Goal: Task Accomplishment & Management: Use online tool/utility

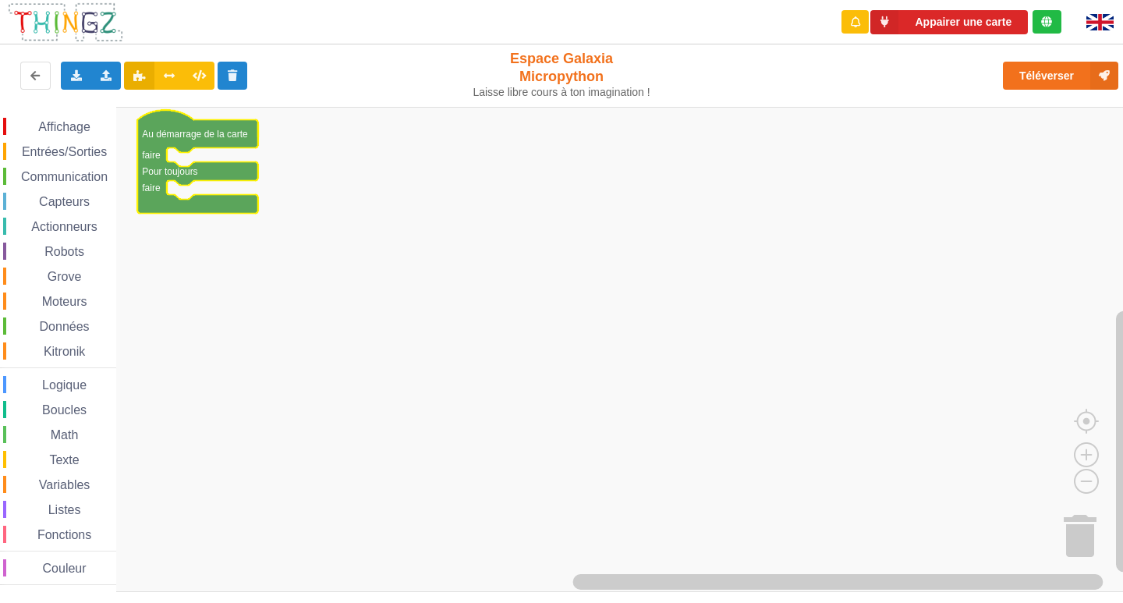
click at [65, 119] on div "Affichage" at bounding box center [59, 126] width 113 height 17
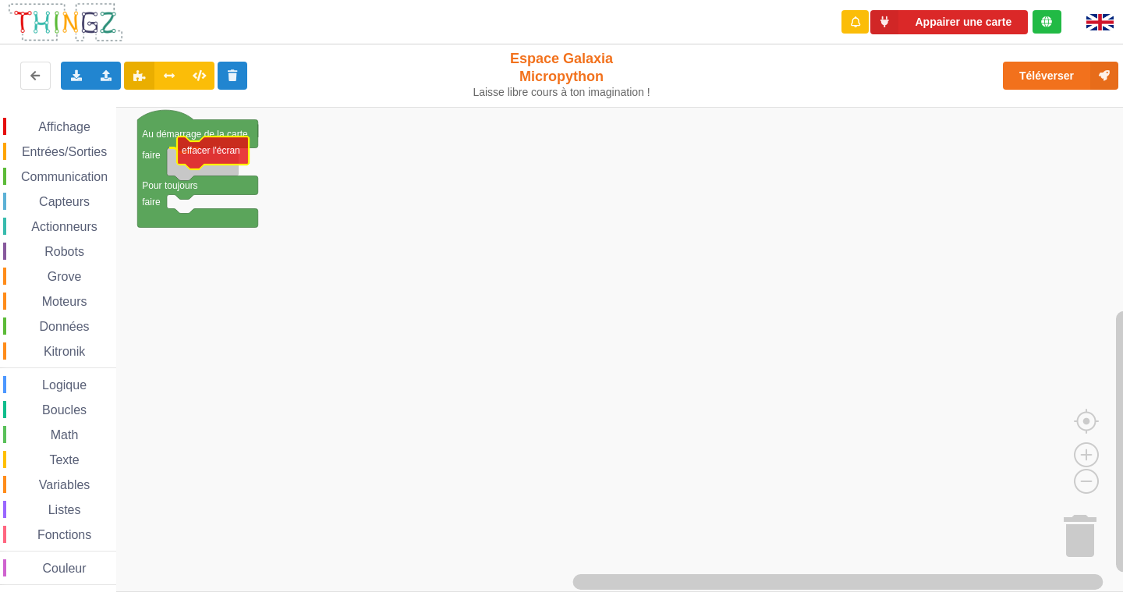
click at [217, 158] on div "Affichage Entrées/Sorties Communication Capteurs Actionneurs Robots Grove Moteu…" at bounding box center [567, 349] width 1134 height 485
click at [61, 140] on div "Affichage Entrées/Sorties Communication Capteurs Actionneurs Robots Grove Moteu…" at bounding box center [58, 351] width 116 height 467
click at [58, 147] on span "Entrées/Sorties" at bounding box center [64, 151] width 90 height 13
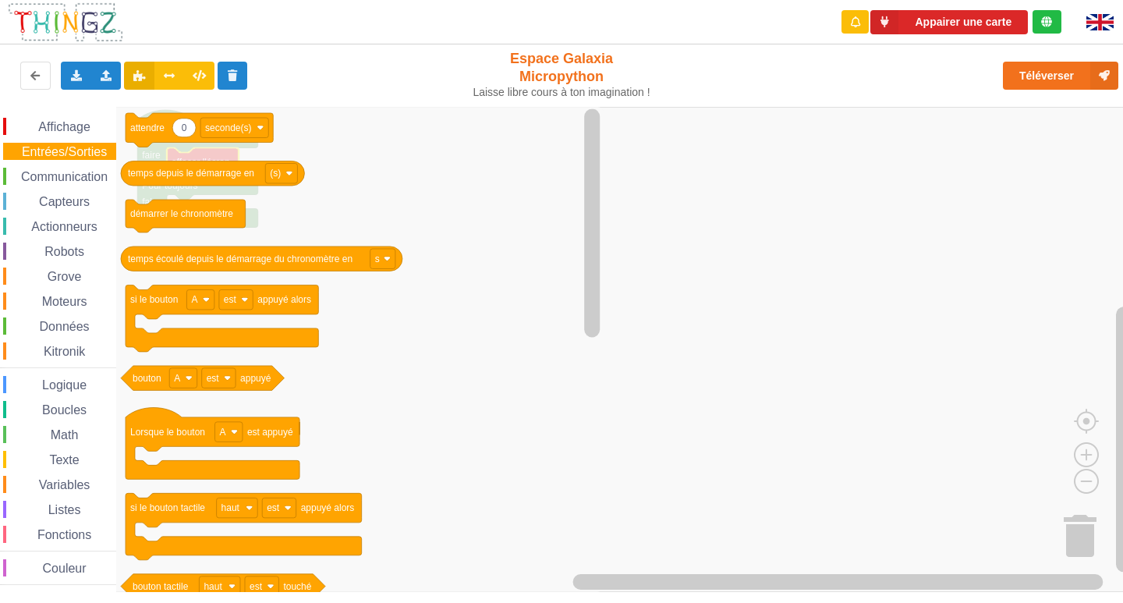
click at [58, 131] on span "Affichage" at bounding box center [64, 126] width 56 height 13
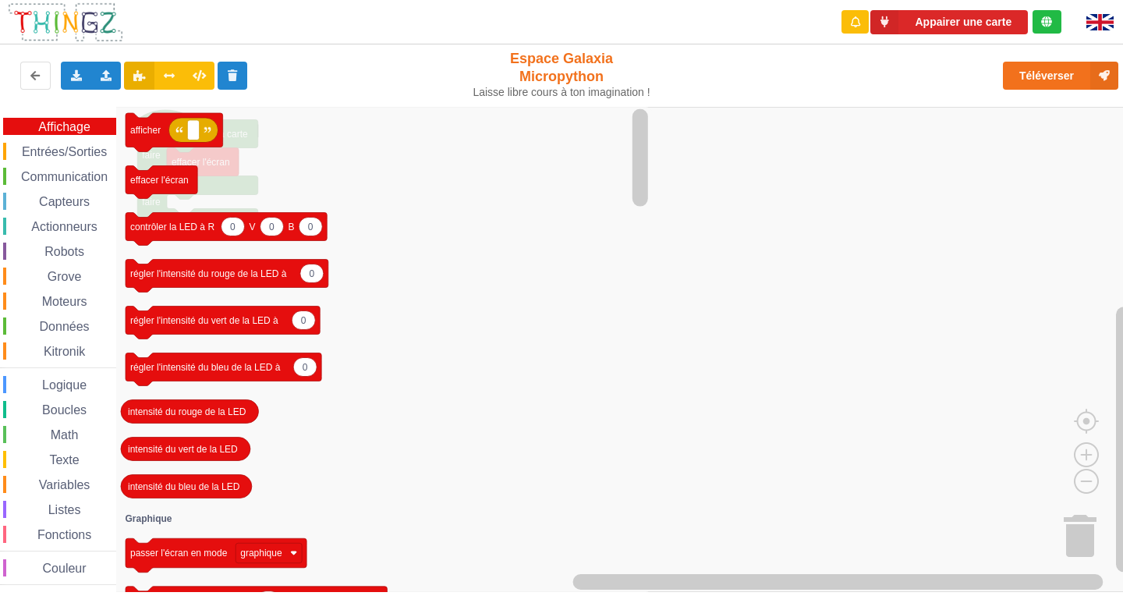
click at [179, 161] on icon "afficher effacer l'écran 0 0 0 contrôler la LED à R V B 0 régler l'intensité du…" at bounding box center [384, 349] width 536 height 485
click at [269, 180] on icon "afficher effacer l'écran 0 0 0 contrôler la LED à R V B 0 régler l'intensité du…" at bounding box center [384, 349] width 536 height 485
click at [158, 133] on text "afficher" at bounding box center [145, 130] width 30 height 11
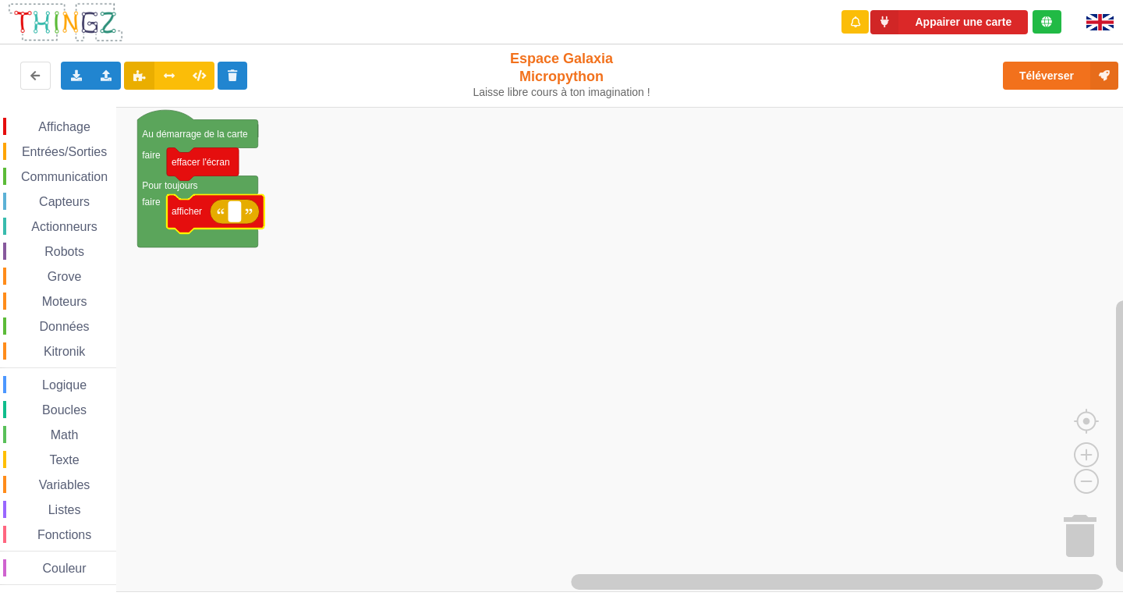
click at [233, 217] on text "Espace de travail de Blocky" at bounding box center [234, 211] width 2 height 11
type input "1"
type input "activite 1"
click at [69, 123] on div "Affichage" at bounding box center [59, 126] width 113 height 17
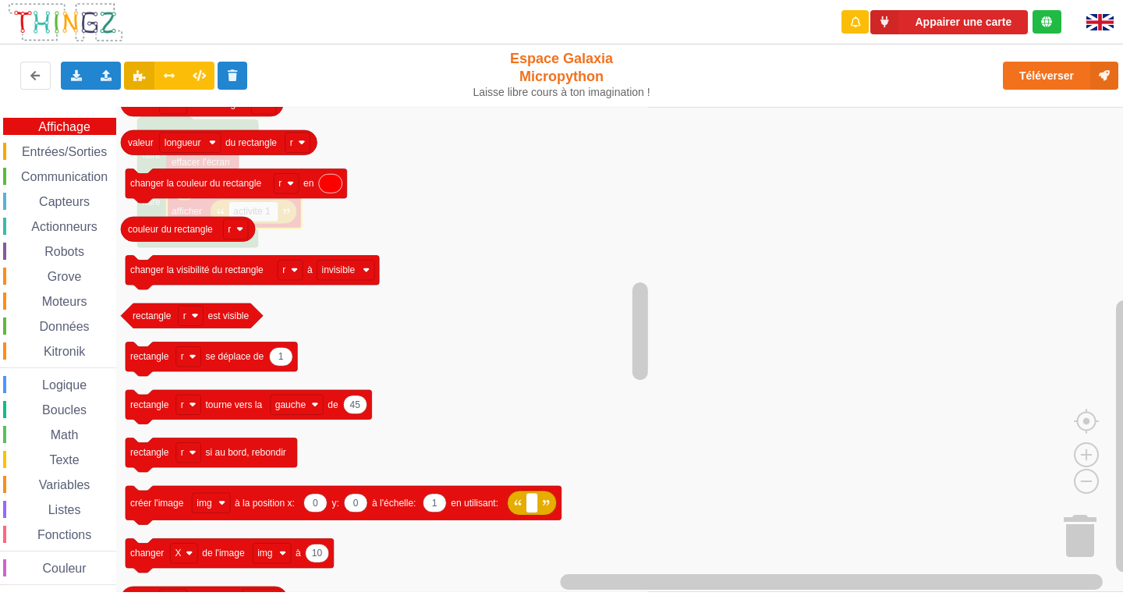
click at [417, 243] on icon "Espace de travail de Blocky" at bounding box center [384, 349] width 536 height 485
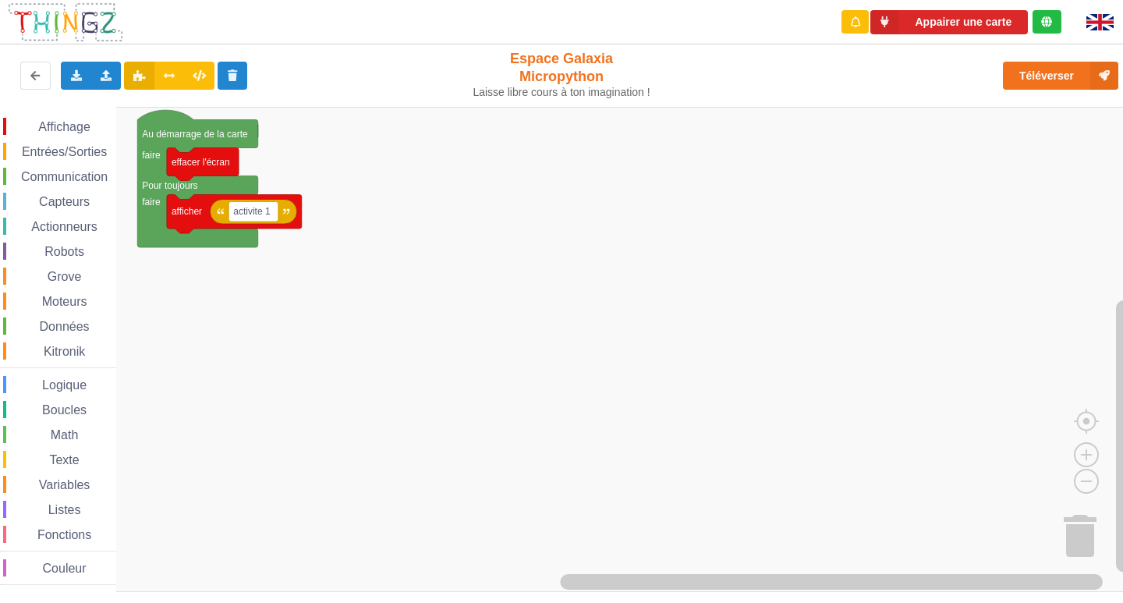
click at [709, 292] on rect "Espace de travail de Blocky" at bounding box center [567, 349] width 1134 height 485
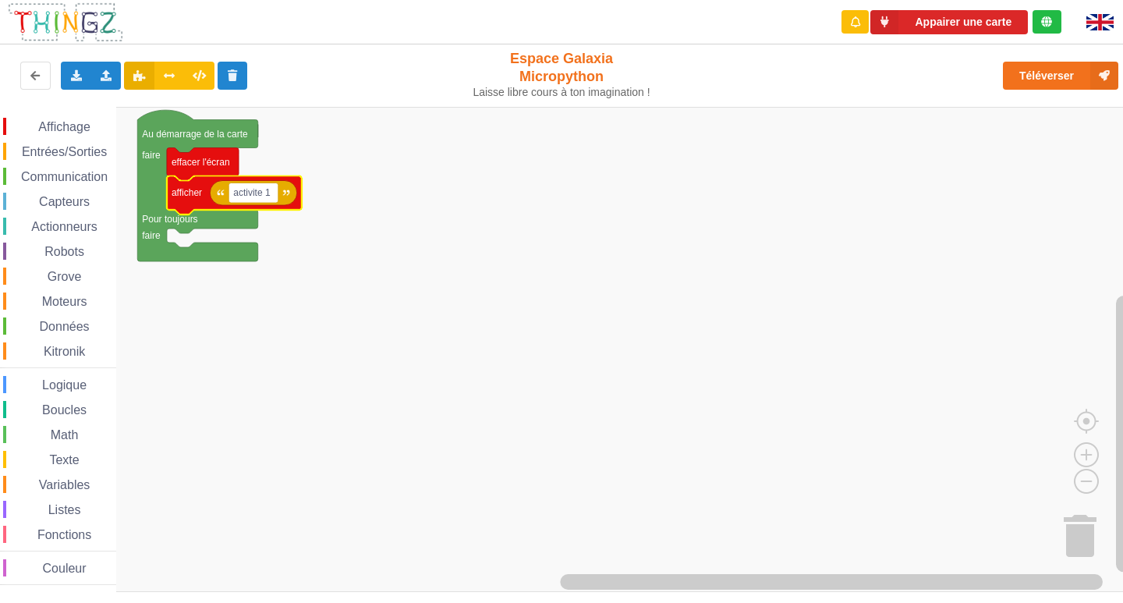
click at [41, 145] on span "Entrées/Sorties" at bounding box center [64, 151] width 90 height 13
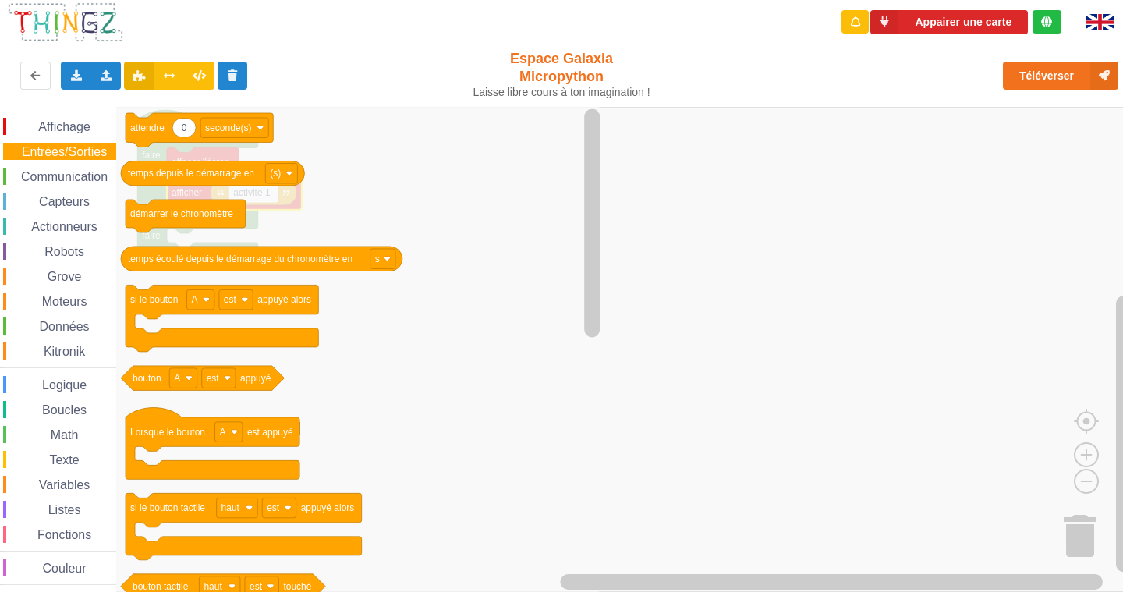
click at [45, 123] on span "Affichage" at bounding box center [64, 126] width 56 height 13
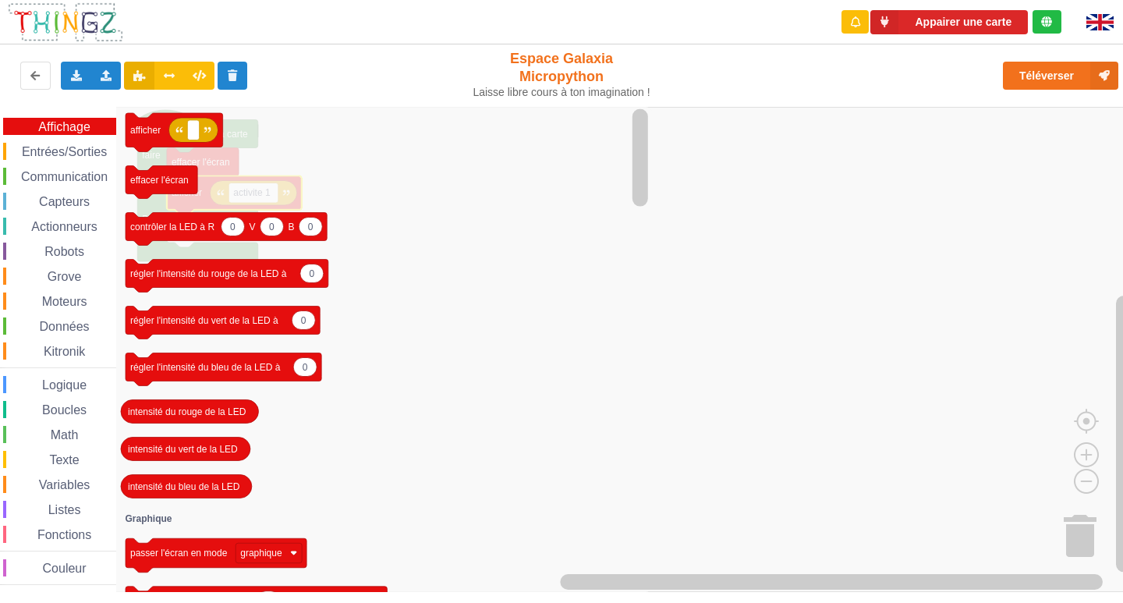
click at [79, 147] on span "Entrées/Sorties" at bounding box center [64, 151] width 90 height 13
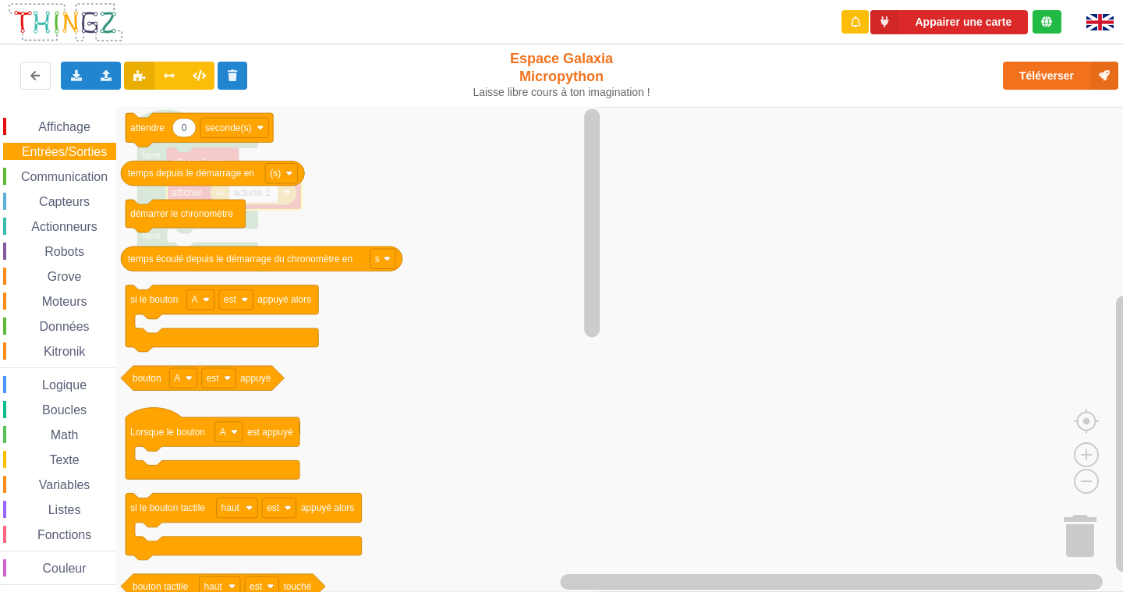
click at [78, 135] on div "Affichage" at bounding box center [59, 126] width 113 height 17
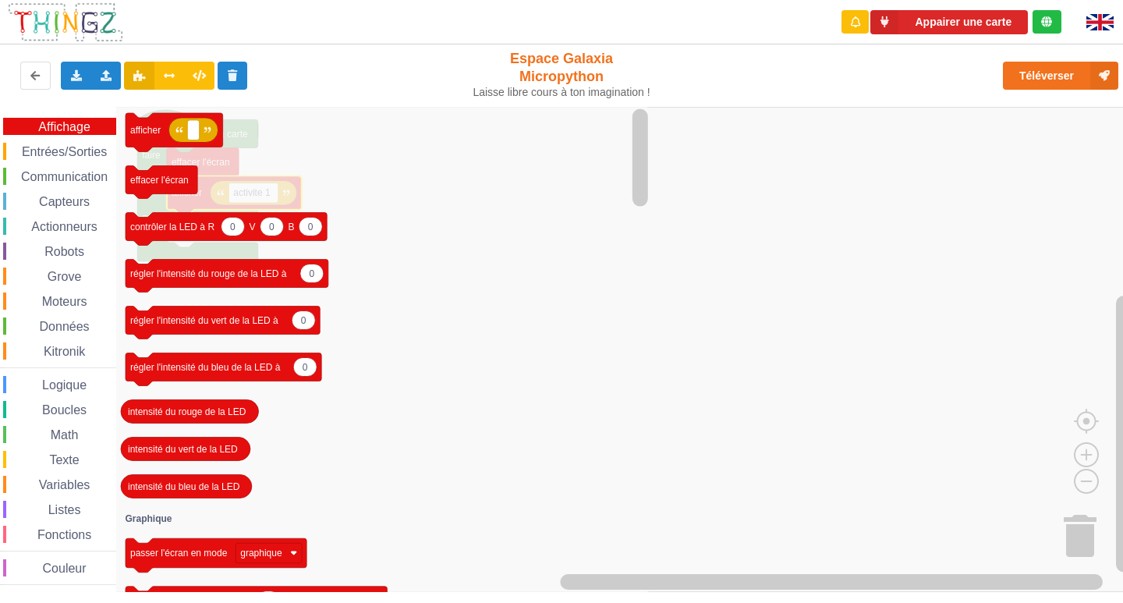
click at [74, 154] on span "Entrées/Sorties" at bounding box center [64, 151] width 90 height 13
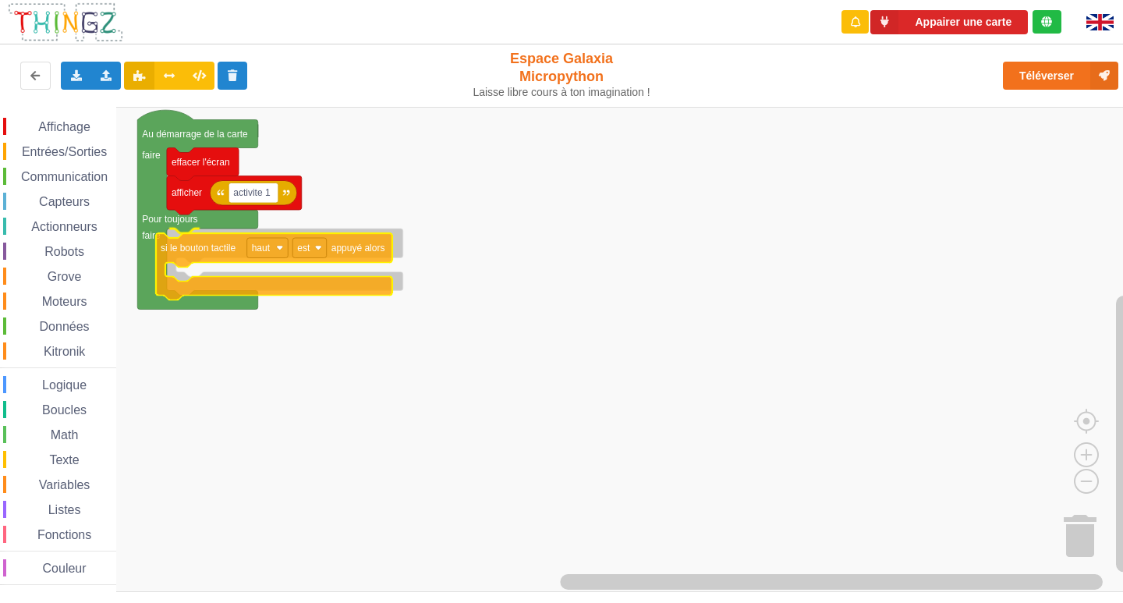
click at [207, 247] on div "Affichage Entrées/Sorties Communication Capteurs Actionneurs Robots Grove Moteu…" at bounding box center [567, 349] width 1134 height 485
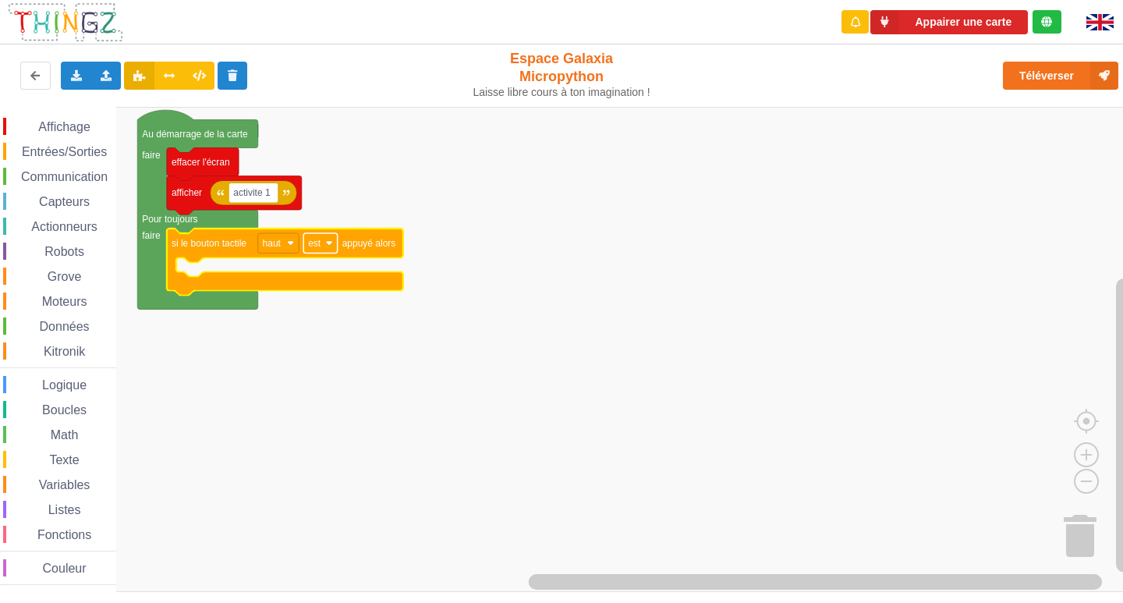
click at [312, 244] on text "est" at bounding box center [314, 243] width 13 height 11
click at [260, 376] on rect "Espace de travail de Blocky" at bounding box center [567, 349] width 1134 height 485
click at [65, 126] on span "Affichage" at bounding box center [64, 126] width 56 height 13
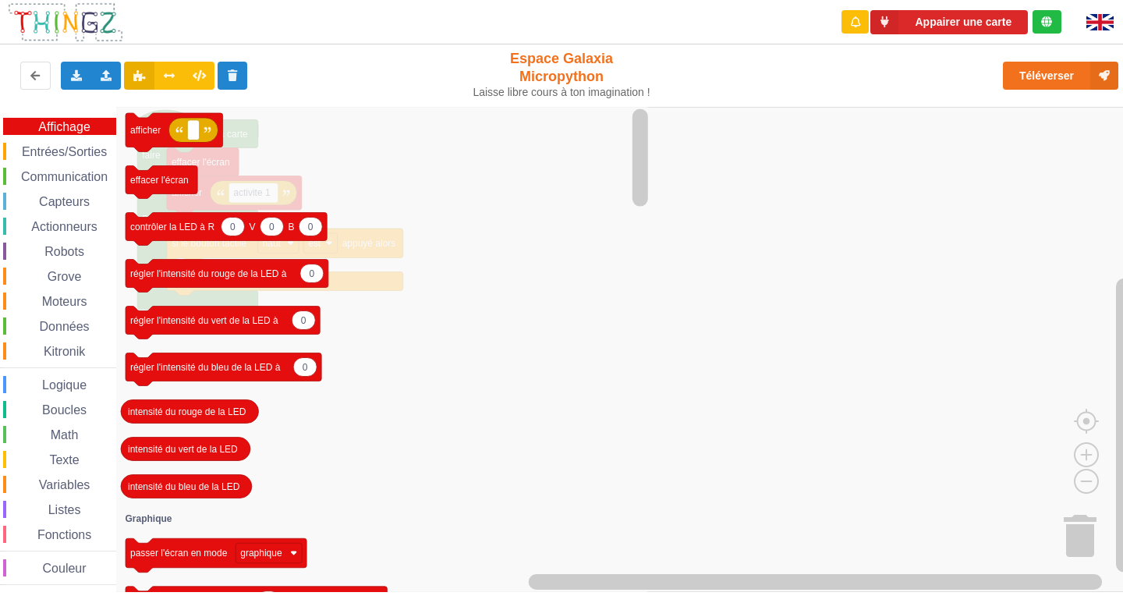
click at [59, 147] on span "Entrées/Sorties" at bounding box center [64, 151] width 90 height 13
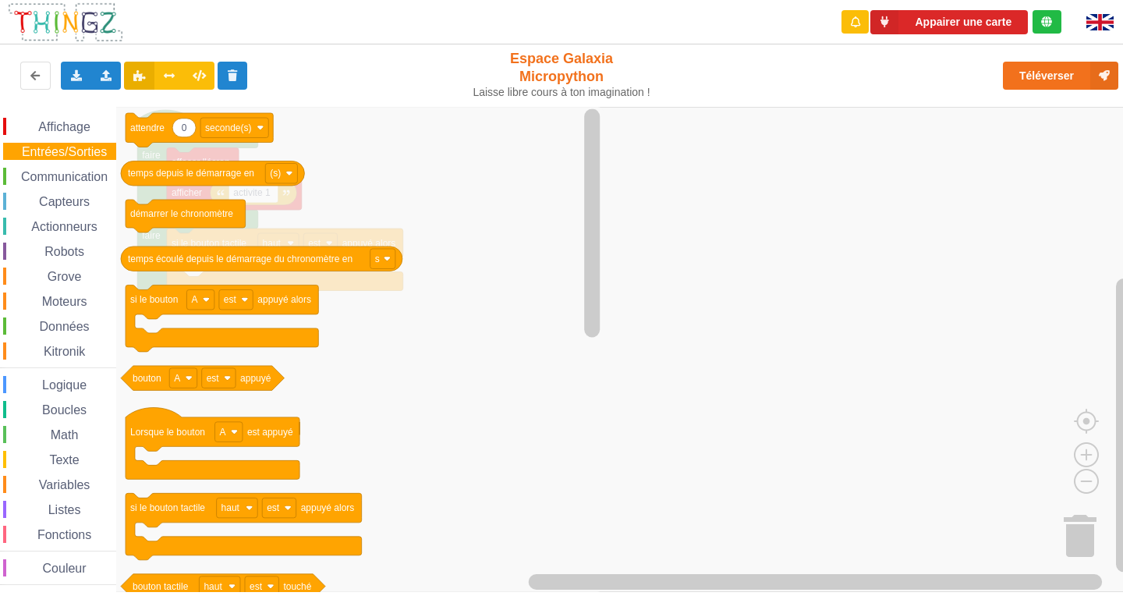
click at [51, 174] on span "Communication" at bounding box center [64, 176] width 91 height 13
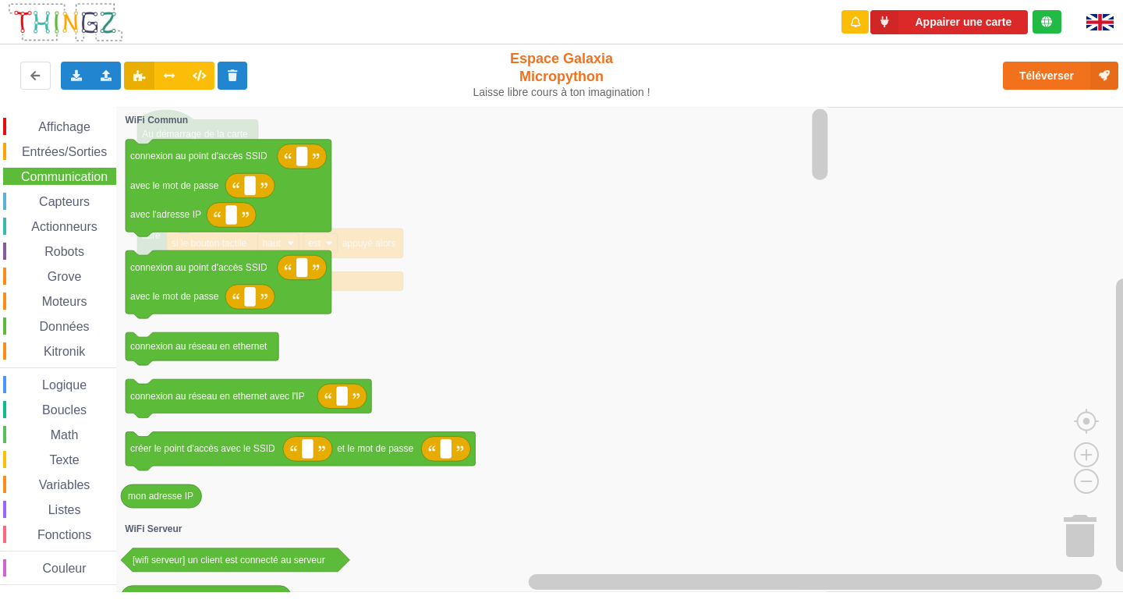
click at [48, 207] on span "Capteurs" at bounding box center [64, 201] width 55 height 13
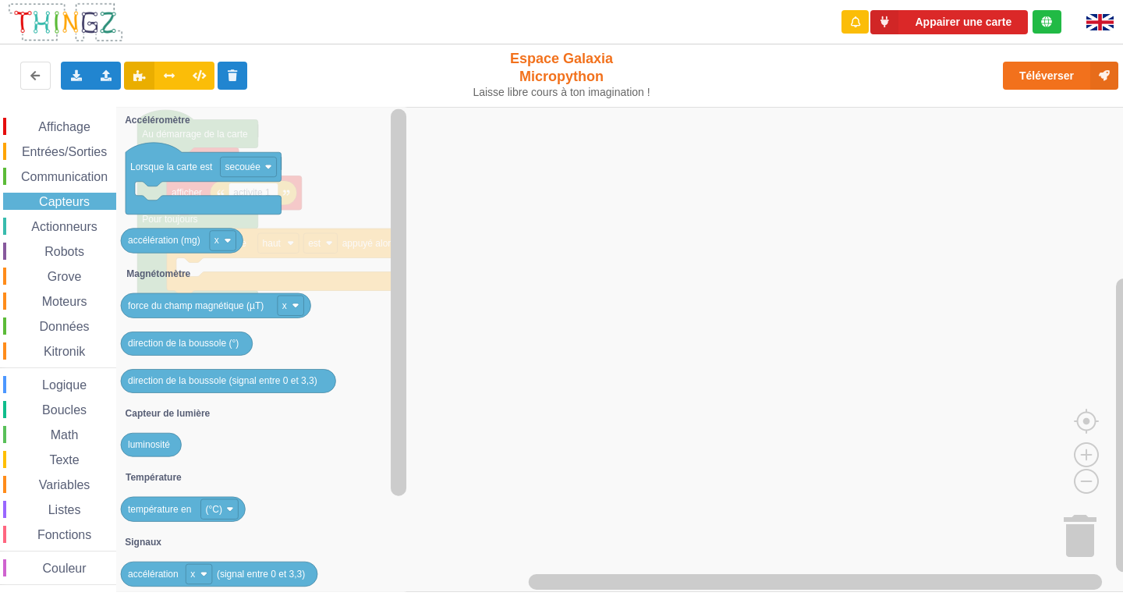
click at [46, 220] on span "Actionneurs" at bounding box center [64, 226] width 71 height 13
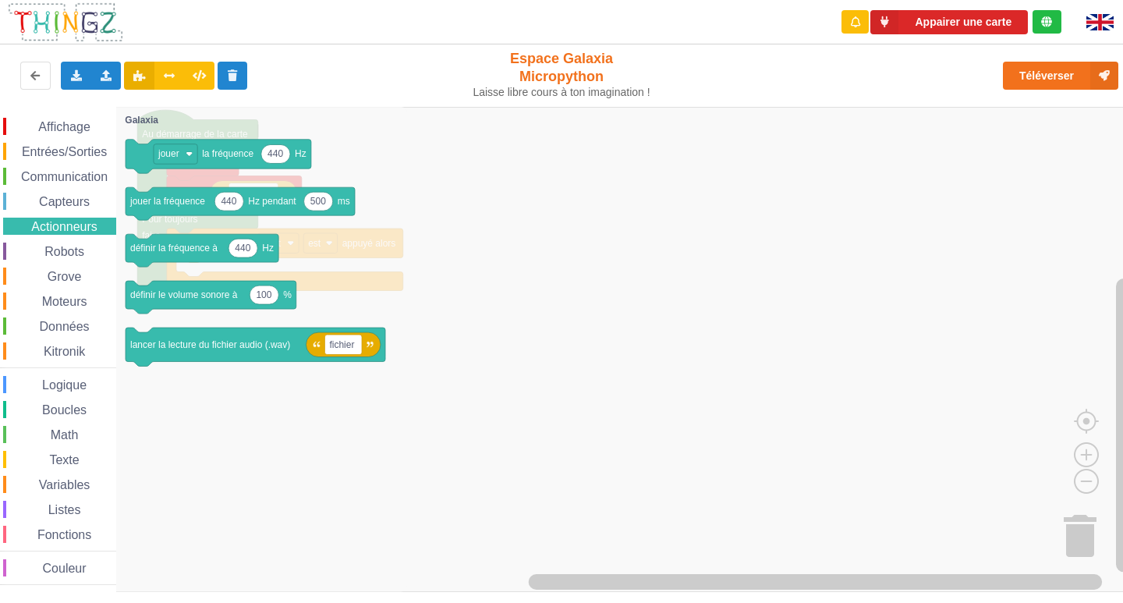
click at [45, 239] on div "Affichage Entrées/Sorties Communication Capteurs Actionneurs Robots Grove Moteu…" at bounding box center [58, 351] width 116 height 467
click at [42, 264] on div "Affichage Entrées/Sorties Communication Capteurs Actionneurs Robots Grove Moteu…" at bounding box center [58, 351] width 116 height 467
click at [42, 263] on div "Affichage Entrées/Sorties Communication Capteurs Actionneurs Robots Grove Moteu…" at bounding box center [58, 351] width 116 height 467
click at [47, 254] on span "Robots" at bounding box center [64, 251] width 44 height 13
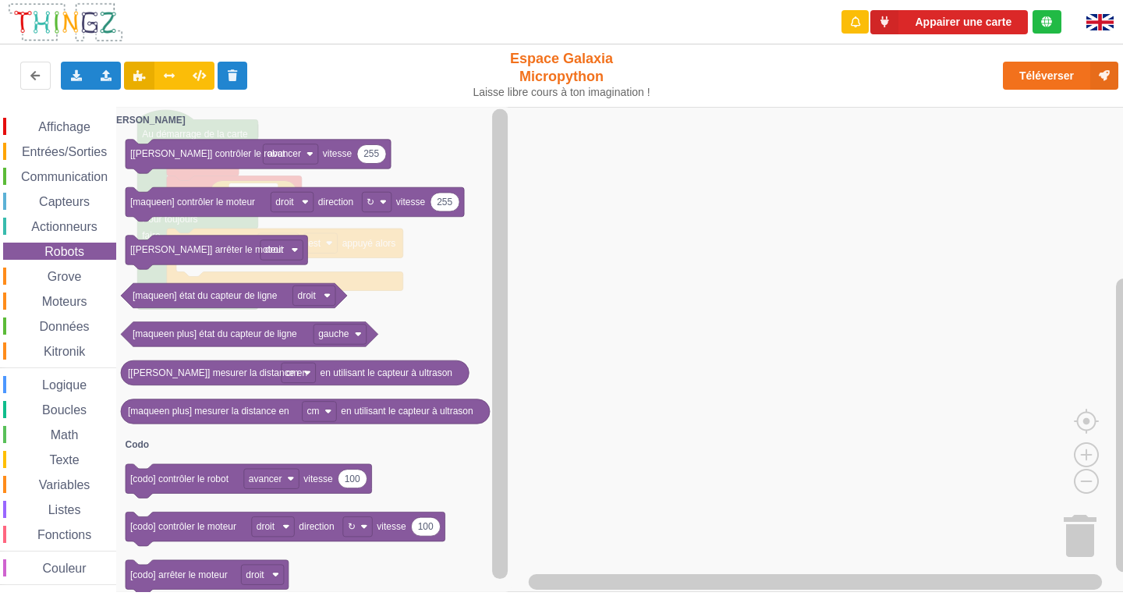
click at [682, 338] on div "Affichage Entrées/Sorties Communication Capteurs Actionneurs Robots Grove Moteu…" at bounding box center [567, 349] width 1134 height 485
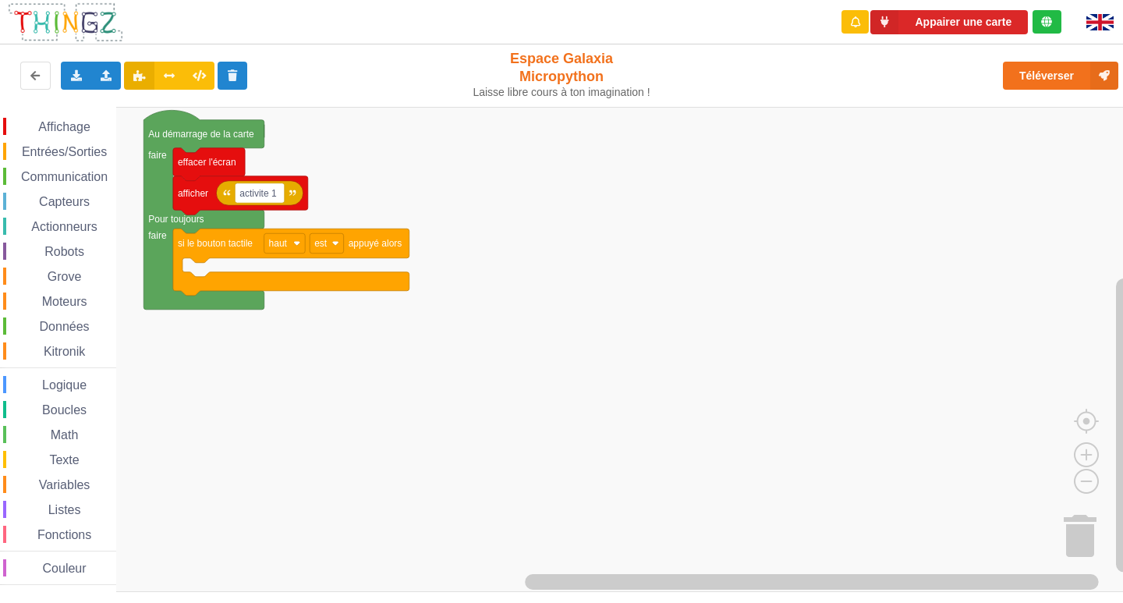
click at [68, 199] on span "Capteurs" at bounding box center [64, 201] width 55 height 13
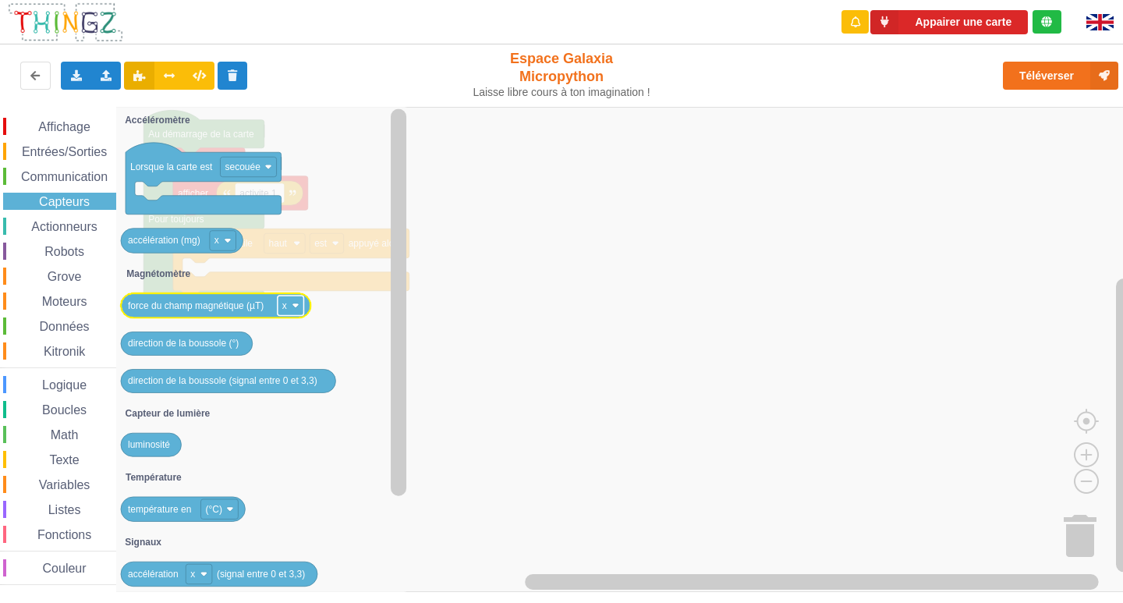
click at [299, 306] on image "Espace de travail de Blocky" at bounding box center [295, 305] width 7 height 7
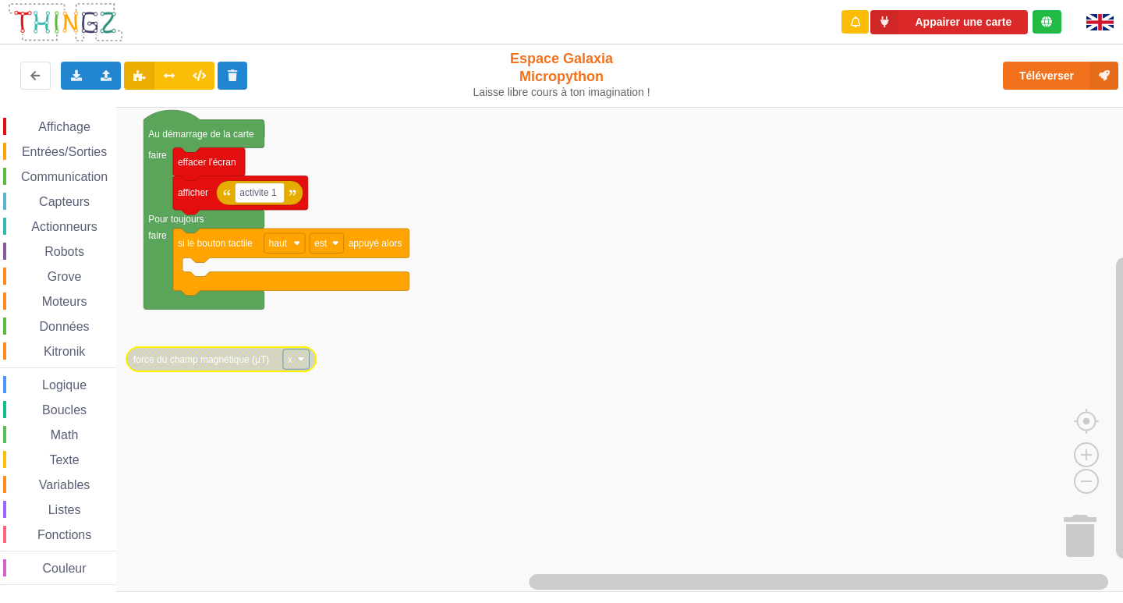
click at [256, 360] on text "force du champ magnétique (µT)" at bounding box center [201, 359] width 136 height 11
click at [361, 396] on rect "Espace de travail de Blocky" at bounding box center [567, 349] width 1134 height 485
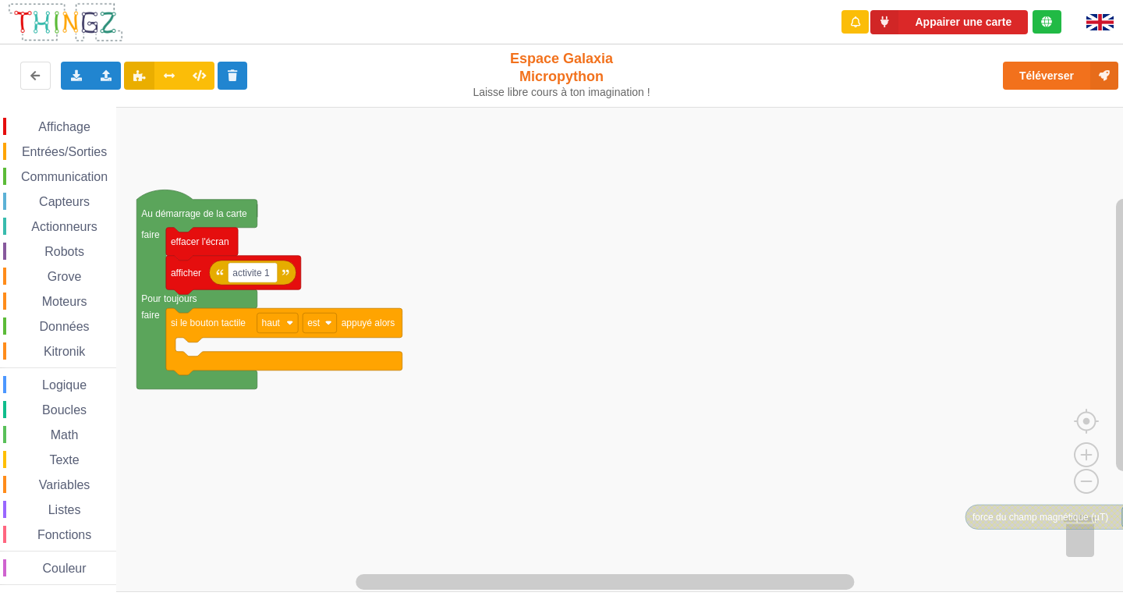
click at [1033, 483] on div "Affichage Entrées/Sorties Communication Capteurs Actionneurs Robots Grove Moteu…" at bounding box center [567, 349] width 1134 height 485
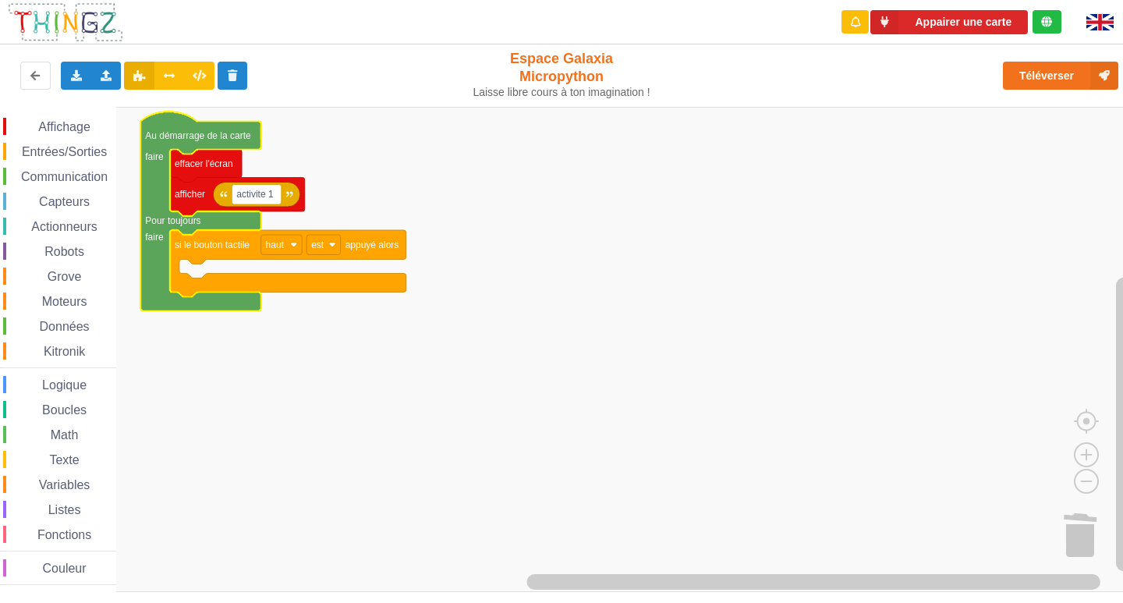
click at [57, 128] on span "Affichage" at bounding box center [64, 126] width 56 height 13
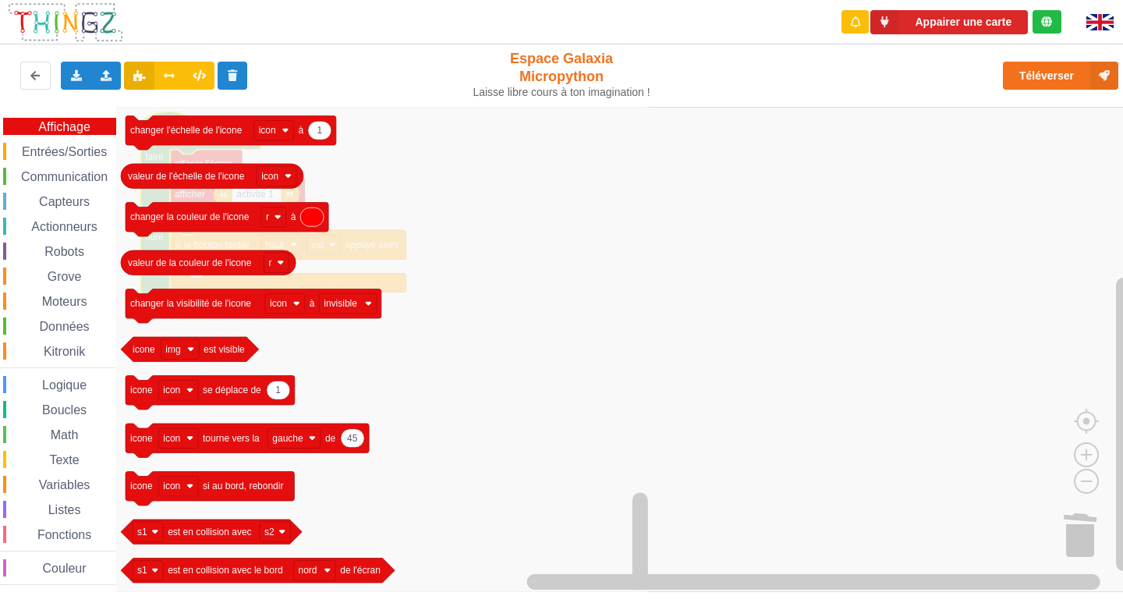
click at [48, 154] on span "Entrées/Sorties" at bounding box center [64, 151] width 90 height 13
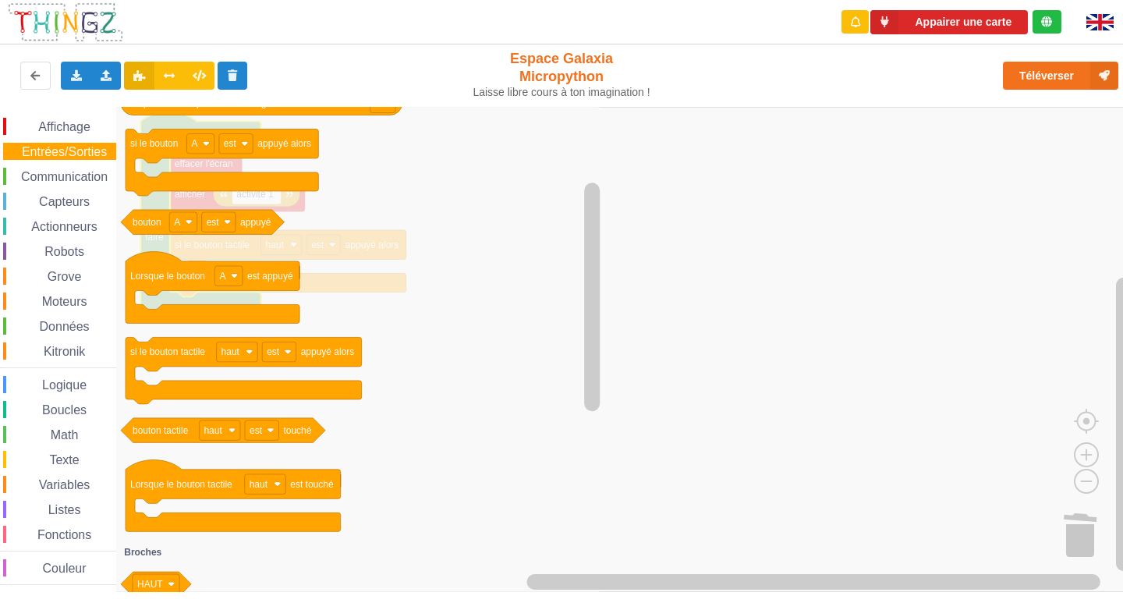
click at [46, 171] on span "Communication" at bounding box center [64, 176] width 91 height 13
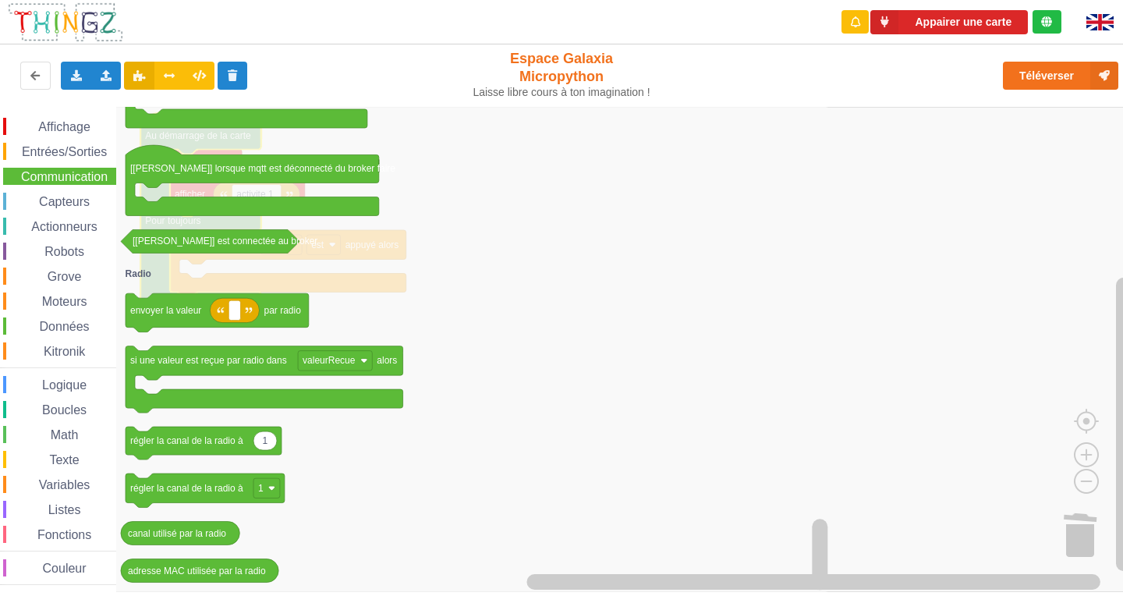
click at [64, 192] on div "Affichage Entrées/Sorties Communication Capteurs Actionneurs Robots Grove Moteu…" at bounding box center [58, 351] width 116 height 467
click at [62, 196] on span "Capteurs" at bounding box center [64, 201] width 55 height 13
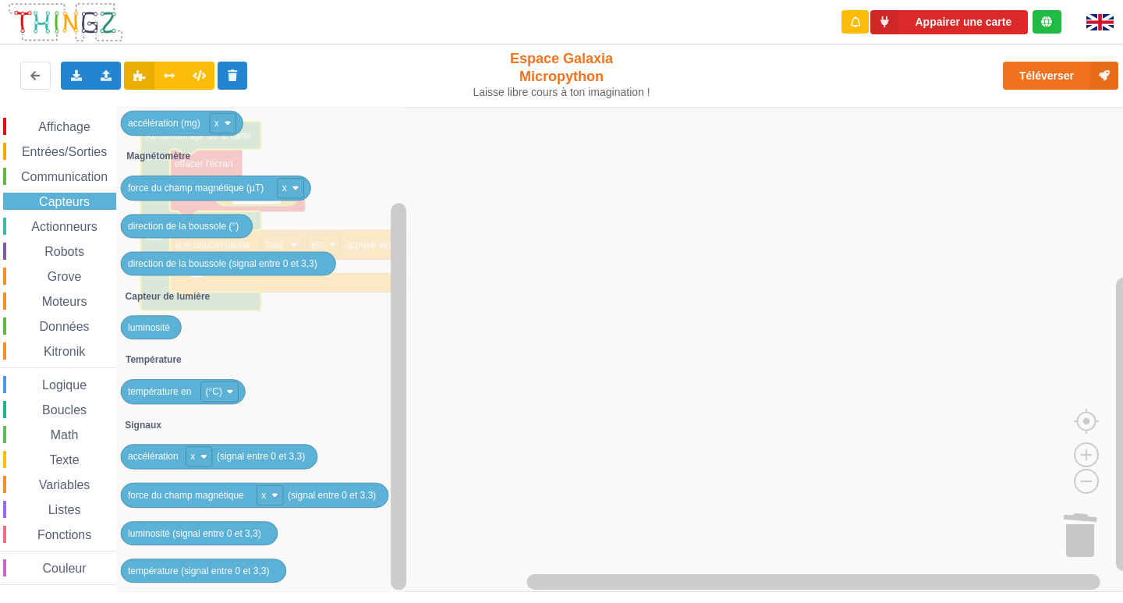
click at [88, 218] on div "Actionneurs" at bounding box center [59, 226] width 113 height 17
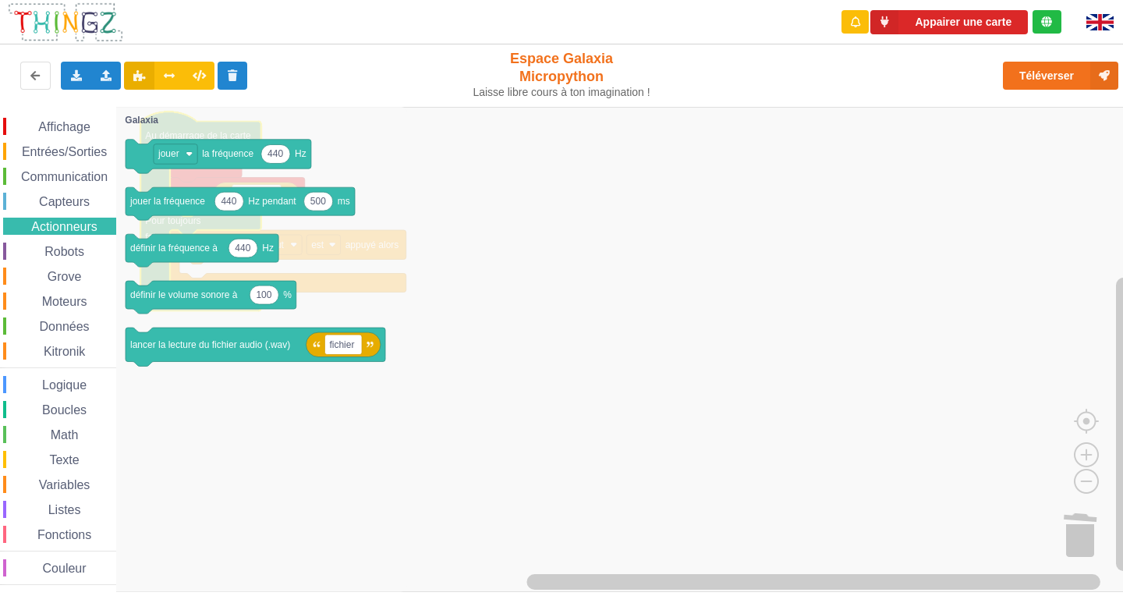
click at [72, 251] on span "Robots" at bounding box center [64, 251] width 44 height 13
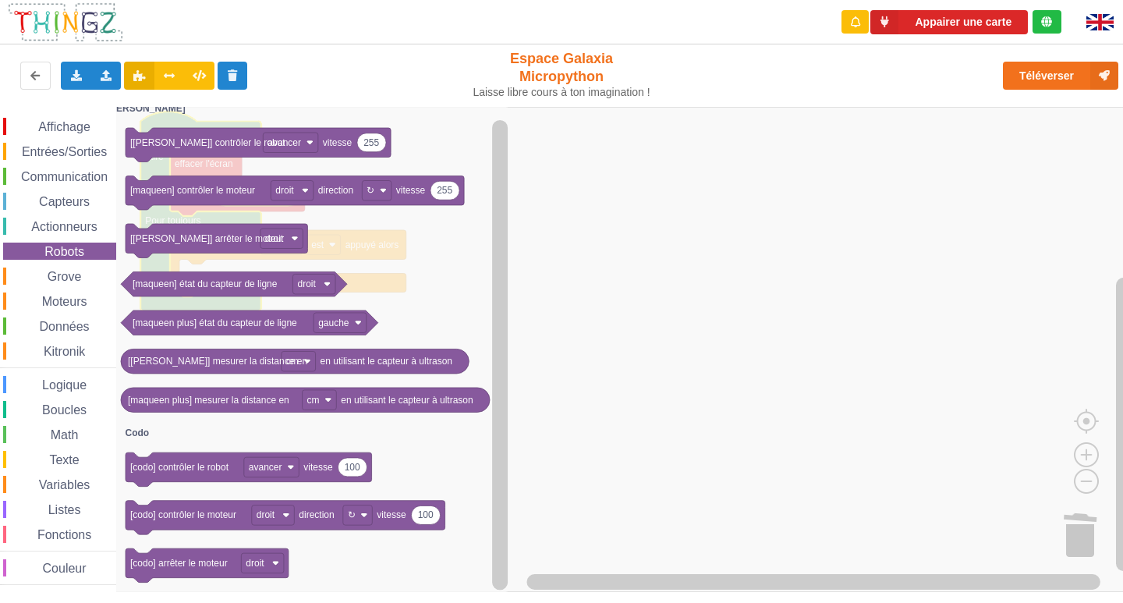
click at [30, 271] on div "Grove" at bounding box center [59, 275] width 113 height 17
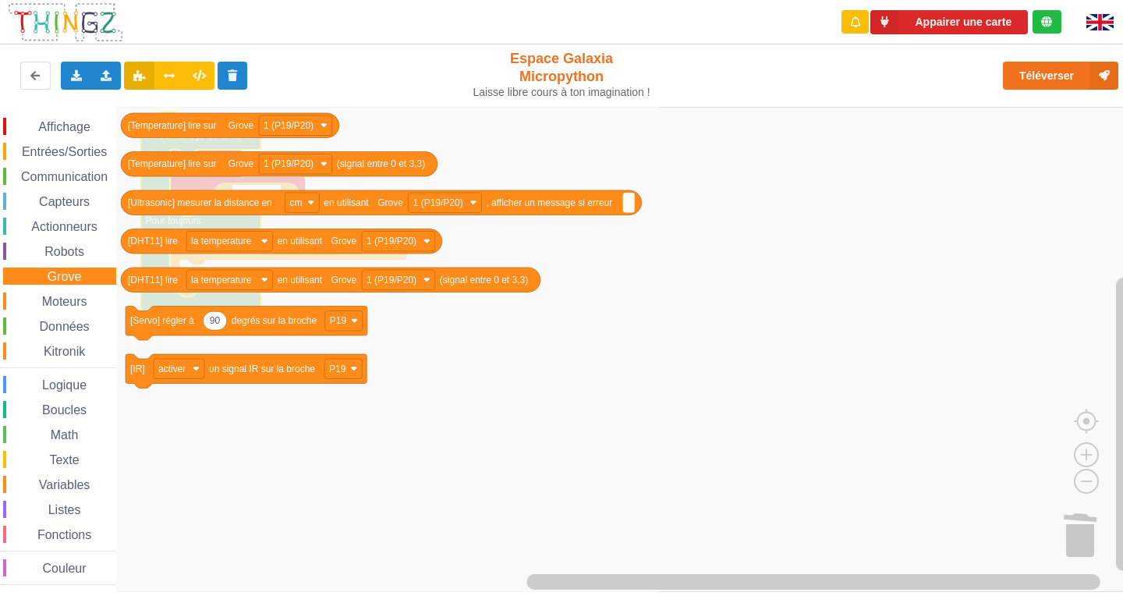
click at [51, 306] on span "Moteurs" at bounding box center [65, 301] width 50 height 13
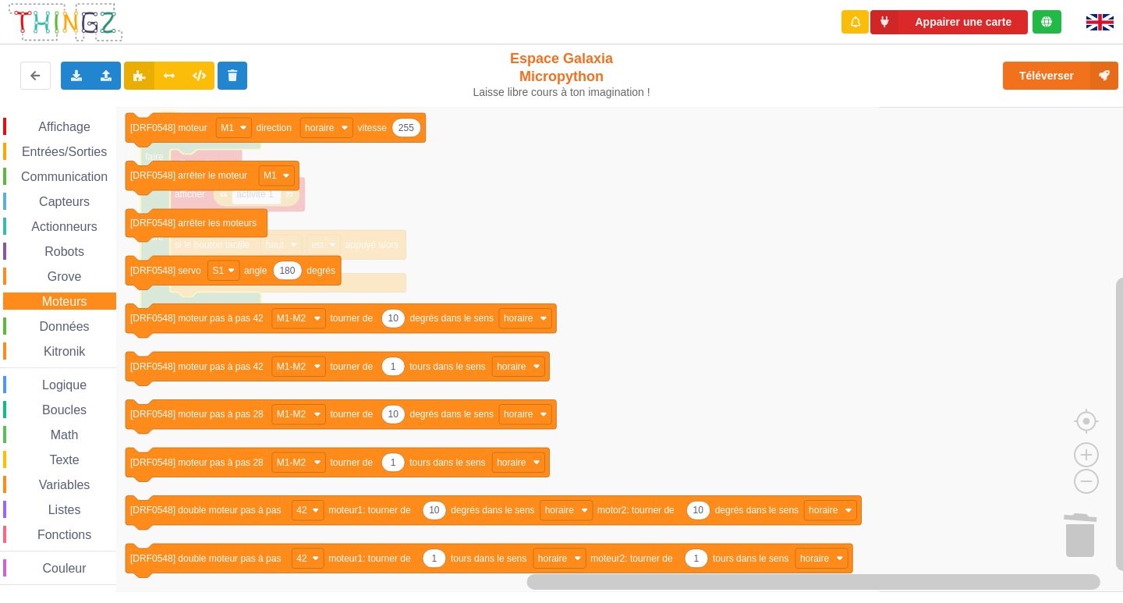
click at [65, 322] on span "Données" at bounding box center [64, 326] width 55 height 13
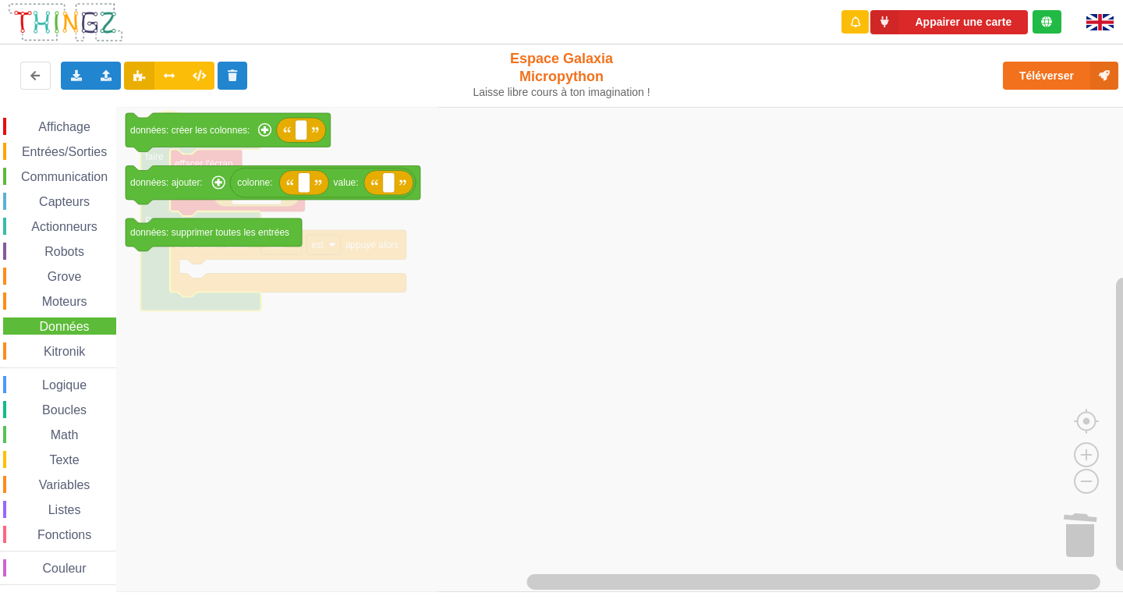
click at [84, 345] on span "Kitronik" at bounding box center [64, 351] width 46 height 13
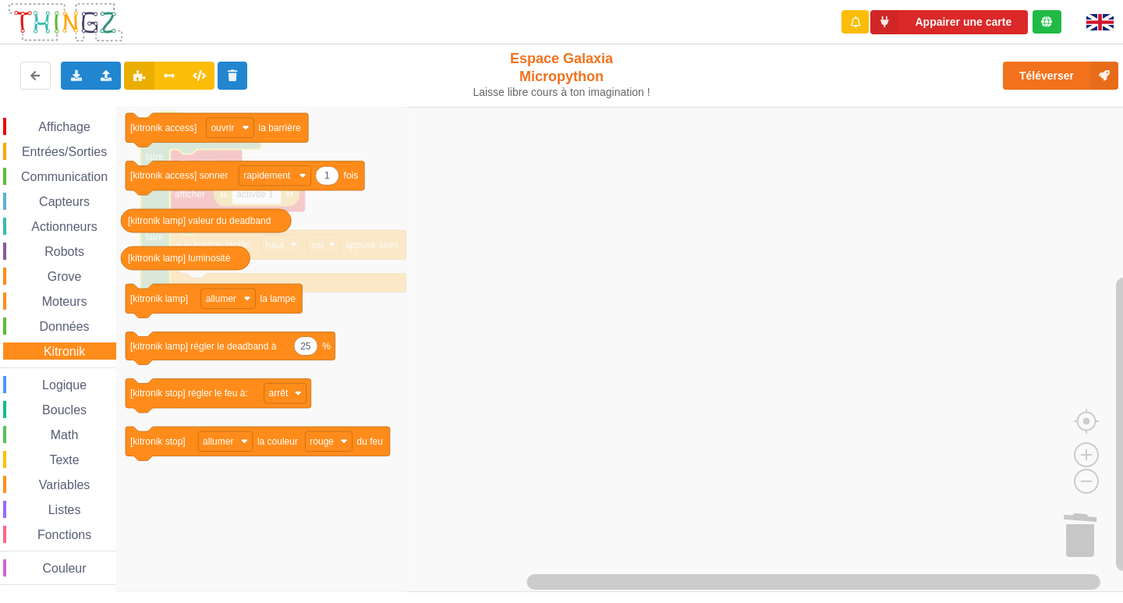
click at [46, 391] on span "Logique" at bounding box center [64, 384] width 49 height 13
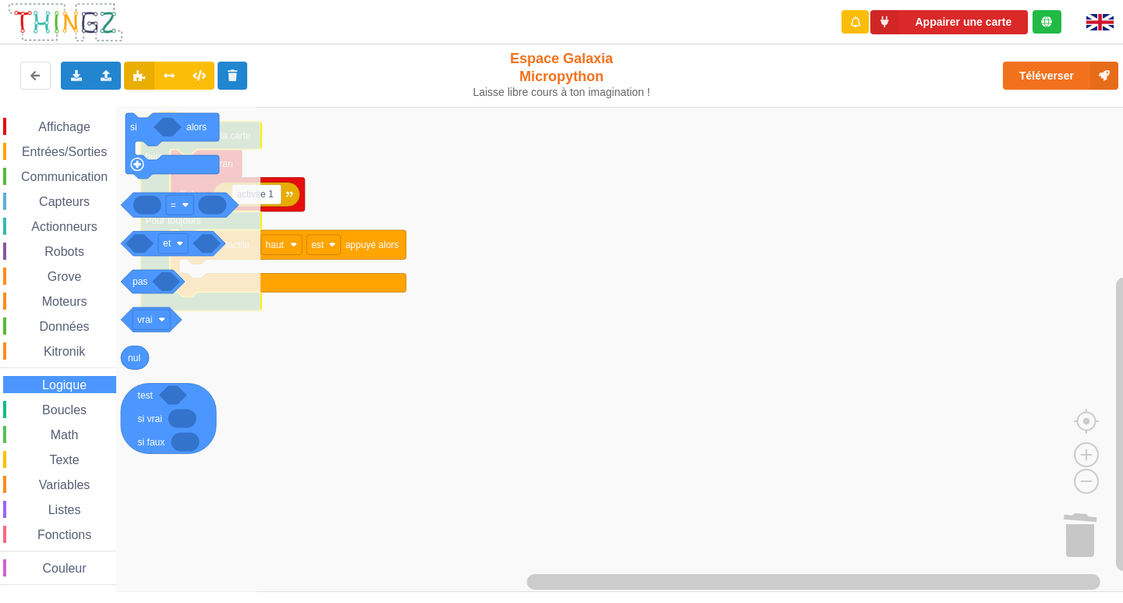
click at [289, 379] on rect "Espace de travail de Blocky" at bounding box center [567, 349] width 1134 height 485
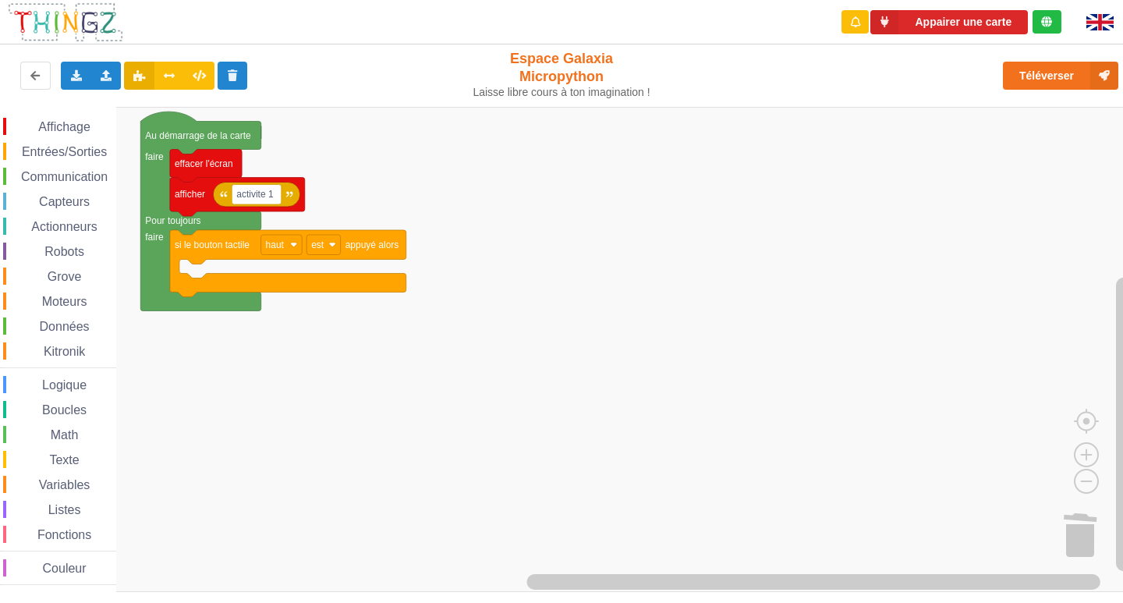
click at [58, 409] on span "Boucles" at bounding box center [64, 409] width 49 height 13
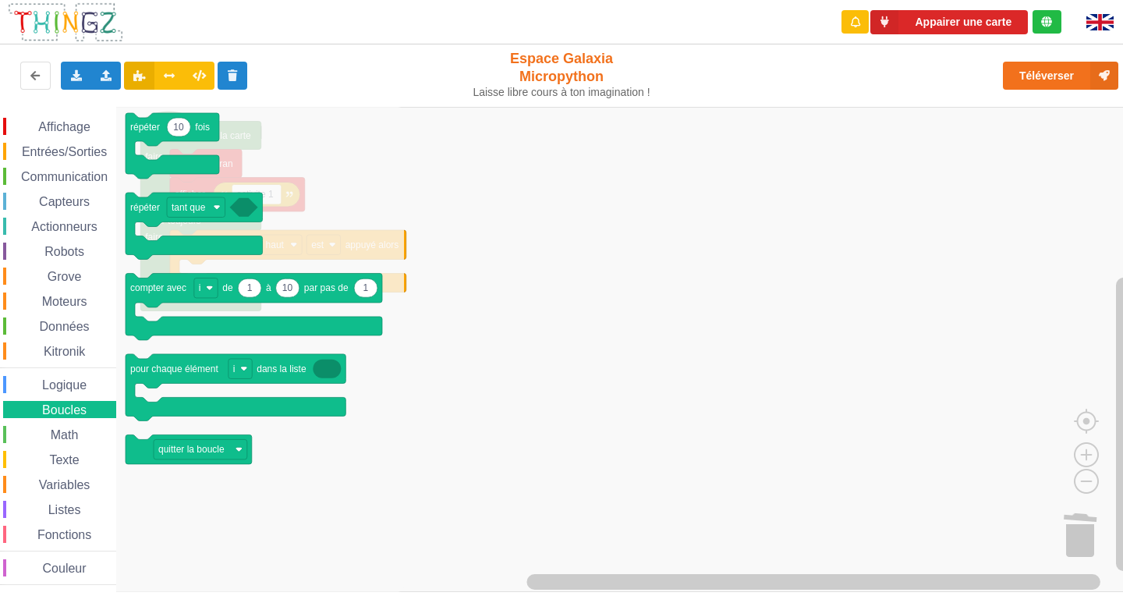
click at [50, 430] on span "Math" at bounding box center [64, 434] width 33 height 13
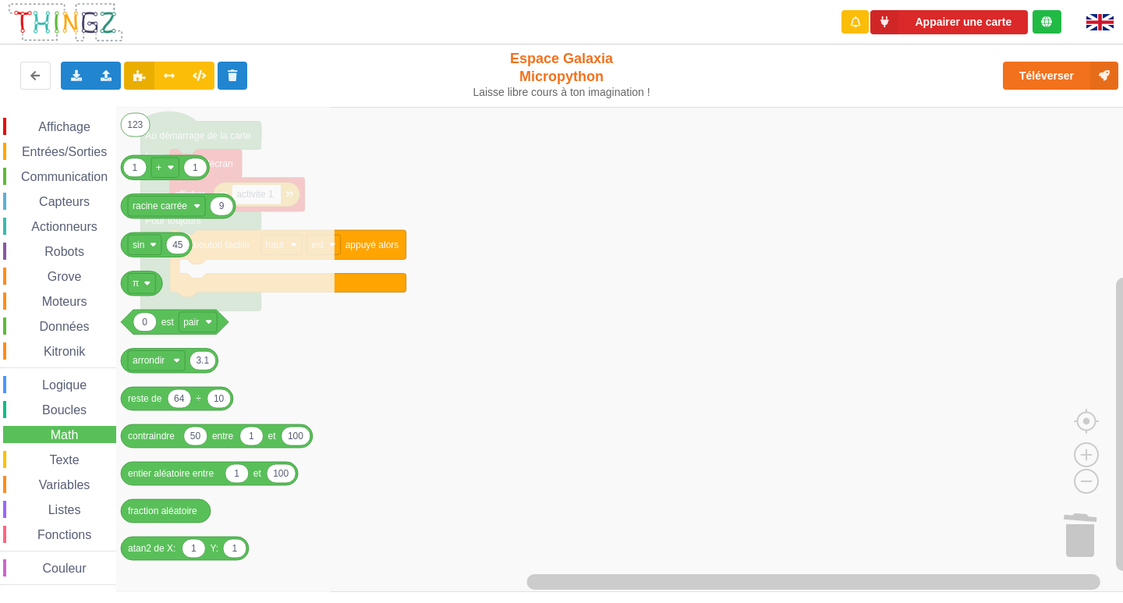
click at [39, 462] on span "Espace de travail de Blocky" at bounding box center [40, 460] width 12 height 12
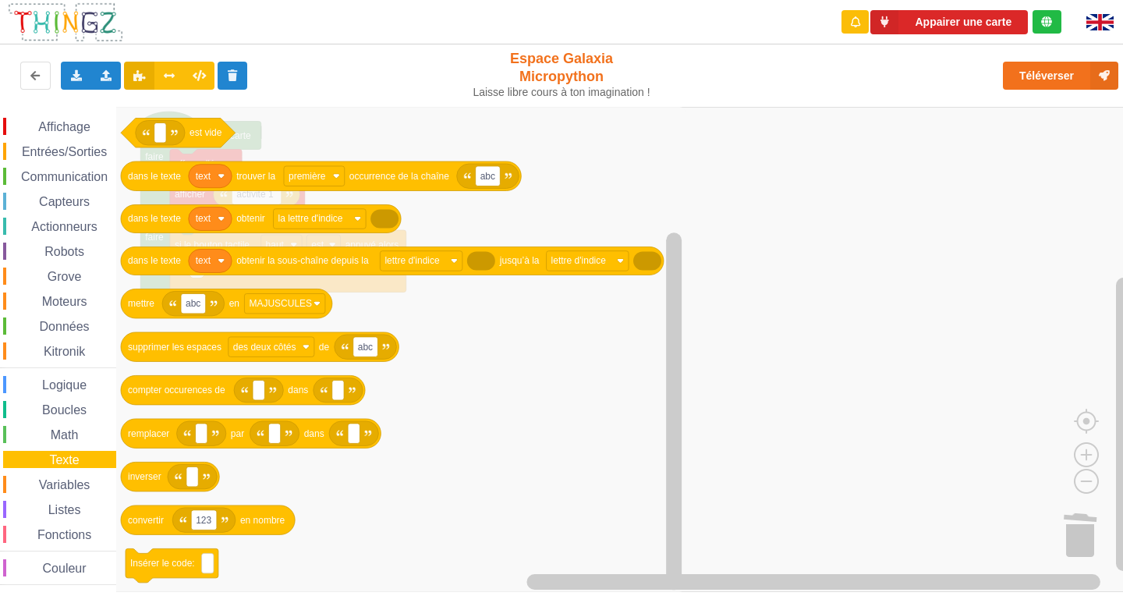
click at [52, 488] on span "Variables" at bounding box center [65, 484] width 56 height 13
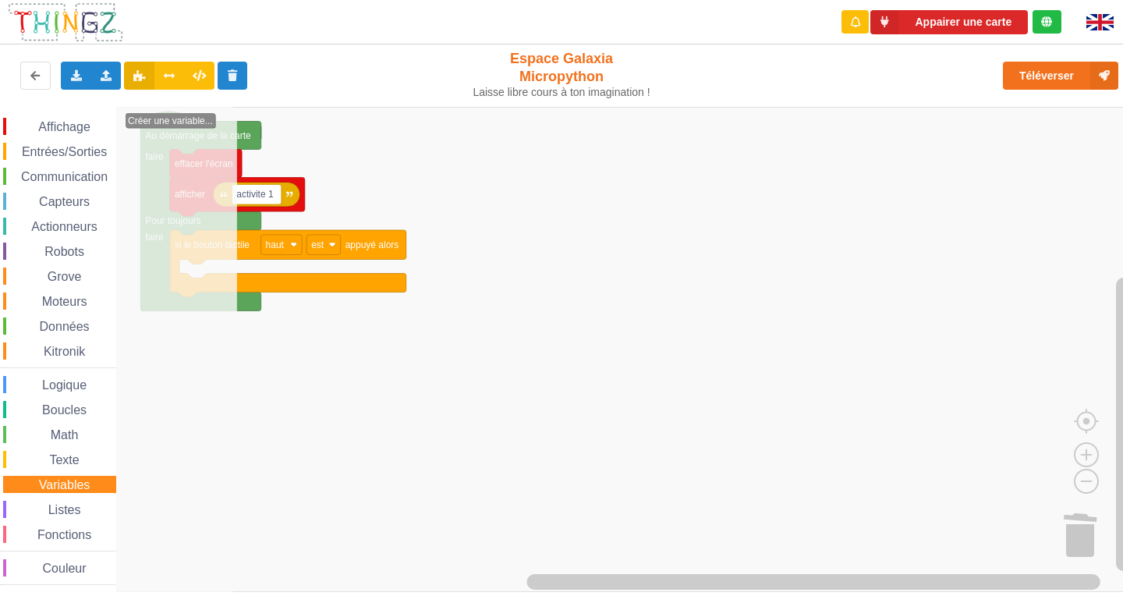
click at [57, 501] on div "Listes" at bounding box center [59, 509] width 113 height 17
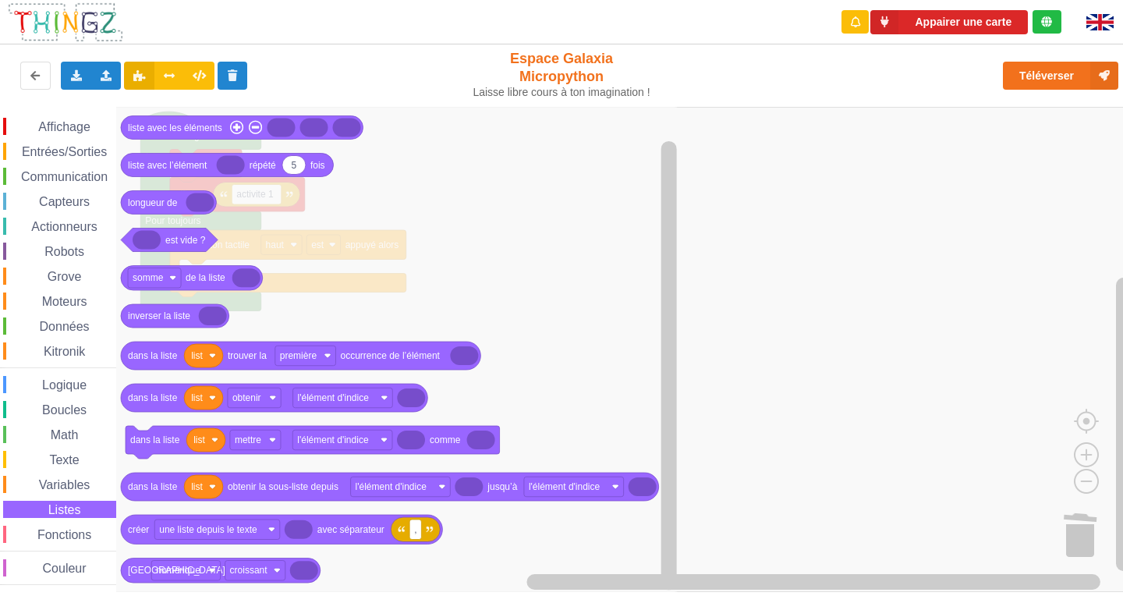
click at [21, 533] on div "Fonctions" at bounding box center [59, 533] width 113 height 17
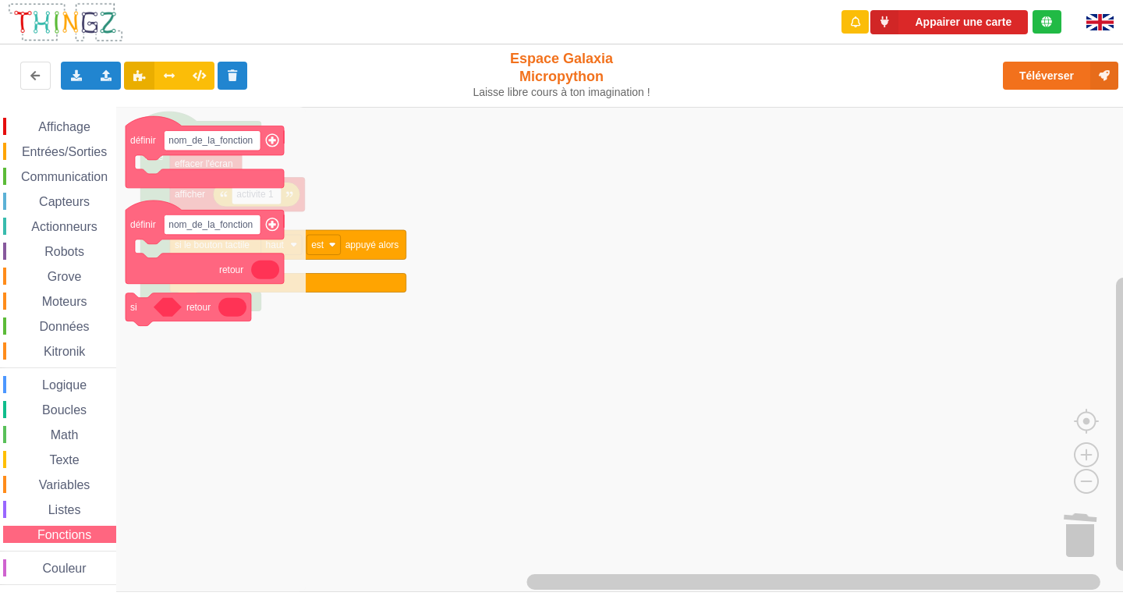
click at [68, 567] on span "Couleur" at bounding box center [65, 567] width 48 height 13
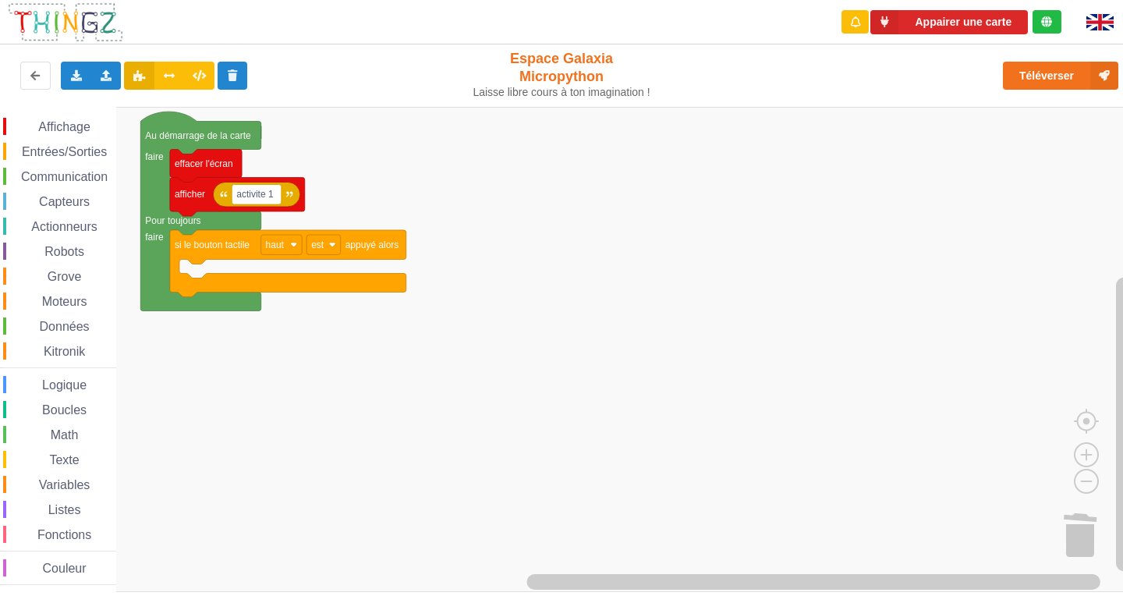
click at [378, 152] on rect "Espace de travail de Blocky" at bounding box center [567, 349] width 1134 height 485
click at [61, 116] on div "Affichage Entrées/Sorties Communication Capteurs Actionneurs Robots Grove Moteu…" at bounding box center [58, 349] width 116 height 485
click at [61, 118] on div "Affichage" at bounding box center [59, 126] width 113 height 17
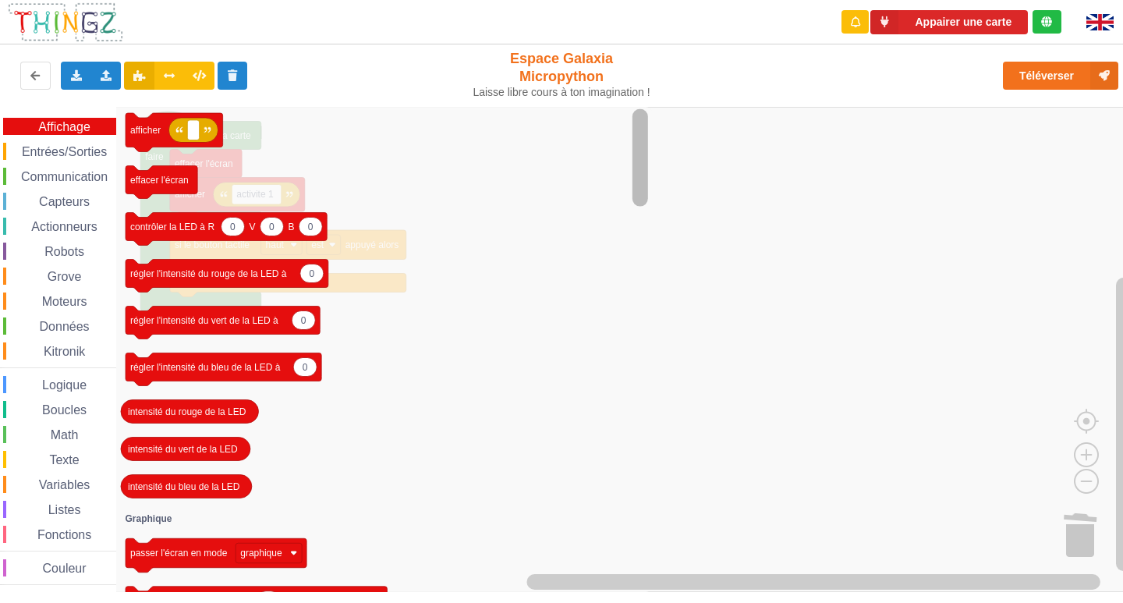
click at [715, 153] on div "Affichage Entrées/Sorties Communication Capteurs Actionneurs Robots Grove Moteu…" at bounding box center [567, 349] width 1134 height 485
click at [65, 157] on span "Entrées/Sorties" at bounding box center [64, 151] width 90 height 13
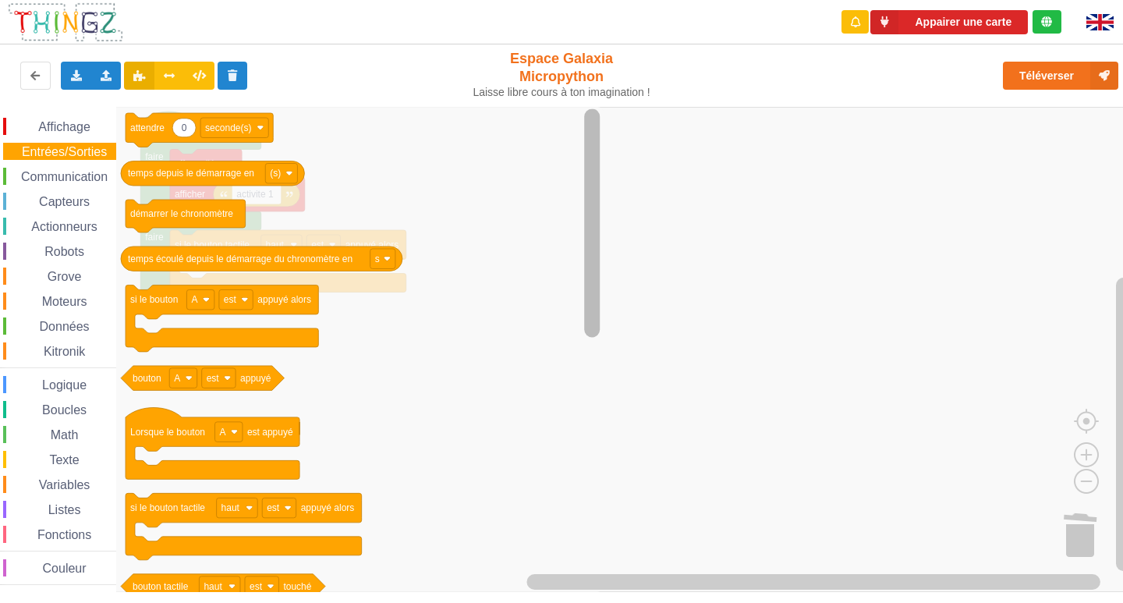
click at [593, 179] on rect "Espace de travail de Blocky" at bounding box center [592, 223] width 16 height 228
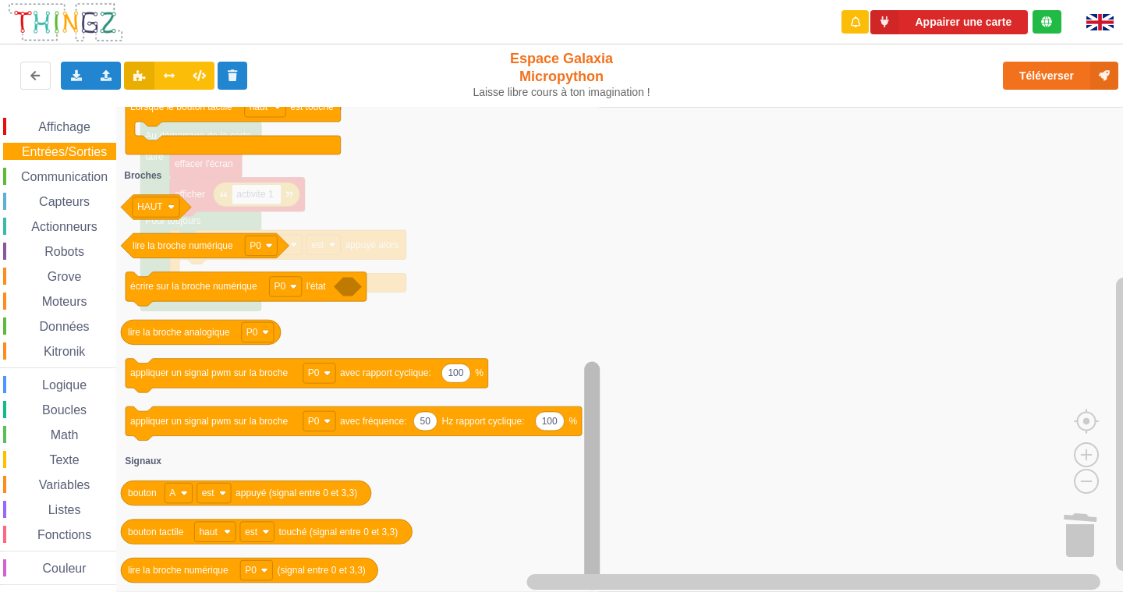
click at [575, 488] on div "Affichage Entrées/Sorties Communication Capteurs Actionneurs Robots Grove Moteu…" at bounding box center [567, 349] width 1134 height 485
click at [80, 172] on span "Communication" at bounding box center [64, 176] width 91 height 13
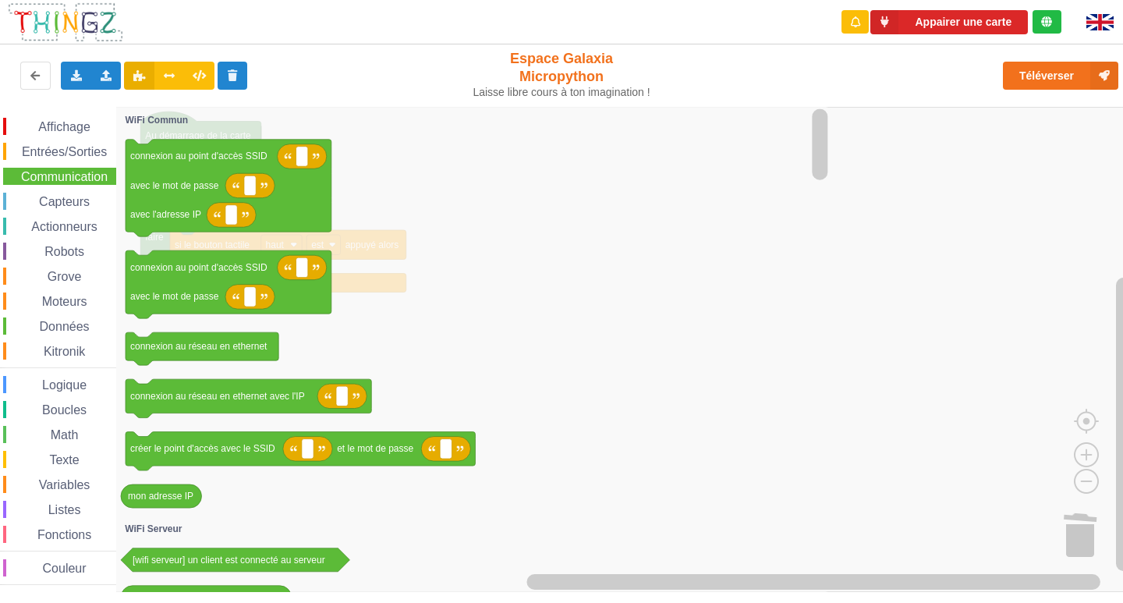
click at [798, 157] on icon "Espace de travail de Blocky" at bounding box center [473, 349] width 715 height 485
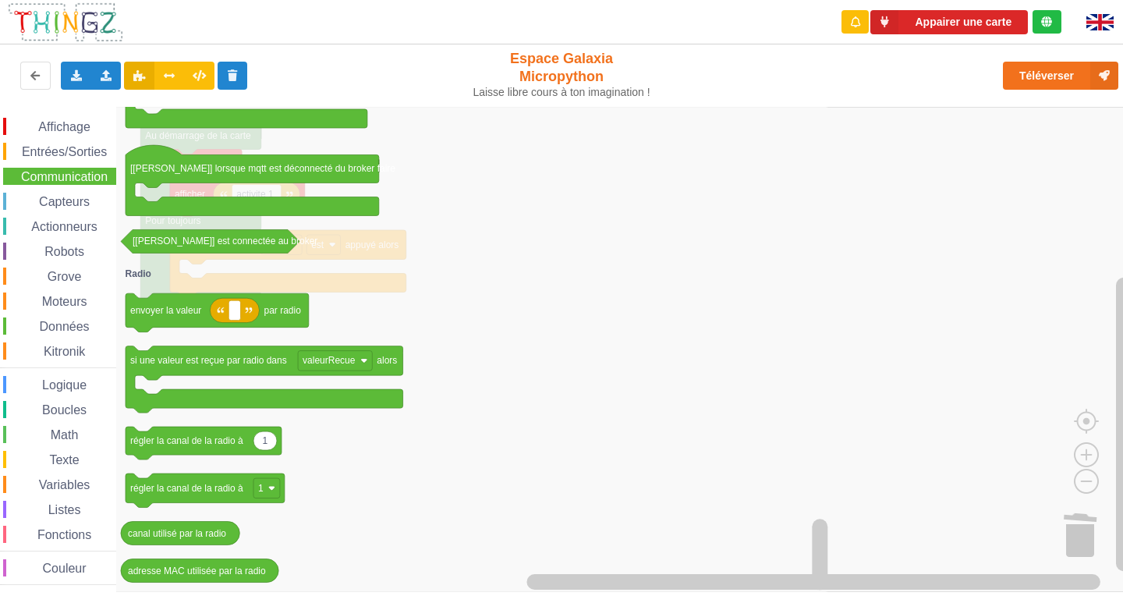
click at [44, 194] on div "Capteurs" at bounding box center [59, 201] width 113 height 17
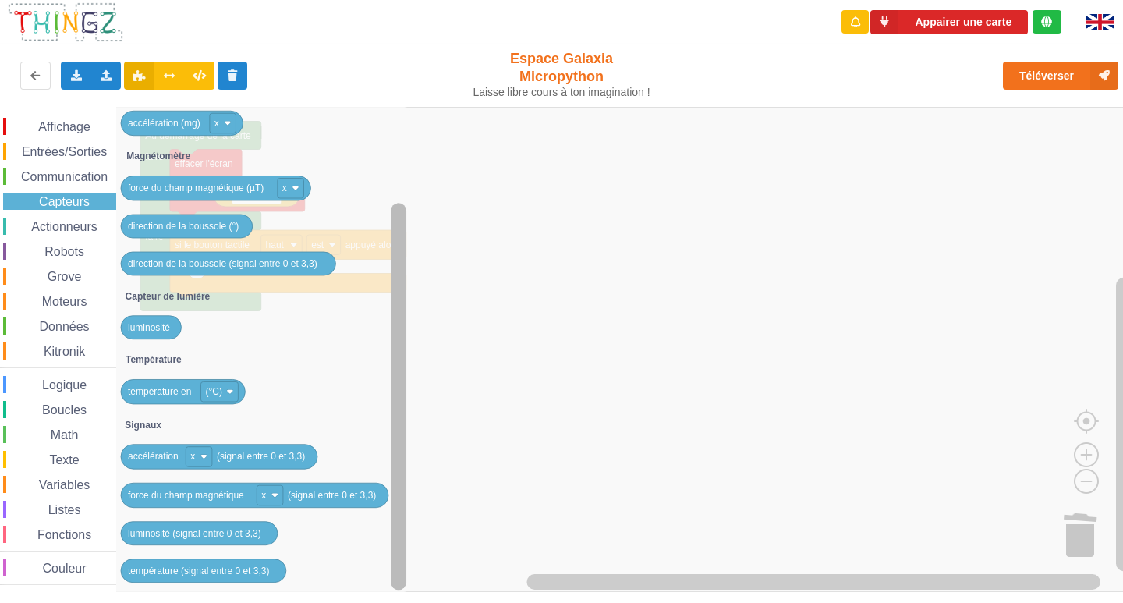
click at [395, 375] on rect "Espace de travail de Blocky" at bounding box center [399, 396] width 16 height 387
click at [87, 132] on span "Affichage" at bounding box center [64, 126] width 56 height 13
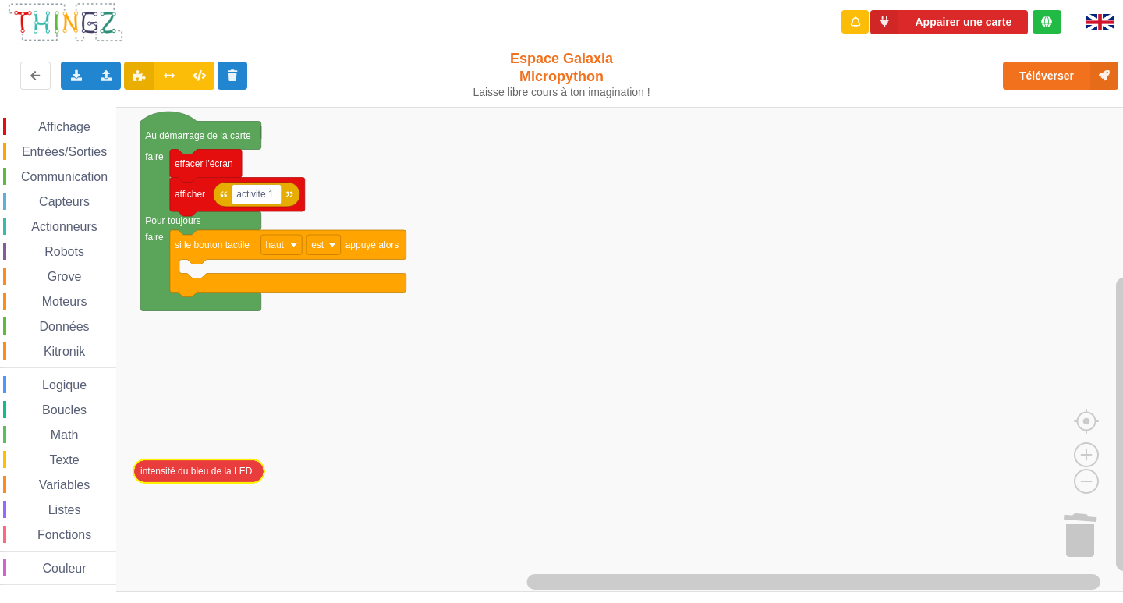
click at [225, 471] on div "Affichage Entrées/Sorties Communication Capteurs Actionneurs Robots Grove Moteu…" at bounding box center [567, 349] width 1134 height 485
click at [72, 128] on span "Affichage" at bounding box center [64, 126] width 56 height 13
click at [894, 323] on rect "Espace de travail de Blocky" at bounding box center [567, 349] width 1134 height 485
click at [61, 133] on div "Affichage" at bounding box center [59, 126] width 113 height 17
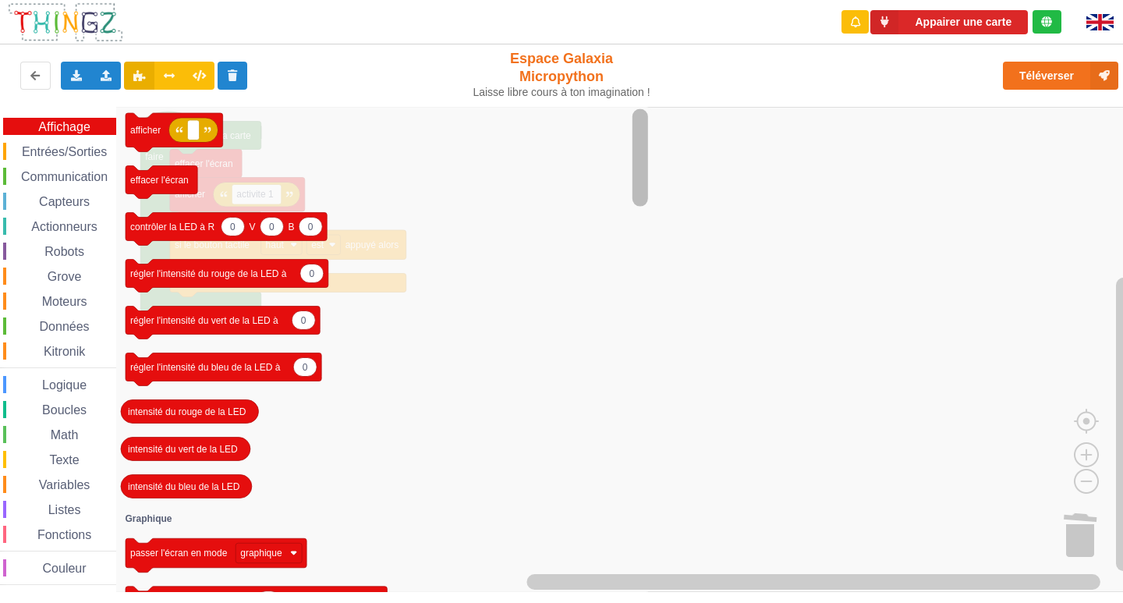
click at [853, 97] on div "Appairer une carte Exporter l'assemblage de blocs Exporter l'assemblage de bloc…" at bounding box center [561, 290] width 1145 height 603
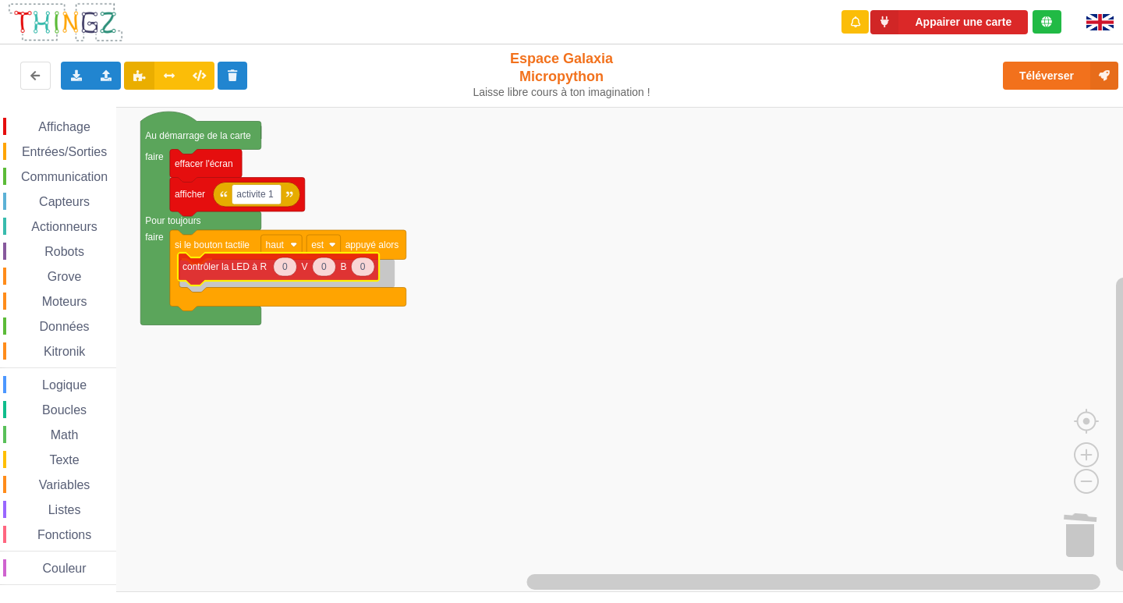
click at [239, 282] on div "Affichage Entrées/Sorties Communication Capteurs Actionneurs Robots Grove Moteu…" at bounding box center [567, 349] width 1134 height 485
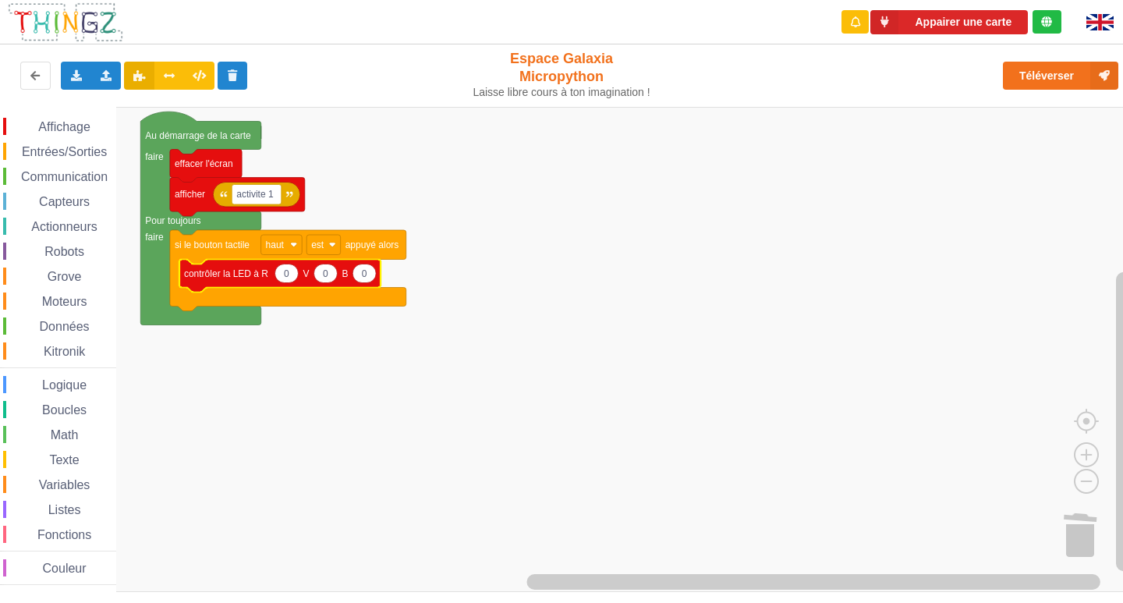
click at [364, 277] on text "0" at bounding box center [364, 273] width 5 height 11
type input "1"
click at [69, 143] on div "Entrées/Sorties" at bounding box center [59, 151] width 113 height 17
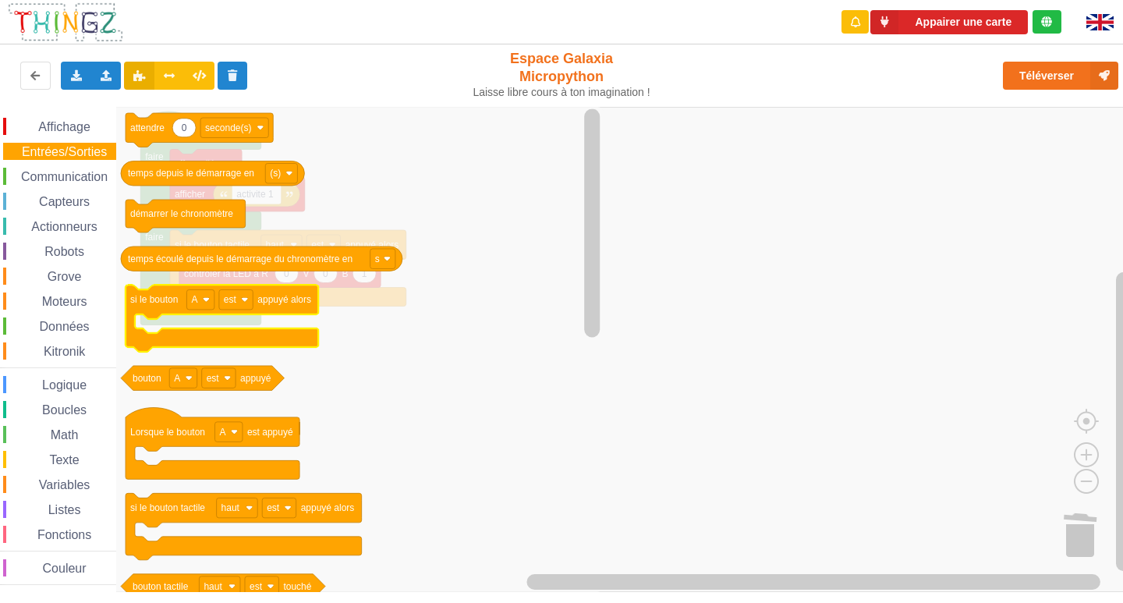
click at [156, 297] on text "si le bouton" at bounding box center [154, 299] width 48 height 11
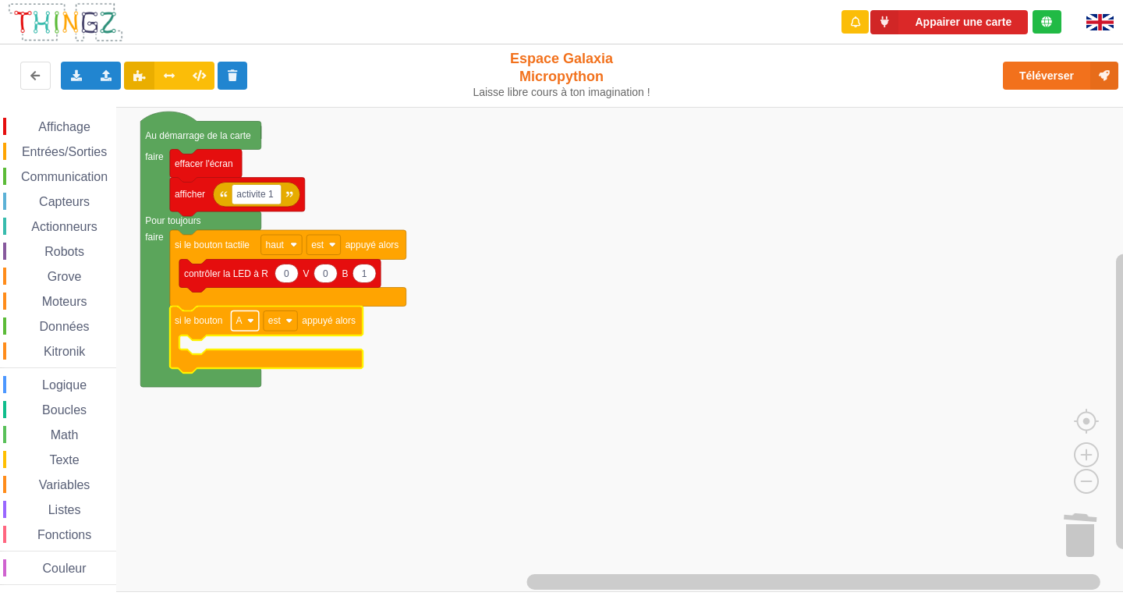
click at [244, 327] on rect "Espace de travail de Blocky" at bounding box center [244, 321] width 27 height 20
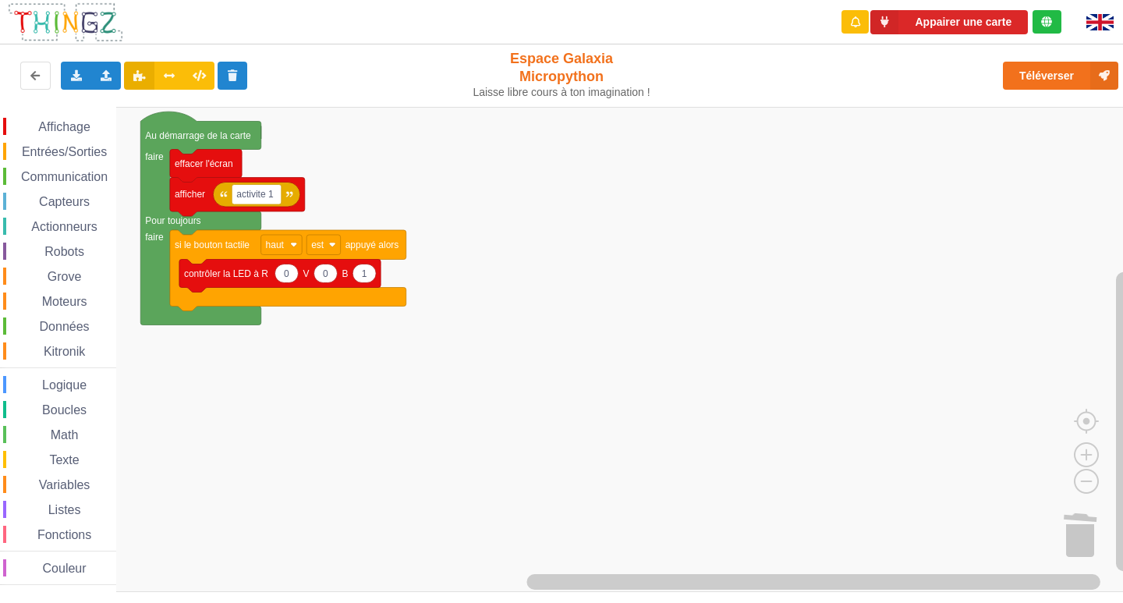
click at [57, 159] on div "Entrées/Sorties" at bounding box center [59, 151] width 113 height 17
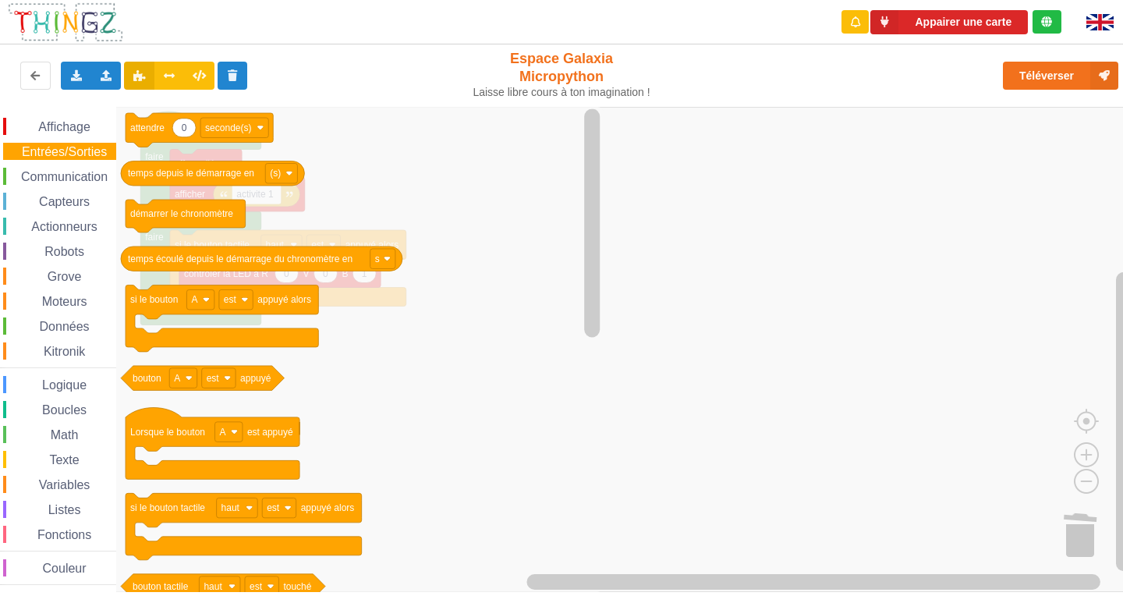
click at [786, 308] on rect "Espace de travail de Blocky" at bounding box center [567, 349] width 1134 height 485
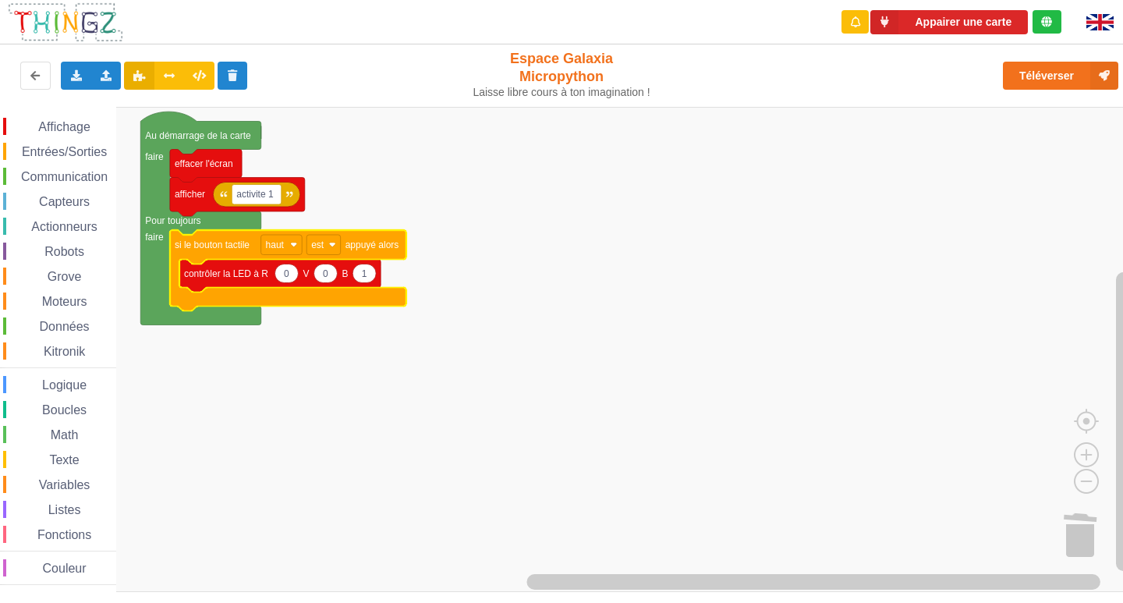
click at [198, 230] on icon "Espace de travail de Blocky" at bounding box center [288, 270] width 236 height 81
click at [197, 228] on icon "Espace de travail de Blocky" at bounding box center [200, 217] width 120 height 213
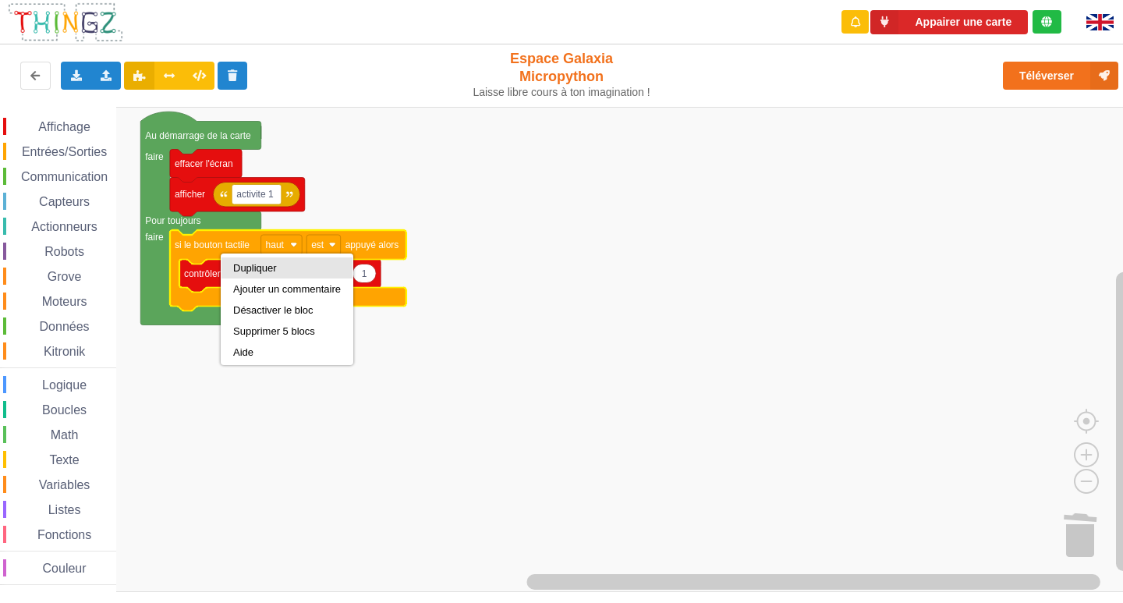
click at [267, 260] on div "Dupliquer" at bounding box center [286, 267] width 131 height 21
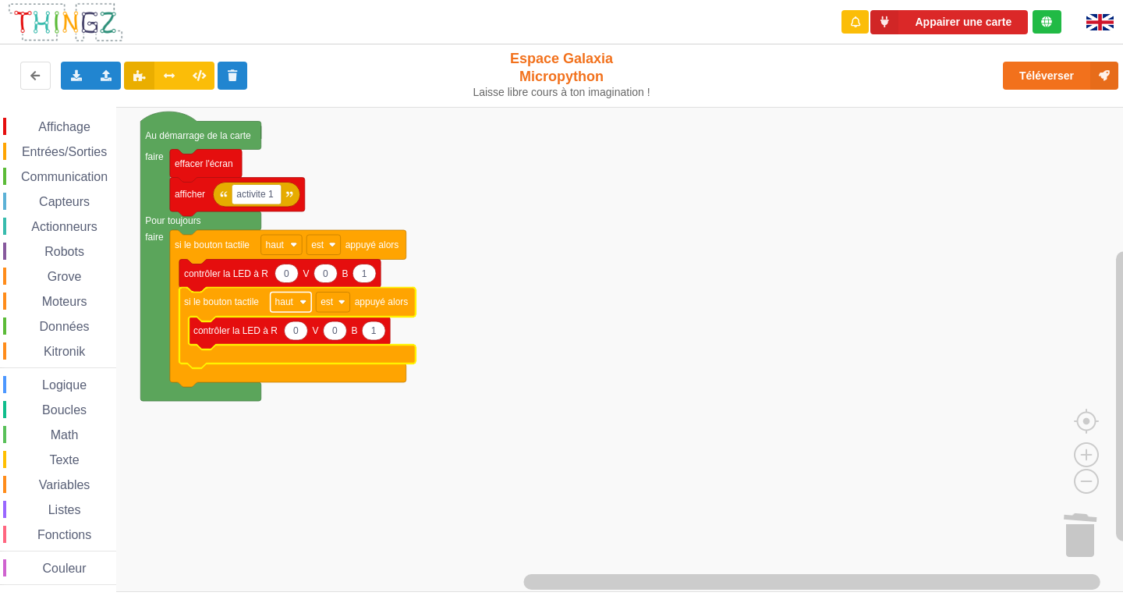
click at [278, 305] on text "haut" at bounding box center [284, 301] width 19 height 11
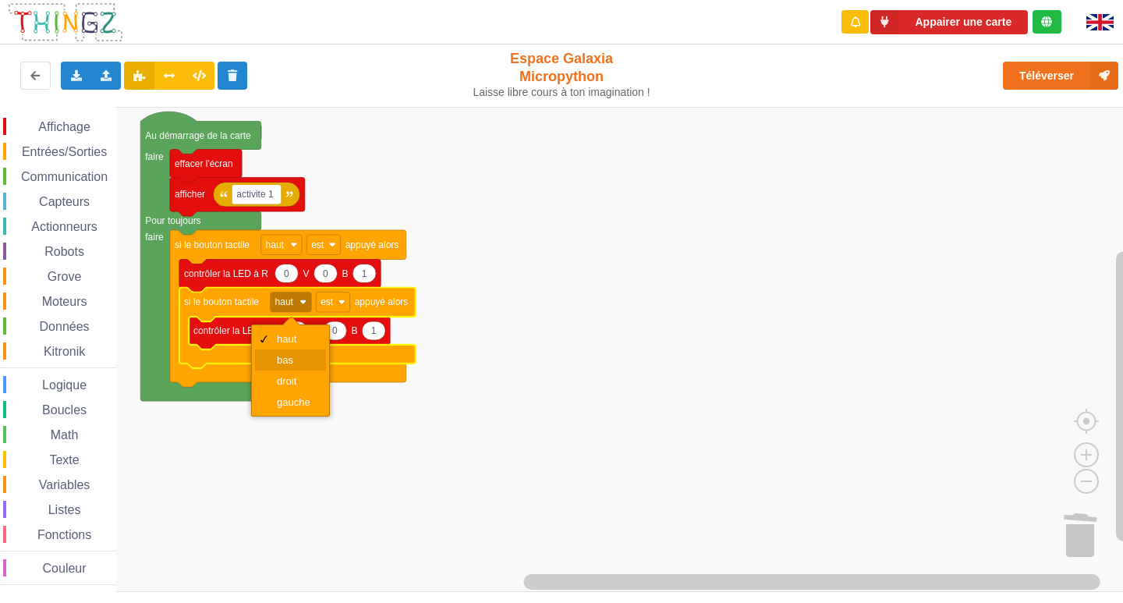
click at [283, 358] on div "bas" at bounding box center [295, 360] width 37 height 12
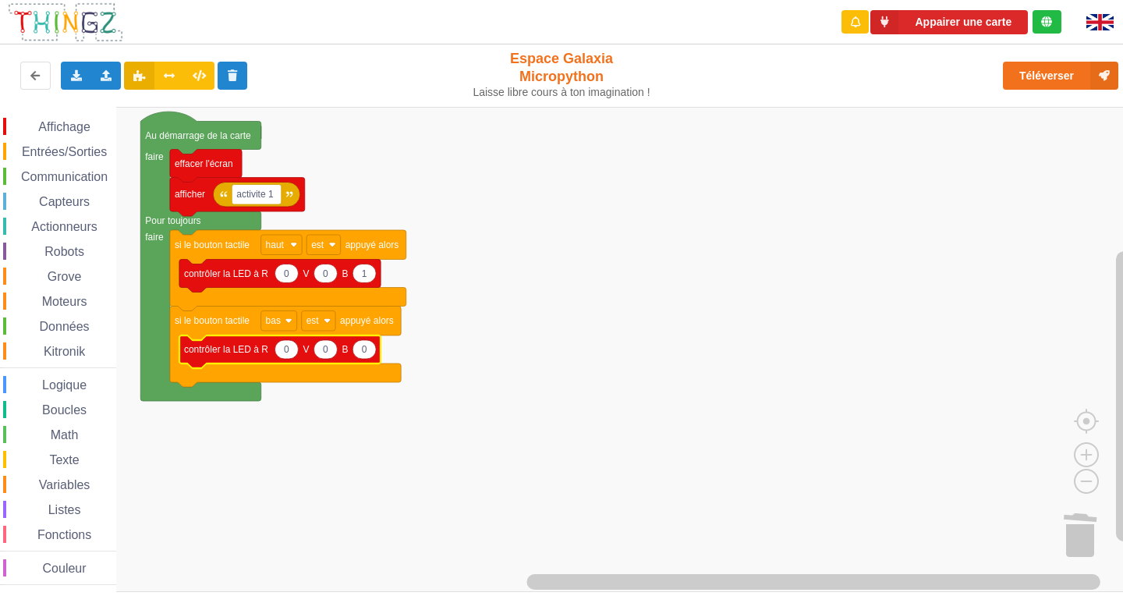
click at [287, 350] on text "0" at bounding box center [286, 349] width 5 height 11
type input "1"
click at [630, 426] on rect "Espace de travail de Blocky" at bounding box center [567, 349] width 1134 height 485
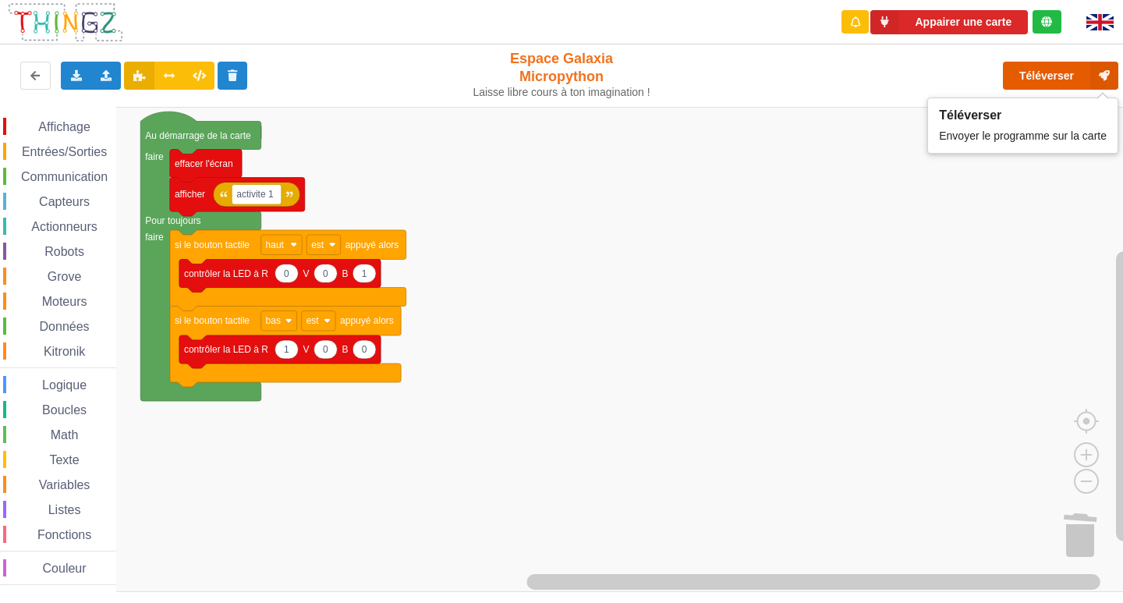
click at [1042, 68] on button "Téléverser" at bounding box center [1060, 76] width 115 height 28
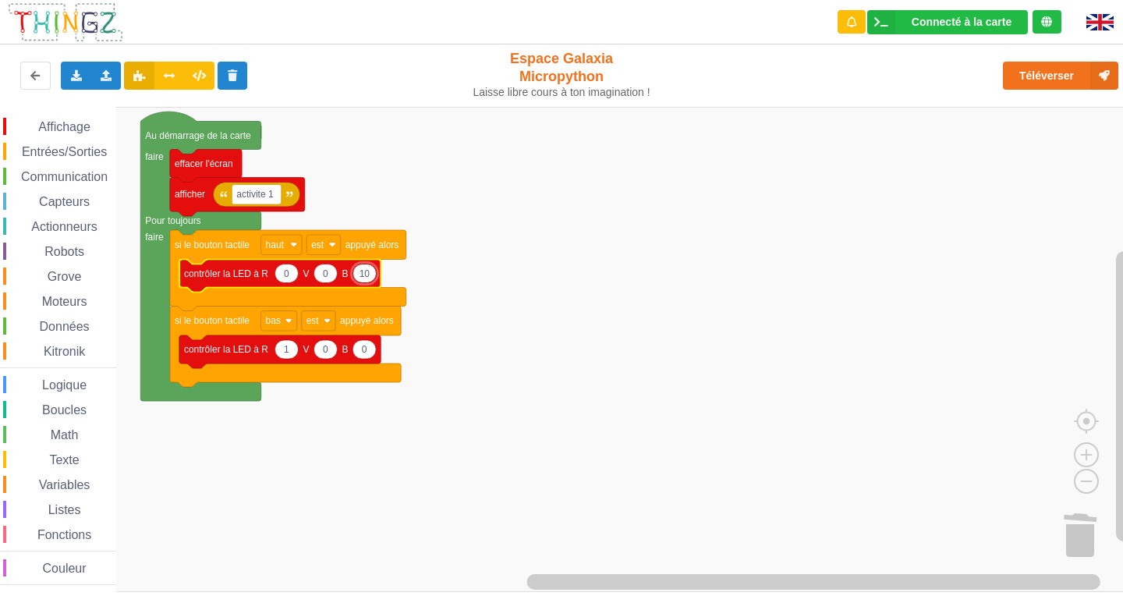
type input "100"
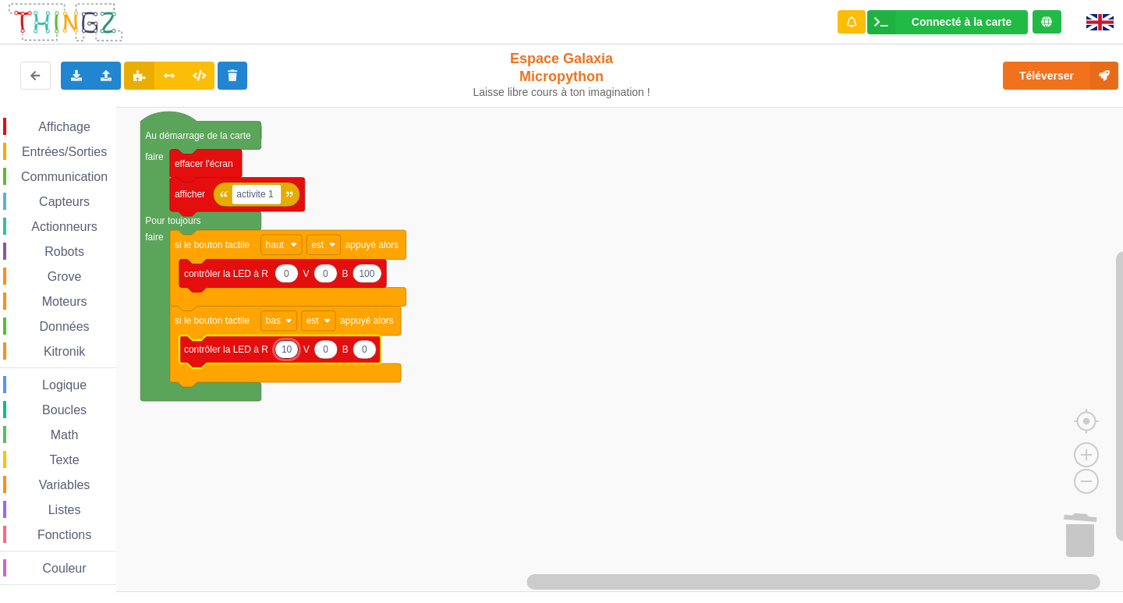
type input "100"
click at [754, 371] on rect "Espace de travail de Blocky" at bounding box center [567, 349] width 1134 height 485
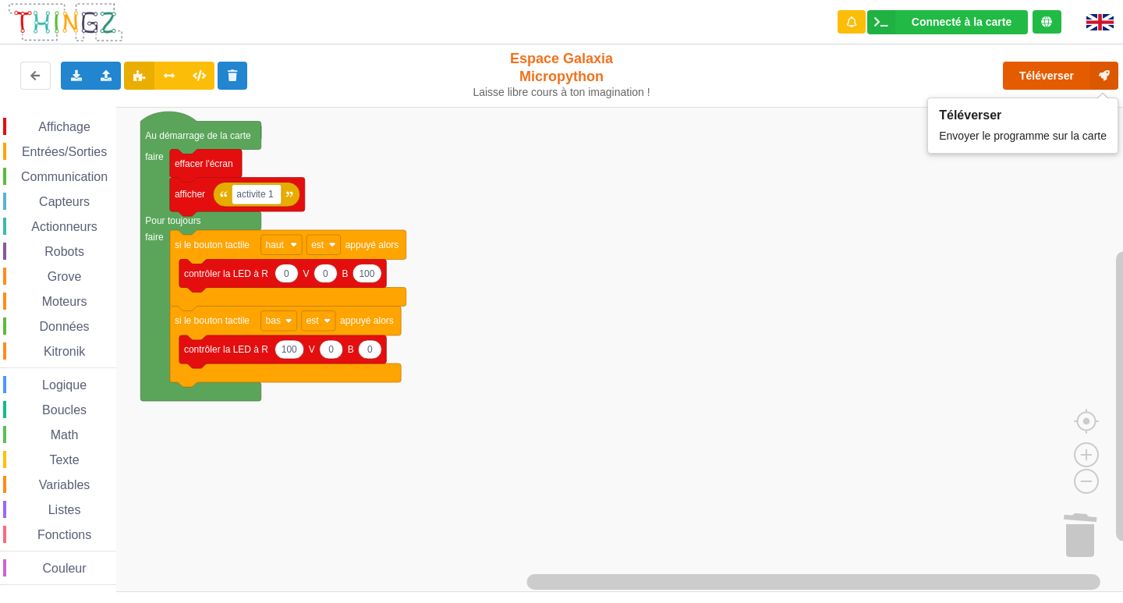
click at [1075, 84] on button "Téléverser" at bounding box center [1060, 76] width 115 height 28
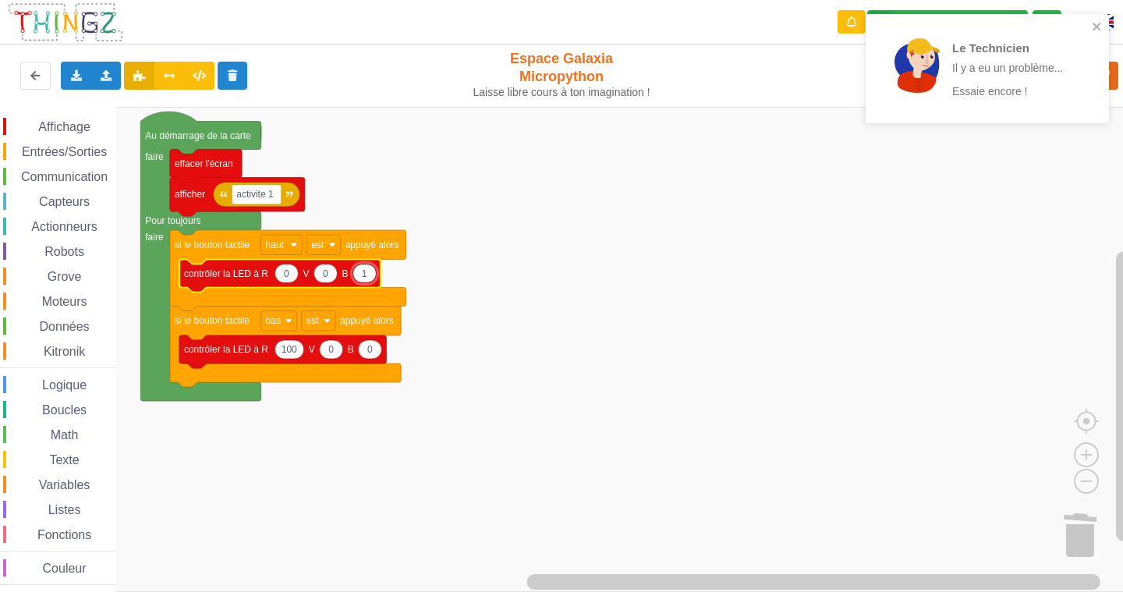
type input "10"
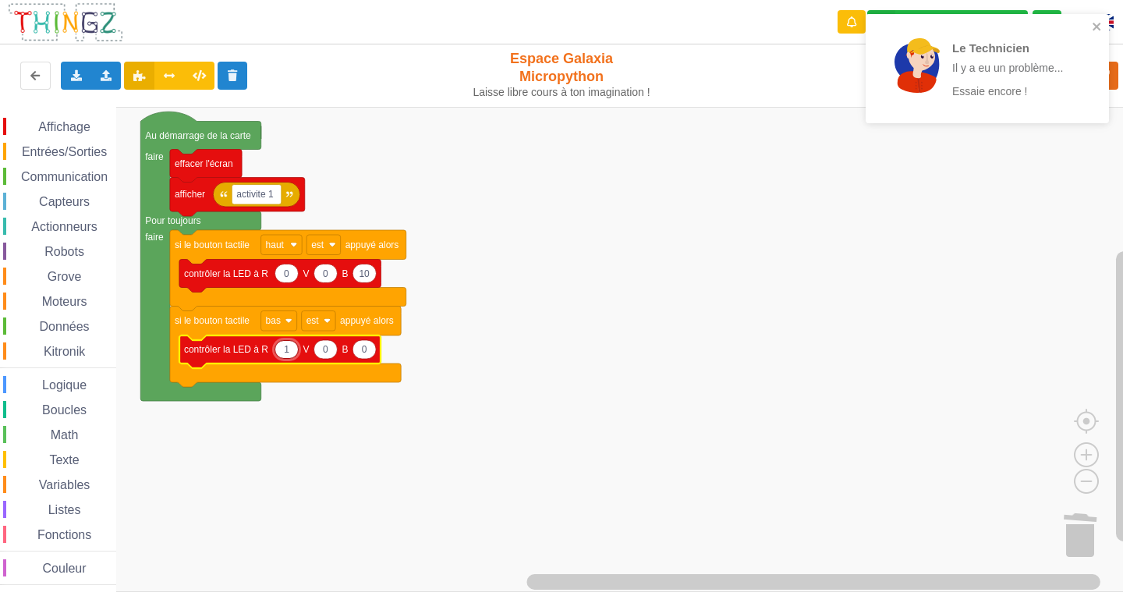
type input "10"
click at [713, 458] on rect "Espace de travail de Blocky" at bounding box center [567, 349] width 1134 height 485
click at [1096, 22] on icon "close" at bounding box center [1097, 26] width 11 height 12
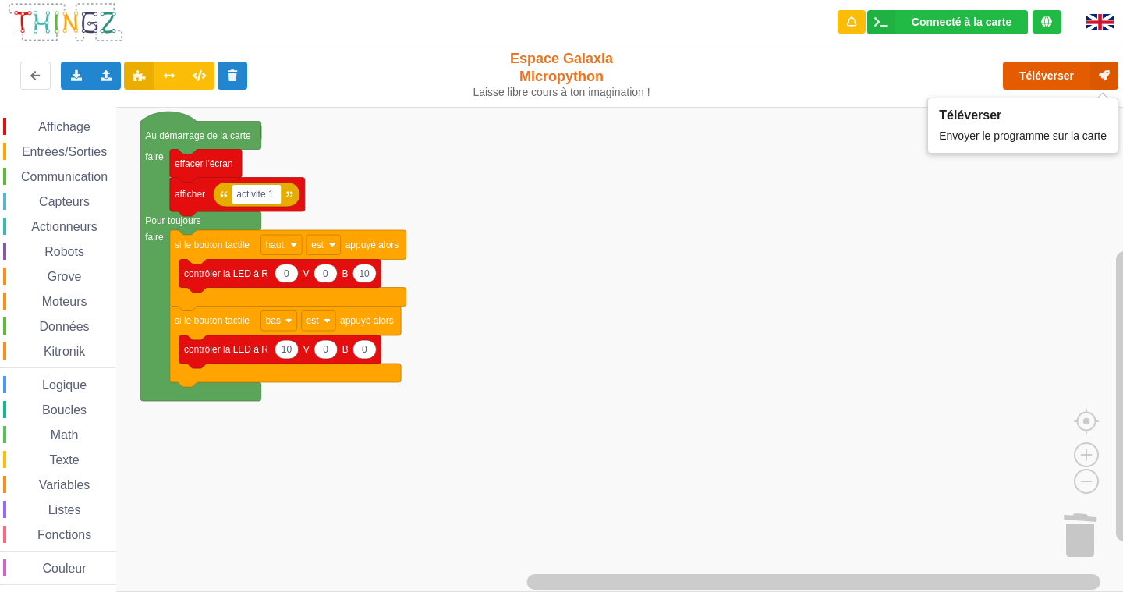
click at [1092, 69] on icon at bounding box center [1104, 76] width 28 height 28
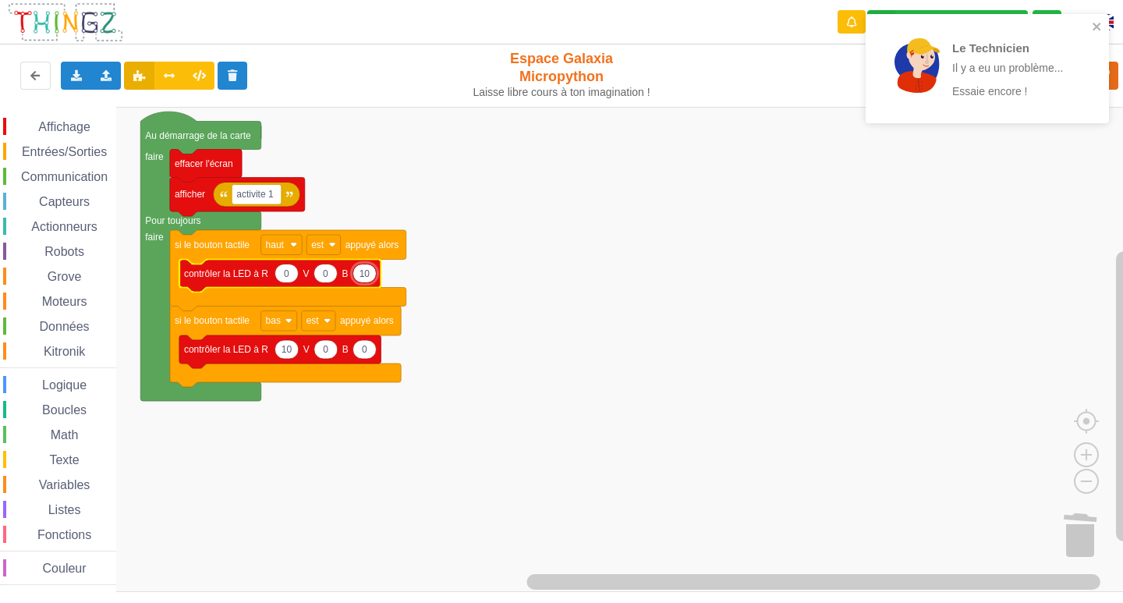
type input "1"
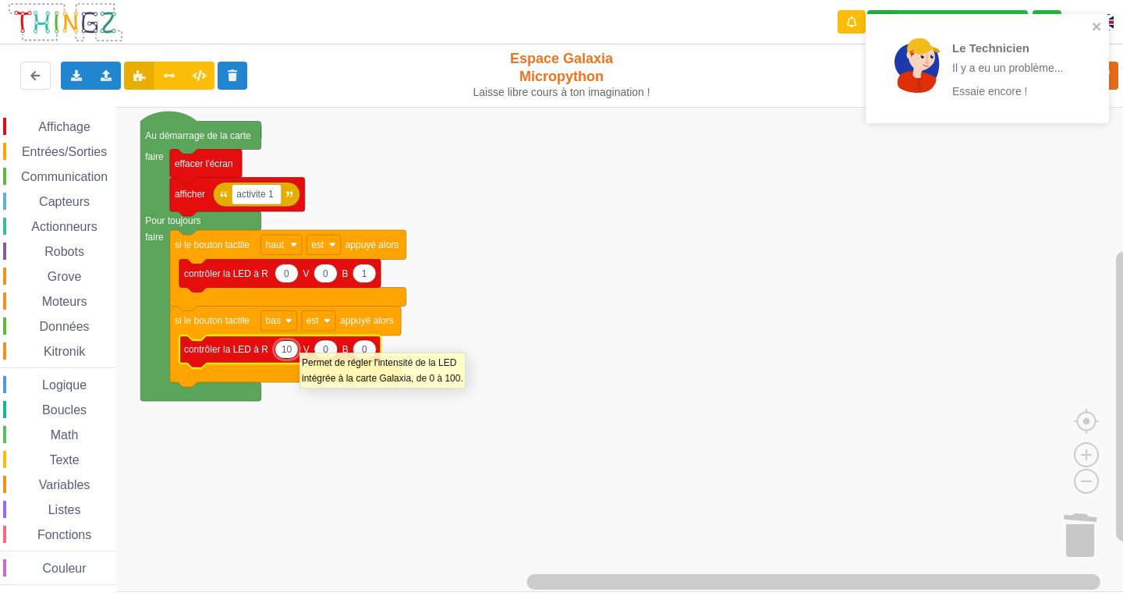
type input "1"
click at [594, 339] on rect "Espace de travail de Blocky" at bounding box center [567, 349] width 1134 height 485
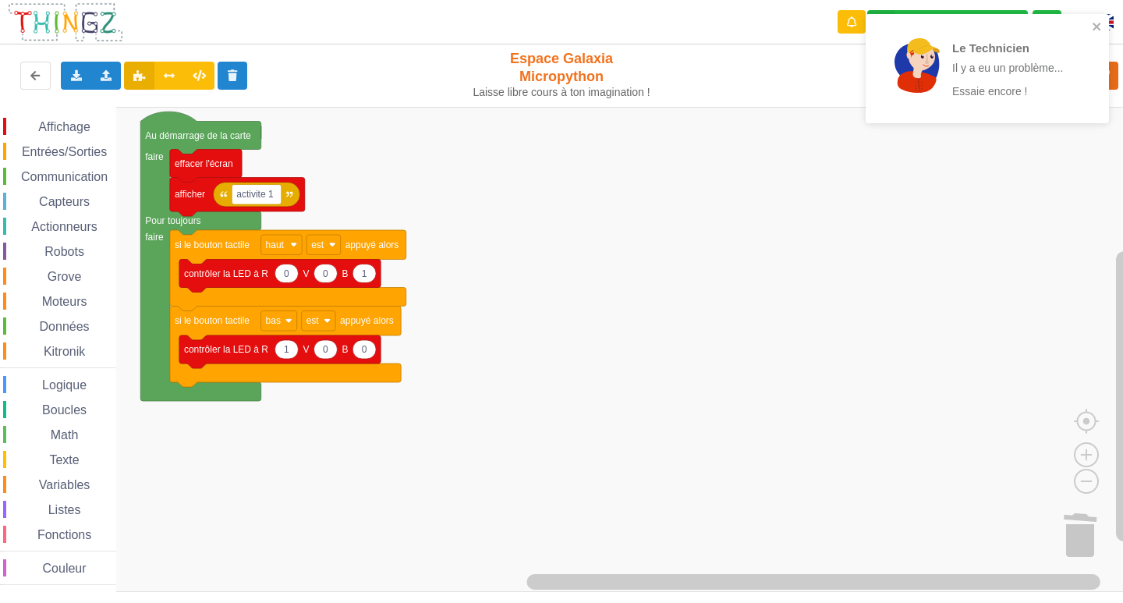
click at [1102, 19] on div "Le Technicien Il y a eu un problème... Essaie encore !" at bounding box center [986, 68] width 243 height 109
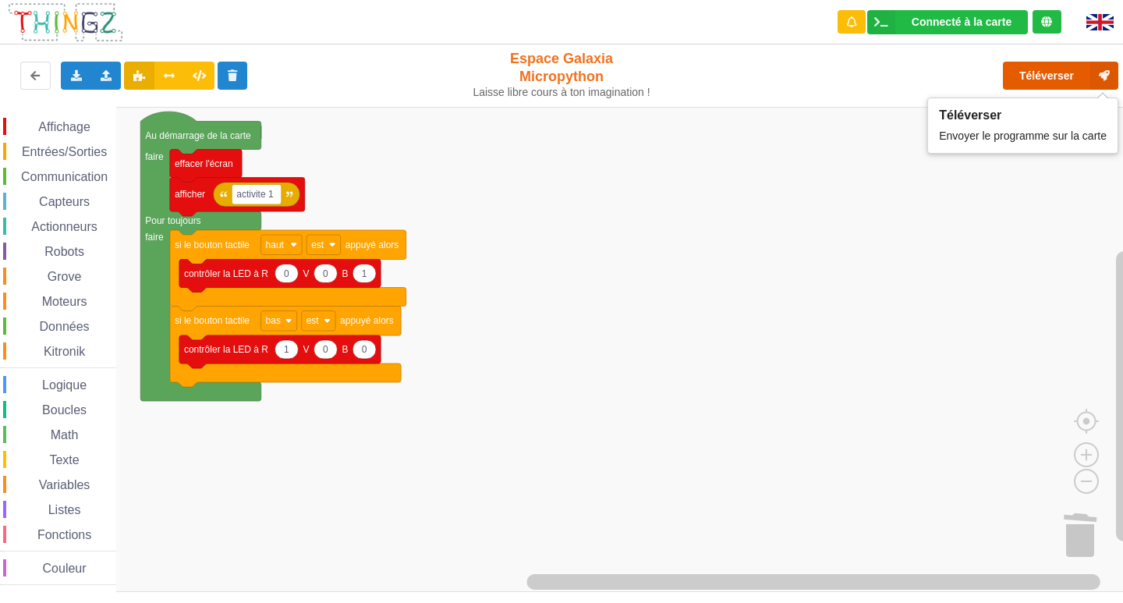
click at [1085, 79] on button "Téléverser" at bounding box center [1060, 76] width 115 height 28
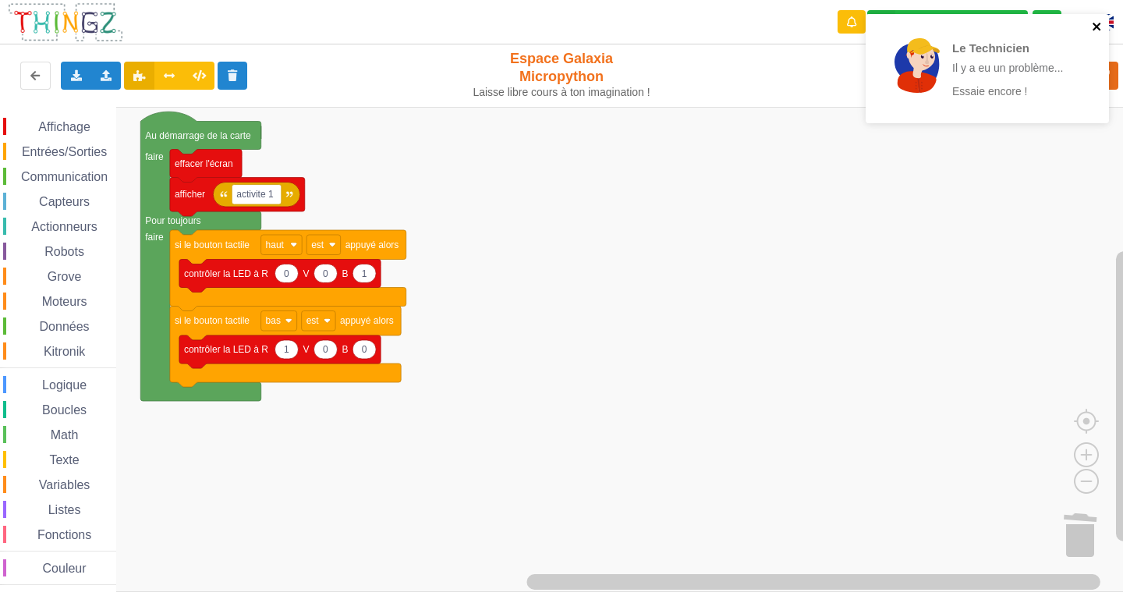
click at [1095, 28] on icon "close" at bounding box center [1096, 27] width 8 height 8
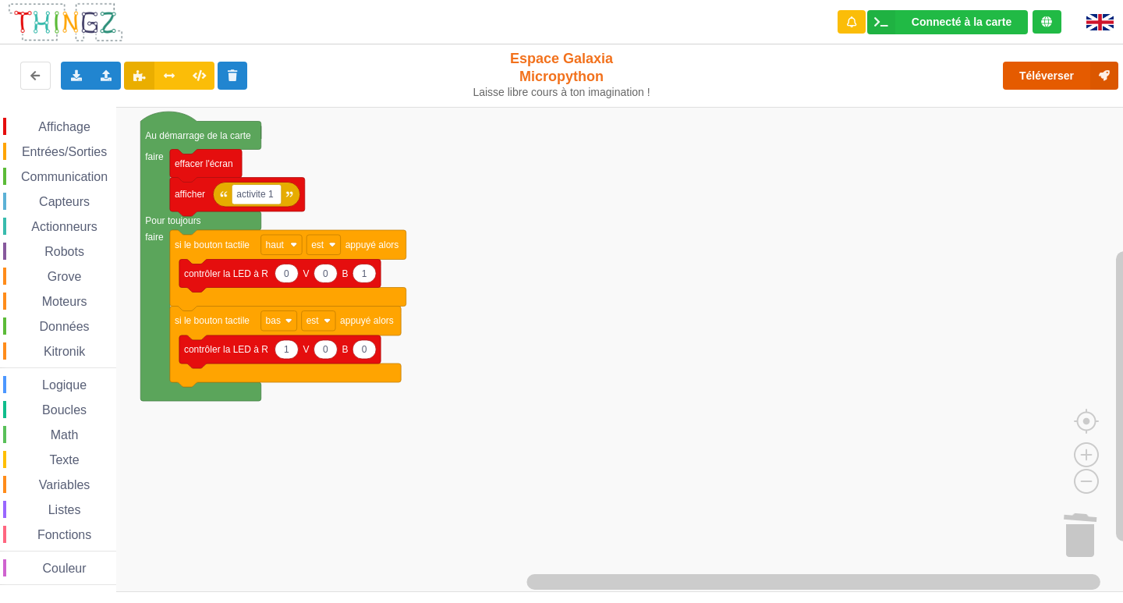
click at [1063, 78] on button "Téléverser" at bounding box center [1060, 76] width 115 height 28
type input "100"
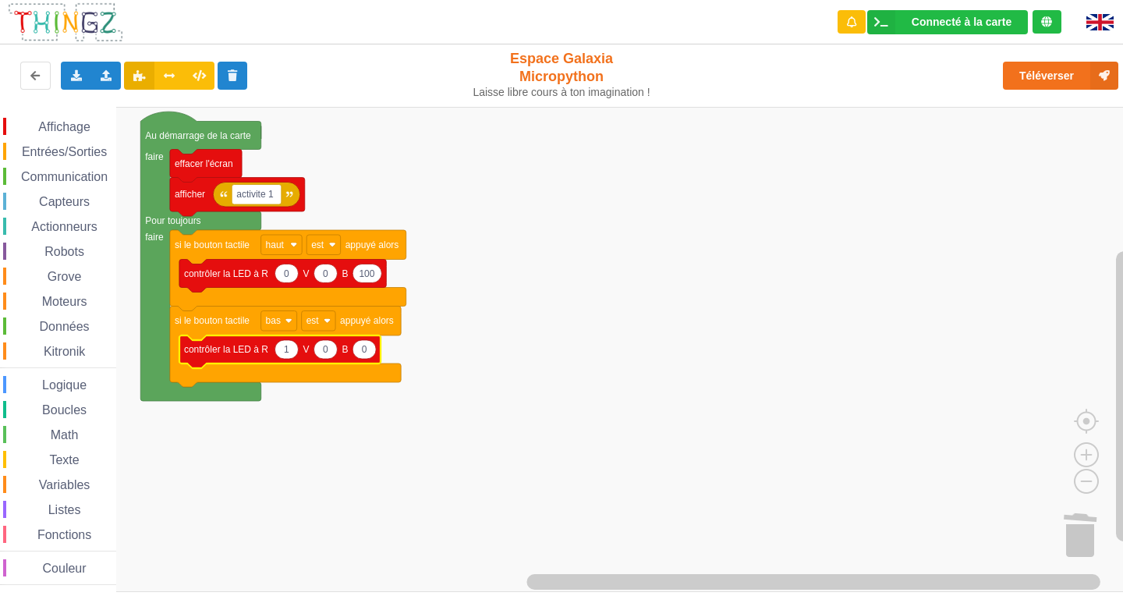
click at [215, 356] on icon "Espace de travail de Blocky" at bounding box center [279, 351] width 201 height 33
click at [292, 351] on icon "Espace de travail de Blocky" at bounding box center [285, 349] width 23 height 19
type input "100"
click at [428, 426] on rect "Espace de travail de Blocky" at bounding box center [567, 349] width 1134 height 485
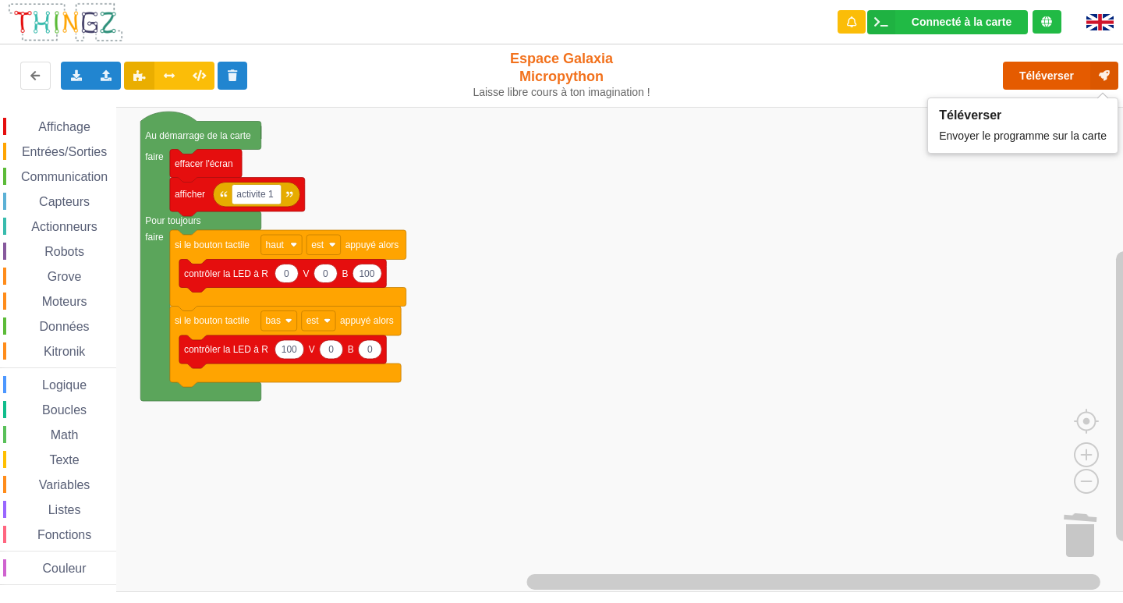
click at [1084, 75] on button "Téléverser" at bounding box center [1060, 76] width 115 height 28
click at [27, 168] on div "Communication" at bounding box center [59, 176] width 113 height 17
click at [886, 239] on rect "Espace de travail de Blocky" at bounding box center [567, 349] width 1134 height 485
click at [52, 176] on span "Communication" at bounding box center [64, 176] width 91 height 13
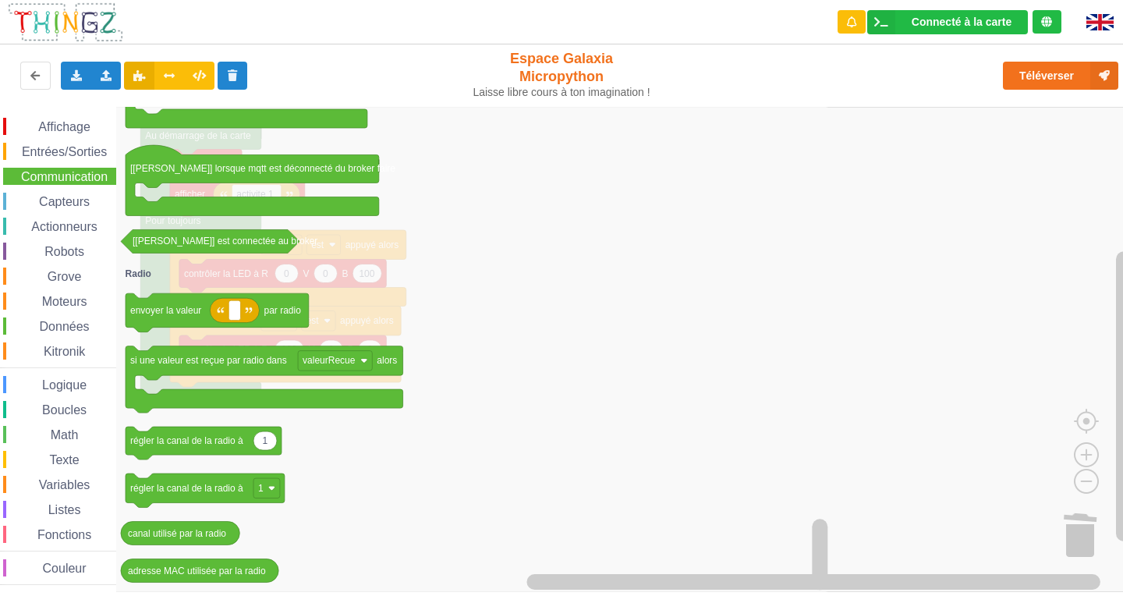
click at [58, 432] on span "Math" at bounding box center [64, 434] width 33 height 13
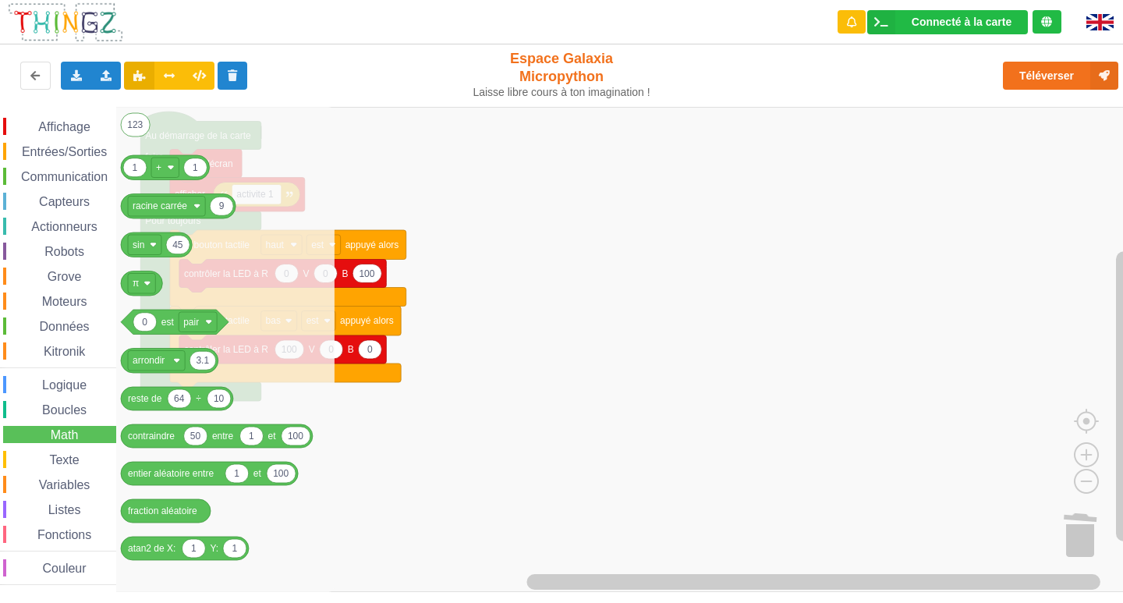
click at [45, 320] on span "Données" at bounding box center [64, 326] width 55 height 13
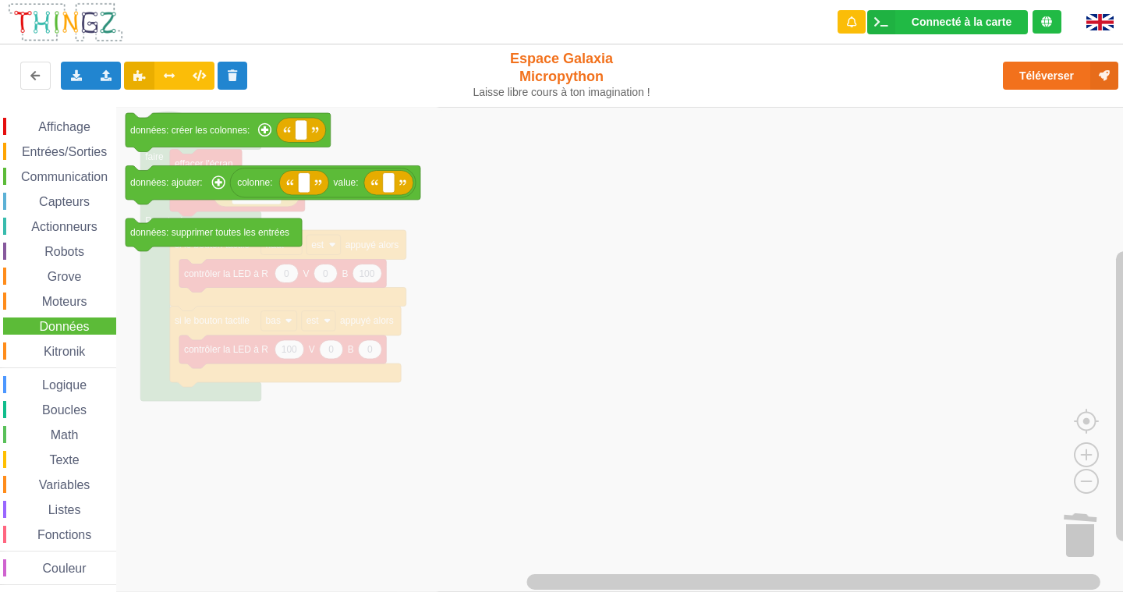
click at [61, 413] on span "Boucles" at bounding box center [64, 409] width 49 height 13
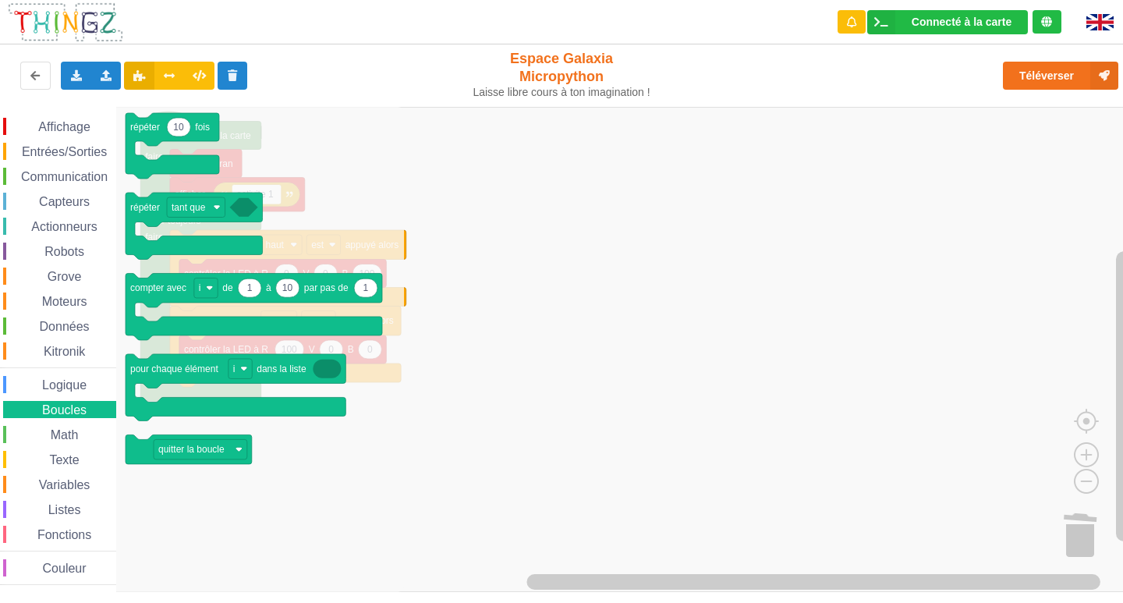
click at [37, 434] on span "Espace de travail de Blocky" at bounding box center [42, 435] width 12 height 12
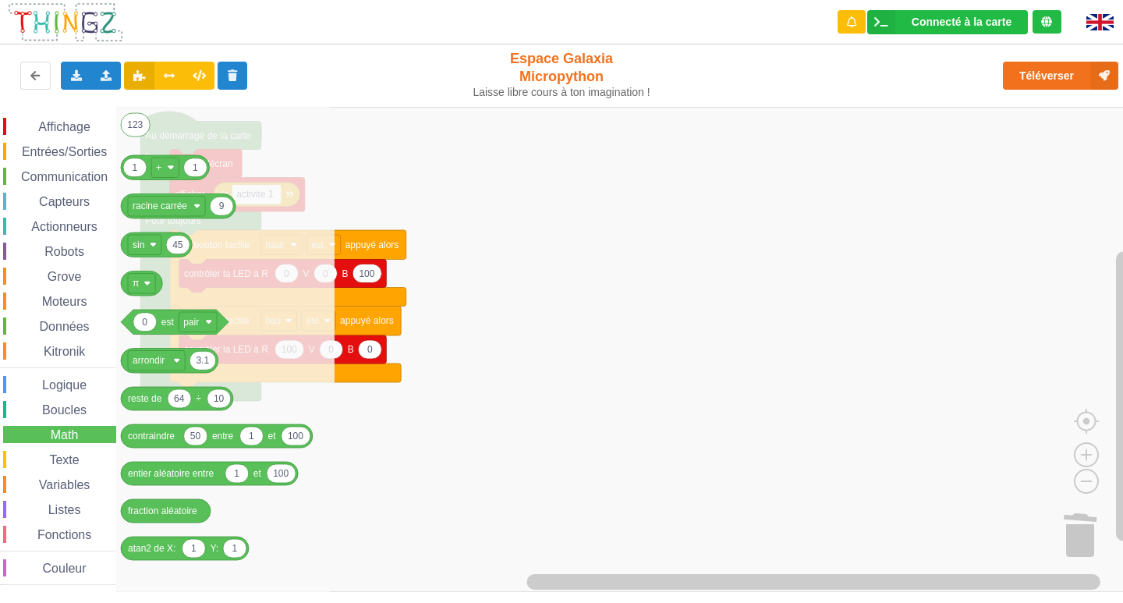
click at [41, 329] on span "Données" at bounding box center [64, 326] width 55 height 13
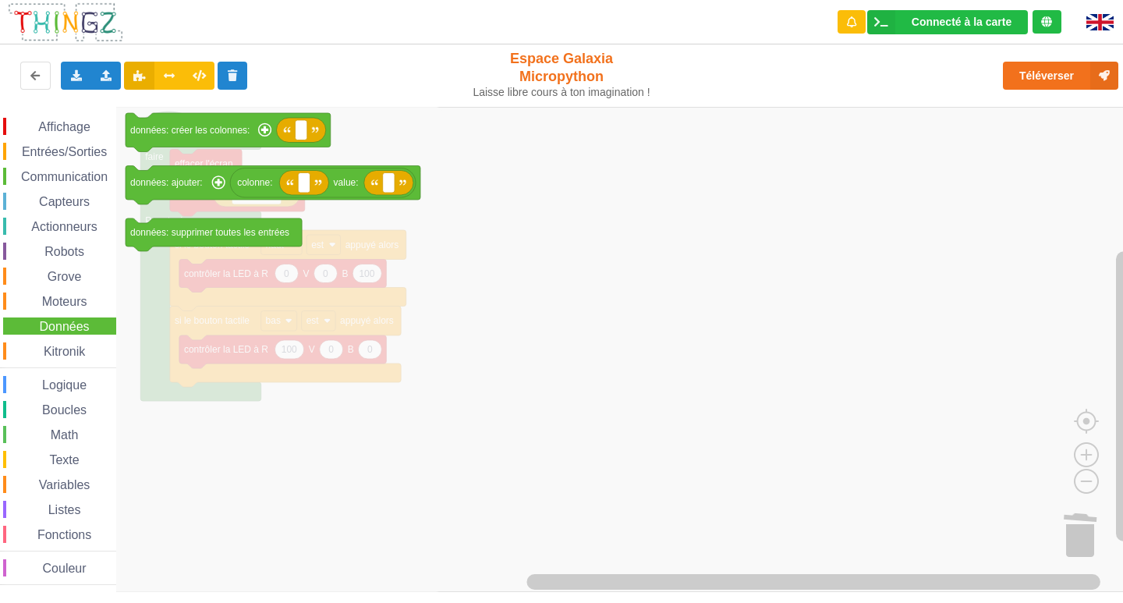
click at [60, 165] on div "Affichage Entrées/Sorties Communication Capteurs Actionneurs Robots Grove Moteu…" at bounding box center [58, 351] width 116 height 467
click at [58, 176] on span "Communication" at bounding box center [64, 176] width 91 height 13
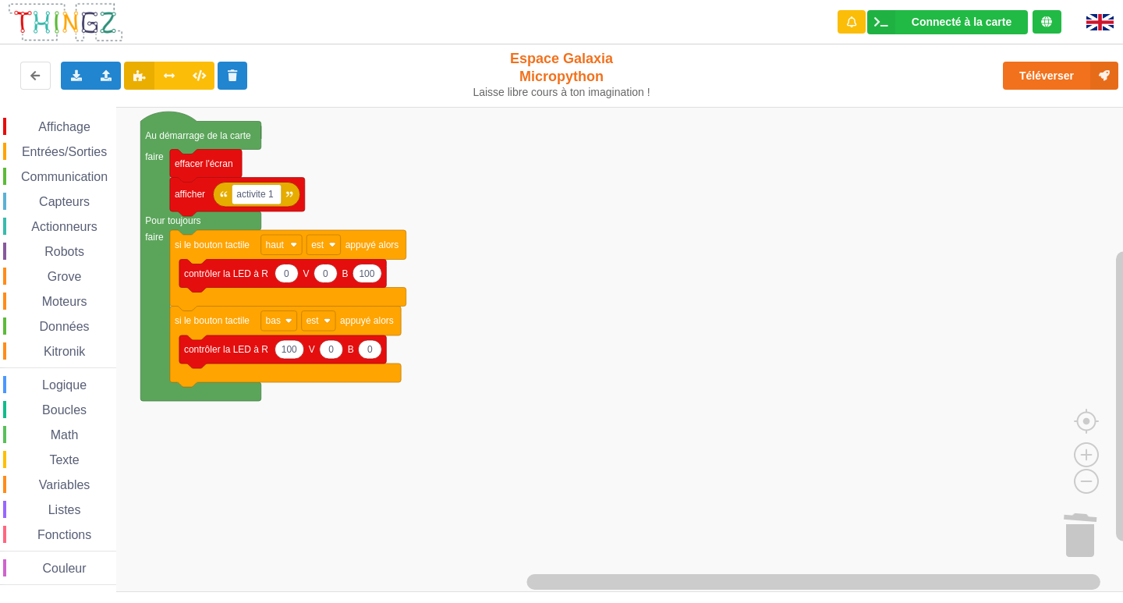
click at [925, 159] on rect "Espace de travail de Blocky" at bounding box center [567, 349] width 1134 height 485
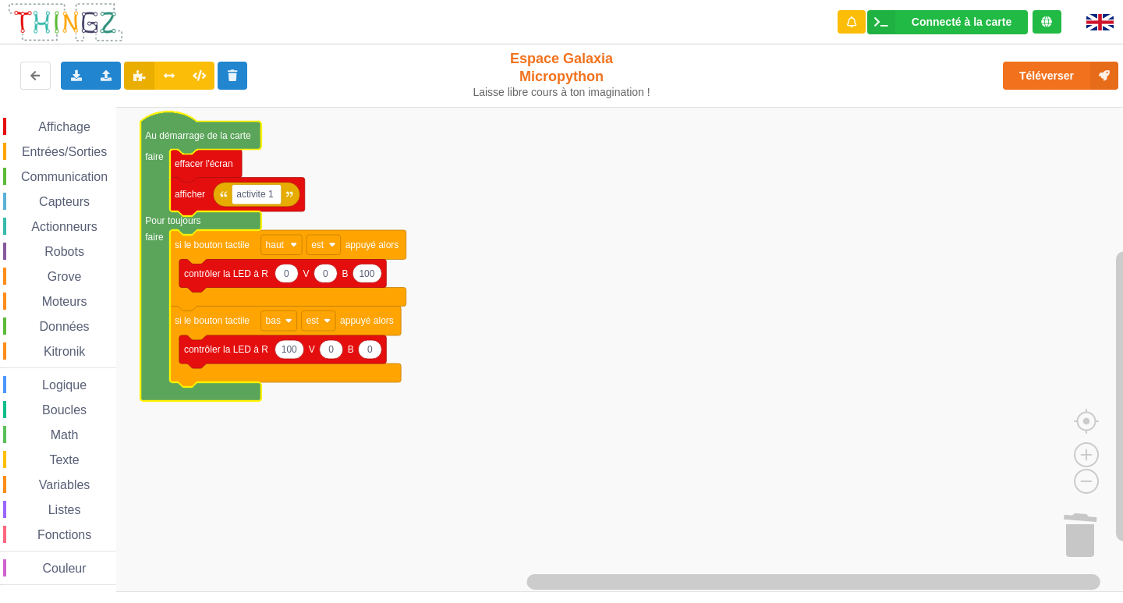
click at [147, 141] on text "Au démarrage de la carte" at bounding box center [198, 135] width 106 height 11
click at [157, 151] on text "faire" at bounding box center [154, 156] width 19 height 11
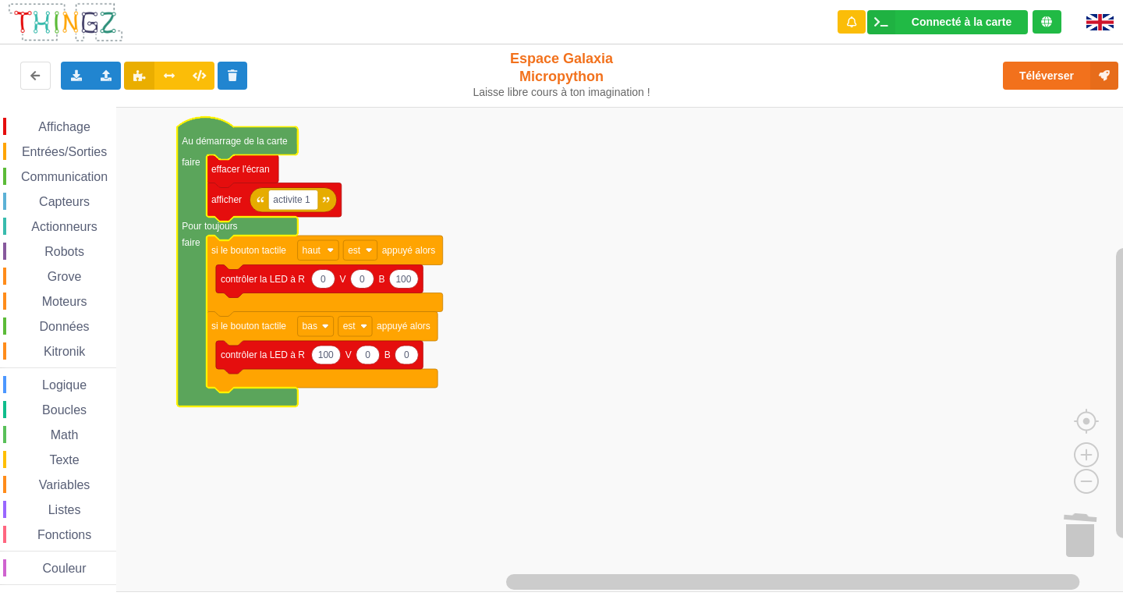
click at [193, 157] on text "faire" at bounding box center [191, 162] width 19 height 11
click at [189, 143] on text "Au démarrage de la carte" at bounding box center [235, 141] width 106 height 11
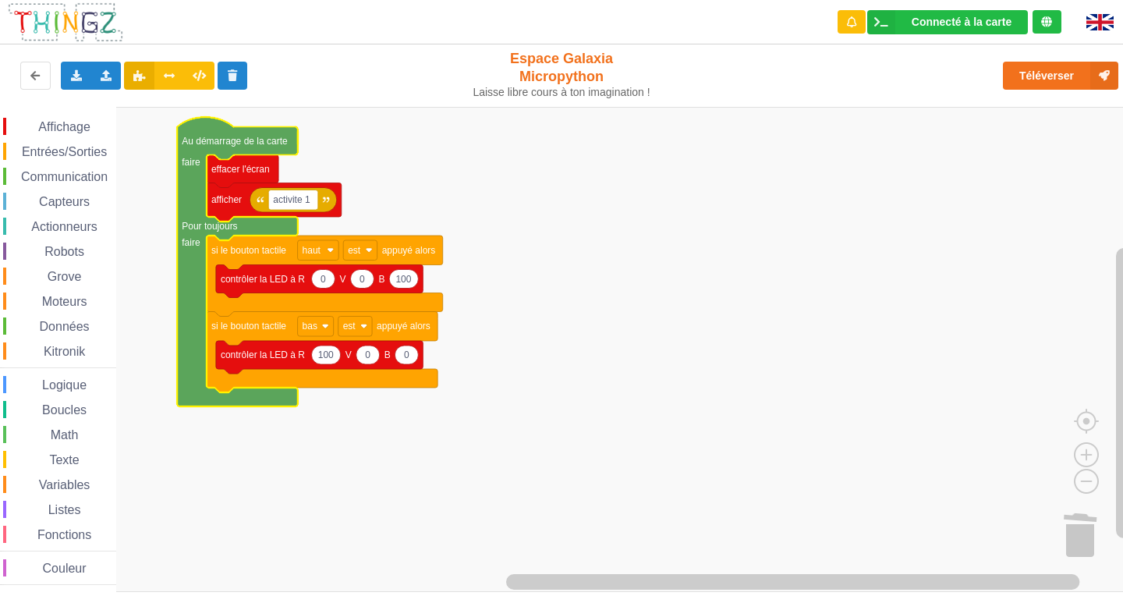
click at [189, 143] on text "Au démarrage de la carte" at bounding box center [235, 141] width 106 height 11
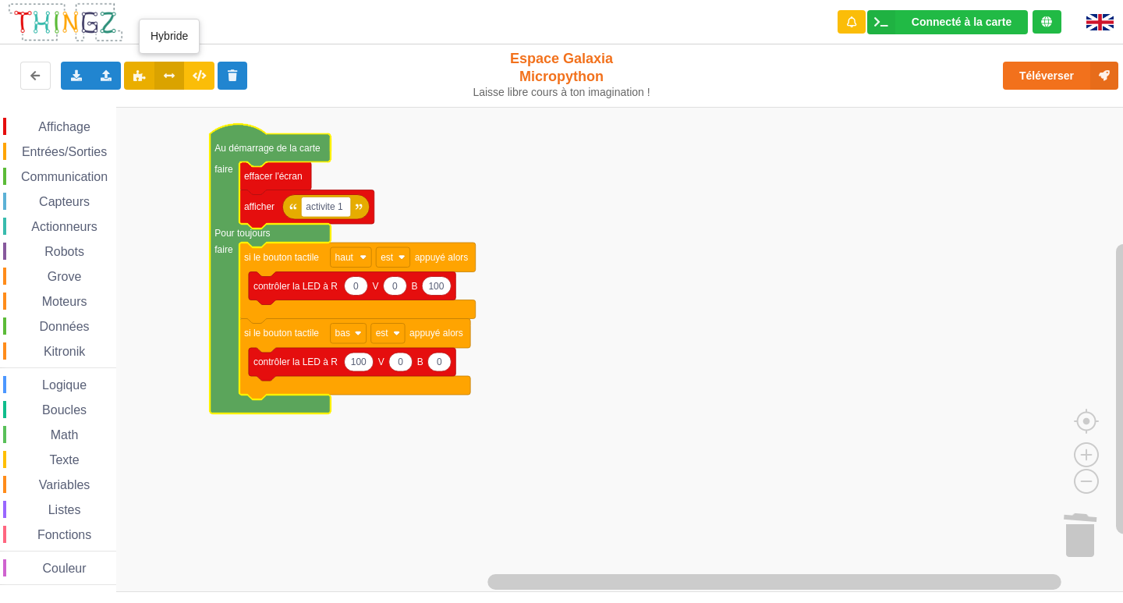
click at [163, 76] on icon at bounding box center [169, 74] width 13 height 9
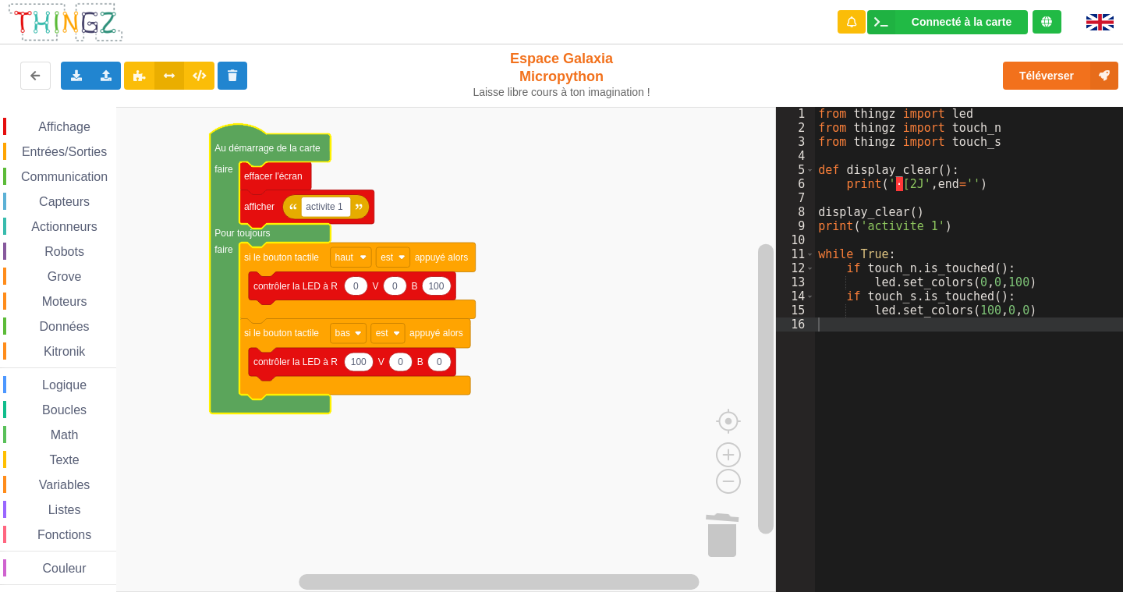
click at [633, 207] on rect "Espace de travail de Blocky" at bounding box center [388, 349] width 776 height 485
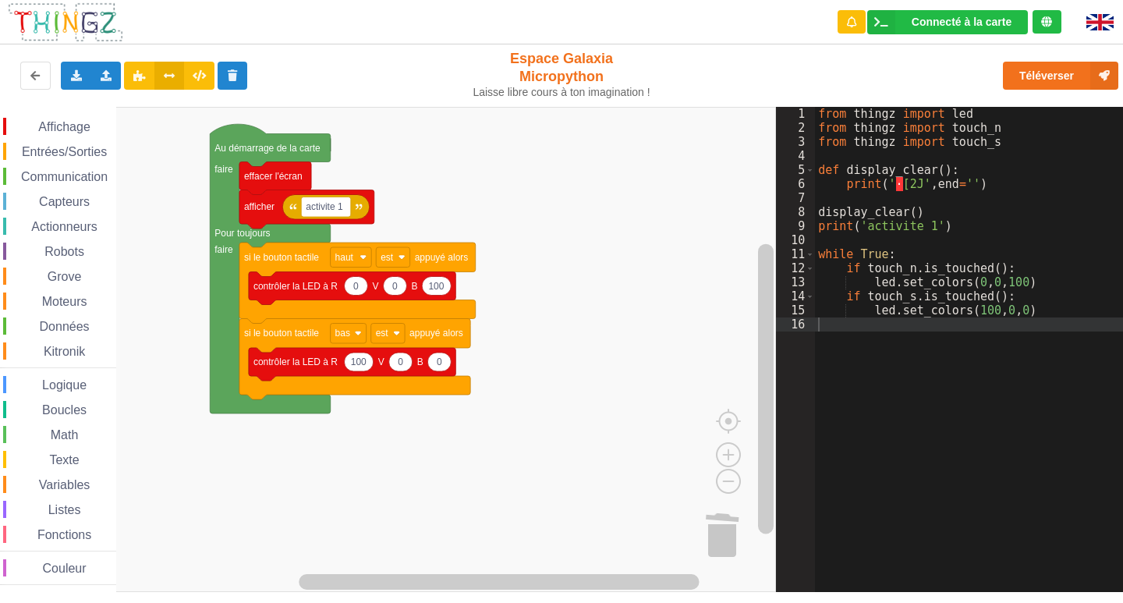
click at [728, 175] on rect "Espace de travail de Blocky" at bounding box center [388, 349] width 776 height 485
click at [158, 73] on button at bounding box center [169, 76] width 30 height 28
click at [191, 75] on button at bounding box center [199, 76] width 30 height 28
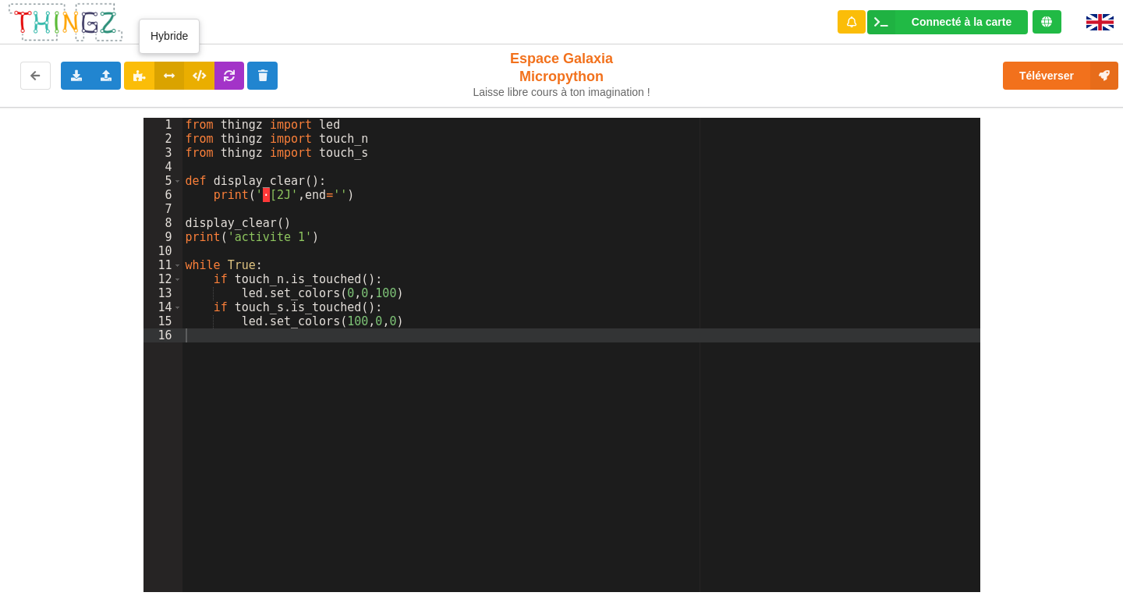
click at [173, 80] on icon at bounding box center [169, 74] width 13 height 9
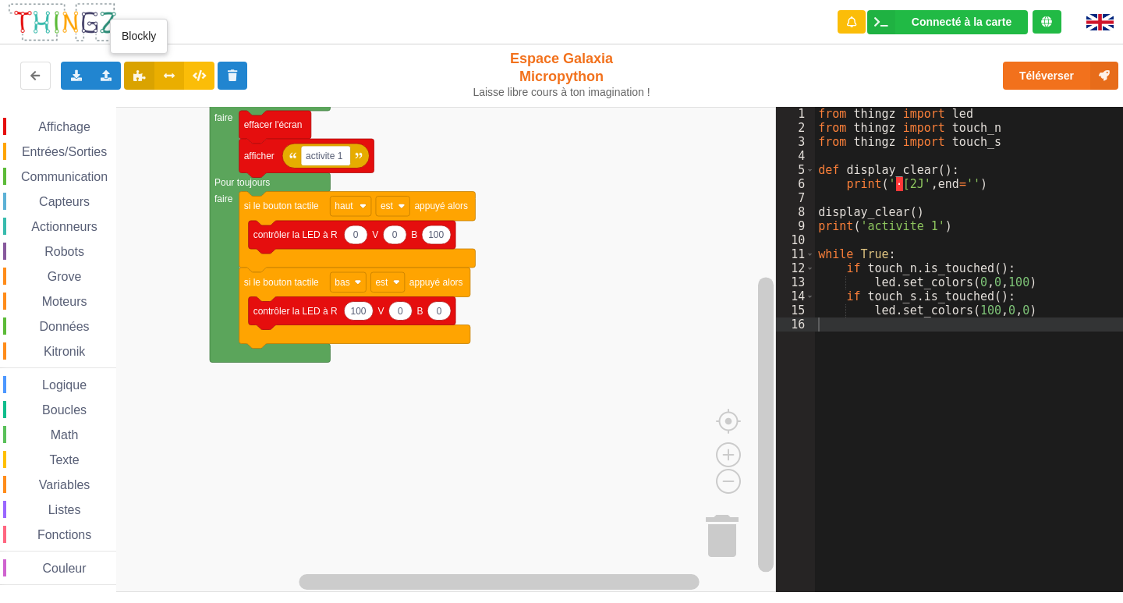
click at [136, 78] on icon at bounding box center [139, 74] width 13 height 9
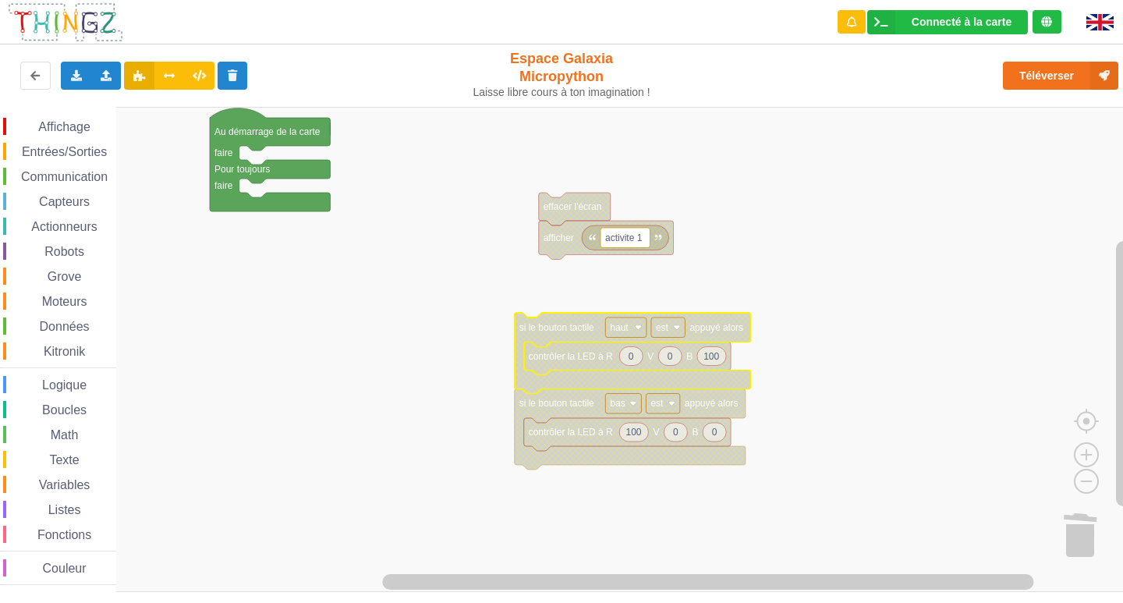
click at [40, 181] on span "Communication" at bounding box center [64, 176] width 91 height 13
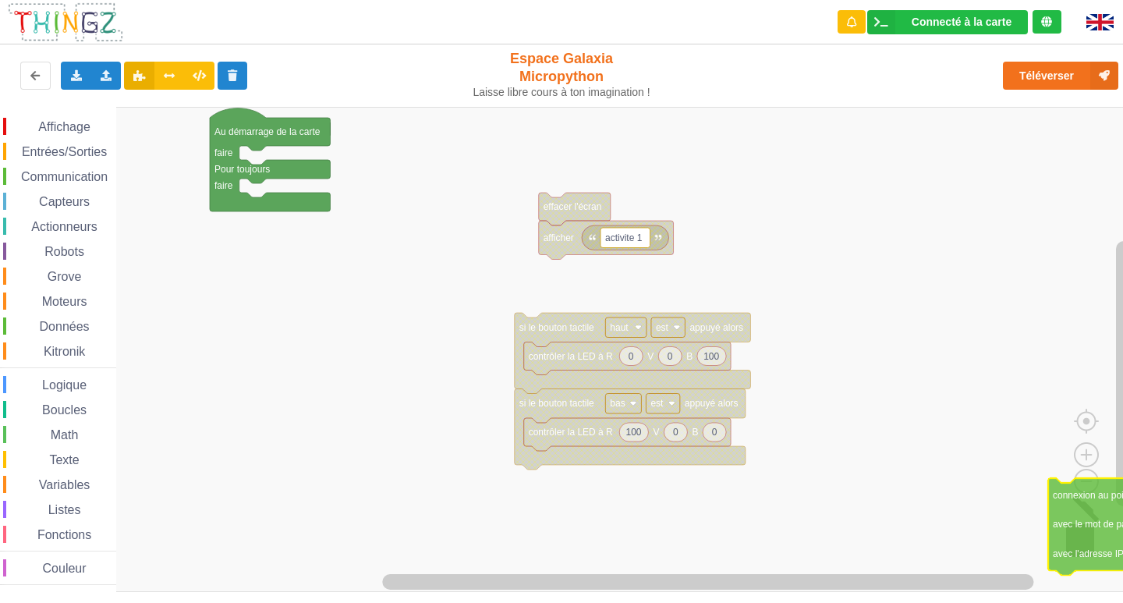
click at [1092, 536] on div "Affichage Entrées/Sorties Communication Capteurs Actionneurs Robots Grove Moteu…" at bounding box center [567, 349] width 1134 height 485
click at [66, 129] on span "Affichage" at bounding box center [64, 126] width 56 height 13
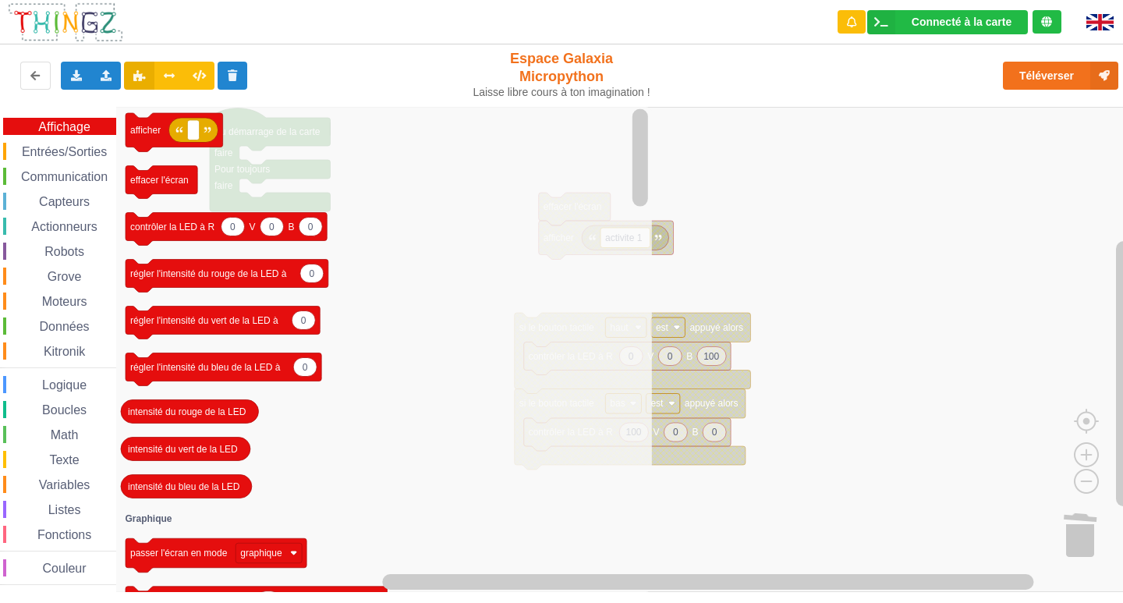
click at [60, 173] on span "Communication" at bounding box center [64, 176] width 91 height 13
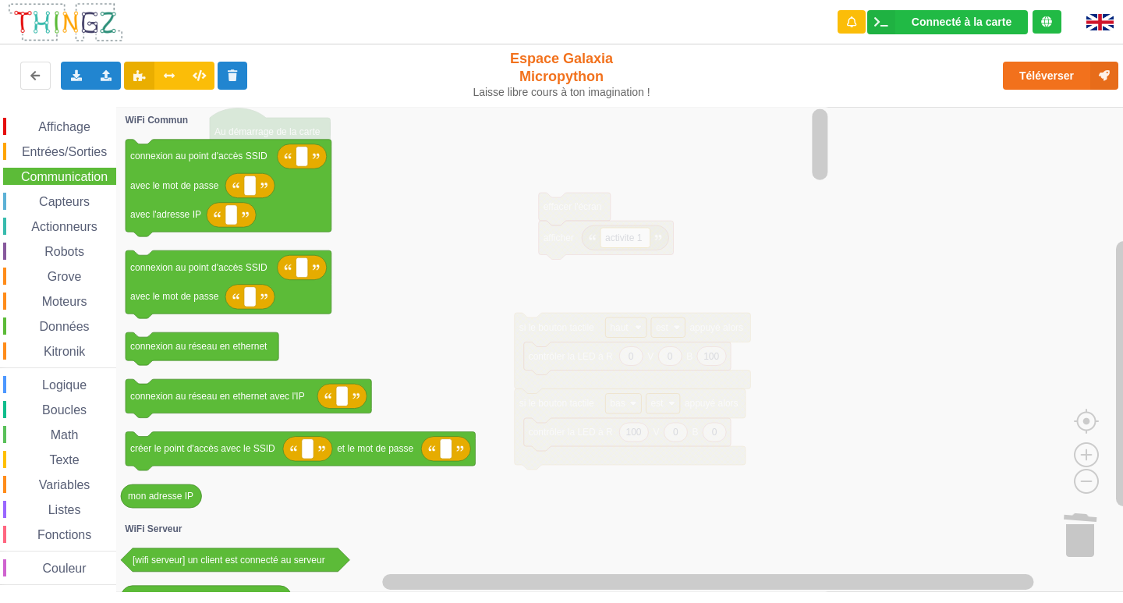
click at [173, 331] on icon "Espace de travail de Blocky" at bounding box center [473, 349] width 715 height 485
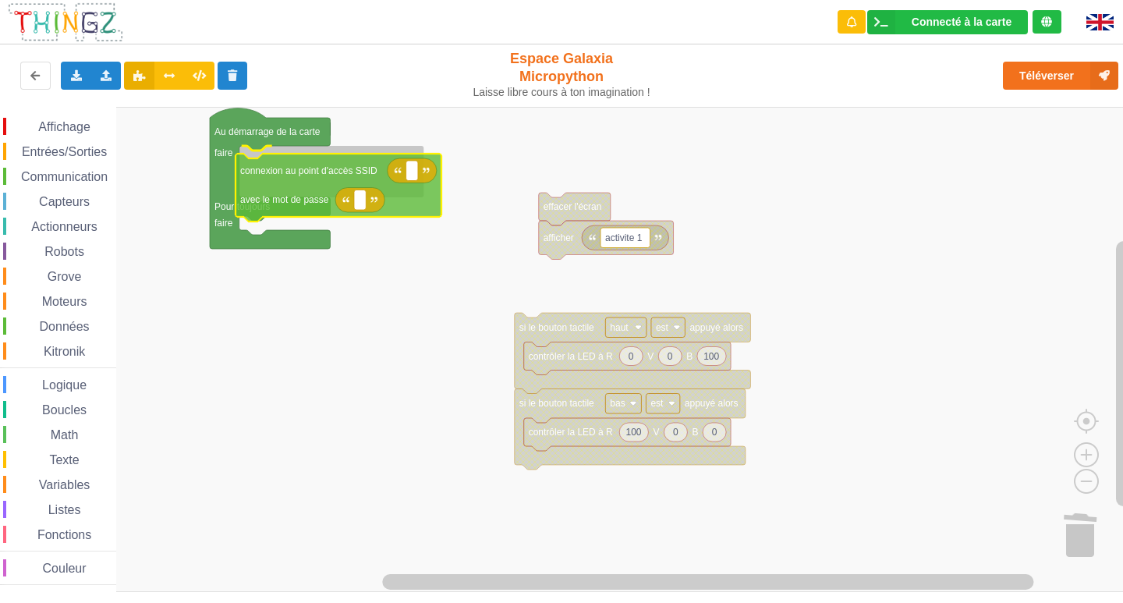
click at [281, 212] on div "Affichage Entrées/Sorties Communication Capteurs Actionneurs Robots Grove Moteu…" at bounding box center [567, 349] width 1134 height 485
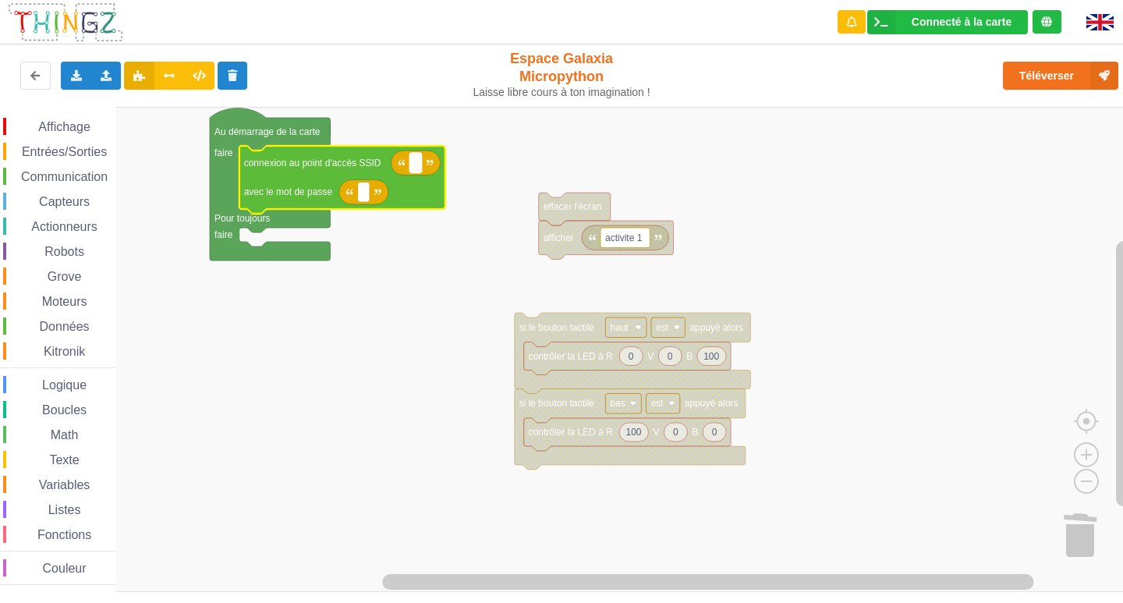
click at [417, 162] on rect "Espace de travail de Blocky" at bounding box center [415, 163] width 12 height 20
type input "T"
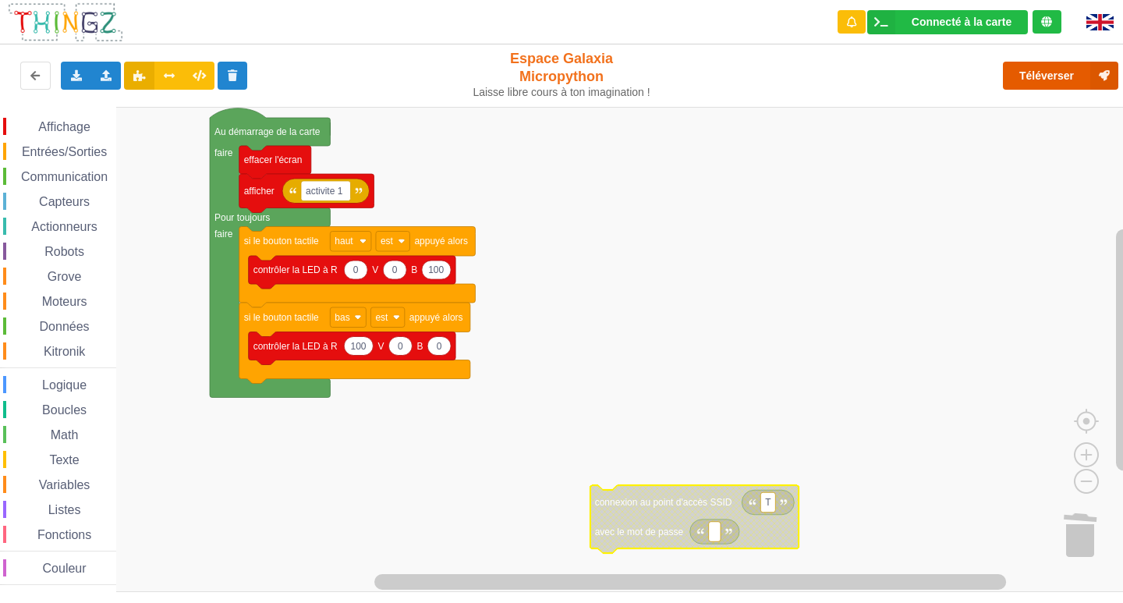
click at [1039, 68] on button "Téléverser" at bounding box center [1060, 76] width 115 height 28
click at [55, 186] on div "Affichage Entrées/Sorties Communication Capteurs Actionneurs Robots Grove Moteu…" at bounding box center [58, 351] width 116 height 467
click at [57, 194] on div "Capteurs" at bounding box center [59, 201] width 113 height 17
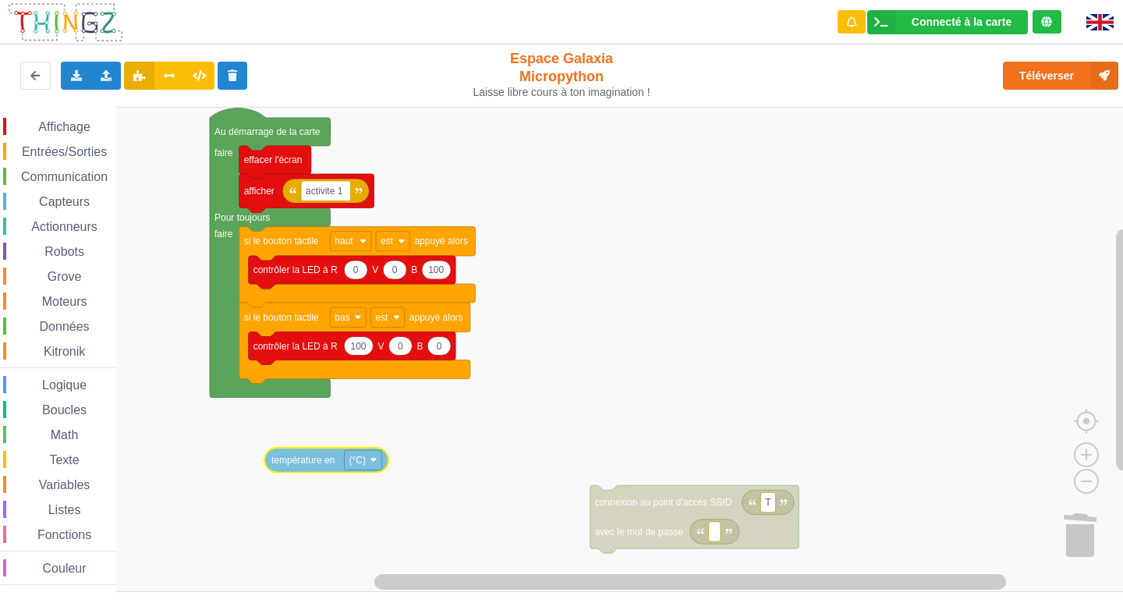
click at [303, 460] on div "Affichage Entrées/Sorties Communication Capteurs Actionneurs Robots Grove Moteu…" at bounding box center [567, 349] width 1134 height 485
click at [62, 126] on span "Affichage" at bounding box center [64, 126] width 56 height 13
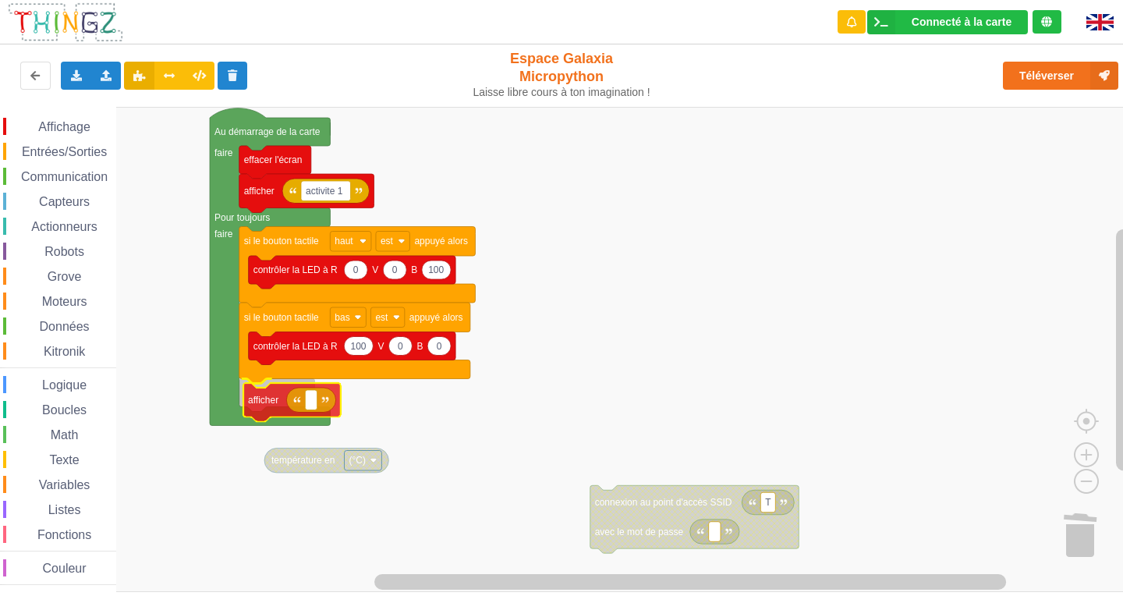
click at [271, 405] on div "Affichage Entrées/Sorties Communication Capteurs Actionneurs Robots Grove Moteu…" at bounding box center [567, 349] width 1134 height 485
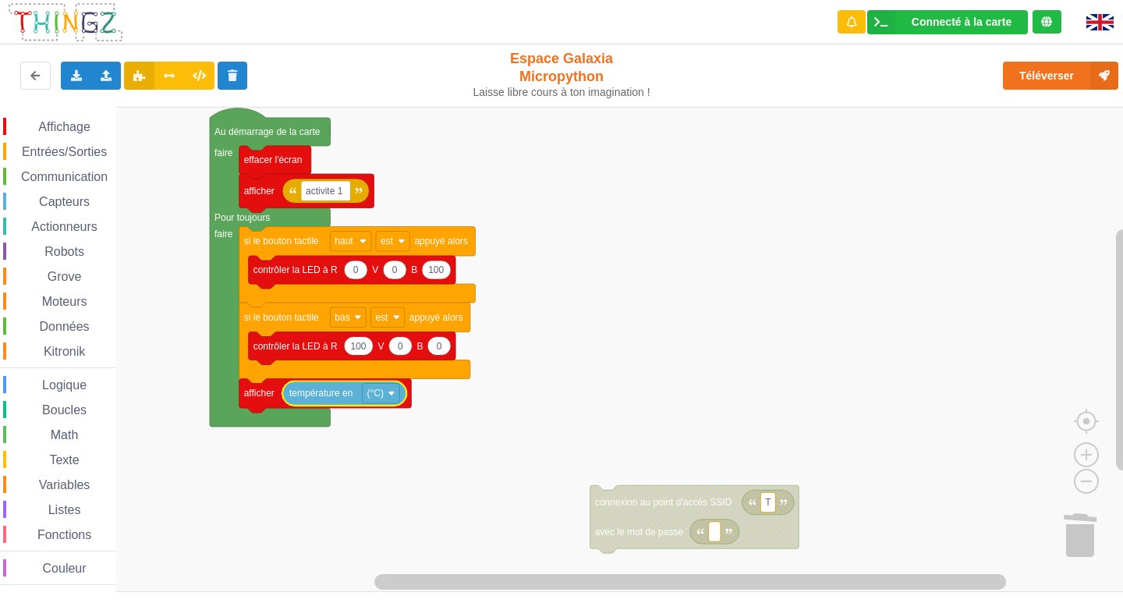
click at [499, 442] on rect "Espace de travail de Blocky" at bounding box center [567, 349] width 1134 height 485
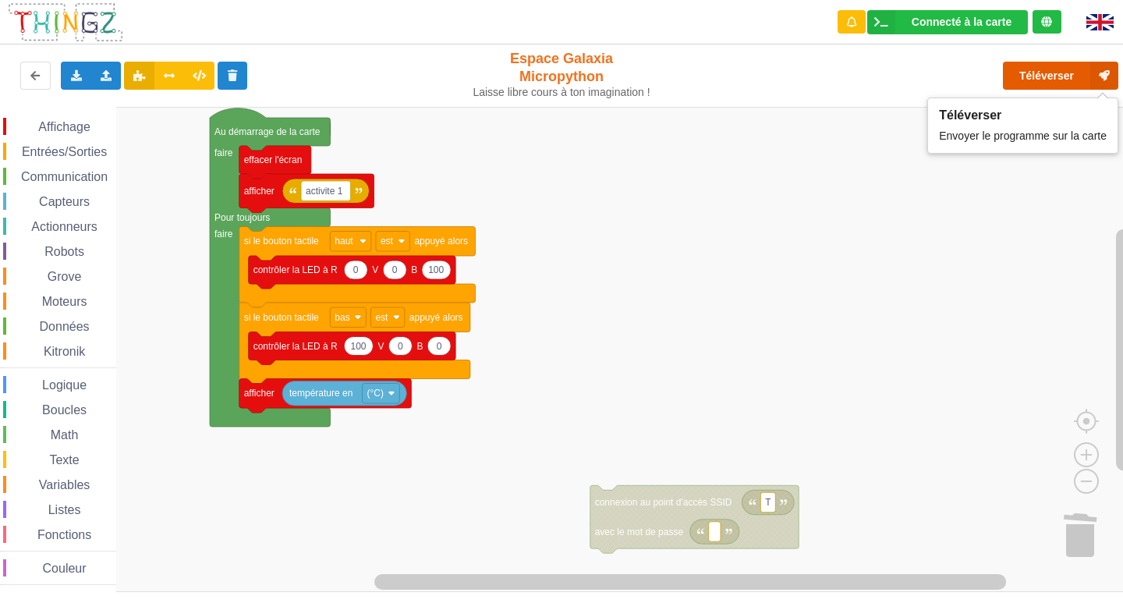
click at [1021, 75] on button "Téléverser" at bounding box center [1060, 76] width 115 height 28
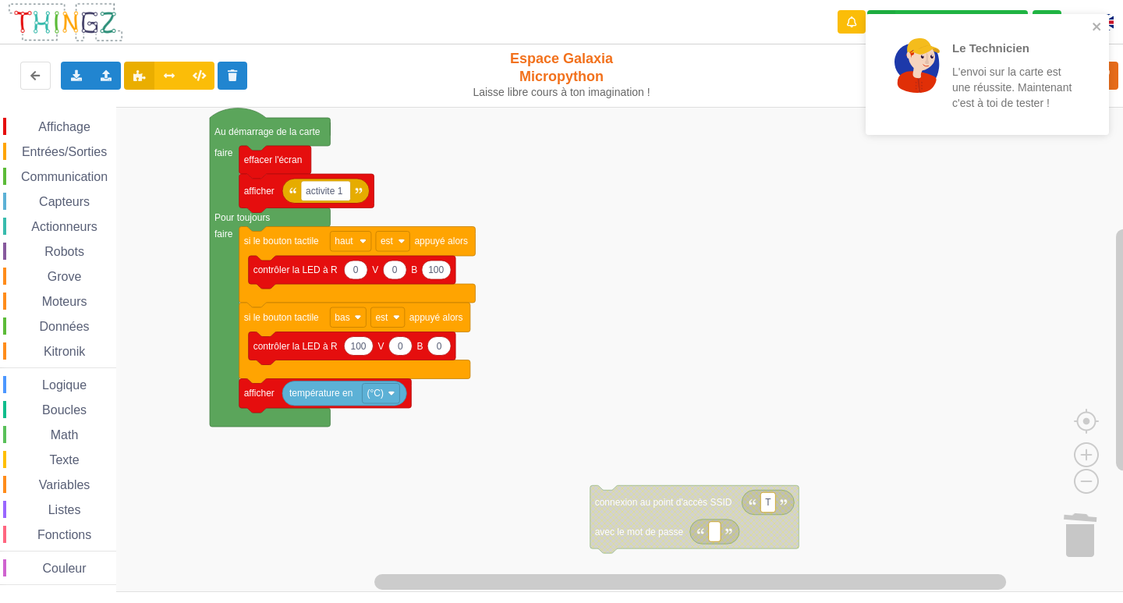
click at [46, 119] on div "Affichage" at bounding box center [59, 126] width 113 height 17
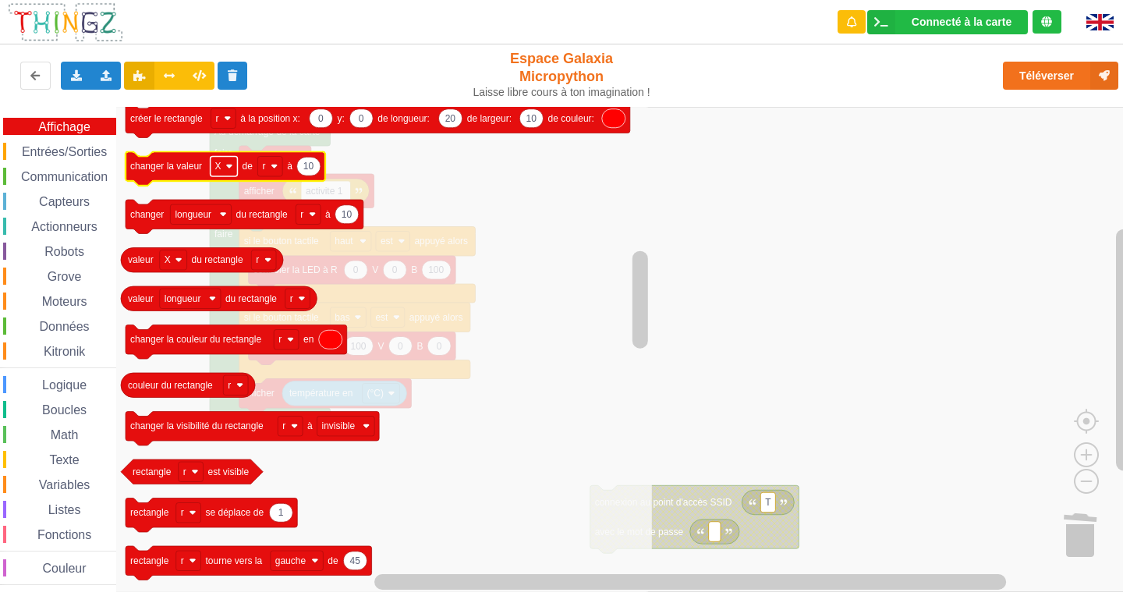
click at [228, 168] on image "Espace de travail de Blocky" at bounding box center [228, 166] width 7 height 7
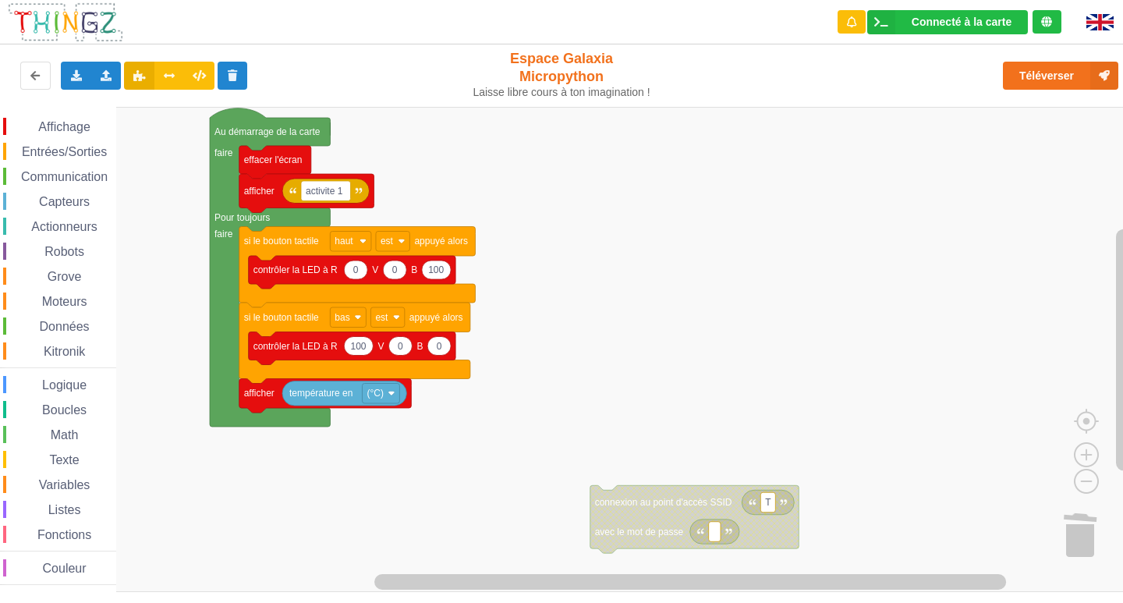
click at [86, 173] on span "Communication" at bounding box center [64, 176] width 91 height 13
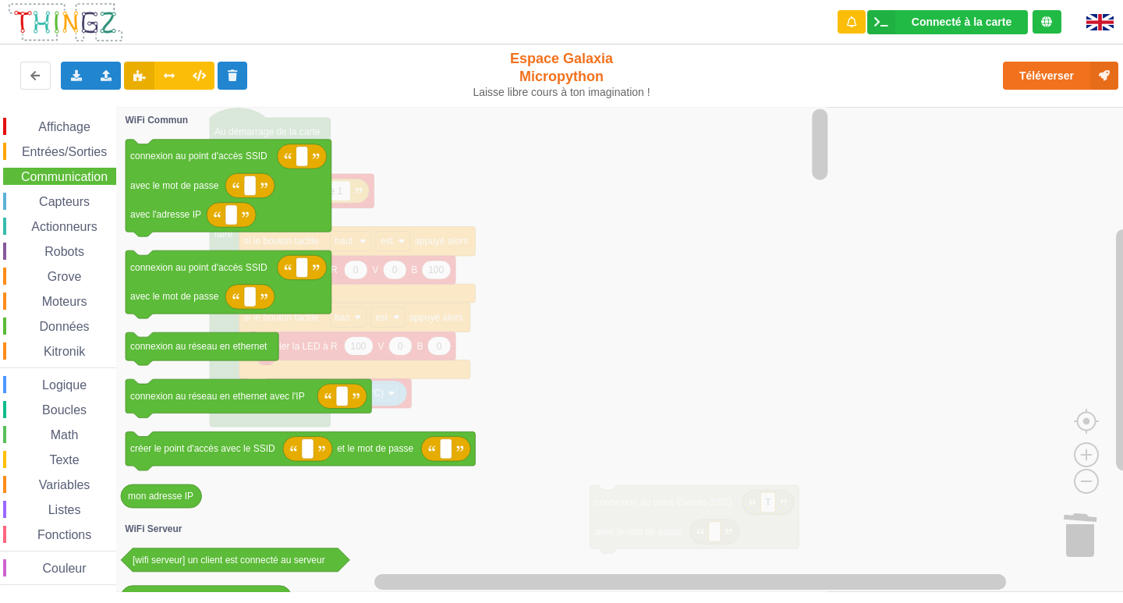
click at [65, 204] on span "Capteurs" at bounding box center [64, 201] width 55 height 13
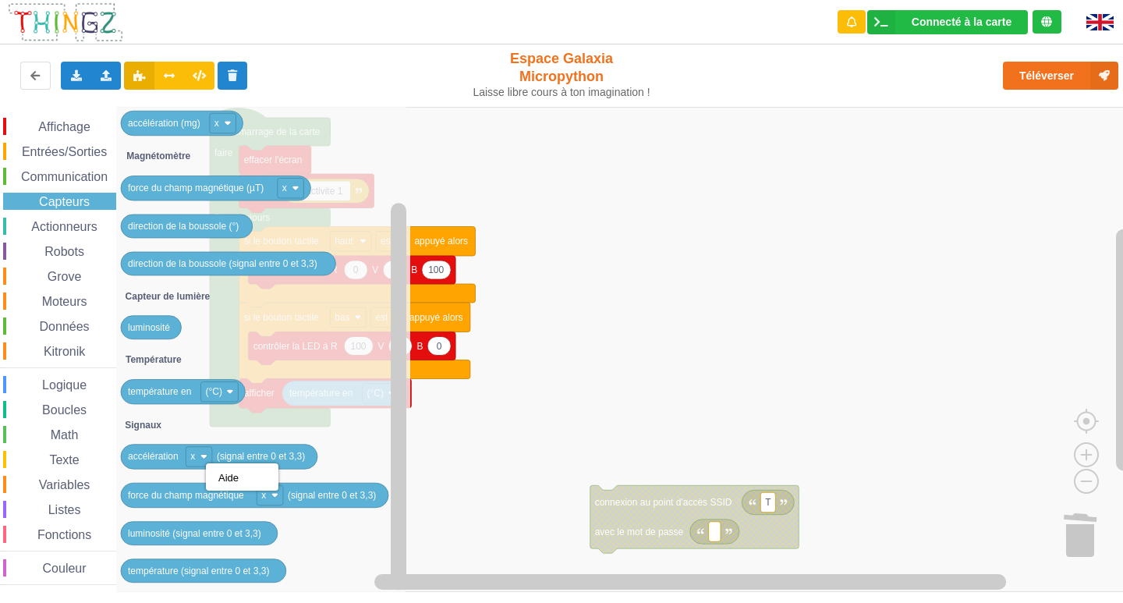
click at [328, 368] on icon "Espace de travail de Blocky" at bounding box center [263, 349] width 294 height 485
click at [23, 148] on span "Entrées/Sorties" at bounding box center [64, 151] width 90 height 13
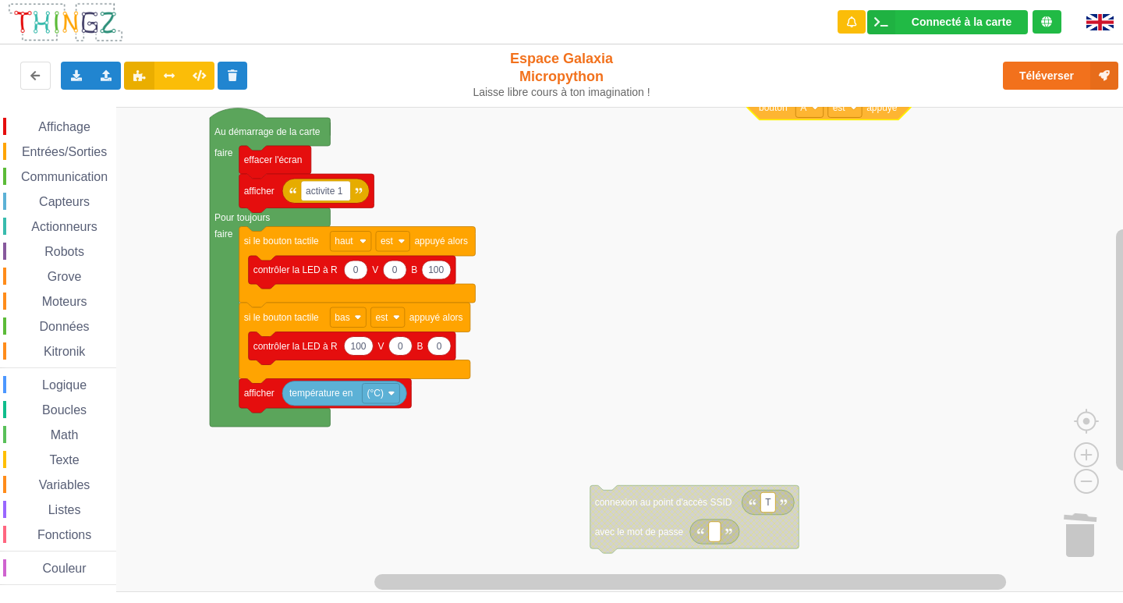
click at [753, 289] on div "Affichage Entrées/Sorties Communication Capteurs Actionneurs Robots Grove Moteu…" at bounding box center [567, 349] width 1134 height 485
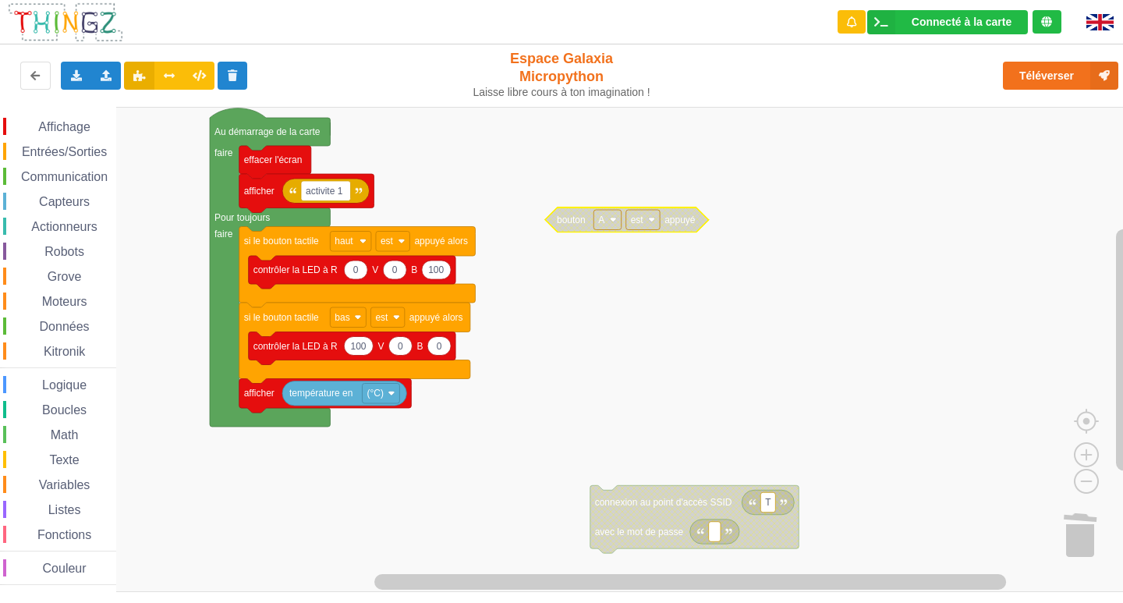
click at [579, 221] on text "bouton" at bounding box center [571, 219] width 29 height 11
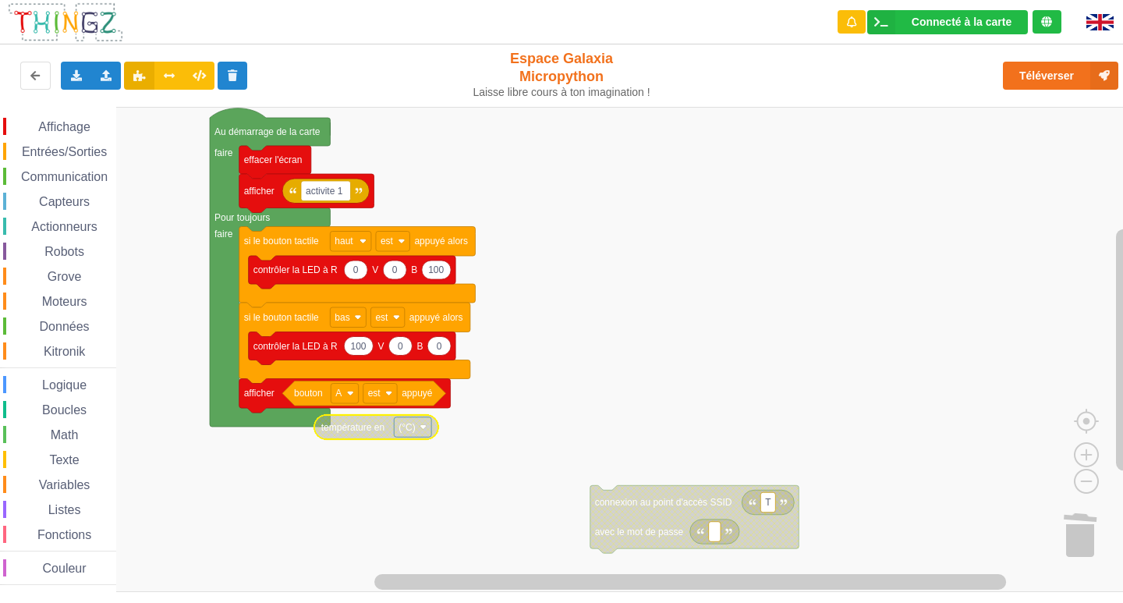
click at [77, 126] on span "Affichage" at bounding box center [64, 126] width 56 height 13
click at [1074, 559] on div "Affichage Entrées/Sorties Communication Capteurs Actionneurs Robots Grove Moteu…" at bounding box center [567, 349] width 1134 height 485
click at [47, 129] on span "Affichage" at bounding box center [64, 126] width 56 height 13
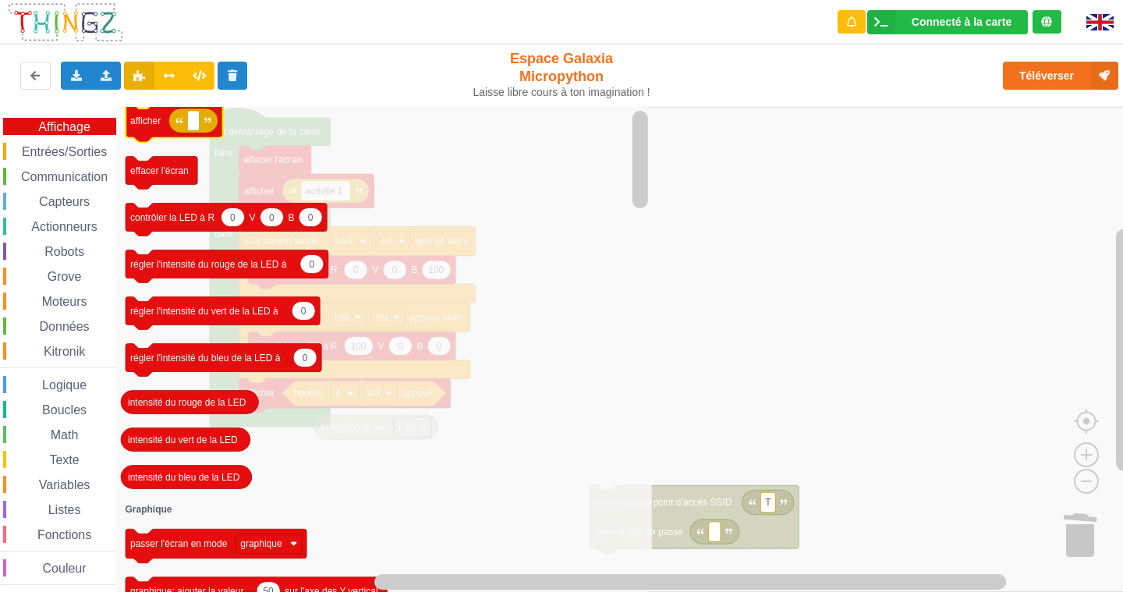
click at [162, 122] on icon "Espace de travail de Blocky" at bounding box center [174, 123] width 97 height 39
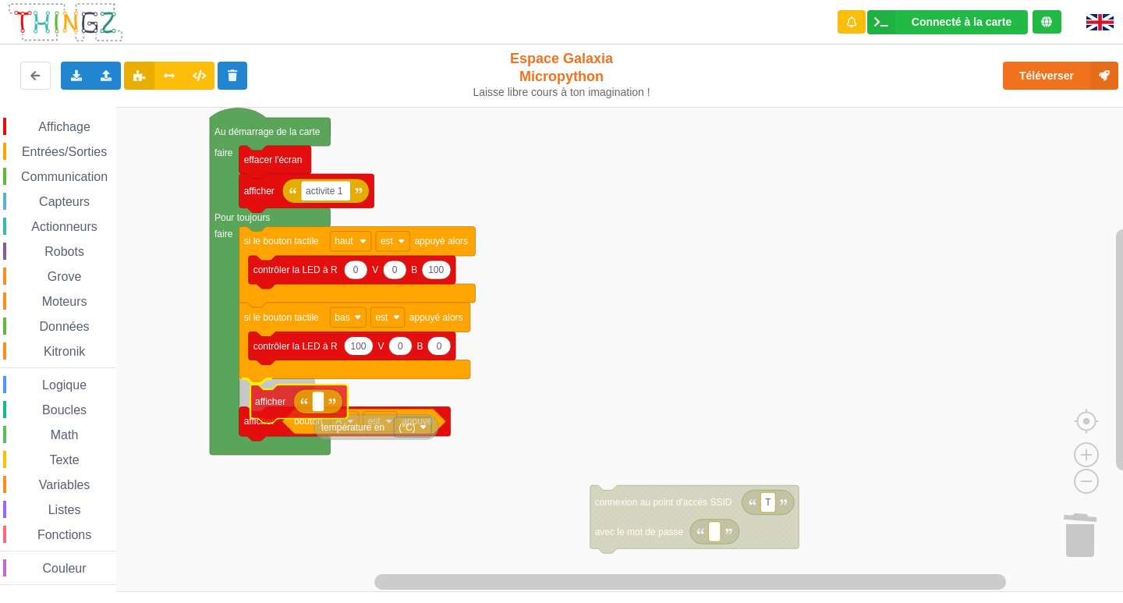
click at [271, 412] on div "Affichage Entrées/Sorties Communication Capteurs Actionneurs Robots Grove Moteu…" at bounding box center [567, 349] width 1134 height 485
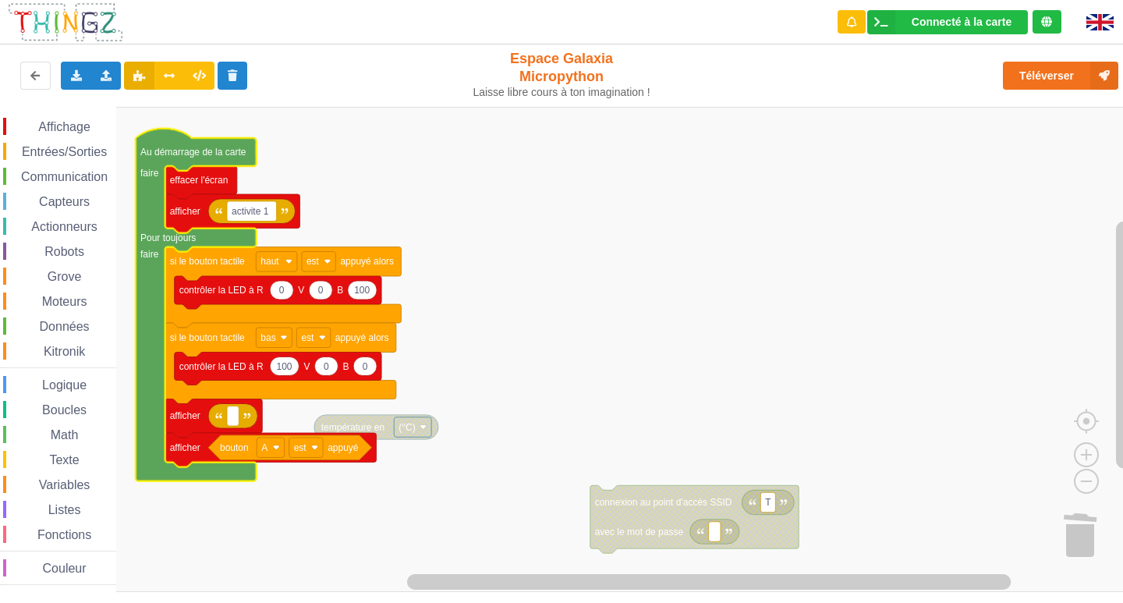
click at [73, 151] on span "Entrées/Sorties" at bounding box center [64, 151] width 90 height 13
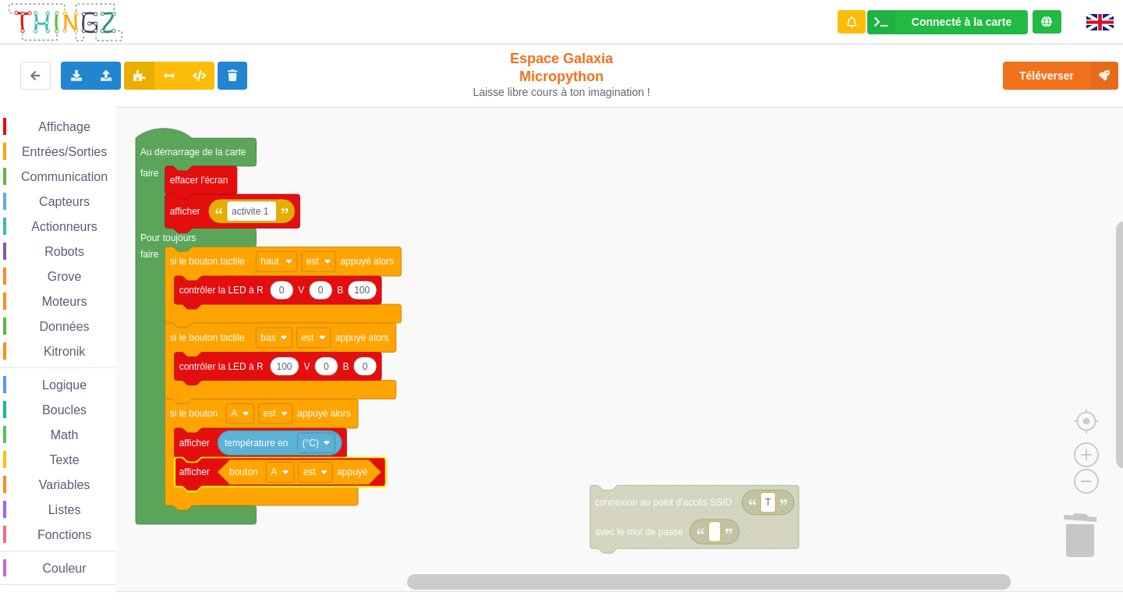
click at [76, 130] on span "Affichage" at bounding box center [64, 126] width 56 height 13
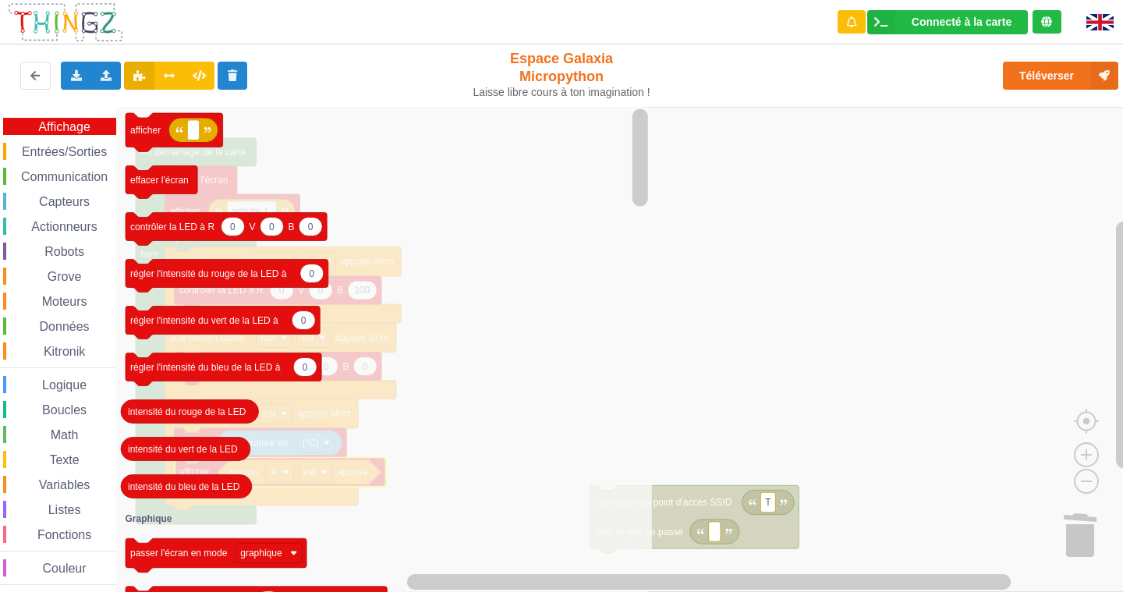
click at [58, 148] on span "Entrées/Sorties" at bounding box center [64, 151] width 90 height 13
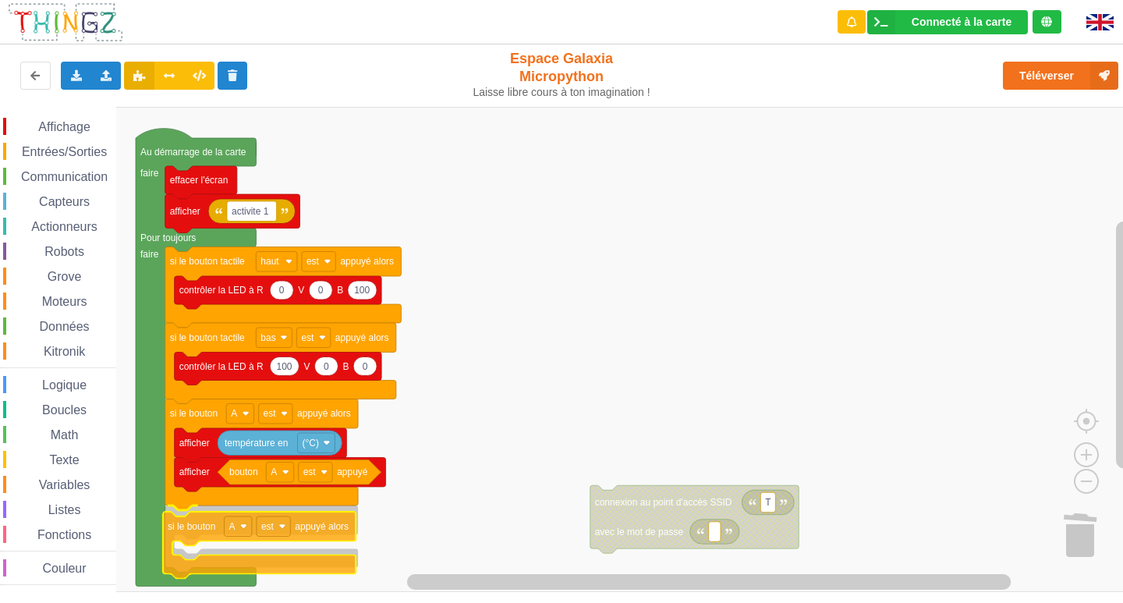
click at [190, 518] on div "Affichage Entrées/Sorties Communication Capteurs Actionneurs Robots Grove Moteu…" at bounding box center [567, 349] width 1134 height 485
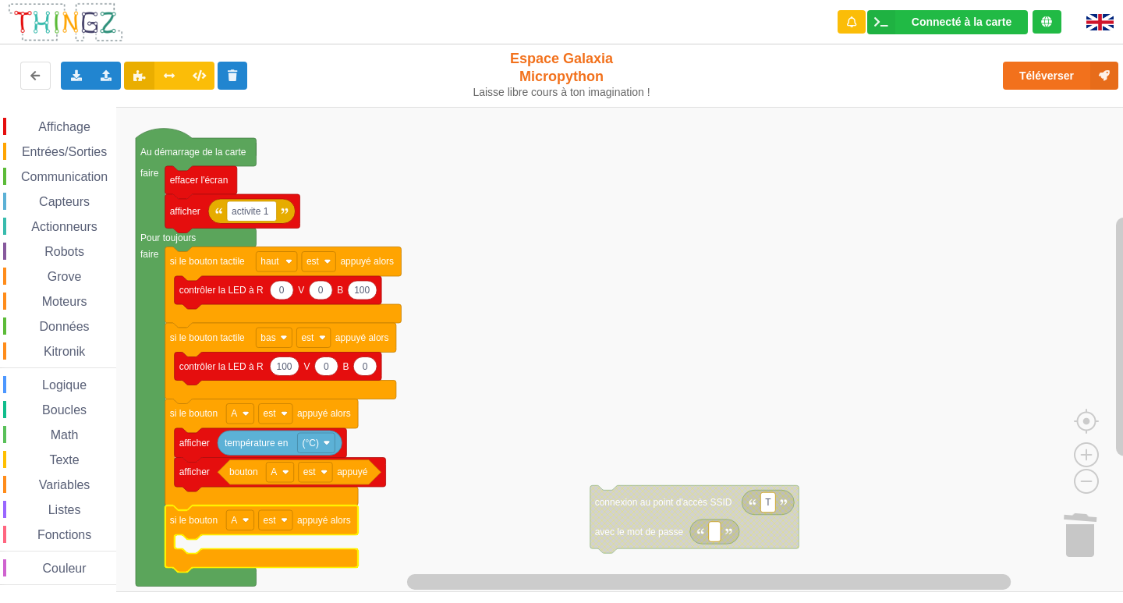
click at [62, 124] on span "Affichage" at bounding box center [64, 126] width 56 height 13
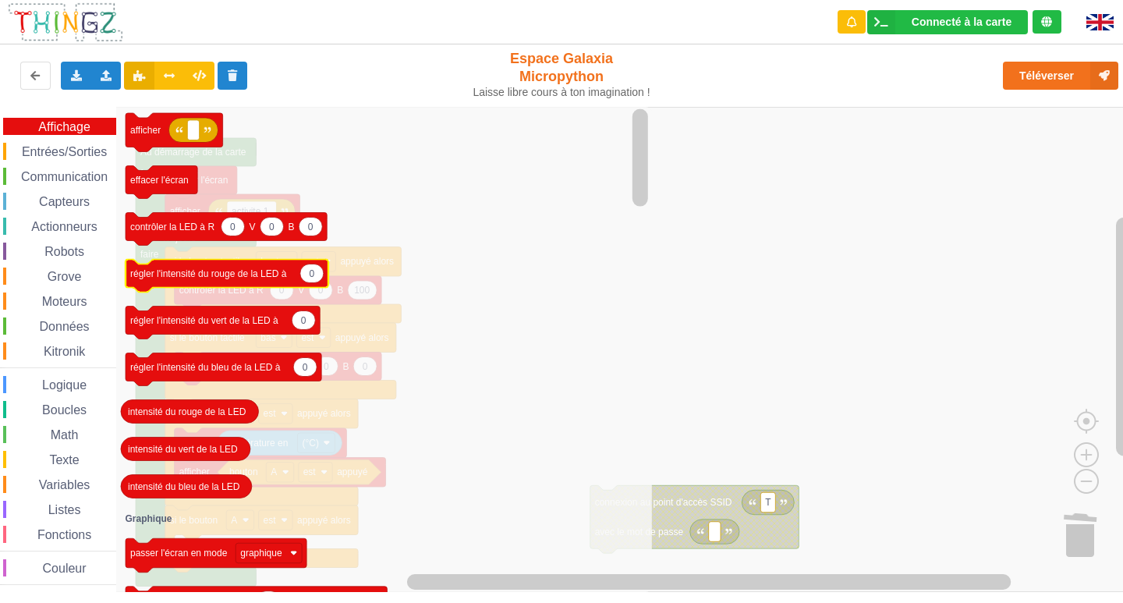
click at [199, 250] on icon "afficher effacer l'écran 0 0 0 contrôler la LED à R V B 0 régler l'intensité du…" at bounding box center [384, 349] width 536 height 485
click at [158, 165] on icon "afficher effacer l'écran 0 0 0 contrôler la LED à R V B 0 régler l'intensité du…" at bounding box center [384, 349] width 536 height 485
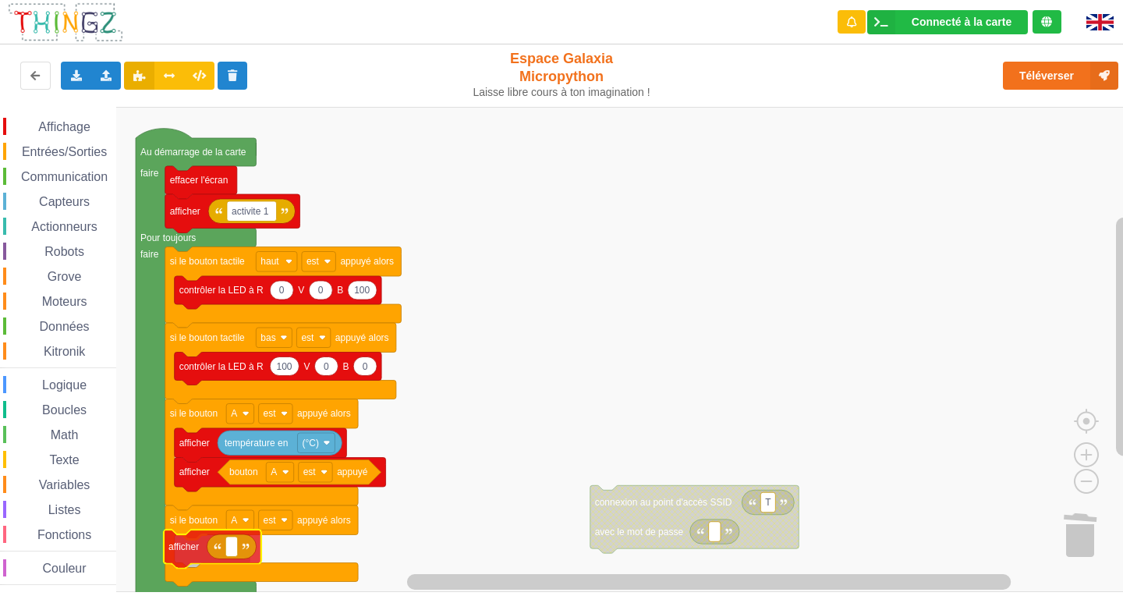
click at [190, 551] on div "Affichage Entrées/Sorties Communication Capteurs Actionneurs Robots Grove Moteu…" at bounding box center [567, 349] width 1134 height 485
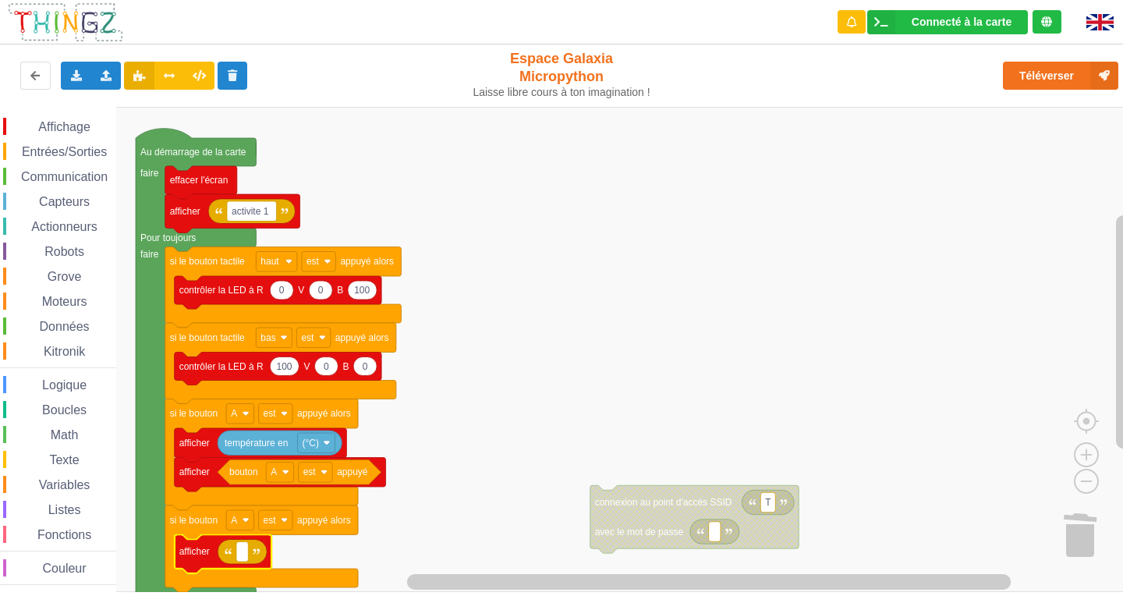
click at [54, 123] on span "Affichage" at bounding box center [64, 126] width 56 height 13
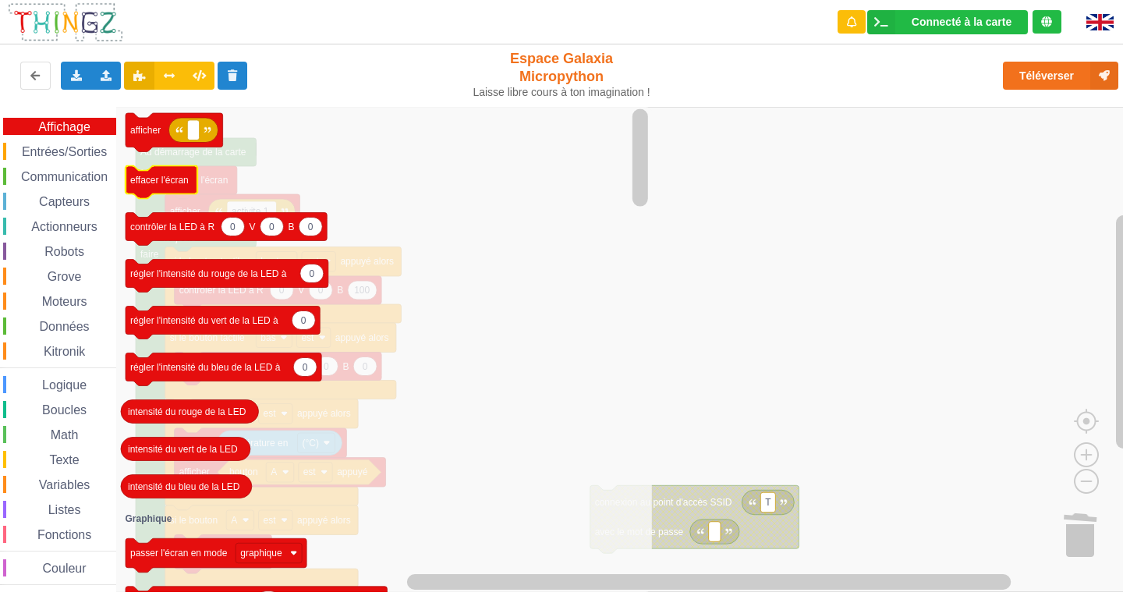
click at [179, 200] on icon "afficher effacer l'écran 0 0 0 contrôler la LED à R V B 0 régler l'intensité du…" at bounding box center [384, 349] width 536 height 485
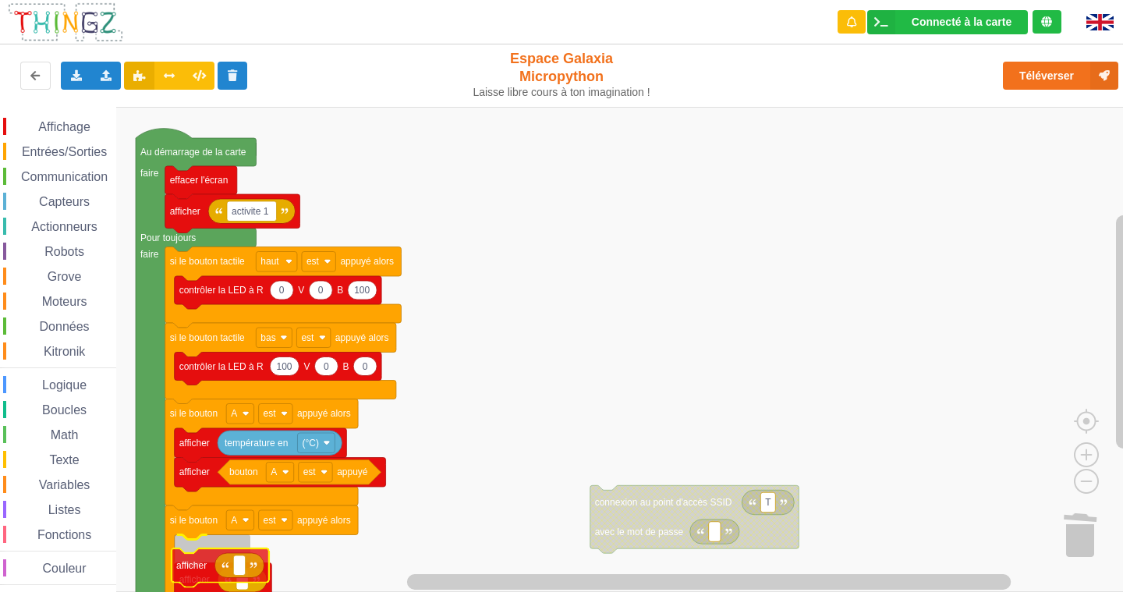
click at [199, 579] on div "Affichage Entrées/Sorties Communication Capteurs Actionneurs Robots Grove Moteu…" at bounding box center [567, 349] width 1134 height 485
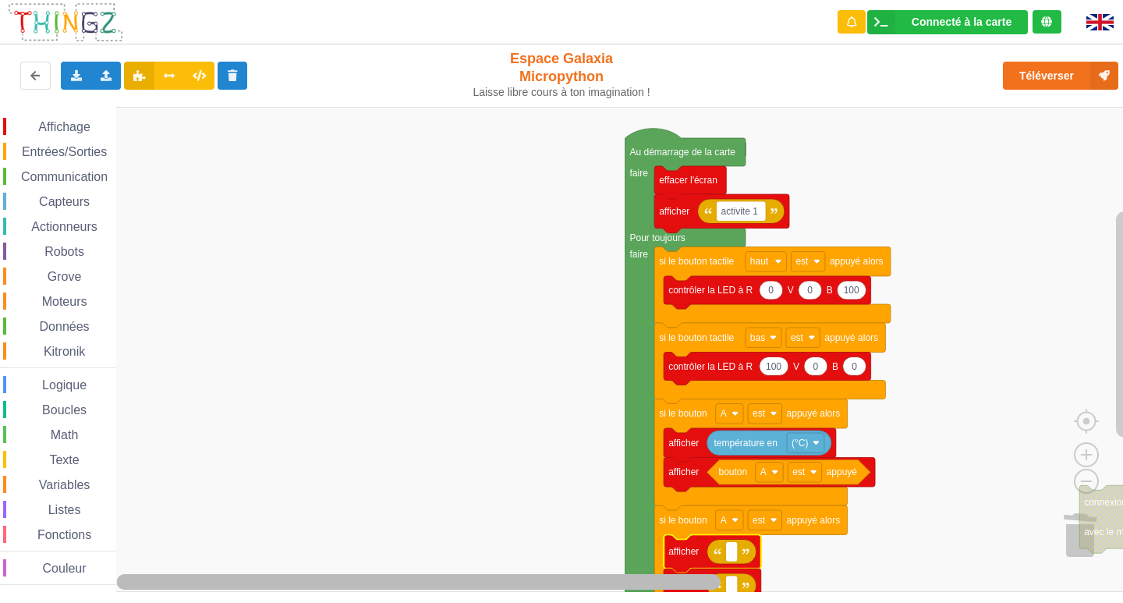
click at [225, 577] on g "Espace de travail de Blocky" at bounding box center [615, 581] width 997 height 19
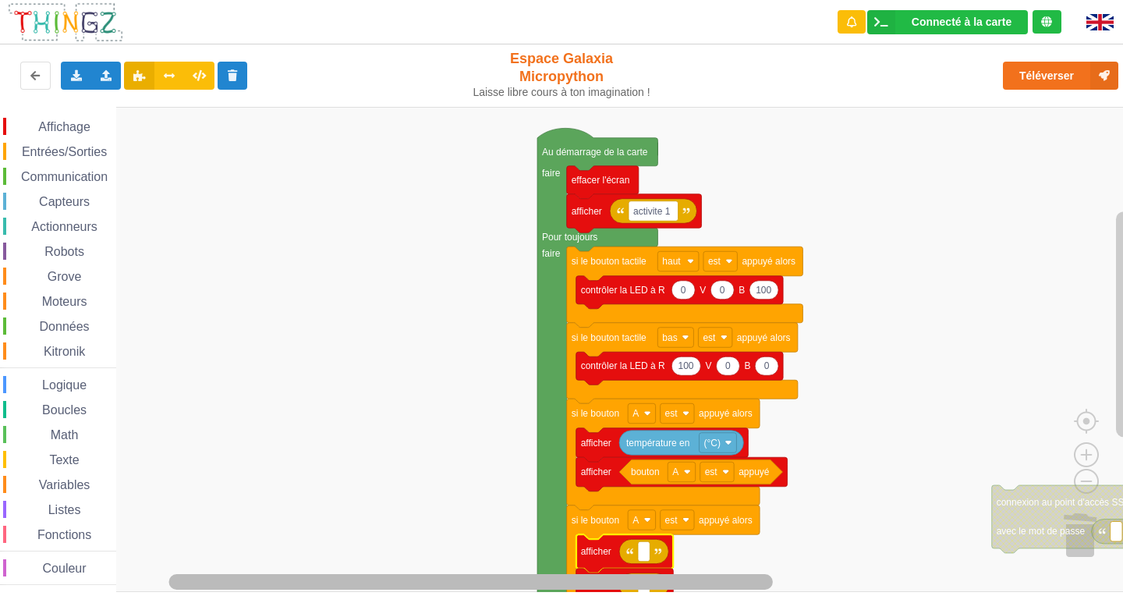
click at [566, 568] on div "Affichage Entrées/Sorties Communication Capteurs Actionneurs Robots Grove Moteu…" at bounding box center [567, 349] width 1134 height 485
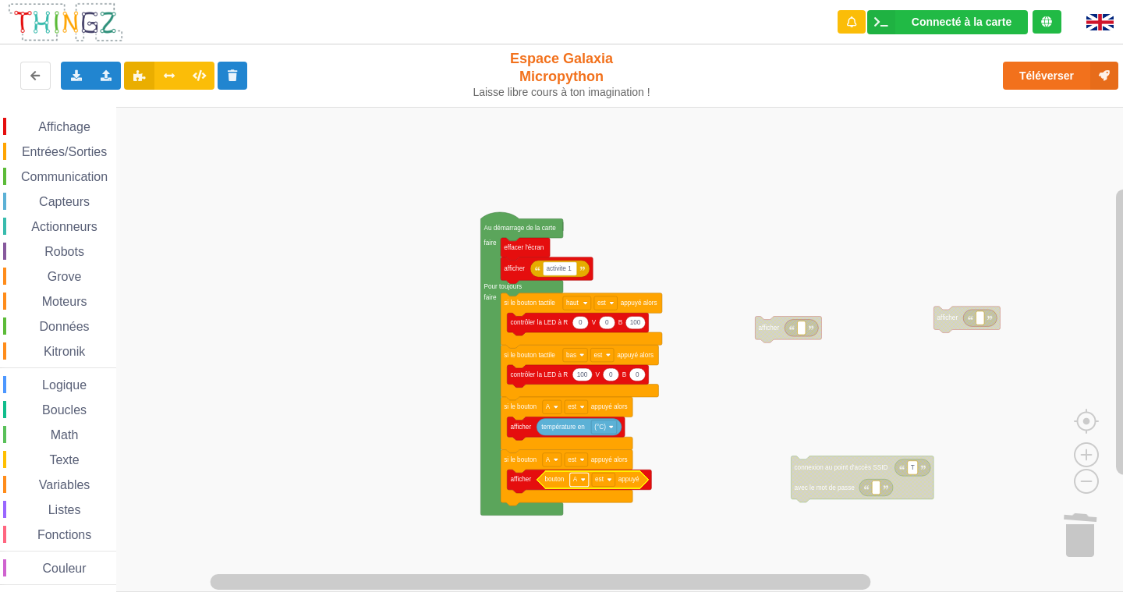
click at [583, 484] on rect "Espace de travail de Blocky" at bounding box center [579, 478] width 19 height 13
click at [564, 533] on div "B" at bounding box center [578, 533] width 71 height 21
click at [606, 481] on rect "Espace de travail de Blocky" at bounding box center [602, 478] width 23 height 13
click at [692, 476] on rect "Espace de travail de Blocky" at bounding box center [567, 349] width 1134 height 485
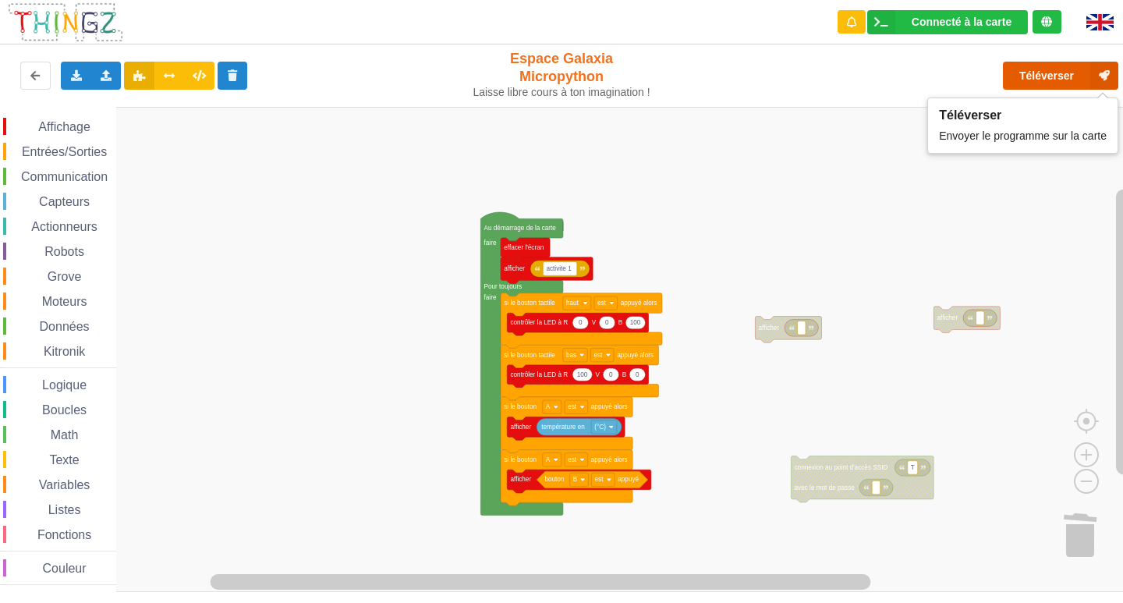
click at [1058, 87] on button "Téléverser" at bounding box center [1060, 76] width 115 height 28
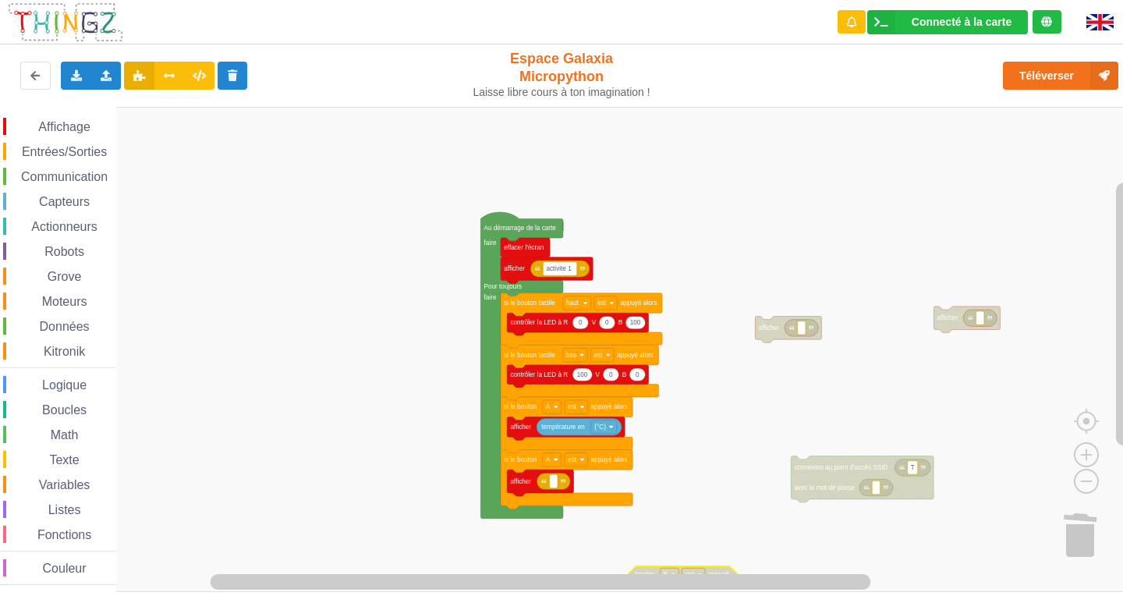
click at [60, 131] on span "Affichage" at bounding box center [64, 126] width 56 height 13
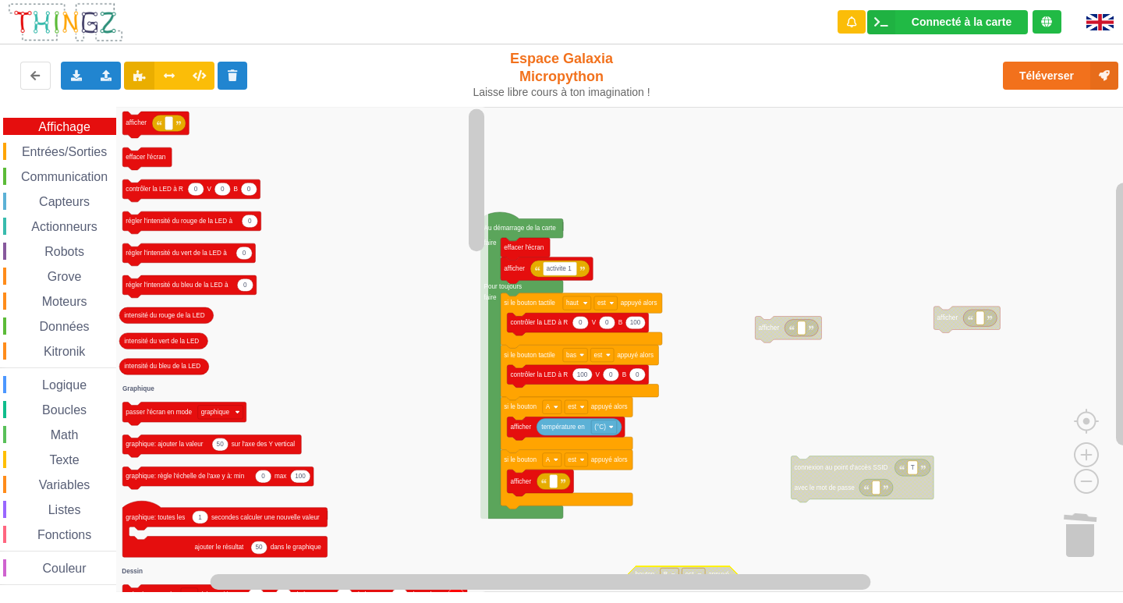
click at [44, 198] on span "Capteurs" at bounding box center [64, 201] width 55 height 13
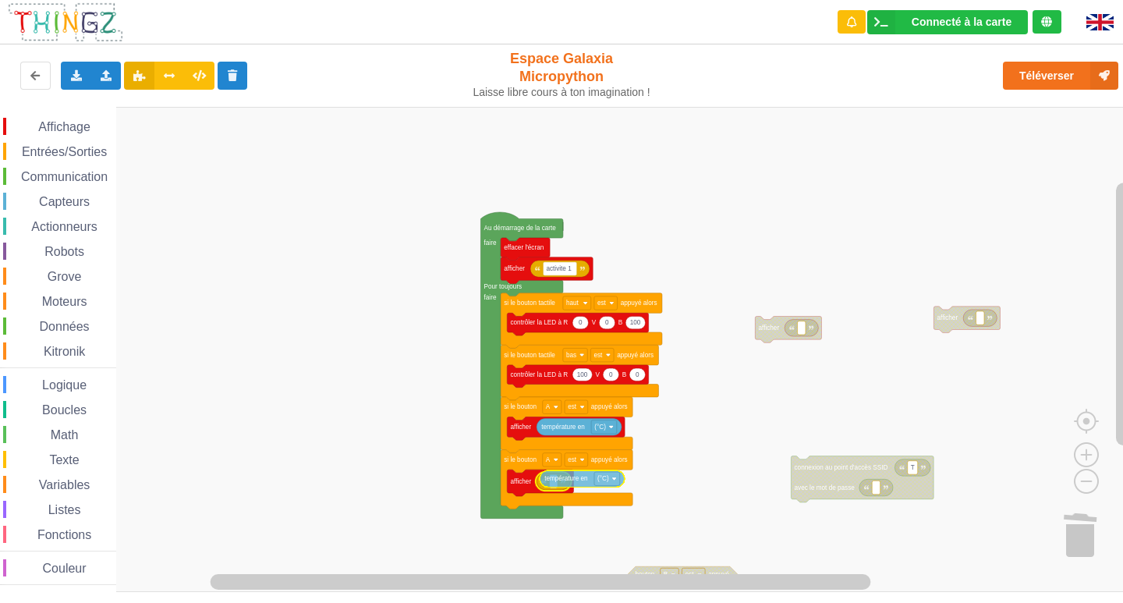
click at [568, 473] on div "Affichage Entrées/Sorties Communication Capteurs Actionneurs Robots Grove Moteu…" at bounding box center [567, 349] width 1134 height 485
click at [547, 465] on rect "Espace de travail de Blocky" at bounding box center [552, 459] width 19 height 13
click at [544, 506] on div "B" at bounding box center [551, 514] width 71 height 21
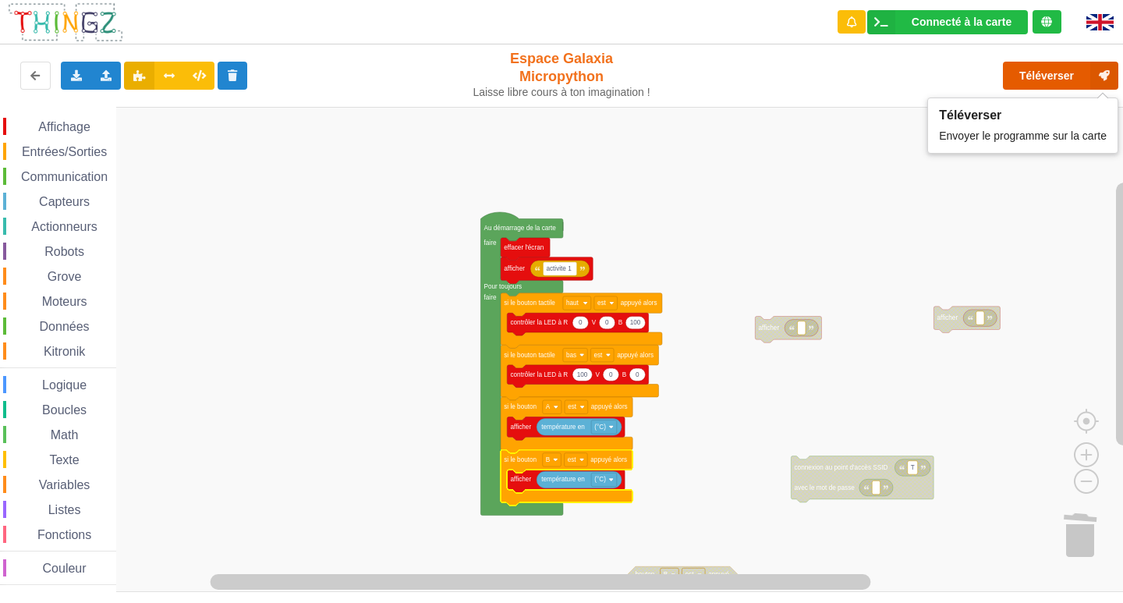
click at [1074, 78] on button "Téléverser" at bounding box center [1060, 76] width 115 height 28
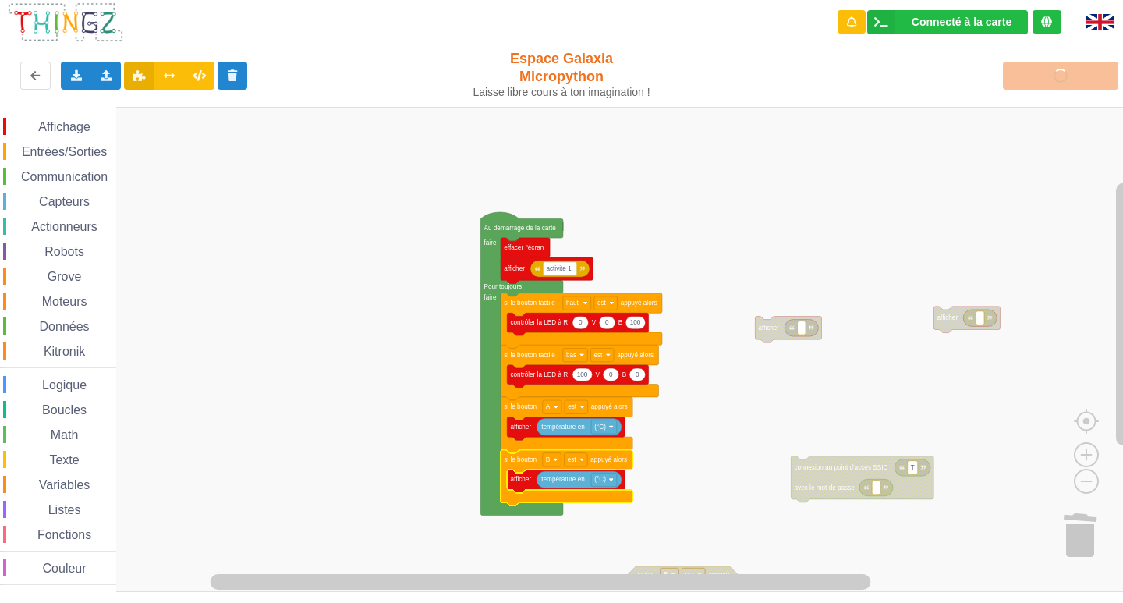
click at [78, 116] on div "Affichage Entrées/Sorties Communication Capteurs Actionneurs Robots Grove Moteu…" at bounding box center [58, 349] width 116 height 485
click at [71, 129] on span "Affichage" at bounding box center [64, 126] width 56 height 13
click at [313, 264] on div "Affichage Entrées/Sorties Communication Capteurs Actionneurs Robots Grove Moteu…" at bounding box center [567, 349] width 1134 height 485
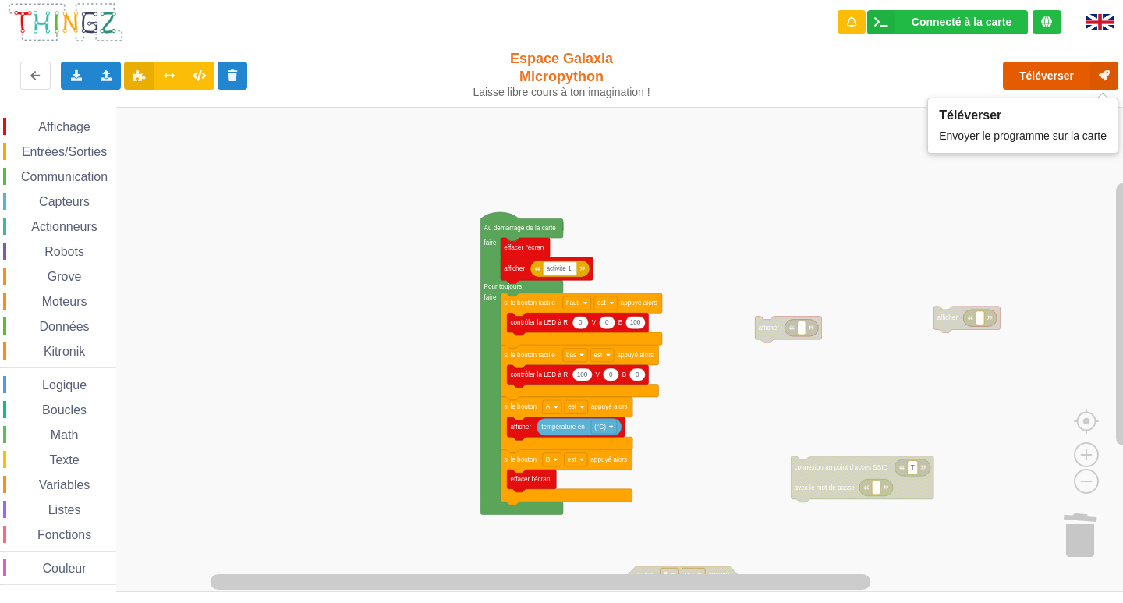
click at [1046, 83] on button "Téléverser" at bounding box center [1060, 76] width 115 height 28
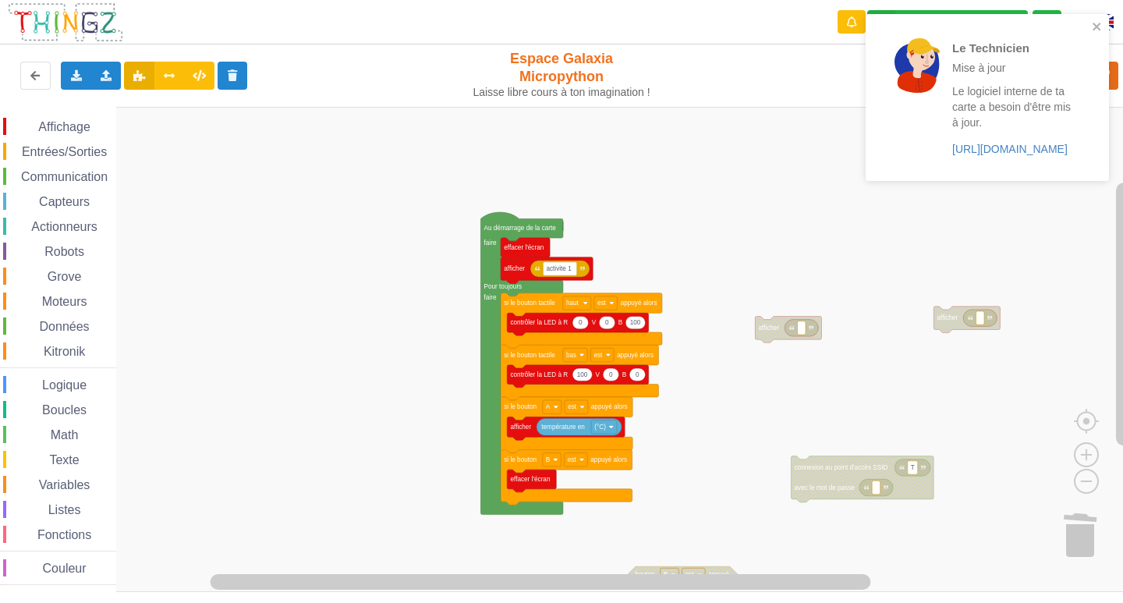
click at [66, 123] on span "Affichage" at bounding box center [64, 126] width 56 height 13
click at [520, 523] on div "Affichage Entrées/Sorties Communication Capteurs Actionneurs Robots Grove Moteu…" at bounding box center [567, 349] width 1134 height 485
click at [553, 518] on icon "Espace de travail de Blocky" at bounding box center [547, 512] width 34 height 17
click at [548, 522] on icon "Espace de travail de Blocky" at bounding box center [534, 514] width 66 height 27
click at [547, 513] on text "Espace de travail de Blocky" at bounding box center [547, 513] width 2 height 7
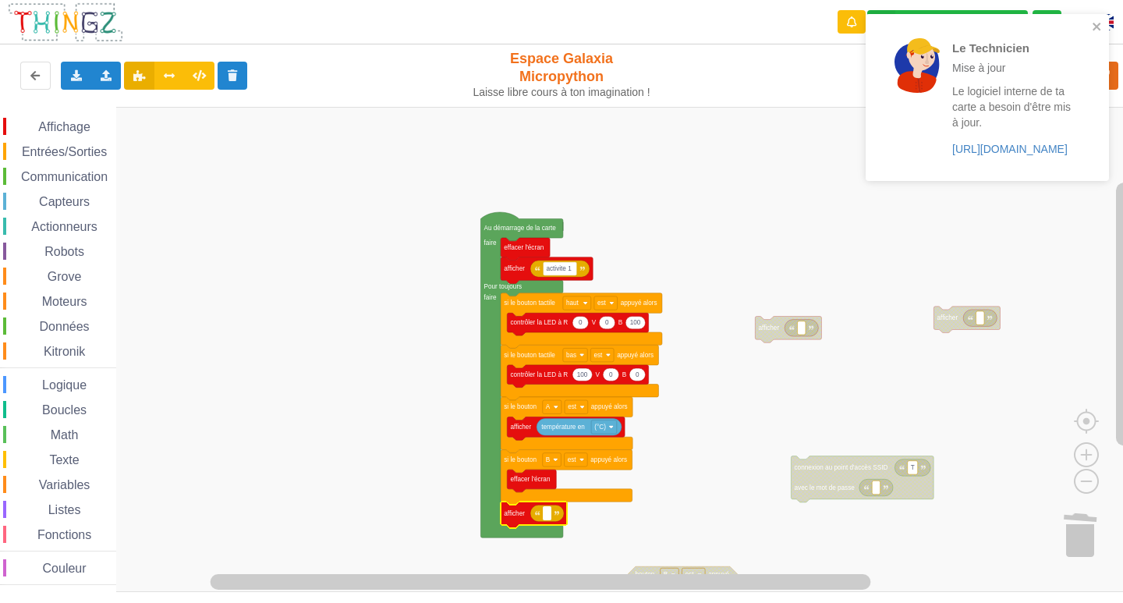
click at [550, 527] on icon "Espace de travail de Blocky" at bounding box center [521, 374] width 83 height 325
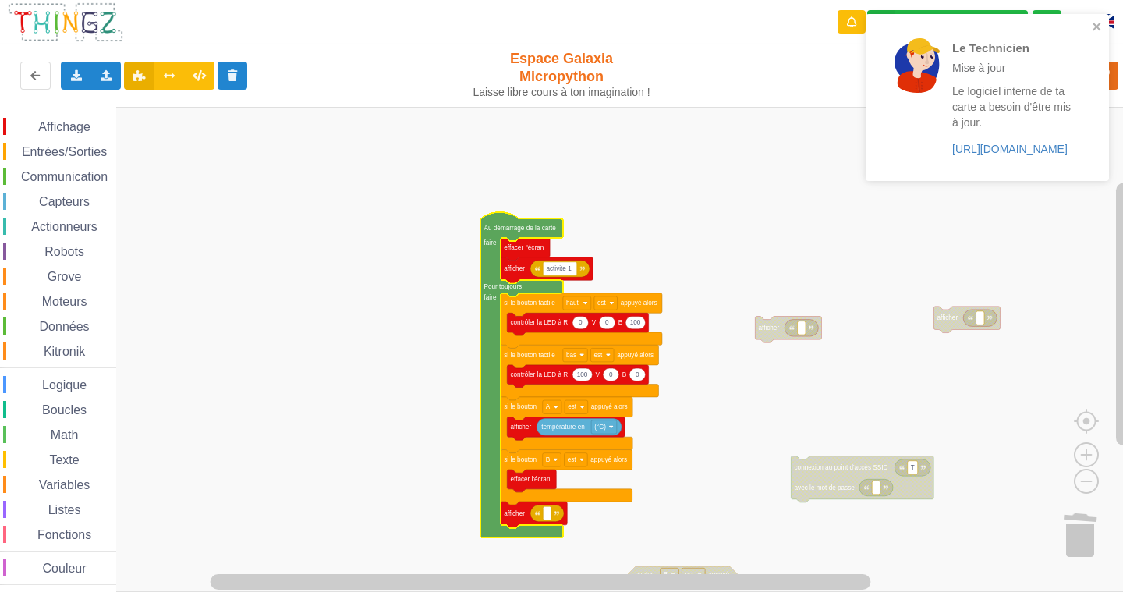
click at [552, 516] on icon "Espace de travail de Blocky" at bounding box center [547, 512] width 34 height 17
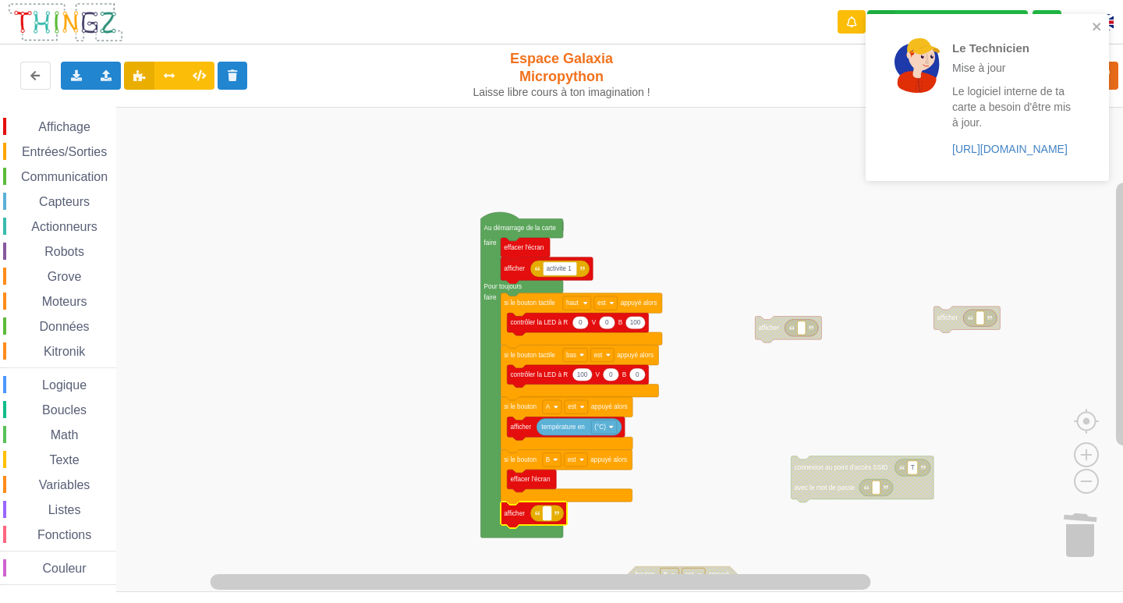
click at [550, 518] on rect "Espace de travail de Blocky" at bounding box center [547, 512] width 8 height 13
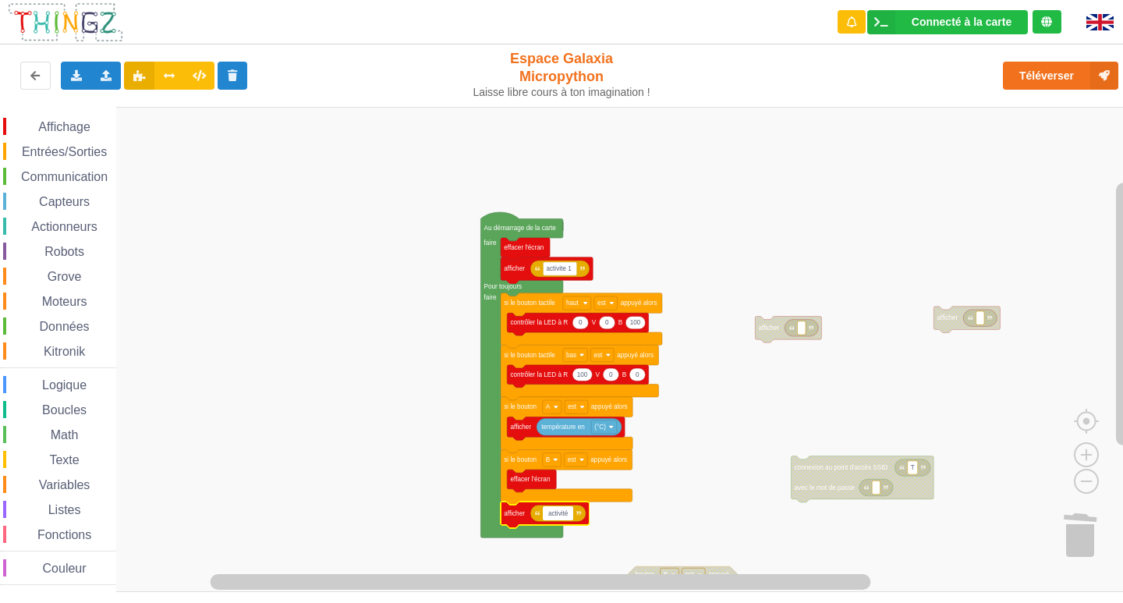
type input "activité 1"
click at [163, 416] on rect "Espace de travail de Blocky" at bounding box center [567, 349] width 1134 height 485
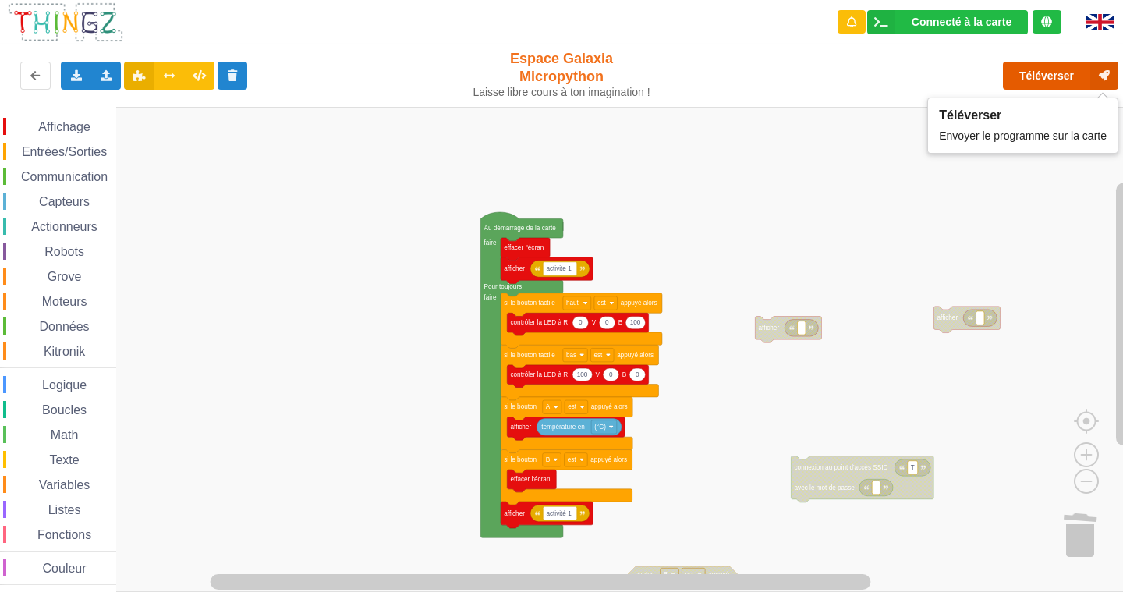
click at [1056, 76] on button "Téléverser" at bounding box center [1060, 76] width 115 height 28
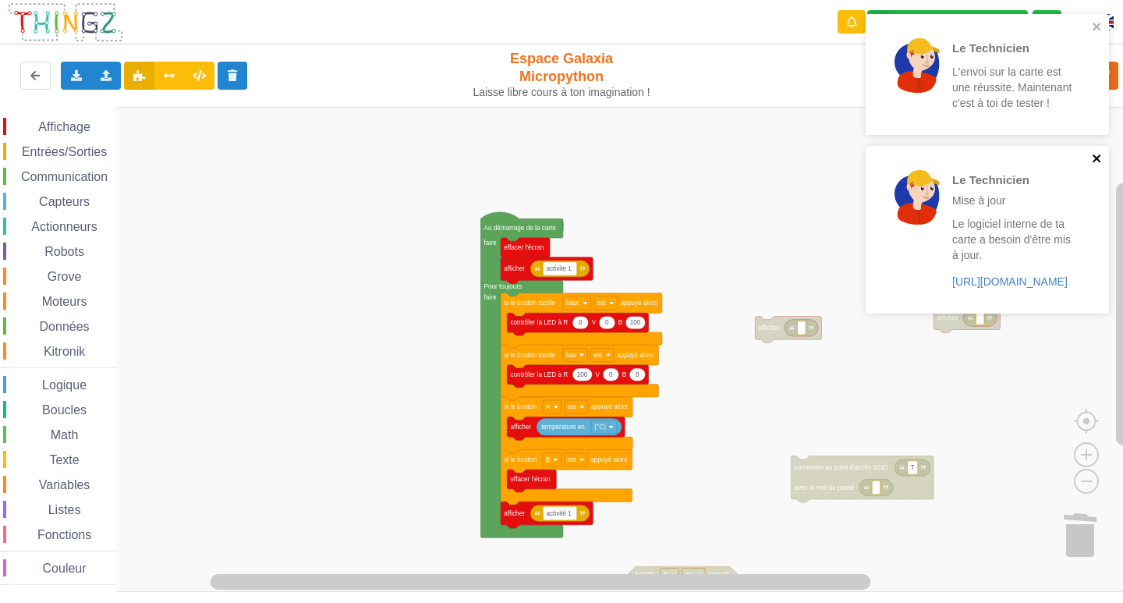
click at [1092, 157] on icon "close" at bounding box center [1097, 158] width 11 height 12
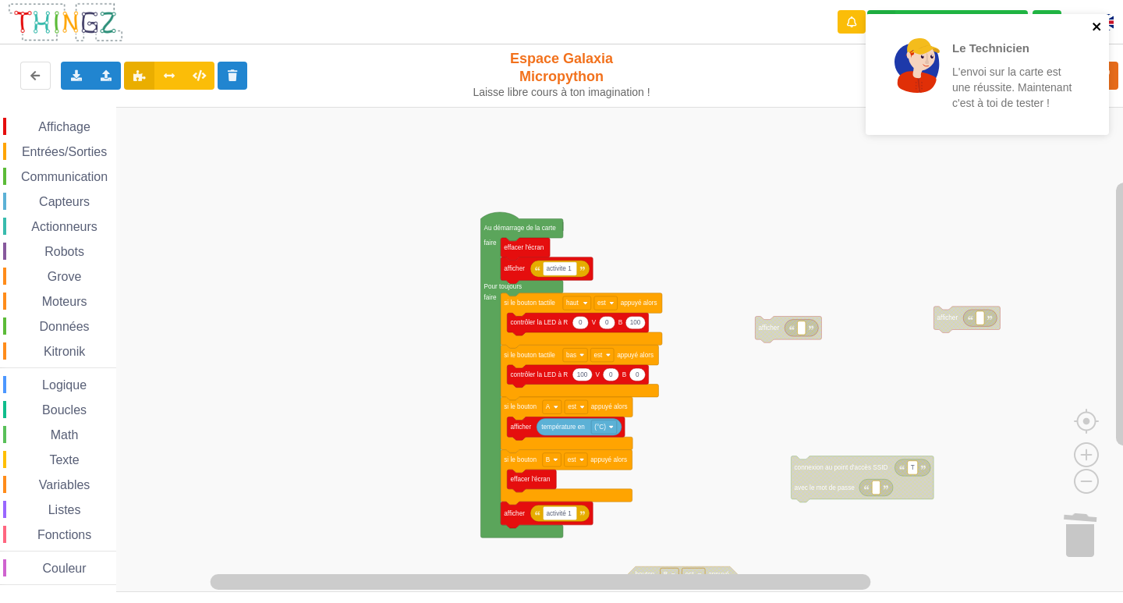
click at [1097, 32] on icon "close" at bounding box center [1097, 26] width 11 height 12
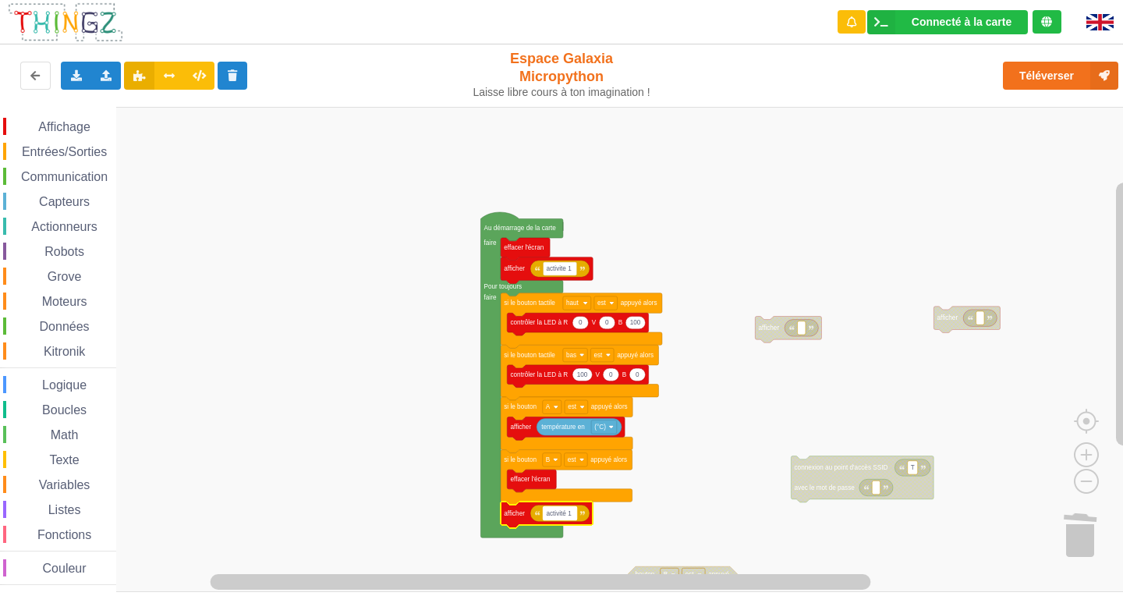
click at [555, 511] on text "activité 1" at bounding box center [559, 513] width 26 height 7
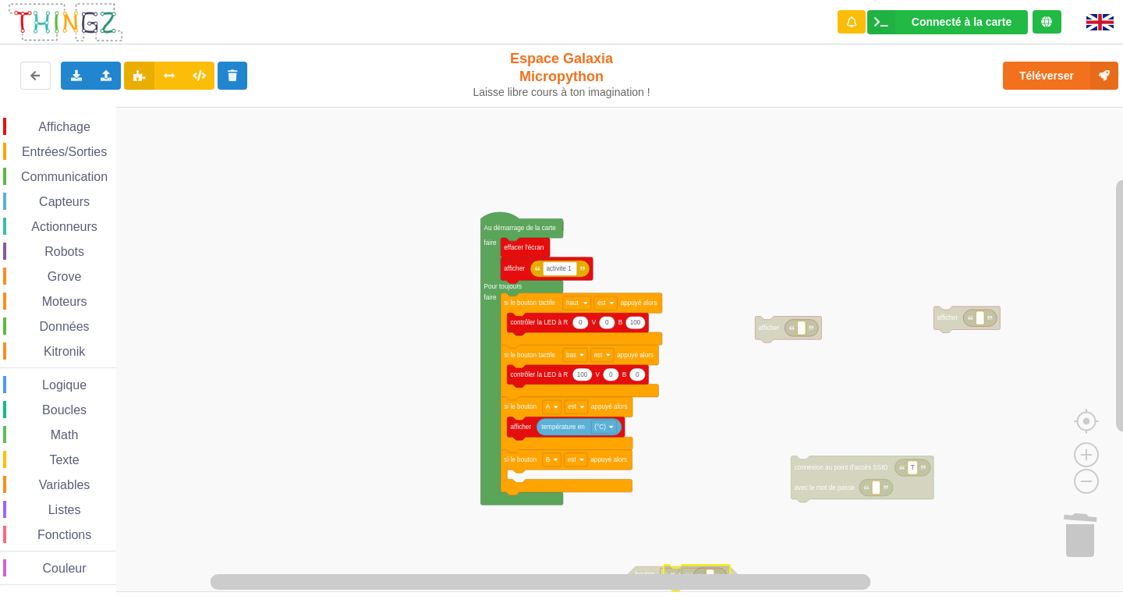
click at [74, 132] on span "Affichage" at bounding box center [64, 126] width 56 height 13
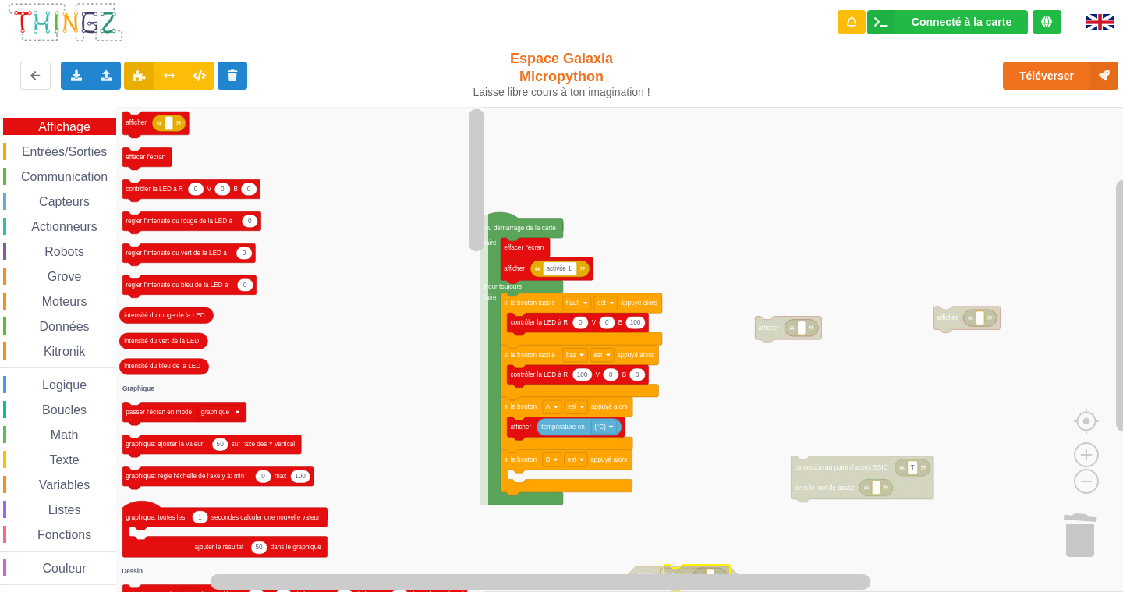
click at [75, 143] on div "Entrées/Sorties" at bounding box center [59, 151] width 113 height 17
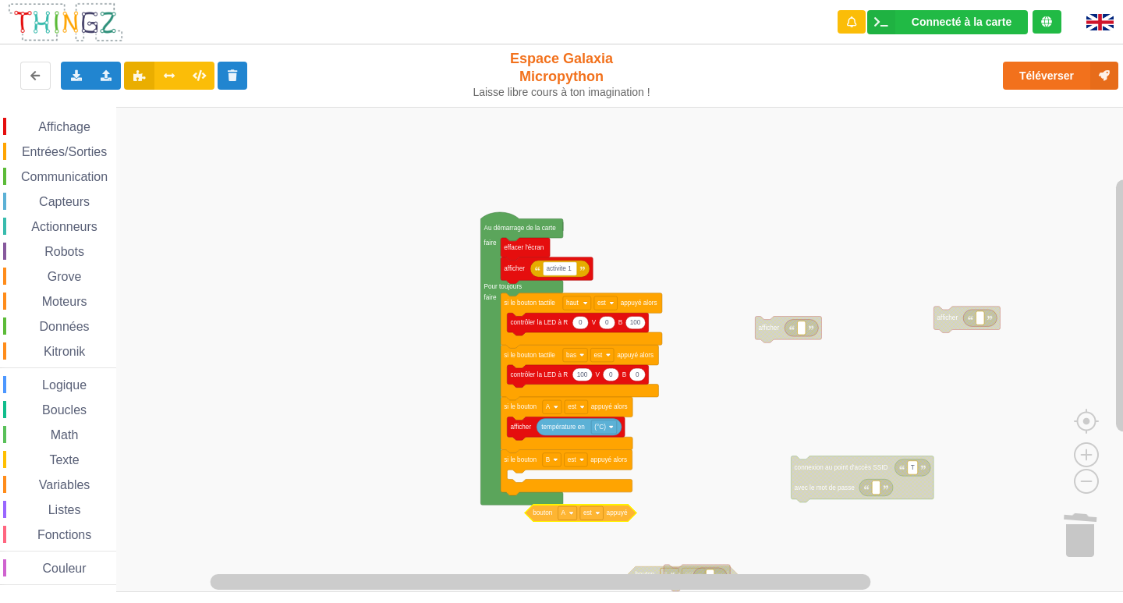
click at [597, 518] on div "Affichage Entrées/Sorties Communication Capteurs Actionneurs Robots Grove Moteu…" at bounding box center [567, 349] width 1134 height 485
click at [548, 486] on div "A" at bounding box center [551, 493] width 71 height 21
click at [62, 119] on div "Affichage" at bounding box center [59, 126] width 113 height 17
click at [531, 496] on div "Affichage Entrées/Sorties Communication Capteurs Actionneurs Robots Grove Moteu…" at bounding box center [567, 349] width 1134 height 485
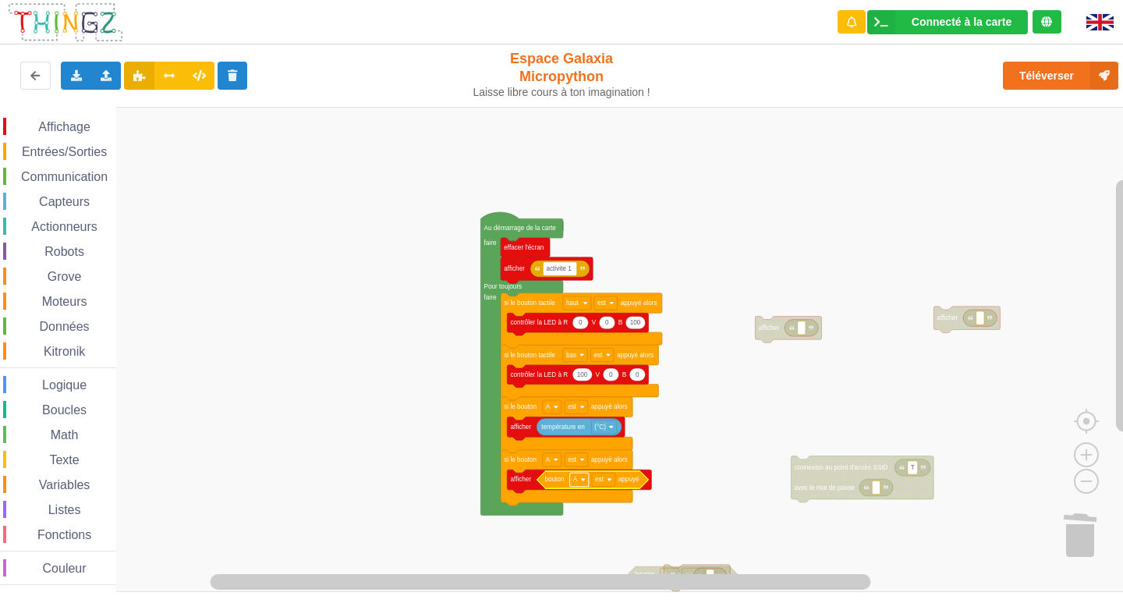
click at [581, 481] on image "Espace de travail de Blocky" at bounding box center [583, 479] width 5 height 5
click at [575, 532] on div "B" at bounding box center [583, 534] width 37 height 12
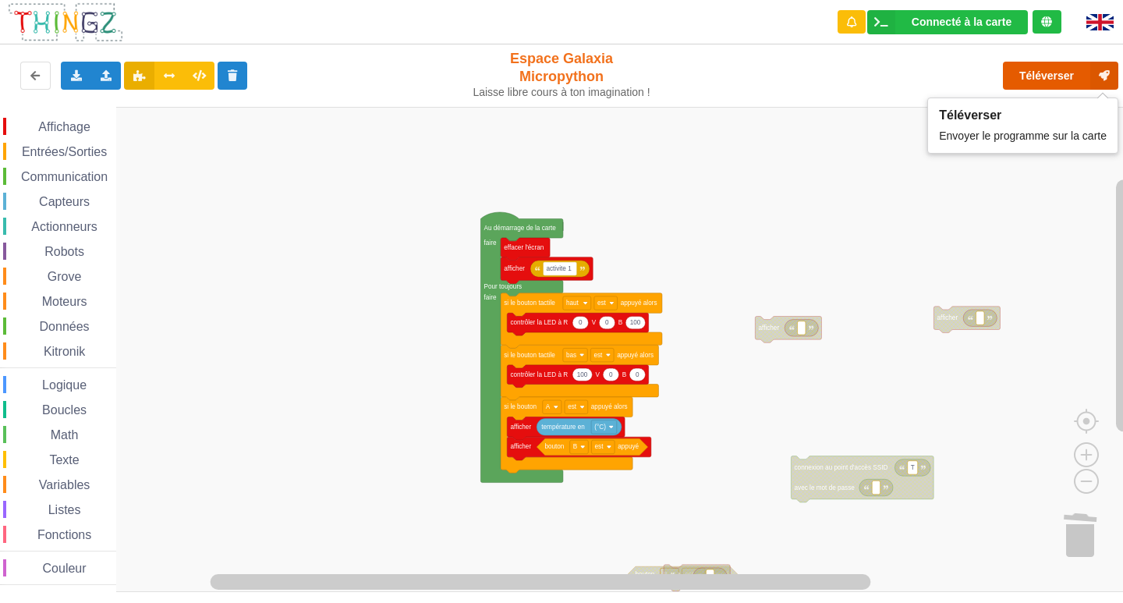
click at [1031, 71] on button "Téléverser" at bounding box center [1060, 76] width 115 height 28
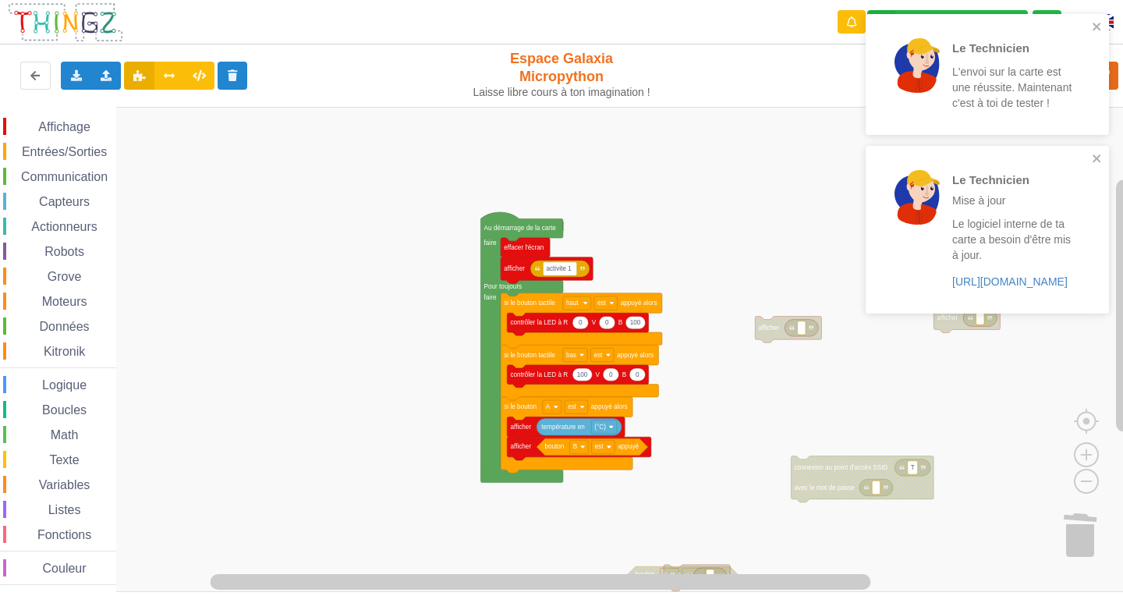
click at [27, 128] on span "Espace de travail de Blocky" at bounding box center [29, 127] width 12 height 12
click at [1095, 536] on div "Affichage Entrées/Sorties Communication Capteurs Actionneurs Robots Grove Moteu…" at bounding box center [567, 349] width 1134 height 485
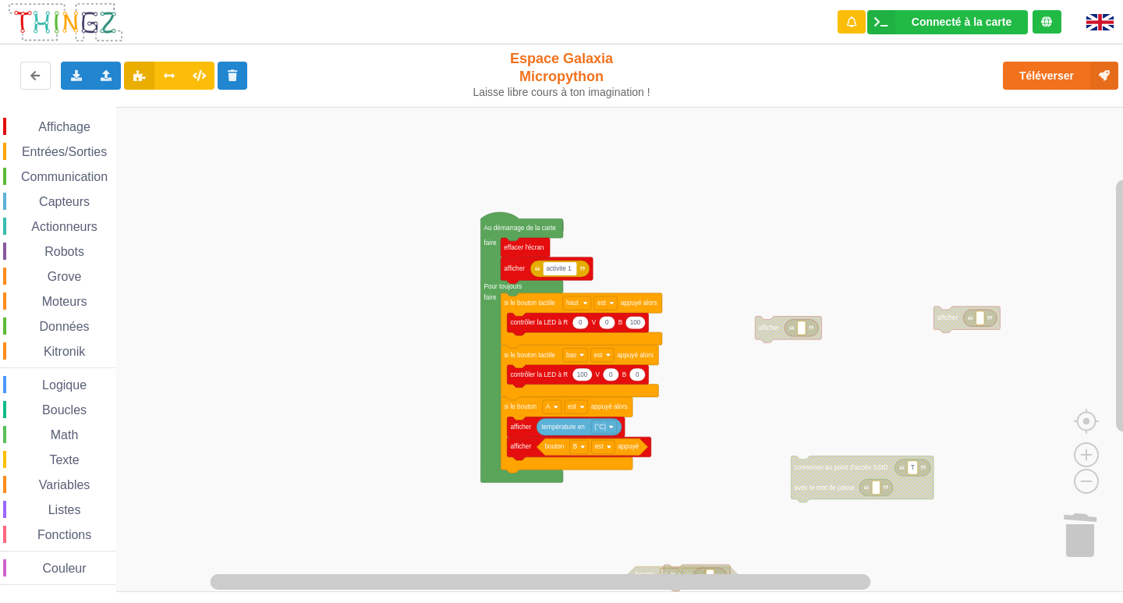
click at [48, 129] on span "Affichage" at bounding box center [64, 126] width 56 height 13
click at [518, 457] on div "Affichage Entrées/Sorties Communication Capteurs Actionneurs Robots Grove Moteu…" at bounding box center [567, 349] width 1134 height 485
click at [55, 154] on span "Entrées/Sorties" at bounding box center [64, 151] width 90 height 13
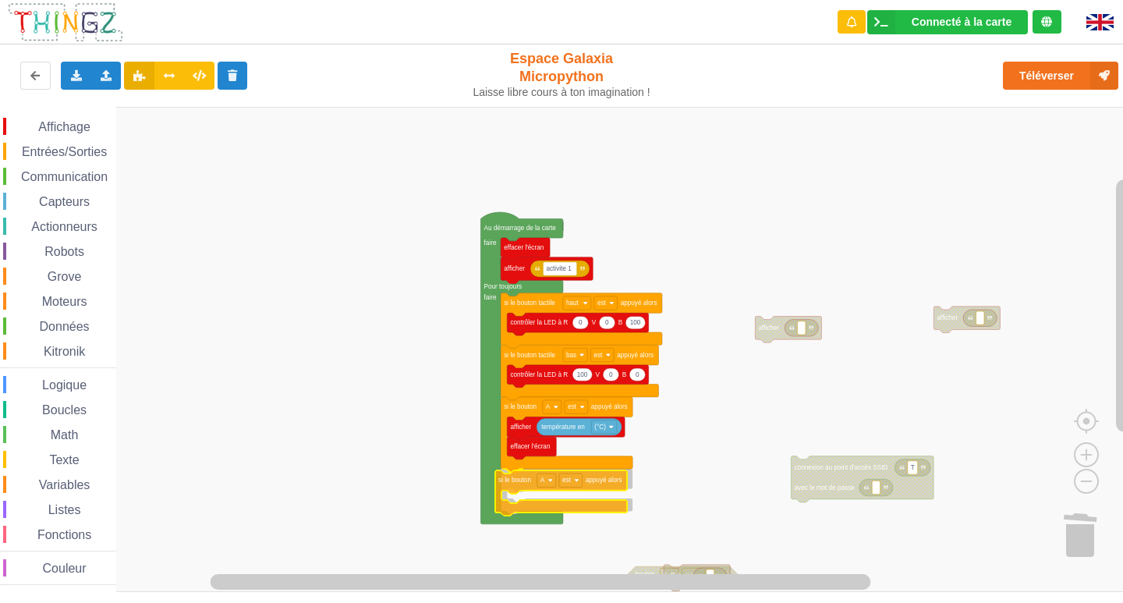
click at [511, 490] on div "Affichage Entrées/Sorties Communication Capteurs Actionneurs Robots Grove Moteu…" at bounding box center [567, 349] width 1134 height 485
click at [555, 483] on rect "Espace de travail de Blocky" at bounding box center [552, 478] width 19 height 13
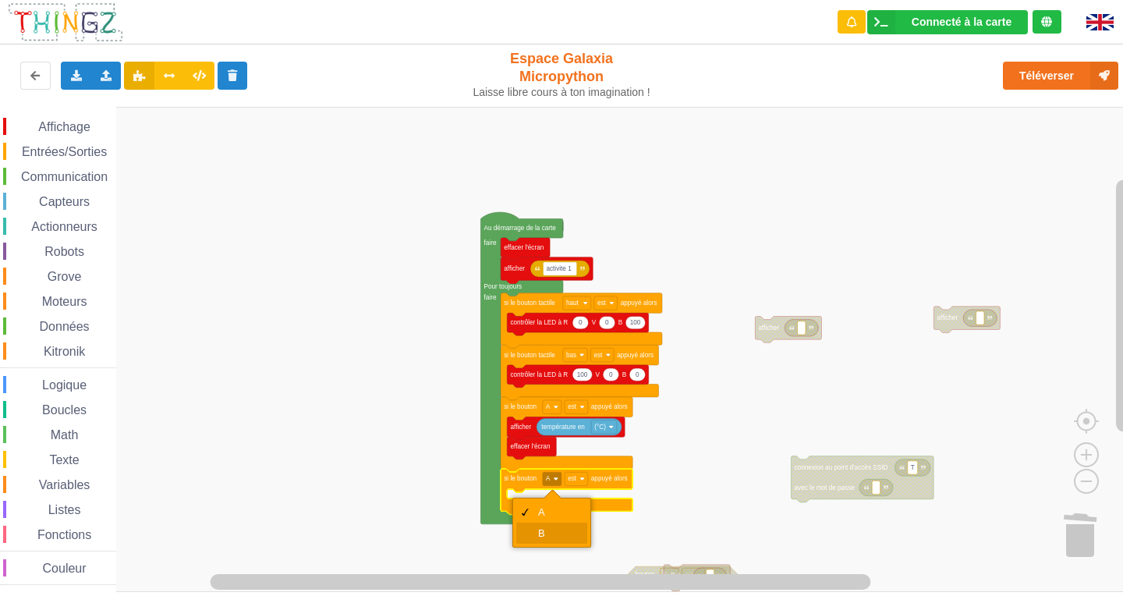
click at [531, 523] on div "B" at bounding box center [551, 532] width 71 height 21
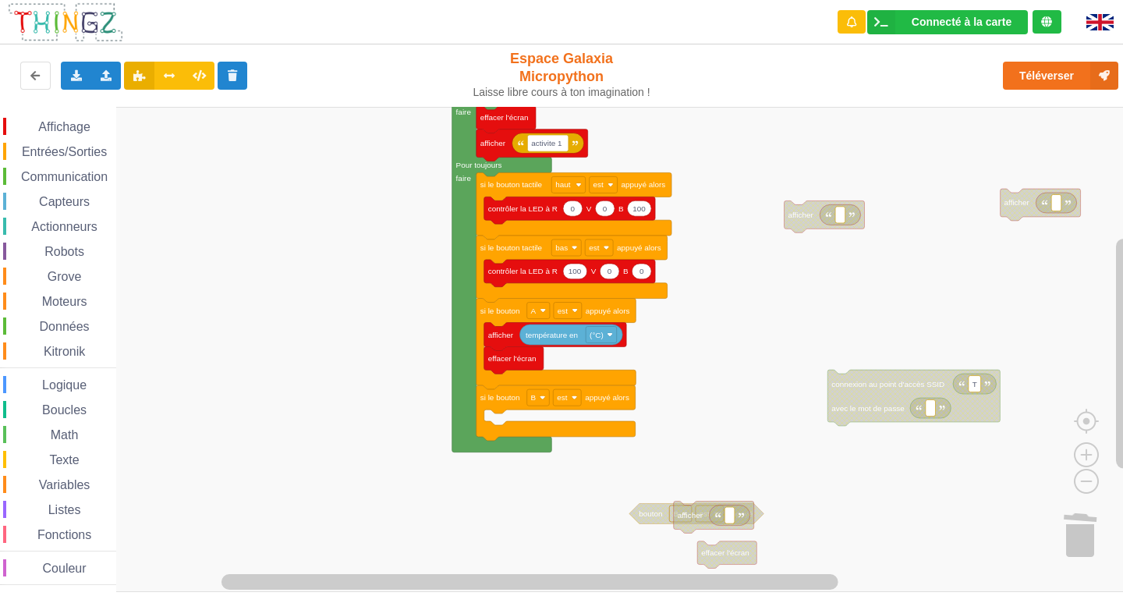
click at [300, 377] on rect "Espace de travail de Blocky" at bounding box center [567, 349] width 1134 height 485
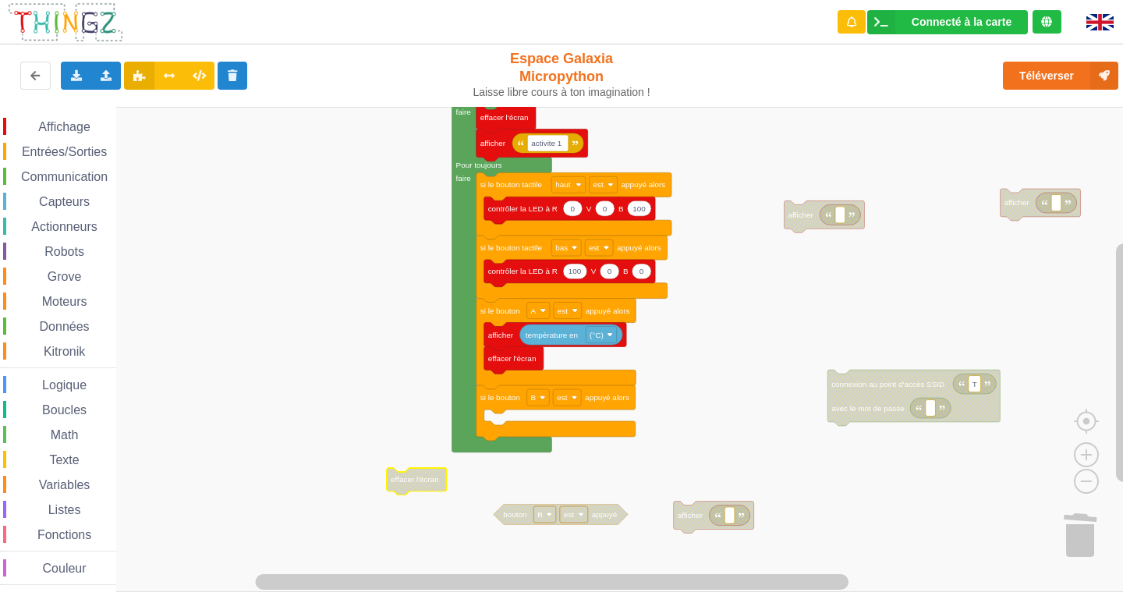
click at [40, 123] on span "Affichage" at bounding box center [64, 126] width 56 height 13
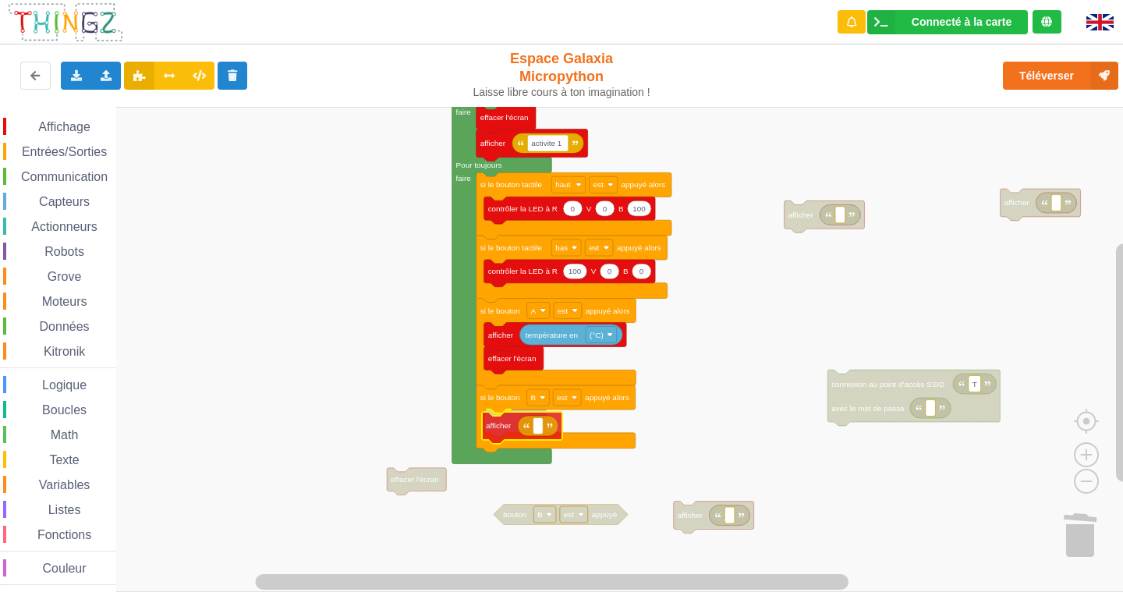
click at [500, 432] on div "Affichage Entrées/Sorties Communication Capteurs Actionneurs Robots Grove Moteu…" at bounding box center [567, 349] width 1134 height 485
click at [28, 194] on div "Capteurs" at bounding box center [59, 201] width 113 height 17
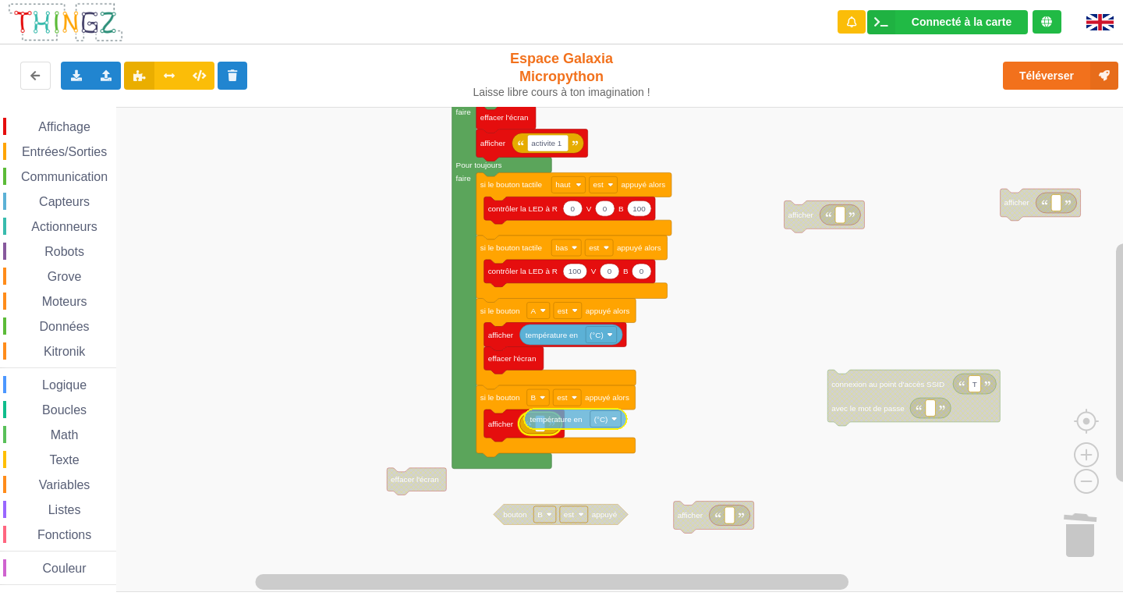
click at [557, 423] on div "Affichage Entrées/Sorties Communication Capteurs Actionneurs Robots Grove Moteu…" at bounding box center [567, 349] width 1134 height 485
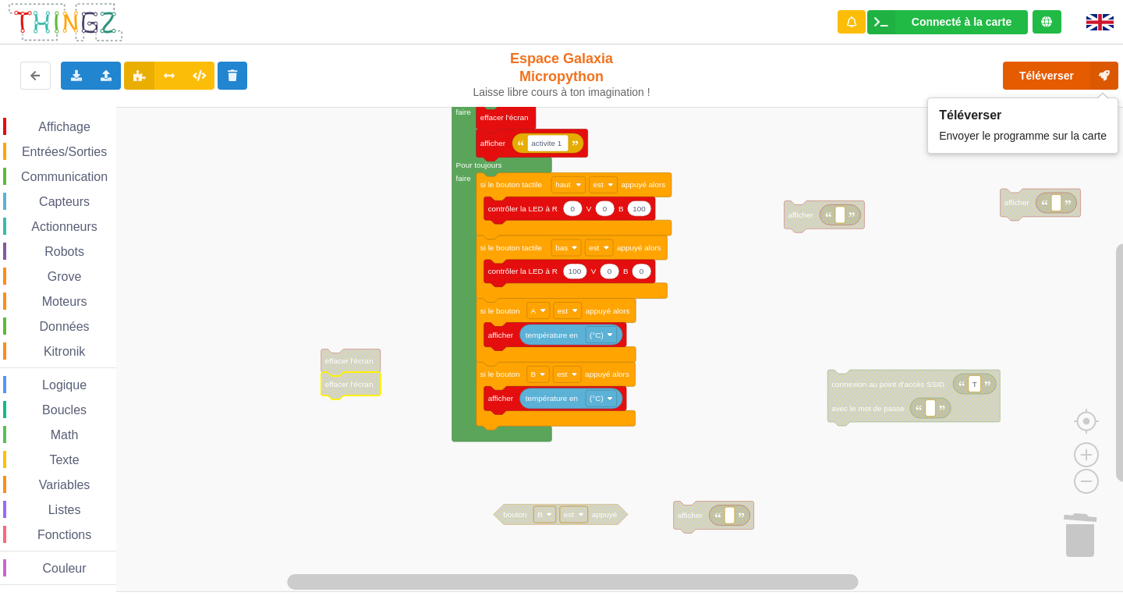
click at [1058, 77] on button "Téléverser" at bounding box center [1060, 76] width 115 height 28
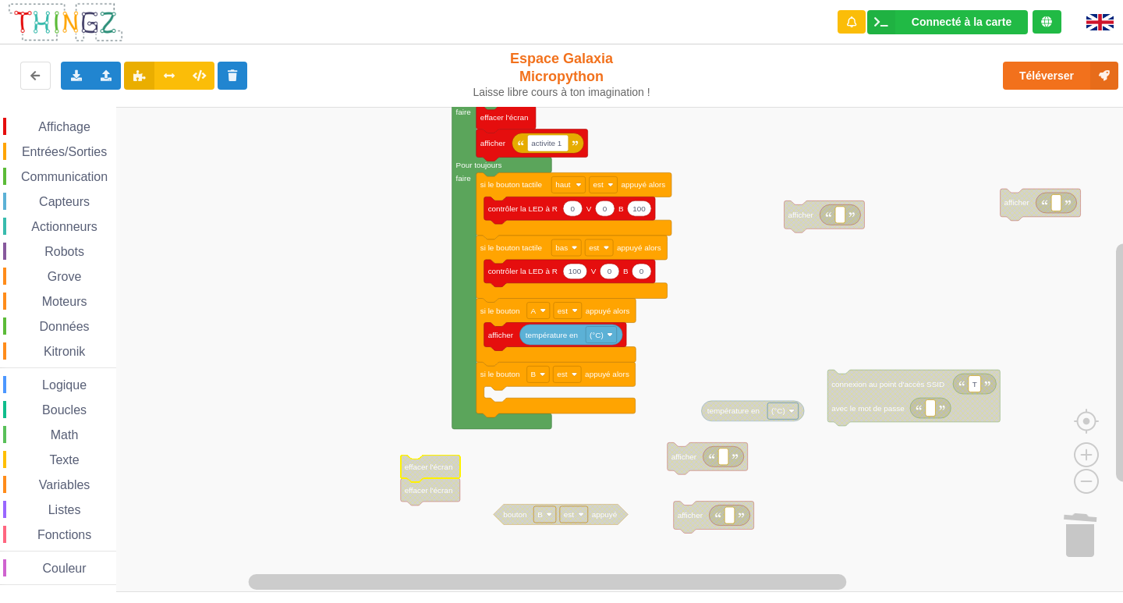
click at [425, 480] on icon "Espace de travail de Blocky" at bounding box center [430, 491] width 59 height 27
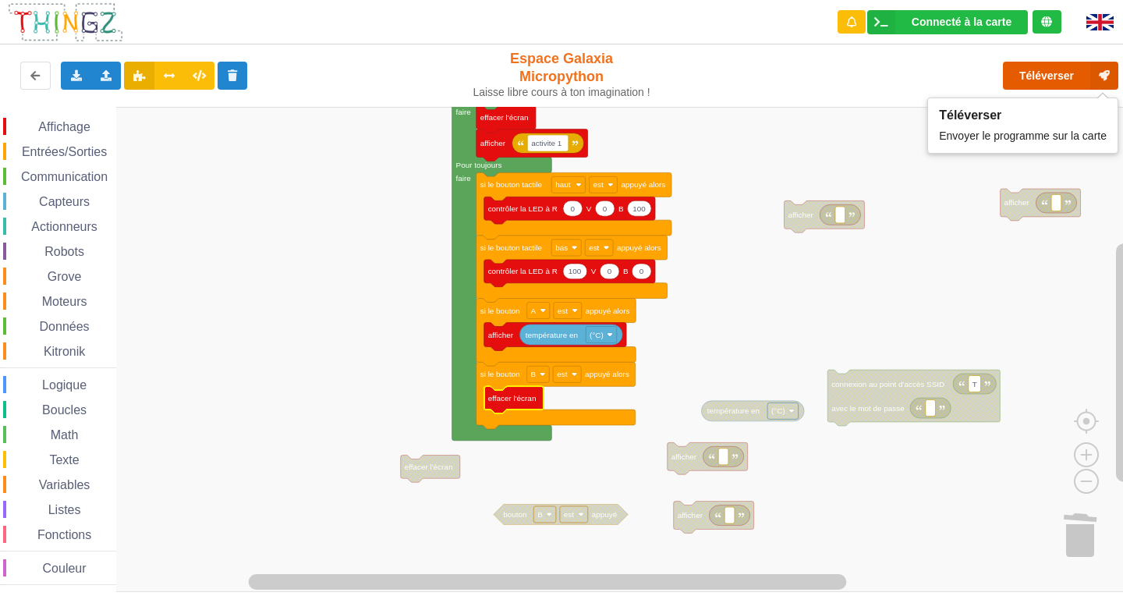
click at [1049, 82] on button "Téléverser" at bounding box center [1060, 76] width 115 height 28
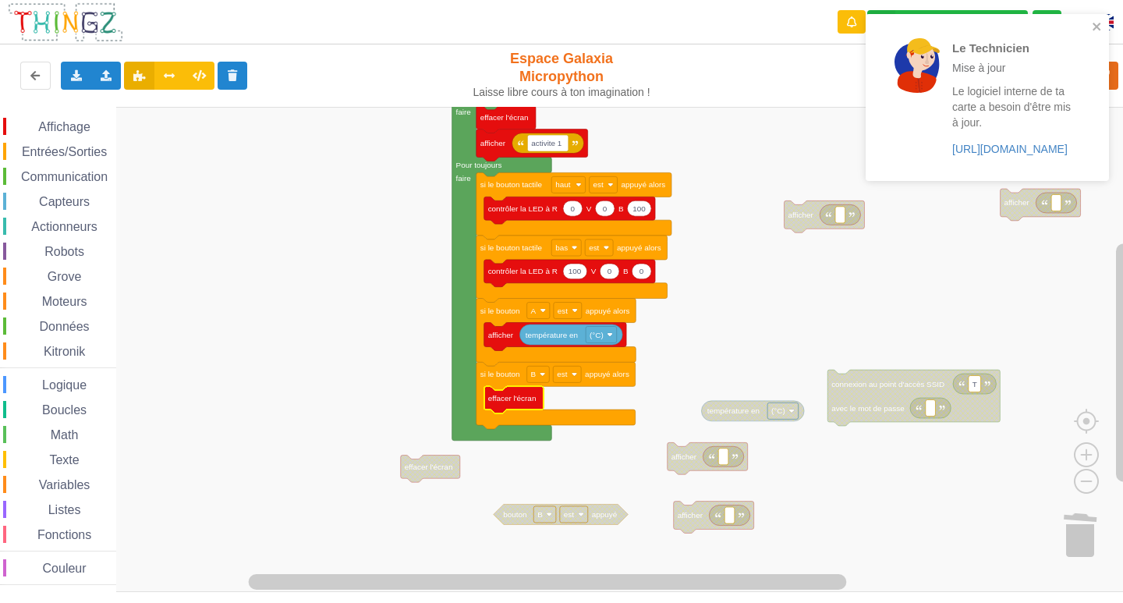
click at [60, 121] on span "Affichage" at bounding box center [64, 126] width 56 height 13
click at [488, 432] on div "Affichage Entrées/Sorties Communication Capteurs Actionneurs Robots Grove Moteu…" at bounding box center [567, 349] width 1134 height 485
click at [531, 443] on text "Espace de travail de Blocky" at bounding box center [532, 438] width 2 height 9
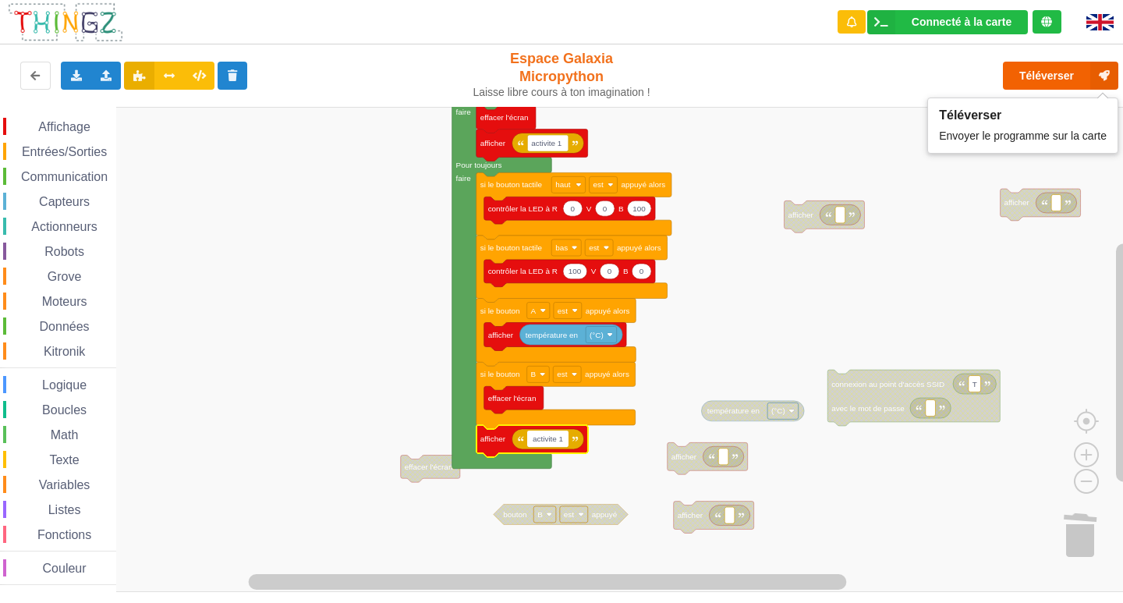
type input "activite 1"
click at [1067, 80] on button "Téléverser" at bounding box center [1060, 76] width 115 height 28
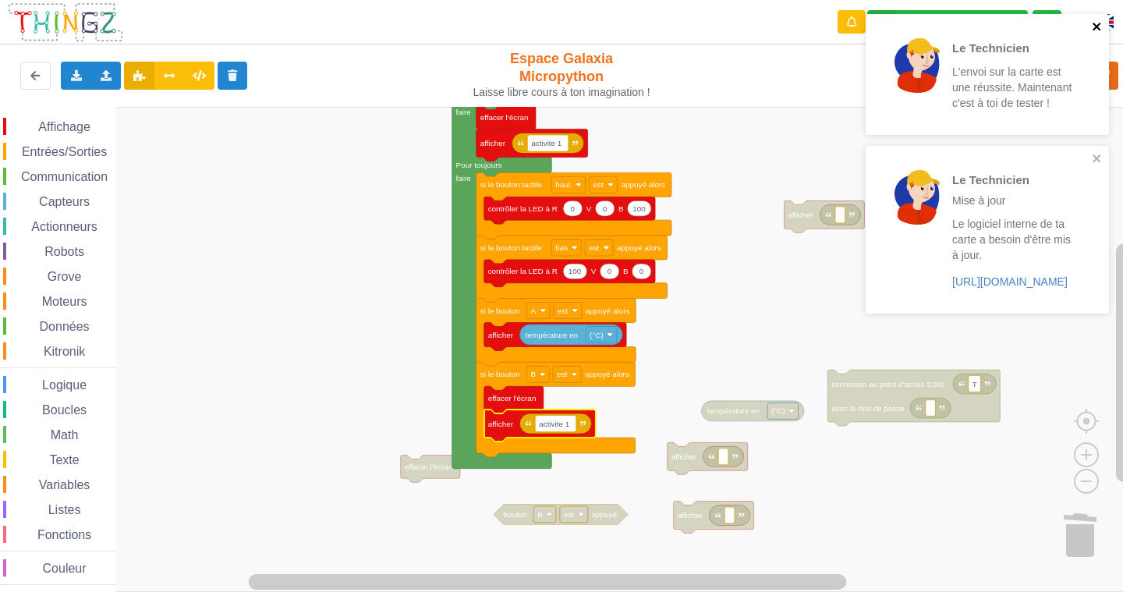
click at [1100, 31] on icon "close" at bounding box center [1097, 26] width 11 height 12
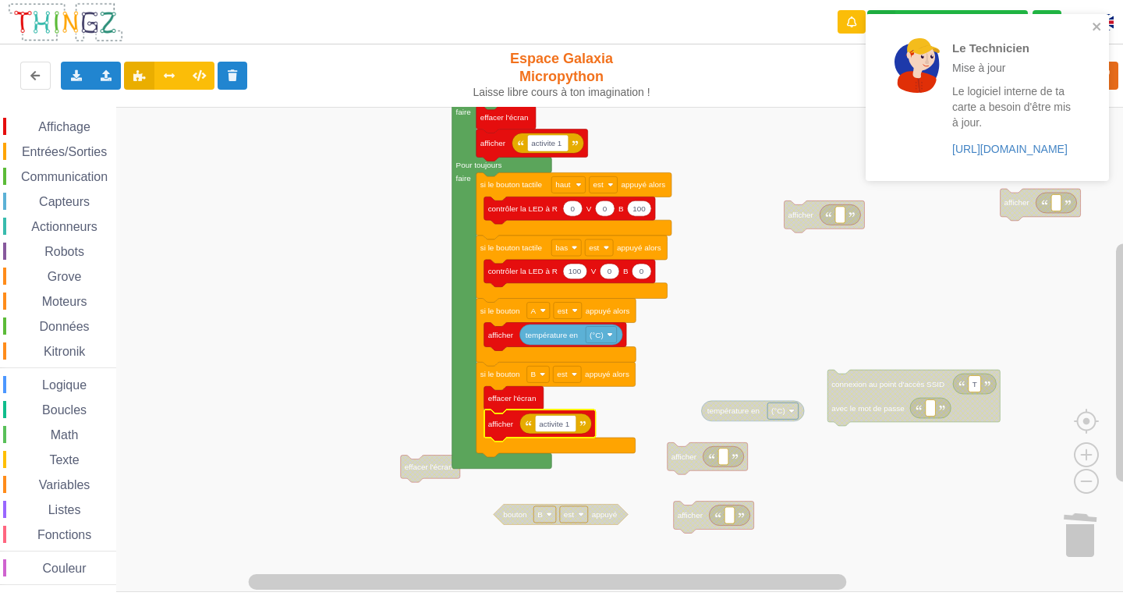
click at [1091, 30] on div "Le Technicien Mise à jour Le logiciel interne de ta carte a besoin d'être mis à…" at bounding box center [982, 97] width 220 height 154
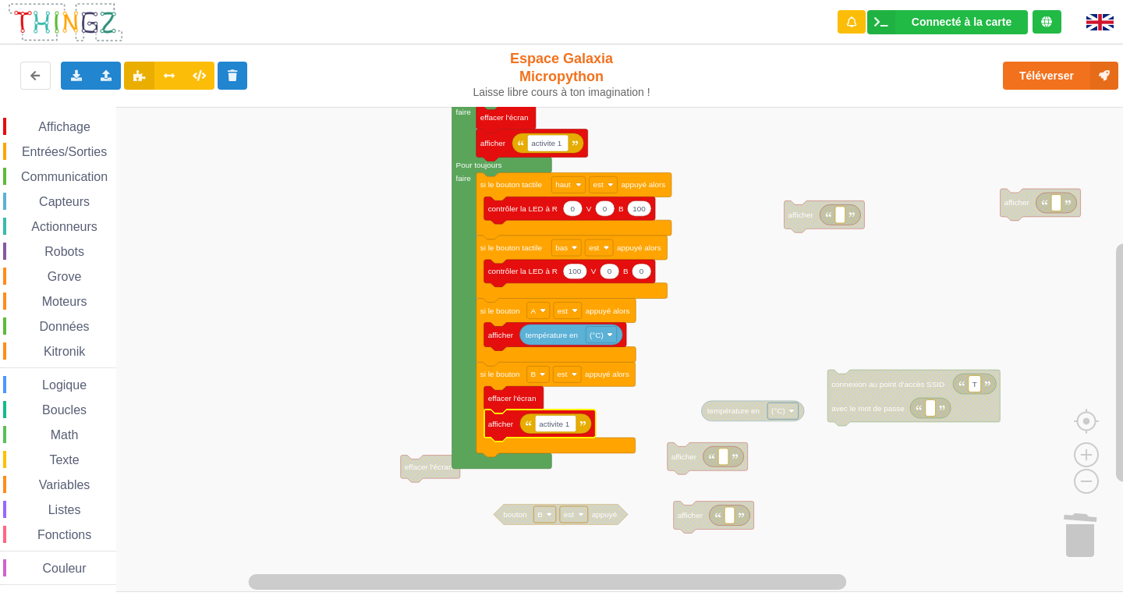
click at [1088, 67] on div "Le Technicien Mise à jour Le logiciel interne de ta carte a besoin d'être mis à…" at bounding box center [986, 103] width 249 height 184
click at [1014, 66] on button "Téléverser" at bounding box center [1060, 76] width 115 height 28
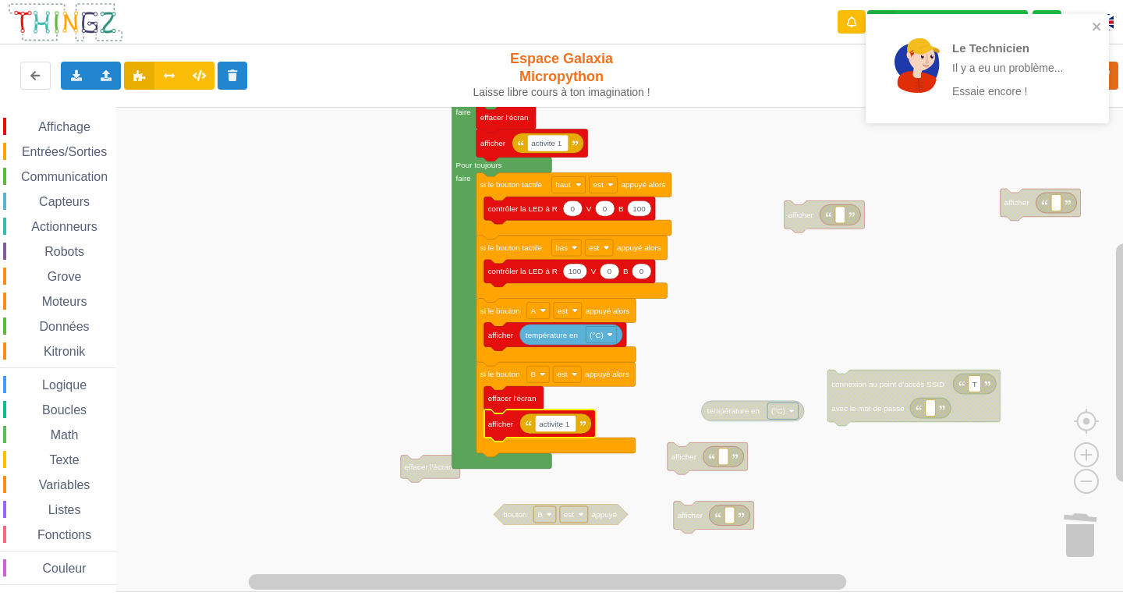
click at [858, 278] on rect "Espace de travail de Blocky" at bounding box center [567, 349] width 1134 height 485
click at [1098, 28] on icon "close" at bounding box center [1096, 27] width 8 height 8
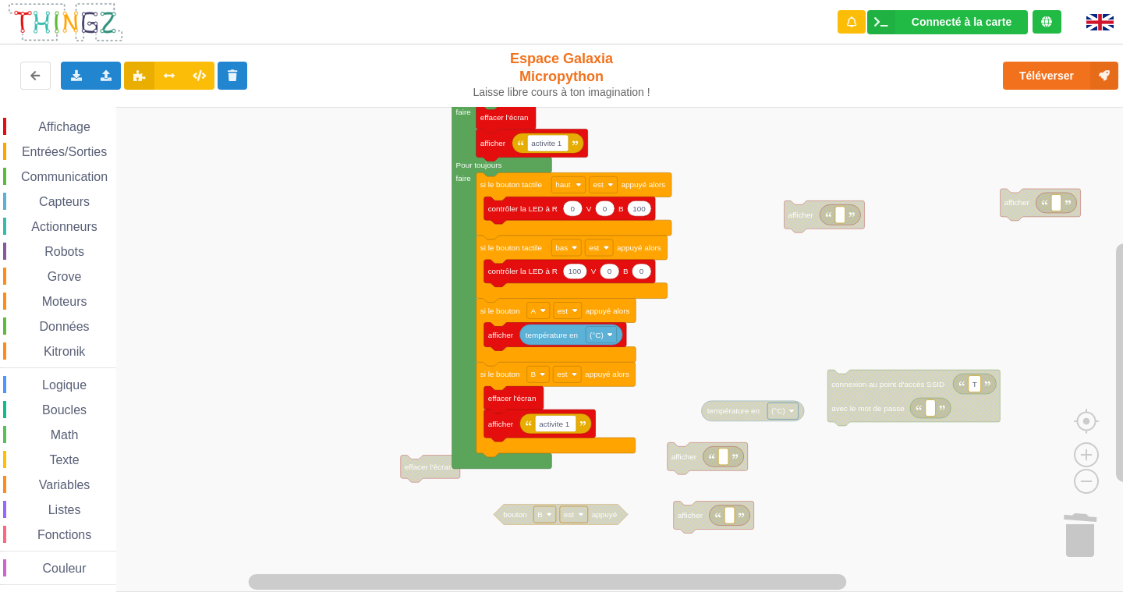
click at [1088, 74] on div "Le Technicien Il y a eu un problème... Essaie encore !" at bounding box center [986, 74] width 249 height 126
click at [1088, 74] on button "Téléverser" at bounding box center [1060, 76] width 115 height 28
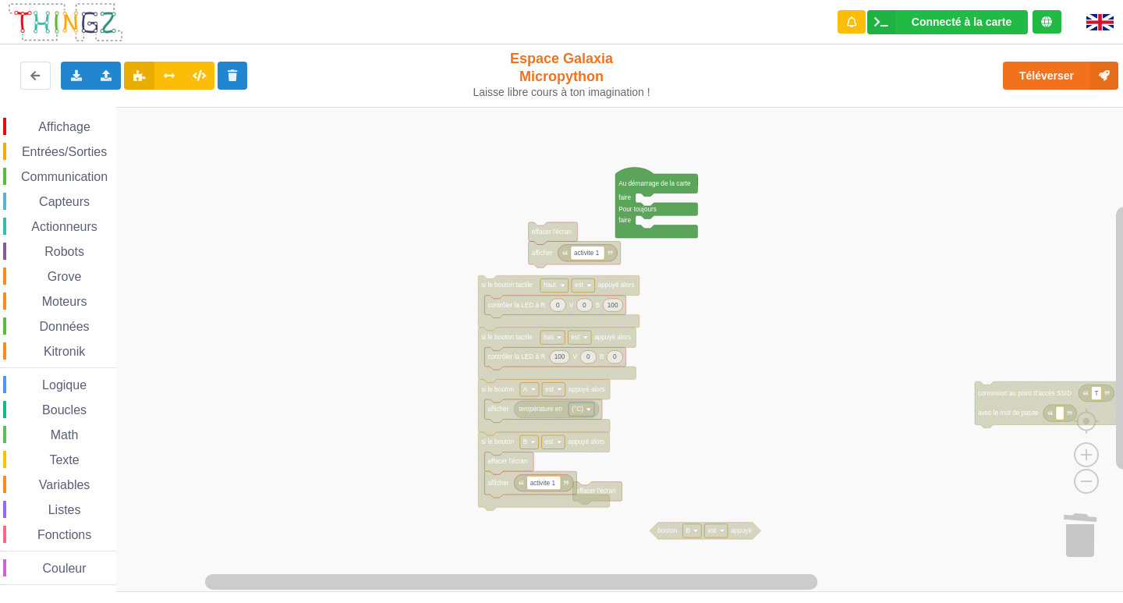
click at [696, 486] on div "Affichage Entrées/Sorties Communication Capteurs Actionneurs Robots Grove Moteu…" at bounding box center [567, 349] width 1134 height 485
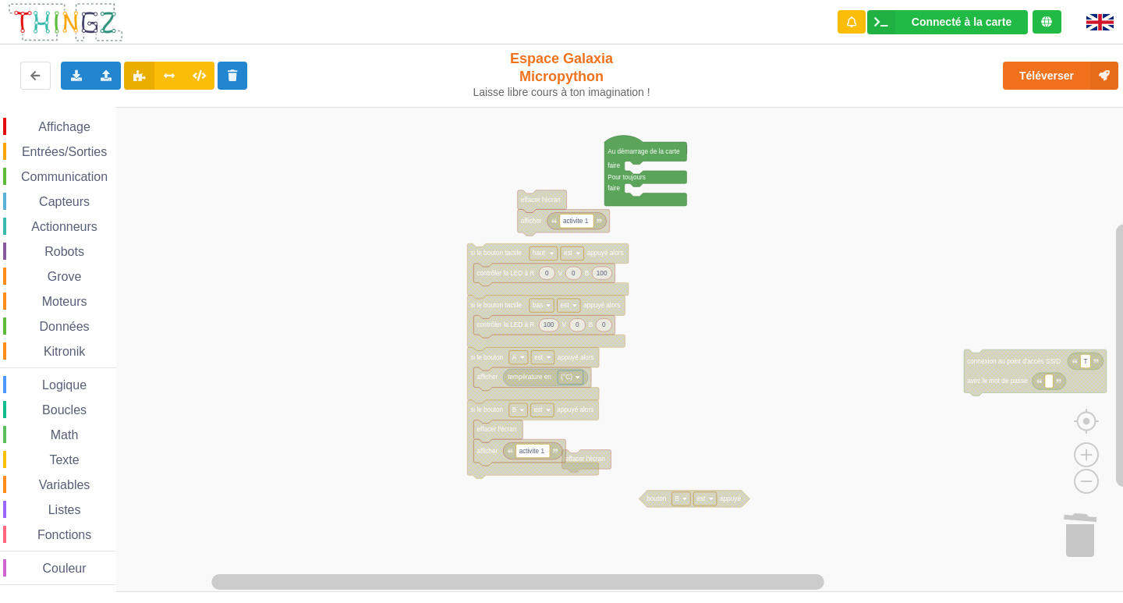
click at [699, 484] on div "Affichage Entrées/Sorties Communication Capteurs Actionneurs Robots Grove Moteu…" at bounding box center [567, 349] width 1134 height 485
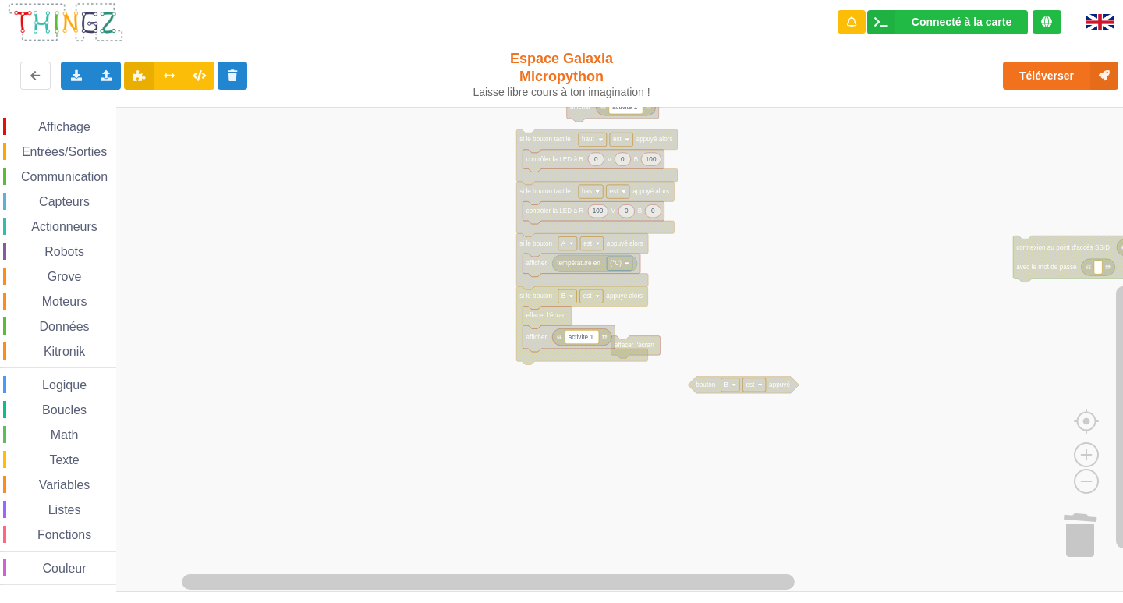
click at [748, 375] on div "Affichage Entrées/Sorties Communication Capteurs Actionneurs Robots Grove Moteu…" at bounding box center [567, 349] width 1134 height 485
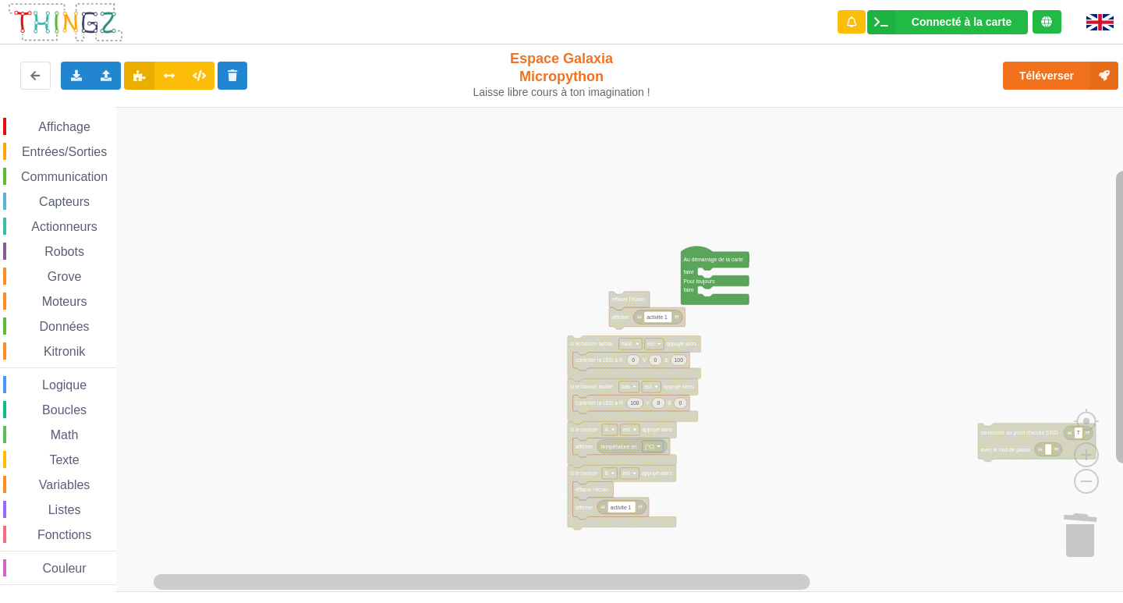
click at [1122, 315] on rect "Espace de travail de Blocky" at bounding box center [1124, 317] width 16 height 292
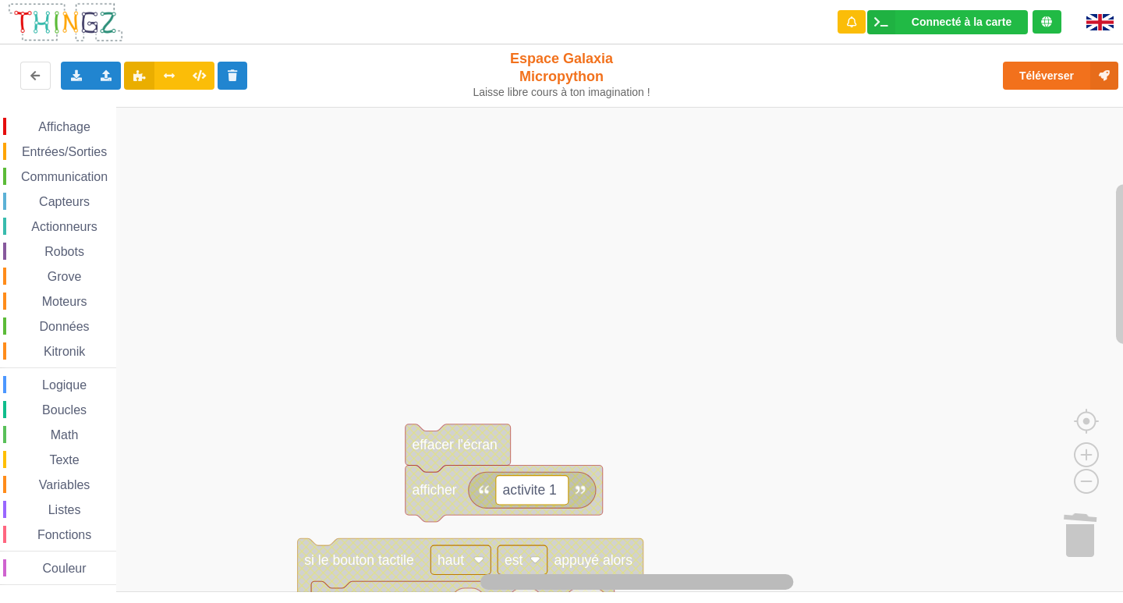
click at [749, 602] on html "Connecté à la carte Réglages Ouvrir le moniteur automatiquement Connexion autom…" at bounding box center [561, 301] width 1123 height 603
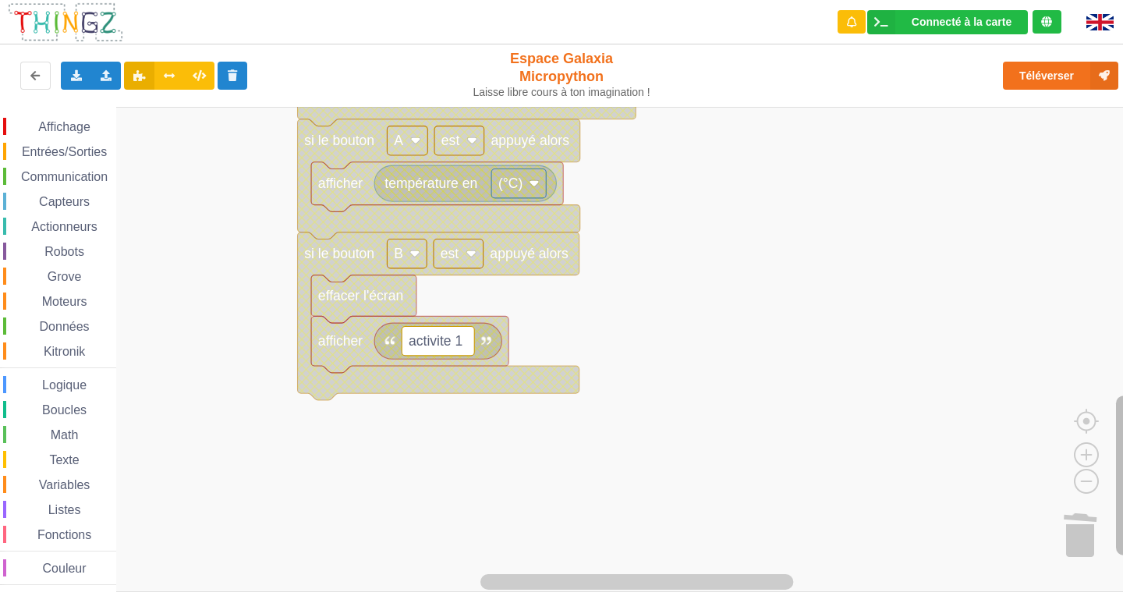
click at [1122, 451] on rect "Espace de travail de Blocky" at bounding box center [1124, 475] width 16 height 160
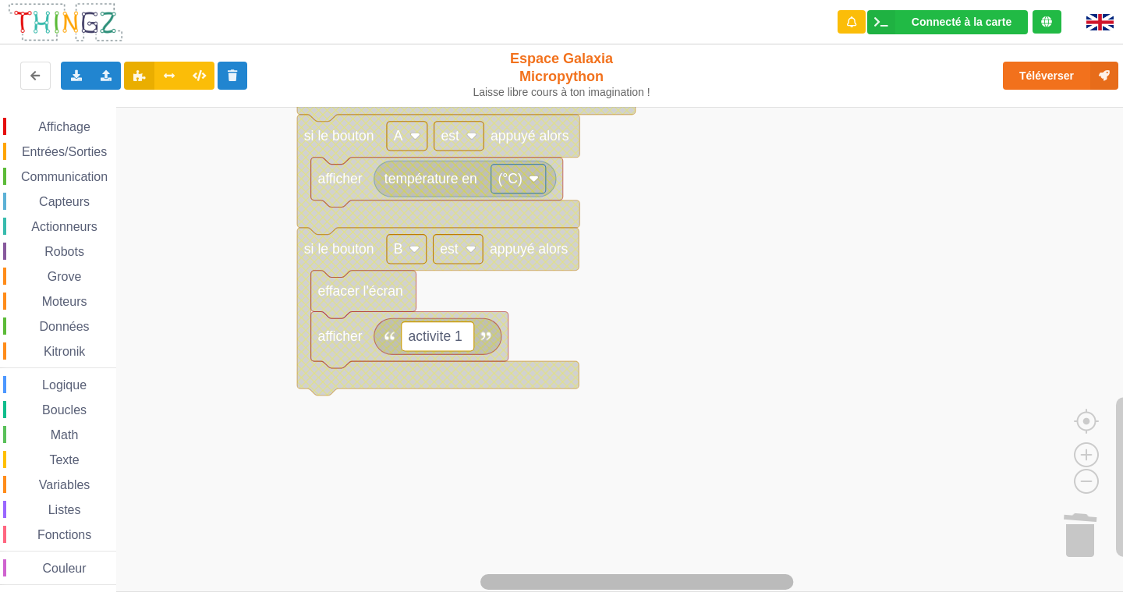
click at [957, 600] on div "Connecté à la carte Réglages Ouvrir le moniteur automatiquement Connexion autom…" at bounding box center [561, 301] width 1123 height 603
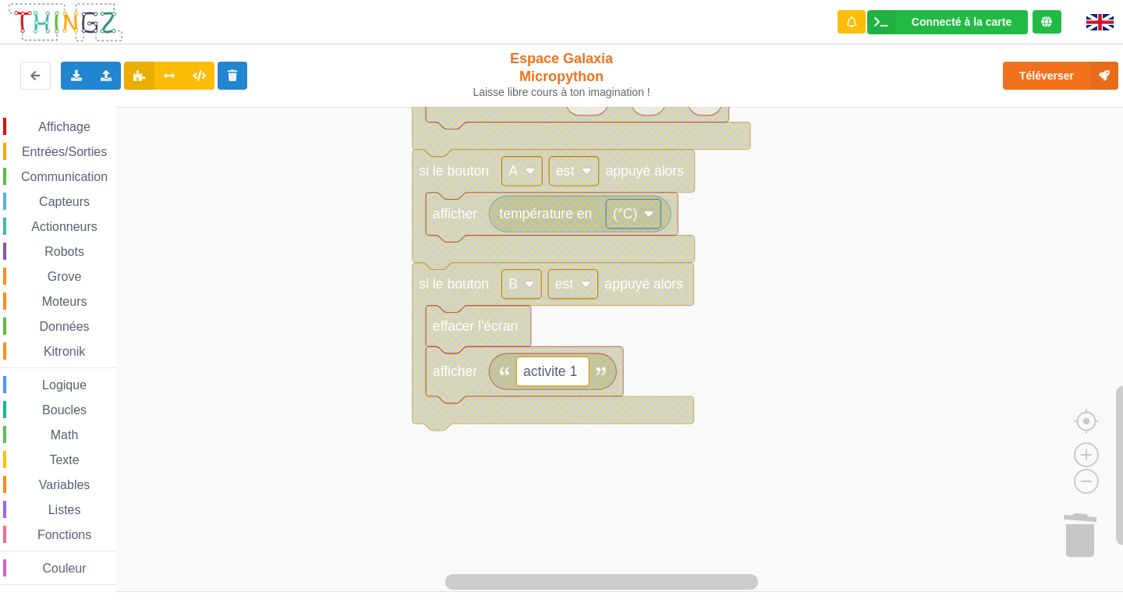
click at [840, 589] on div "Affichage Entrées/Sorties Communication Capteurs Actionneurs Robots Grove Moteu…" at bounding box center [567, 349] width 1134 height 485
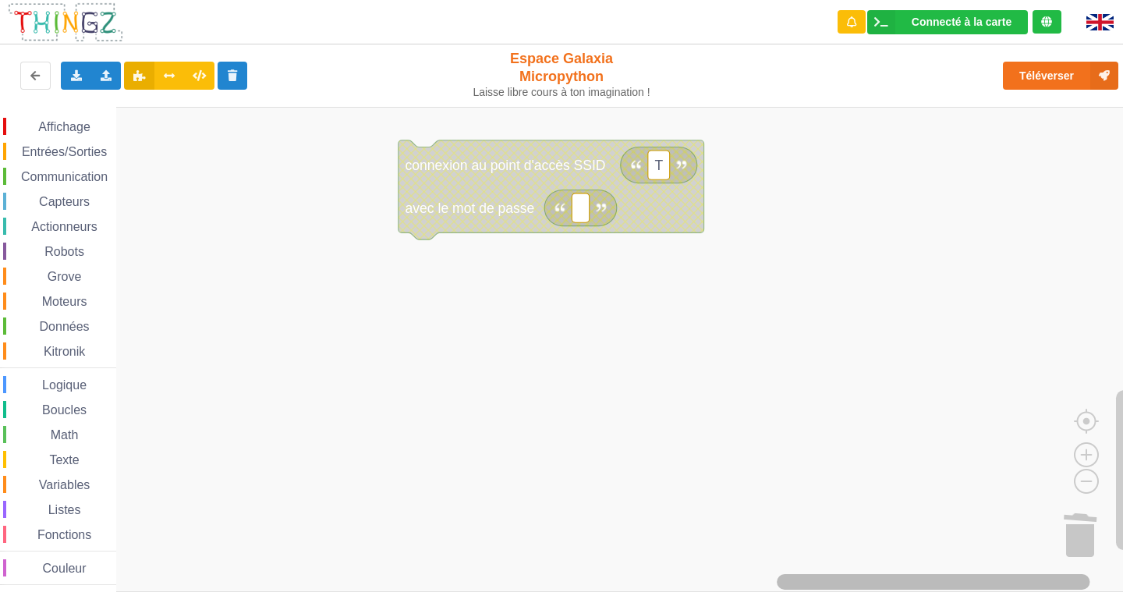
click at [1032, 602] on html "Connecté à la carte Réglages Ouvrir le moniteur automatiquement Connexion autom…" at bounding box center [561, 301] width 1123 height 603
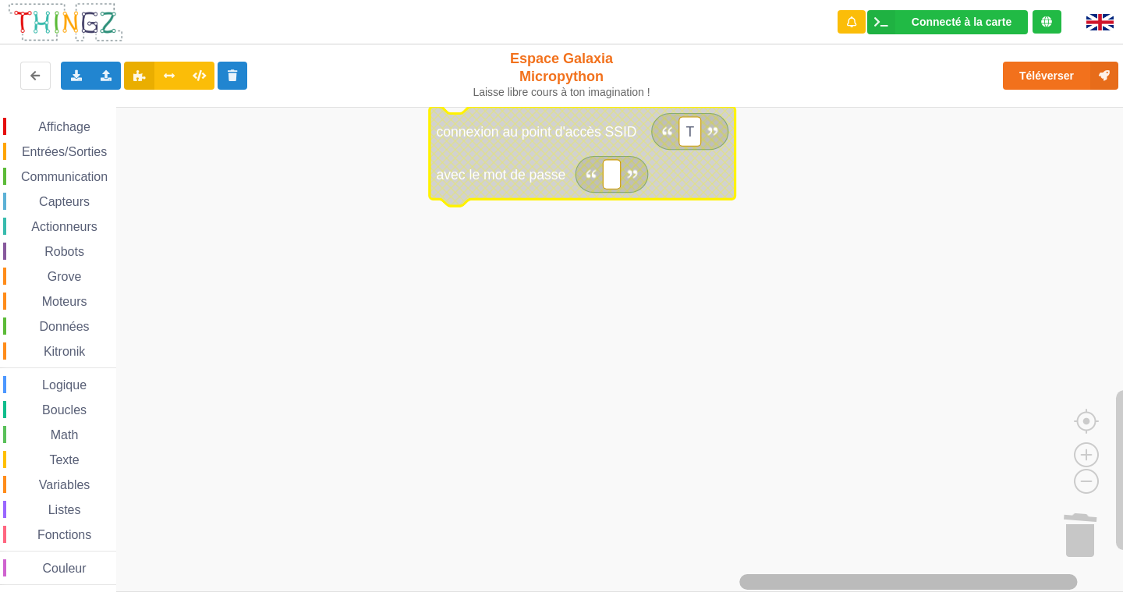
click at [813, 568] on div "Affichage Entrées/Sorties Communication Capteurs Actionneurs Robots Grove Moteu…" at bounding box center [567, 349] width 1134 height 485
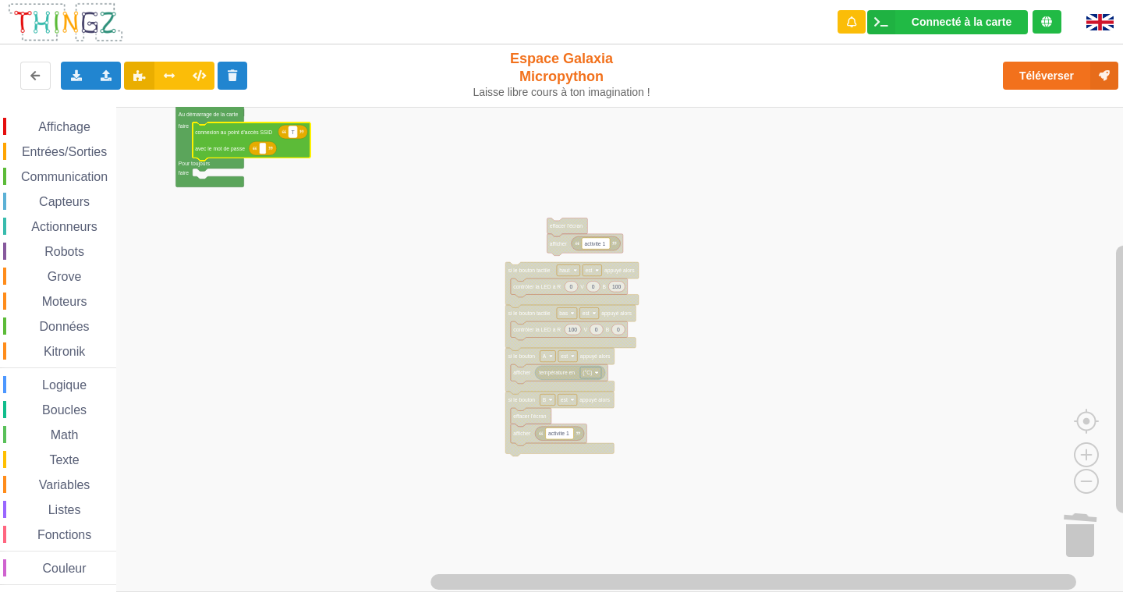
click at [295, 133] on rect "Espace de travail de Blocky" at bounding box center [292, 131] width 9 height 11
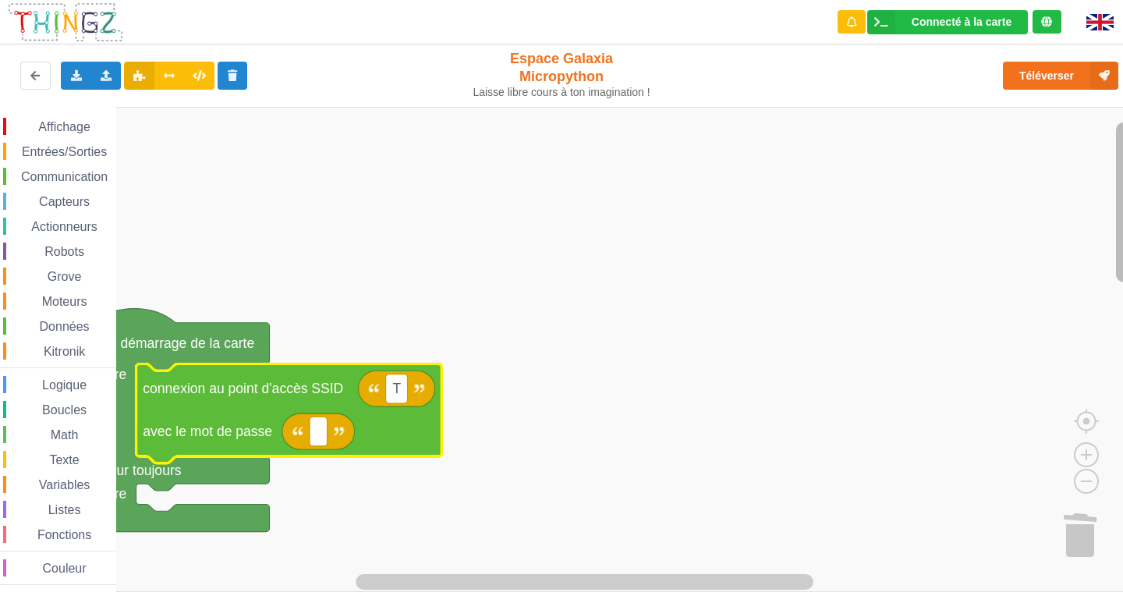
click at [1122, 243] on rect "Espace de travail de Blocky" at bounding box center [1124, 202] width 16 height 160
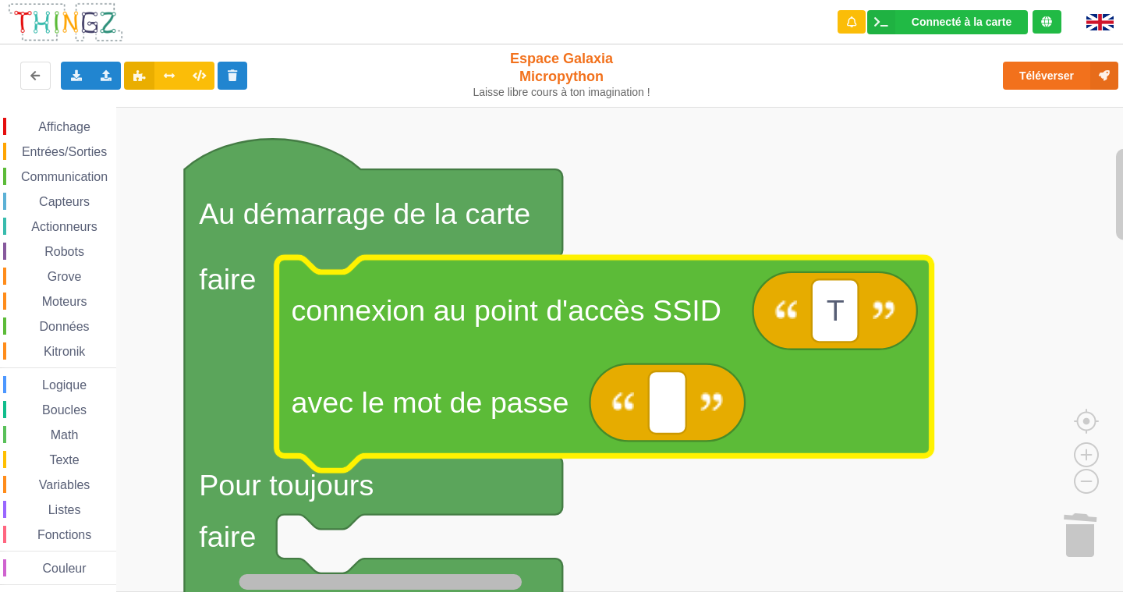
click at [341, 574] on g "Espace de travail de Blocky" at bounding box center [615, 581] width 997 height 19
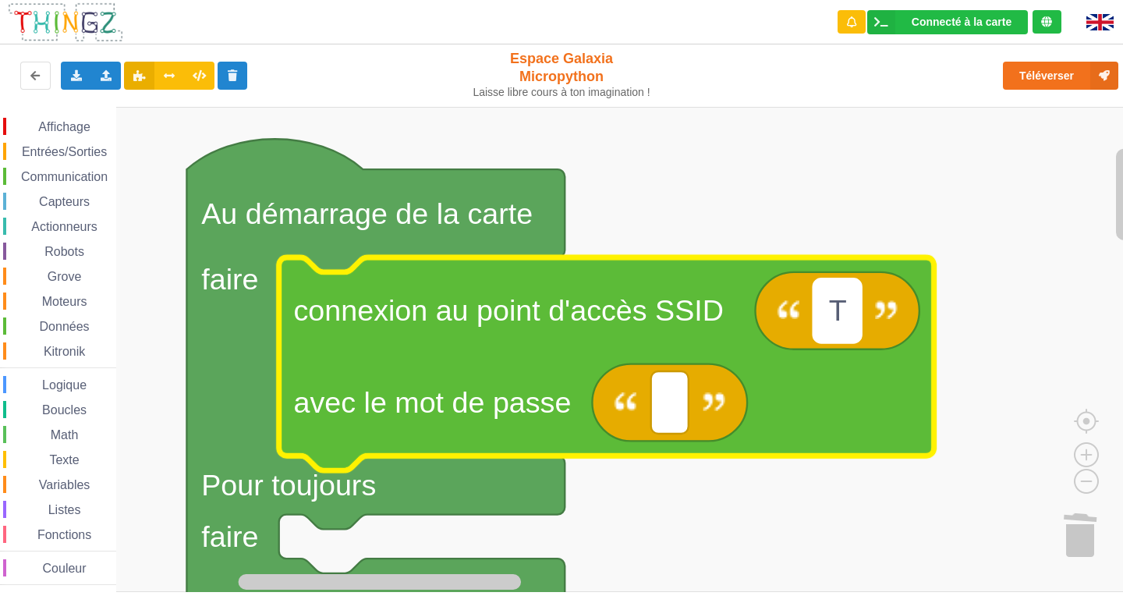
click at [846, 317] on rect "Espace de travail de Blocky" at bounding box center [837, 310] width 47 height 62
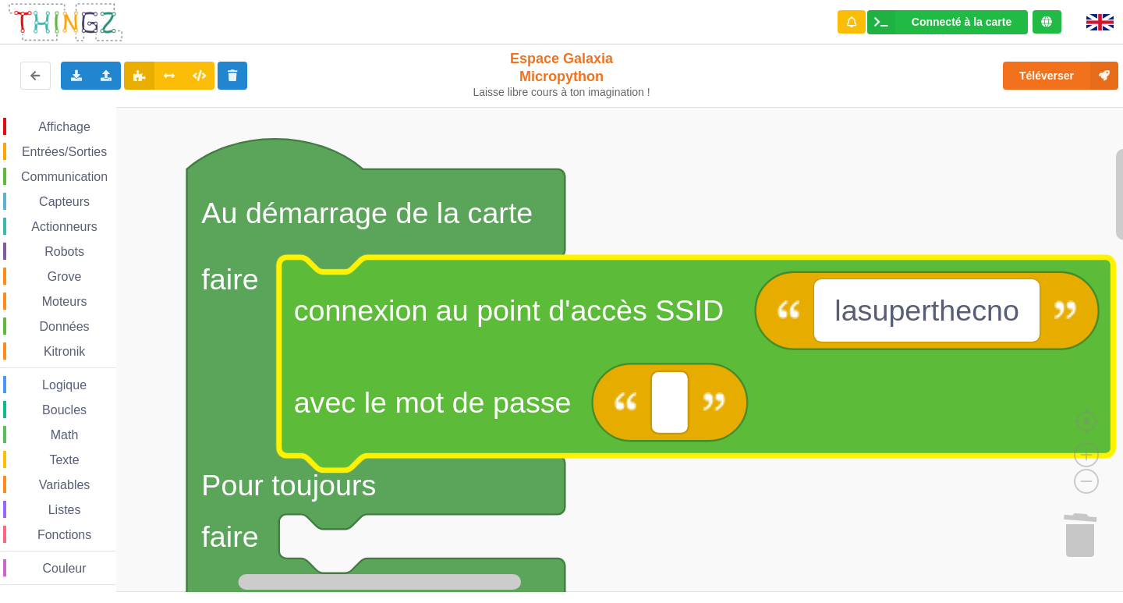
click at [953, 309] on input "lasuperthecno" at bounding box center [926, 310] width 225 height 62
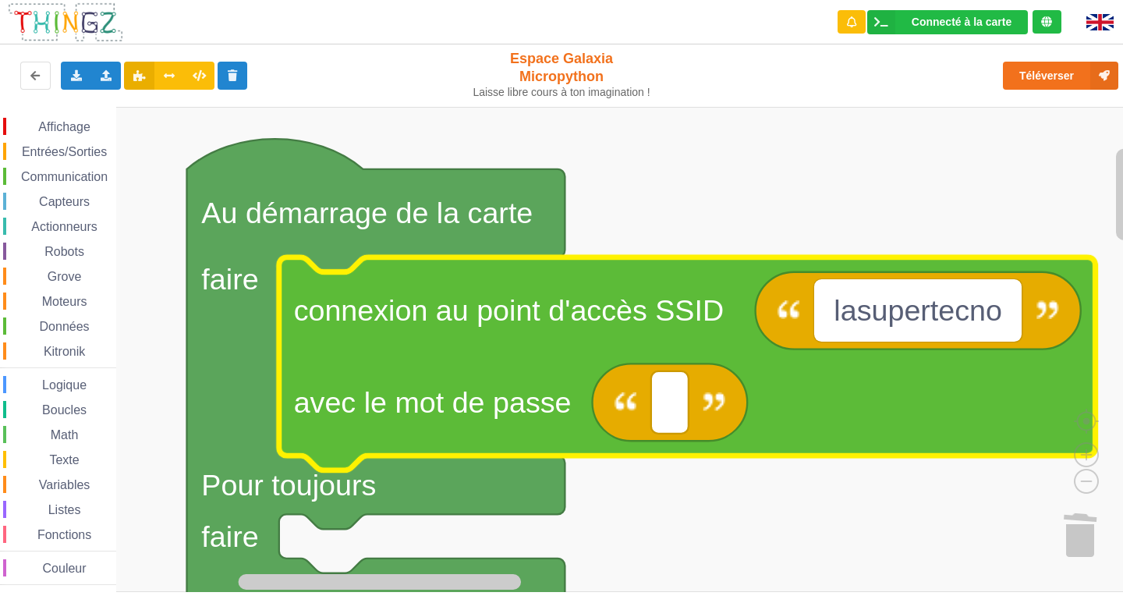
click at [965, 317] on input "lasupertecno" at bounding box center [918, 310] width 208 height 62
type input "lasupertechno"
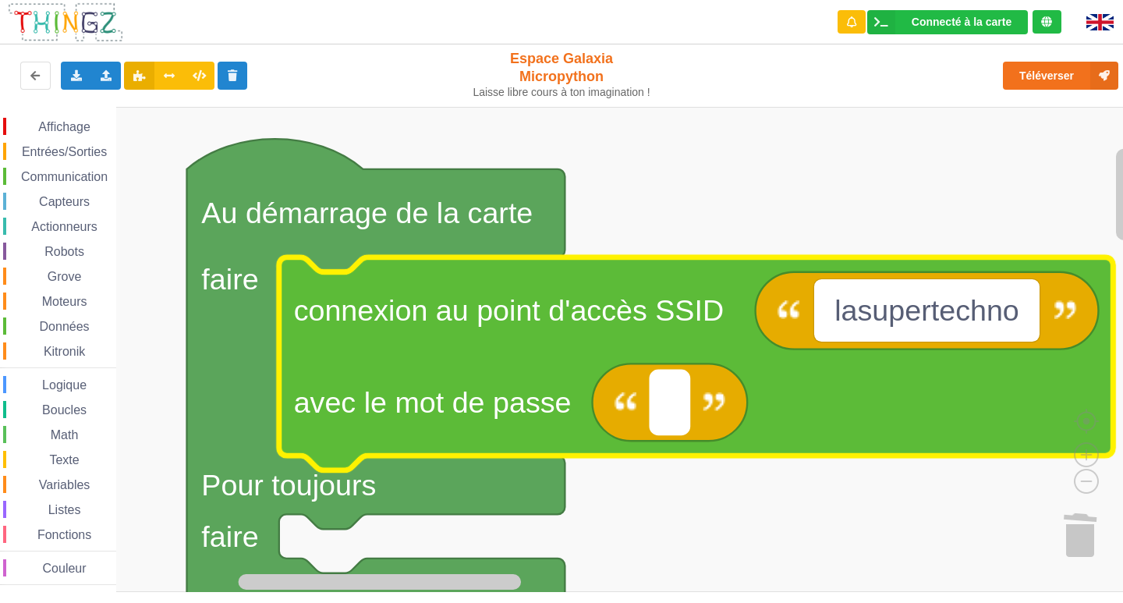
click at [678, 410] on rect "Espace de travail de Blocky" at bounding box center [669, 402] width 37 height 62
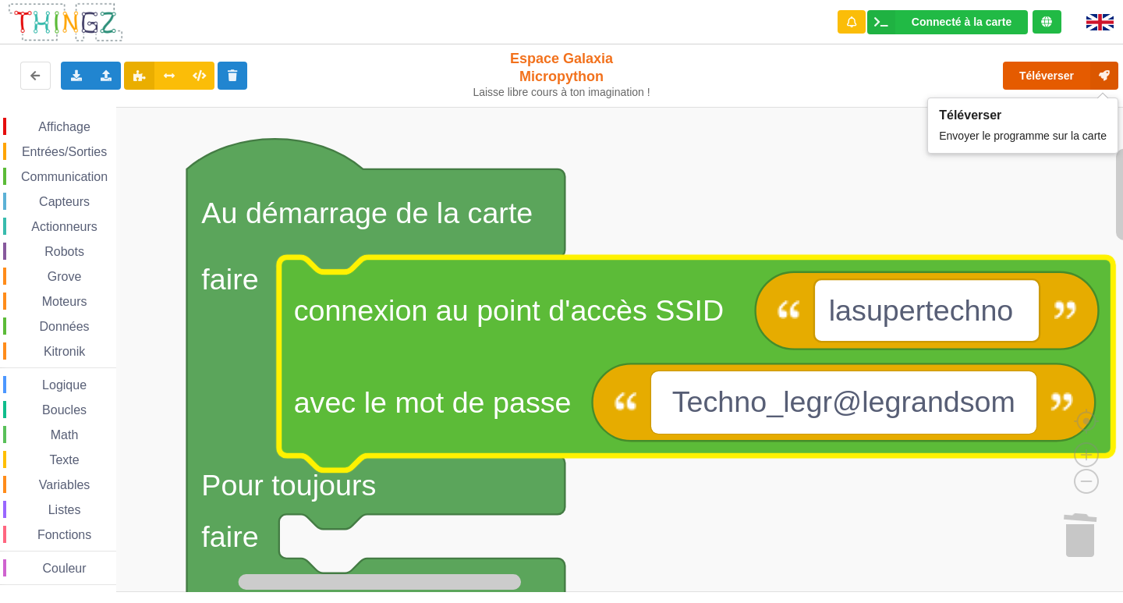
click at [1054, 73] on button "Téléverser" at bounding box center [1060, 76] width 115 height 28
click at [859, 411] on input "Techno_legr@legrandsom" at bounding box center [843, 402] width 385 height 62
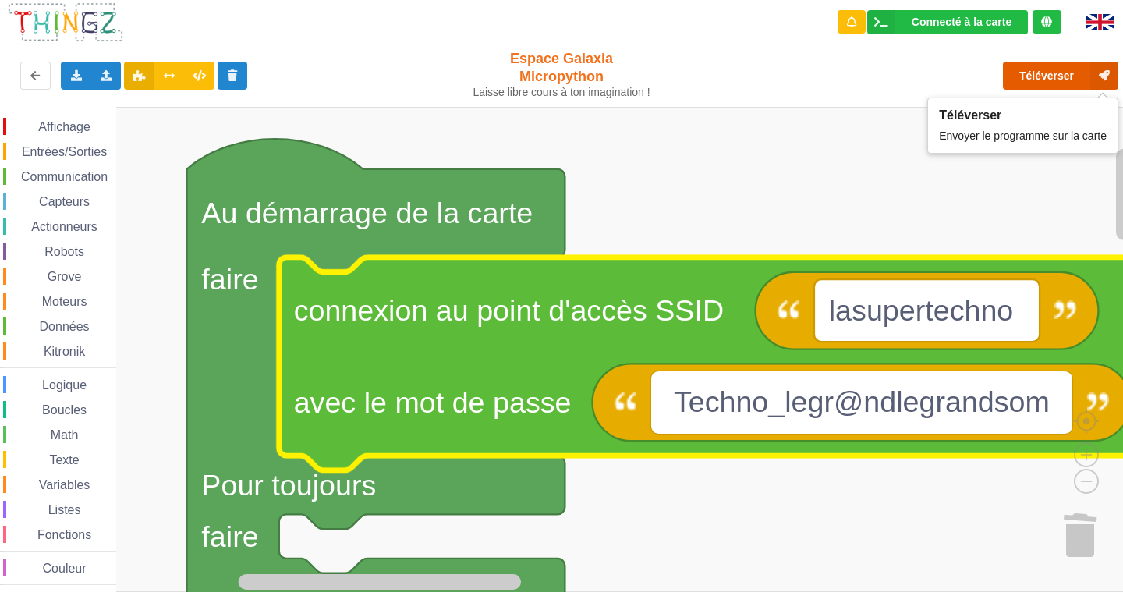
click at [1038, 68] on button "Téléverser" at bounding box center [1060, 76] width 115 height 28
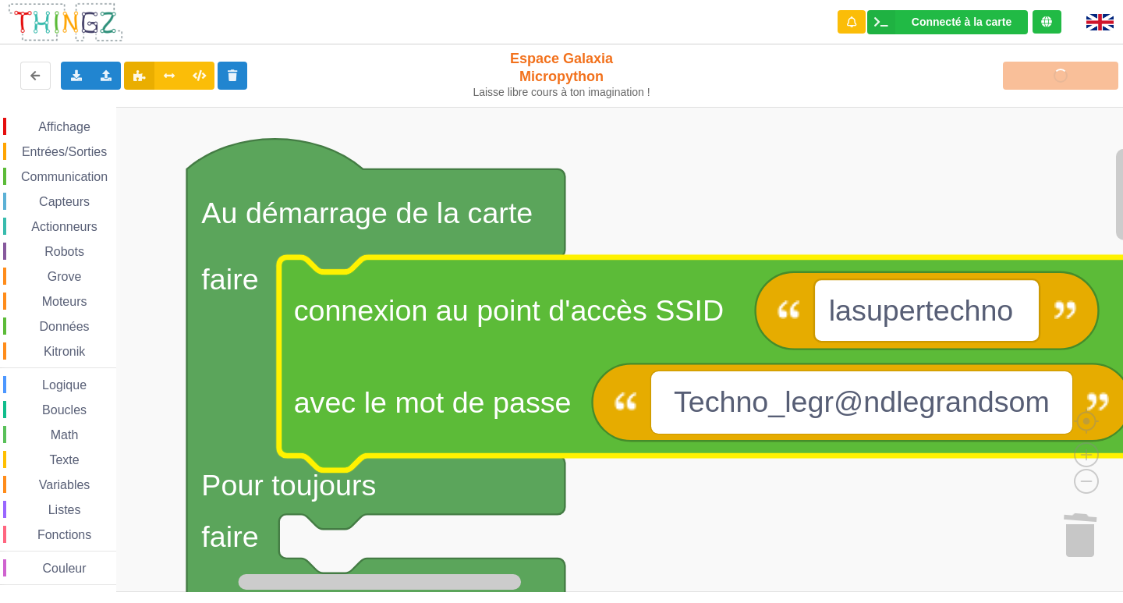
click at [995, 404] on input "Techno_legr@ndlegrandsom" at bounding box center [861, 402] width 421 height 62
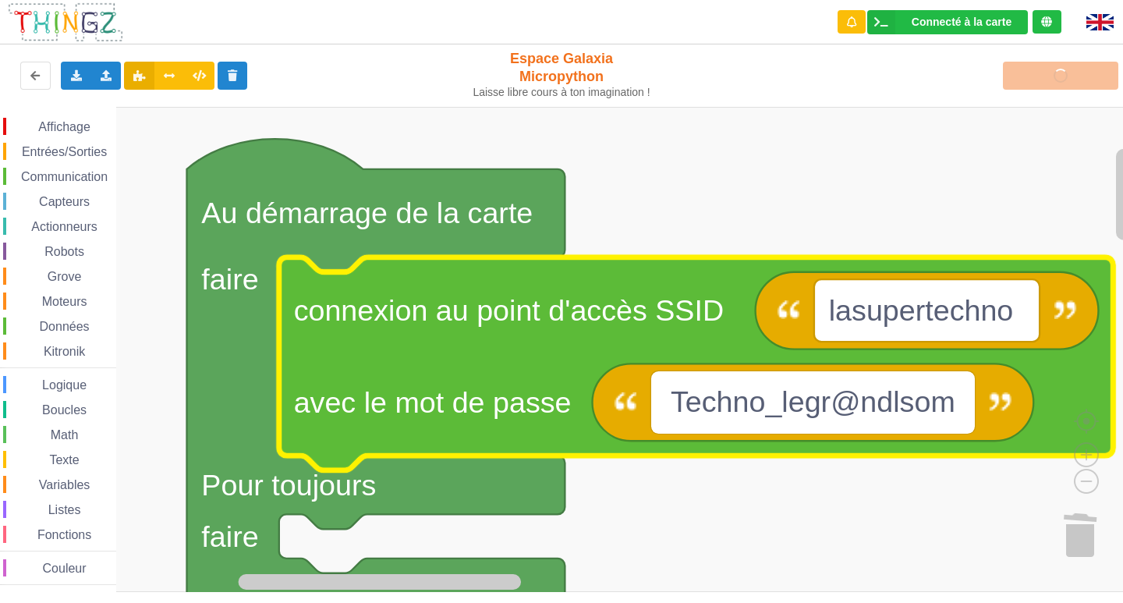
type input "Techno_legr@ndsom"
click at [962, 124] on rect "Espace de travail de Blocky" at bounding box center [567, 349] width 1134 height 485
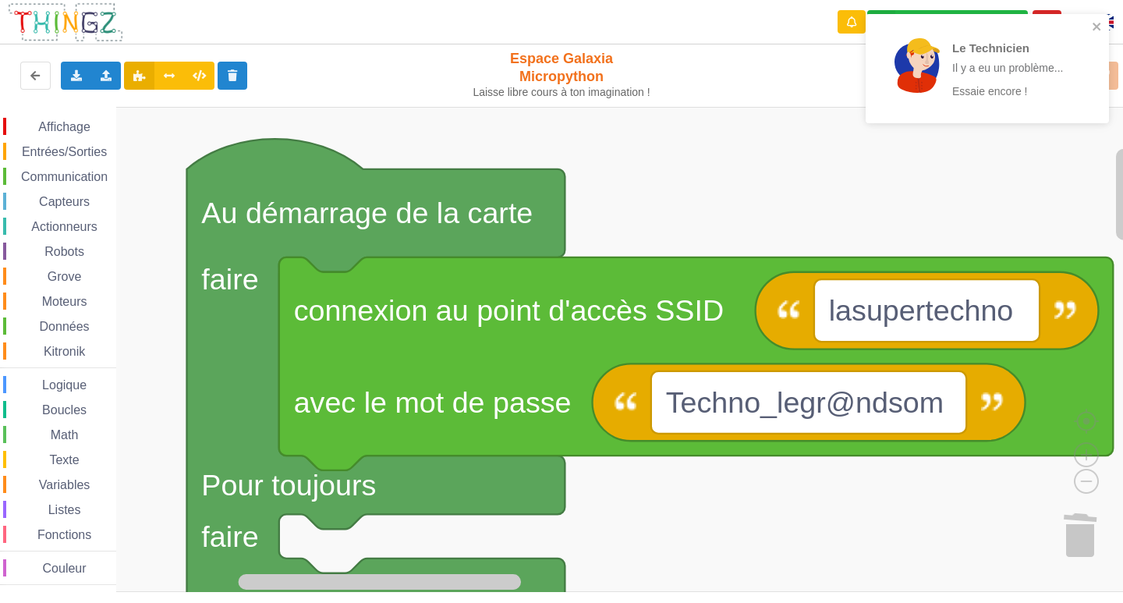
click at [985, 84] on div "Le Technicien Il y a eu un problème... Essaie encore !" at bounding box center [986, 74] width 249 height 126
click at [1120, 202] on rect "Espace de travail de Blocky" at bounding box center [1124, 194] width 16 height 91
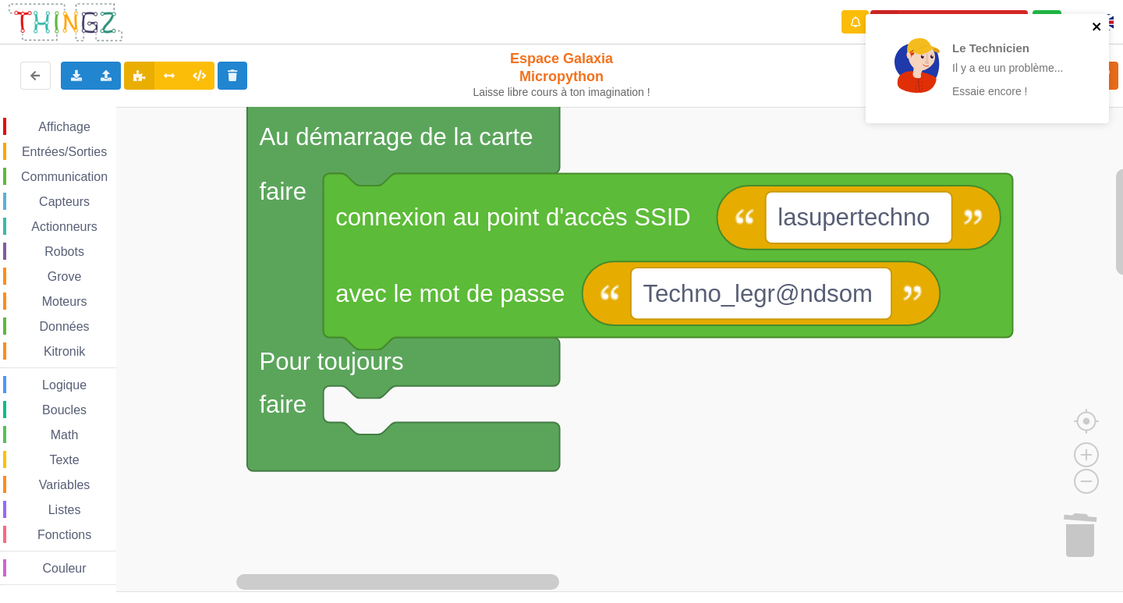
click at [1100, 22] on icon "close" at bounding box center [1097, 26] width 11 height 12
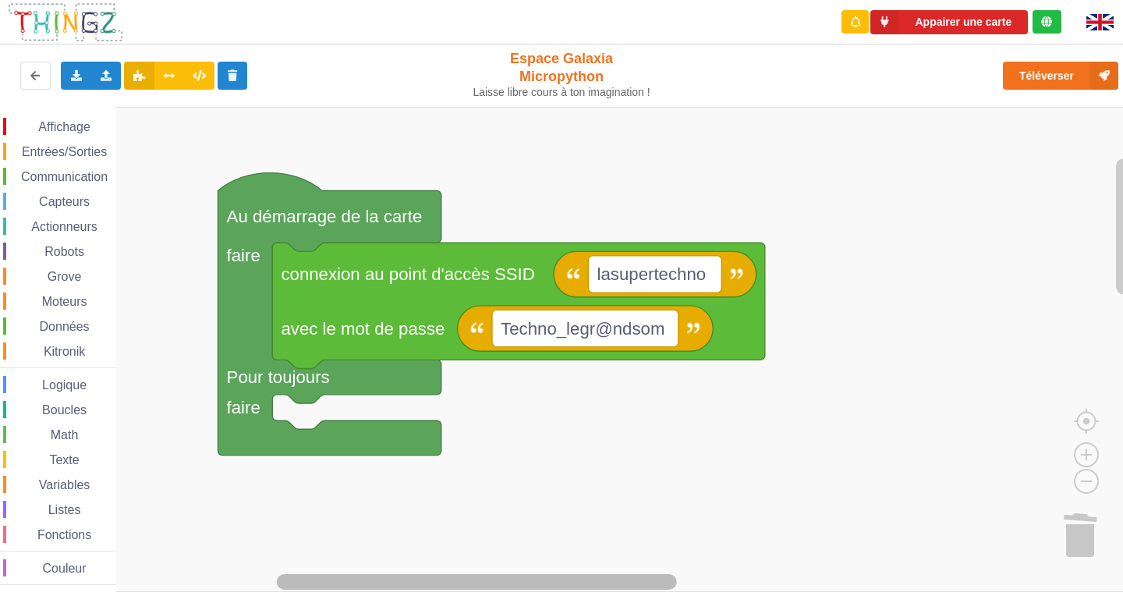
click at [550, 559] on div "Affichage Entrées/Sorties Communication Capteurs Actionneurs Robots Grove Moteu…" at bounding box center [567, 349] width 1134 height 485
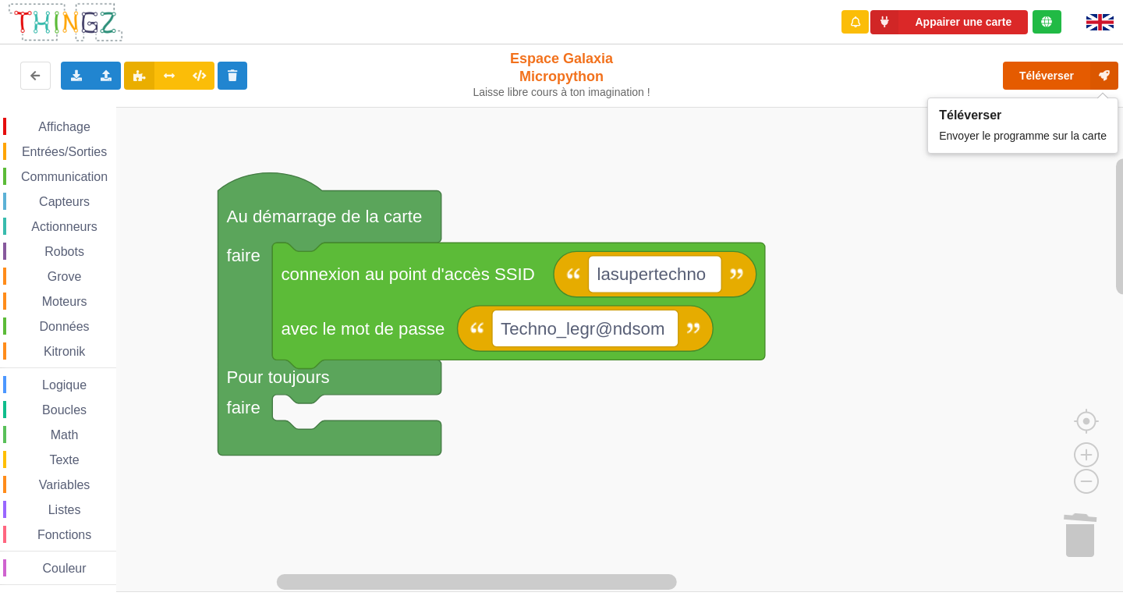
click at [1060, 75] on button "Téléverser" at bounding box center [1060, 76] width 115 height 28
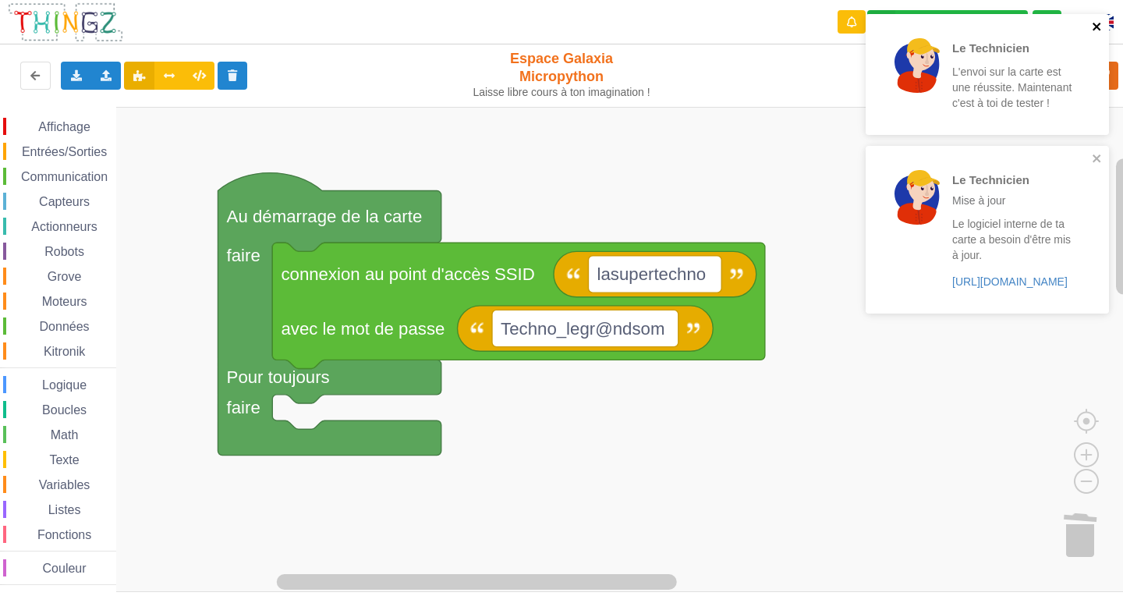
click at [1095, 30] on icon "close" at bounding box center [1097, 26] width 11 height 12
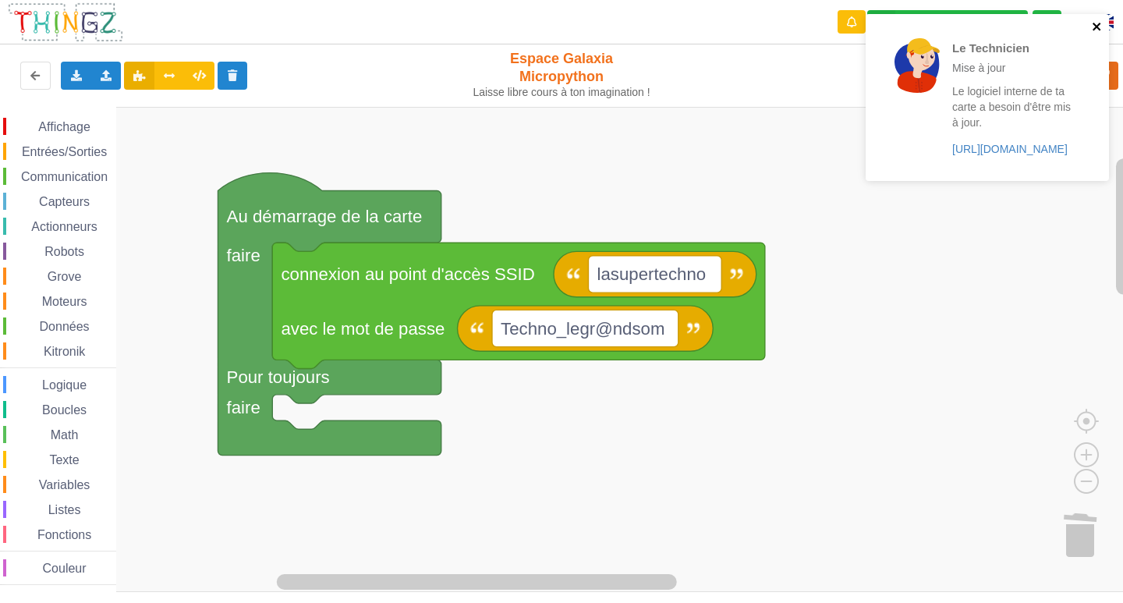
click at [1095, 22] on icon "close" at bounding box center [1097, 26] width 11 height 12
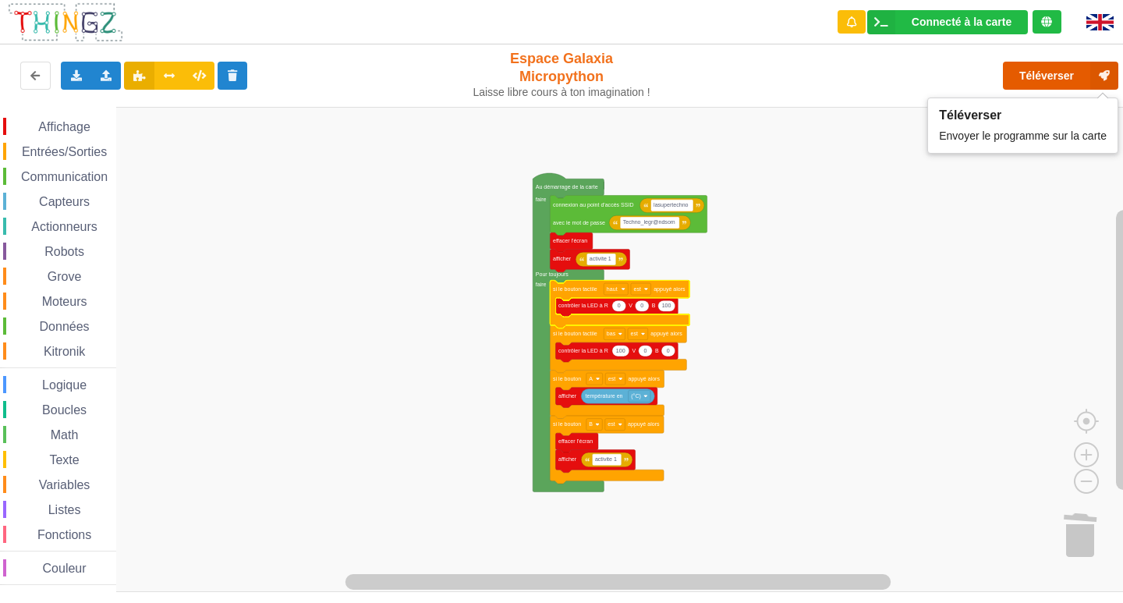
click at [1042, 81] on button "Téléverser" at bounding box center [1060, 76] width 115 height 28
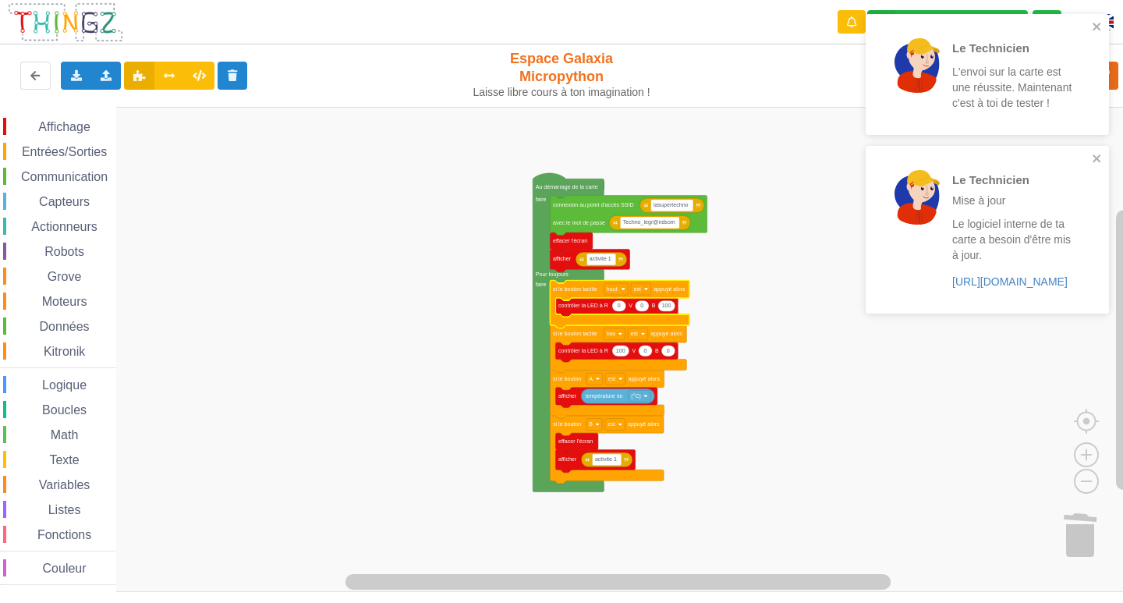
click at [59, 118] on div "Affichage" at bounding box center [59, 126] width 113 height 17
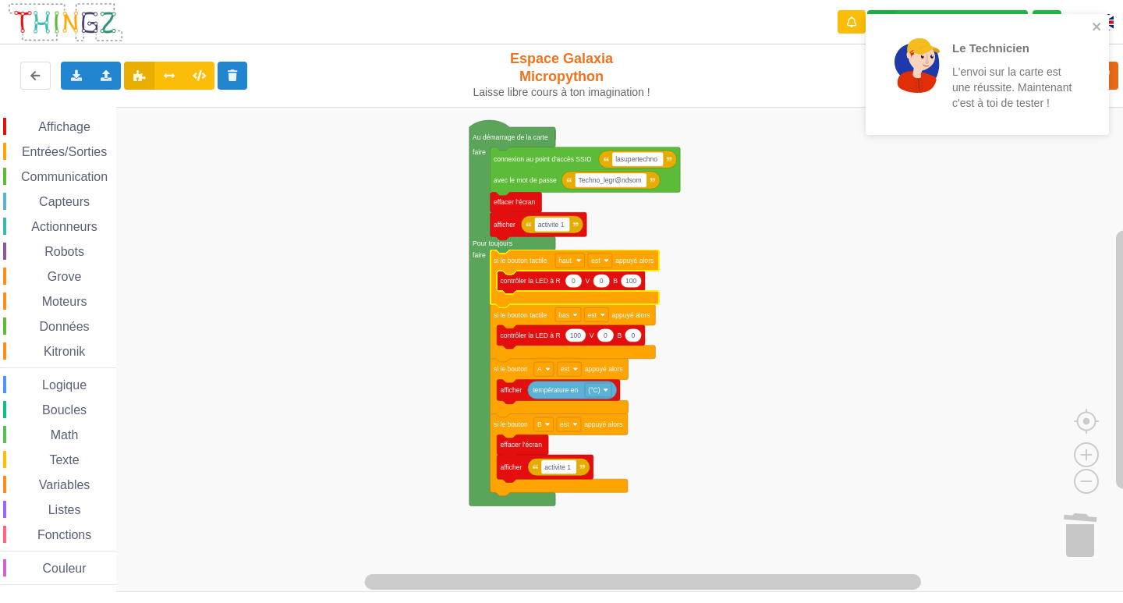
click at [63, 137] on div "Affichage Entrées/Sorties Communication Capteurs Actionneurs Robots Grove Moteu…" at bounding box center [58, 351] width 116 height 467
click at [71, 133] on span "Affichage" at bounding box center [64, 126] width 56 height 13
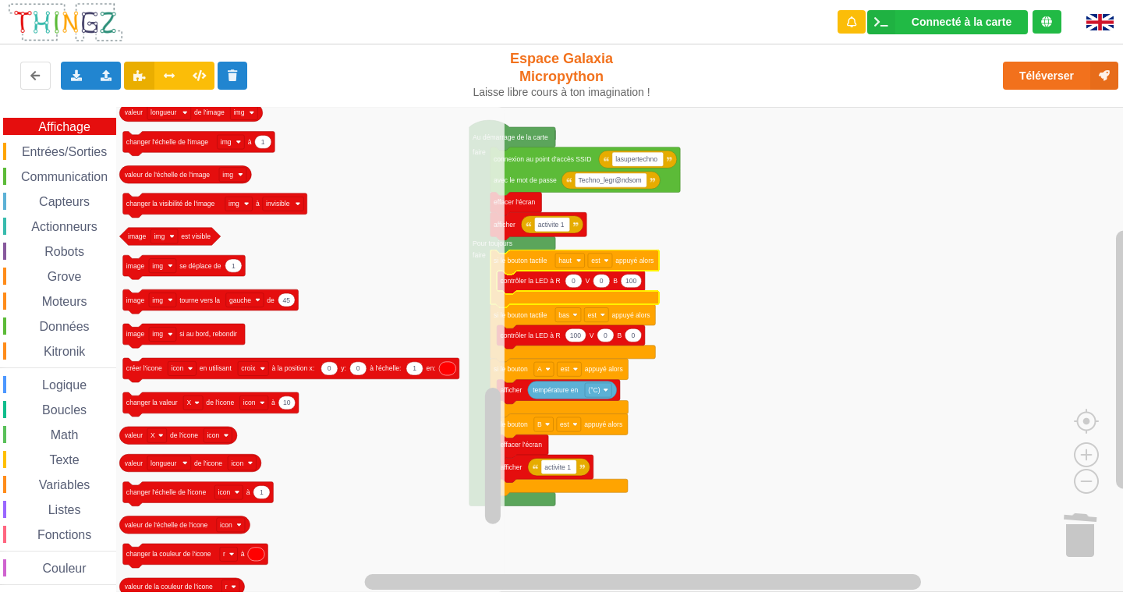
click at [58, 147] on span "Entrées/Sorties" at bounding box center [64, 151] width 90 height 13
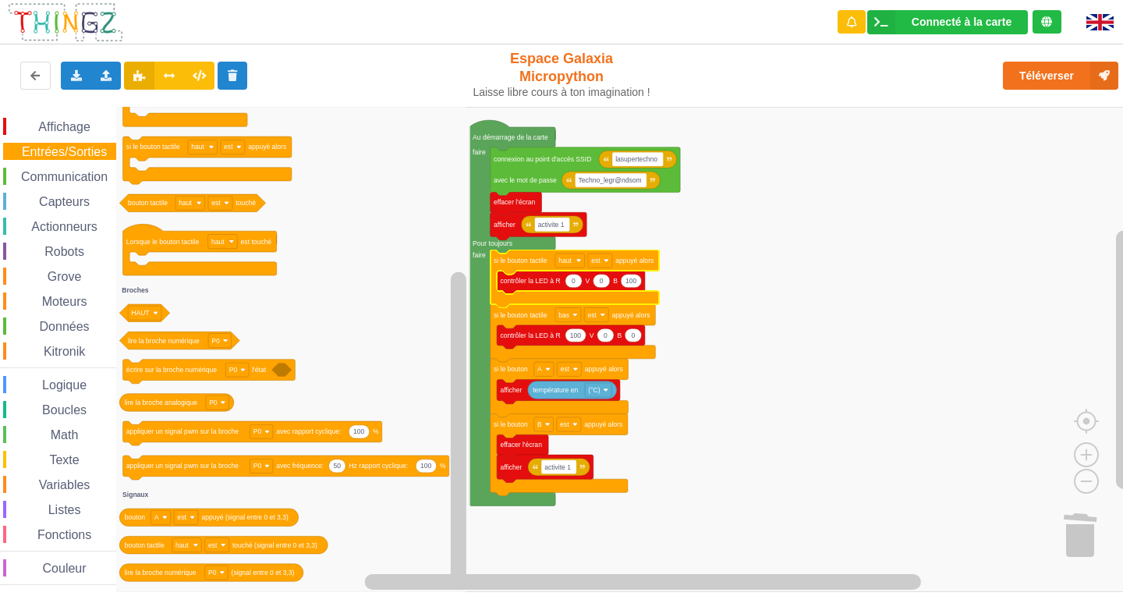
click at [62, 168] on div "Communication" at bounding box center [59, 176] width 113 height 17
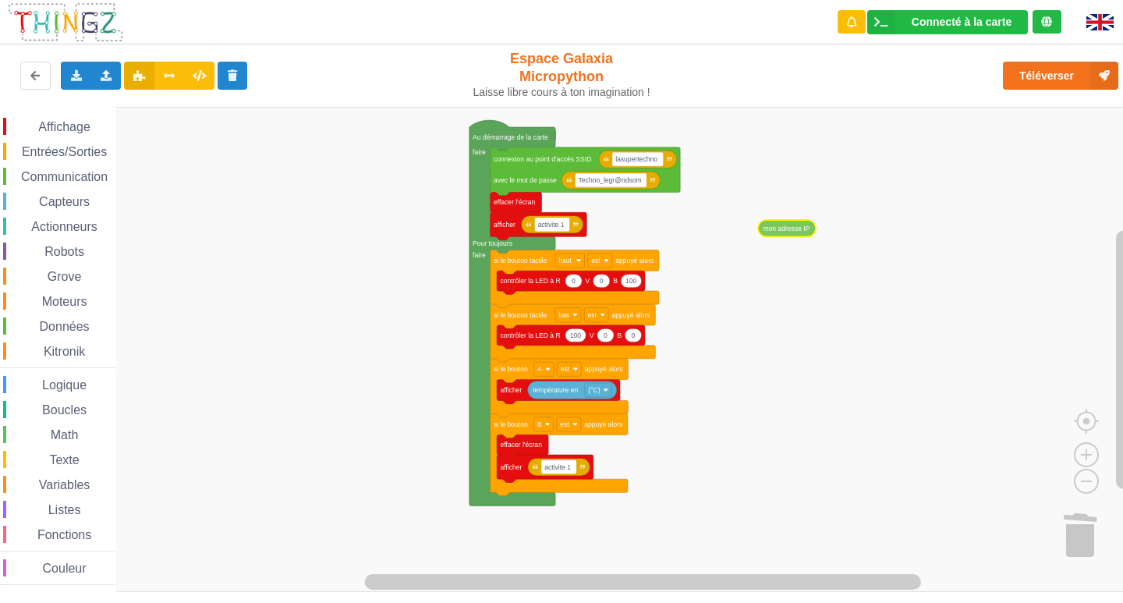
click at [782, 232] on div "Affichage Entrées/Sorties Communication Capteurs Actionneurs Robots Grove Moteu…" at bounding box center [567, 349] width 1134 height 485
click at [92, 121] on span "Affichage" at bounding box center [64, 126] width 56 height 13
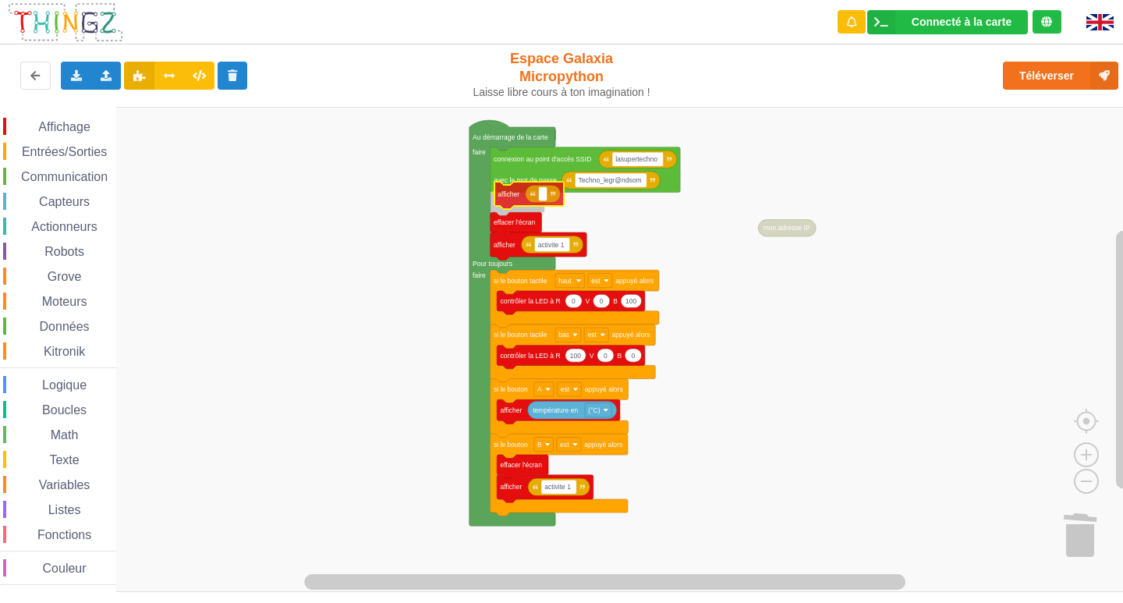
click at [518, 198] on div "Affichage Entrées/Sorties Communication Capteurs Actionneurs Robots Grove Moteu…" at bounding box center [567, 349] width 1134 height 485
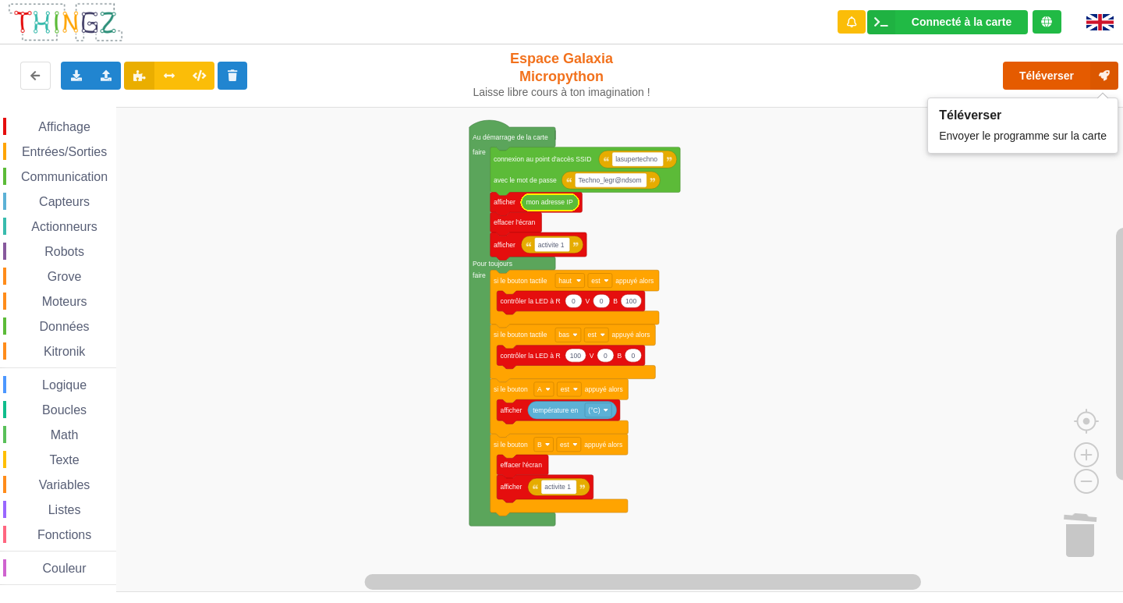
click at [1018, 78] on button "Téléverser" at bounding box center [1060, 76] width 115 height 28
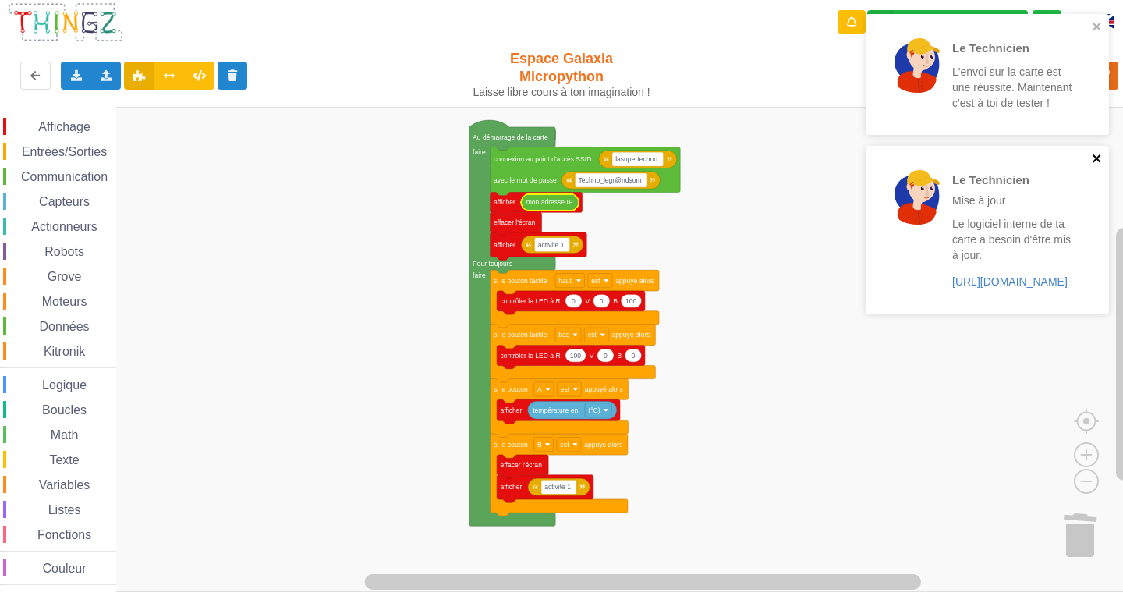
click at [1092, 161] on icon "close" at bounding box center [1097, 158] width 11 height 12
click at [1095, 14] on div "Le Technicien L'envoi sur la carte est une réussite. Maintenant c'est à toi de …" at bounding box center [986, 74] width 243 height 121
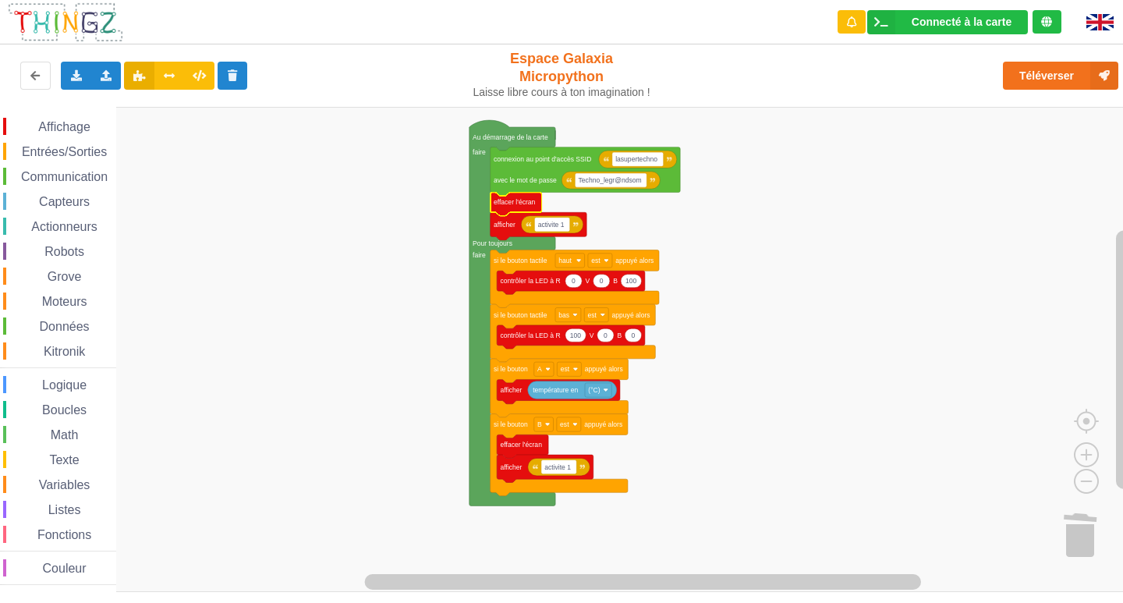
click at [733, 277] on rect "Espace de travail de Blocky" at bounding box center [567, 349] width 1134 height 485
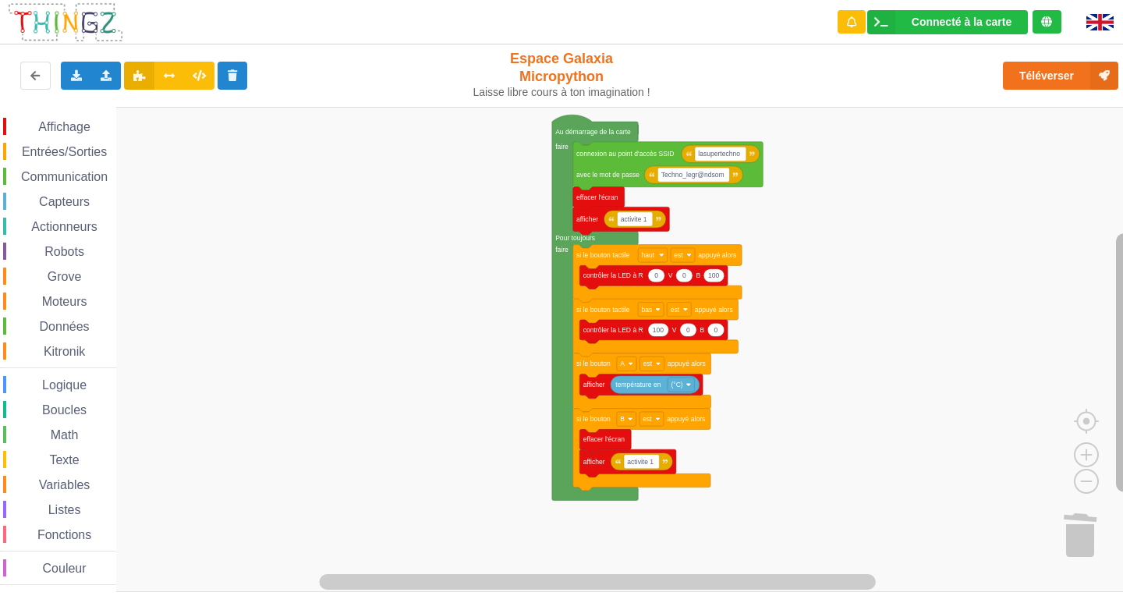
click at [1122, 314] on rect "Espace de travail de Blocky" at bounding box center [1124, 362] width 16 height 258
click at [77, 75] on icon at bounding box center [75, 74] width 13 height 9
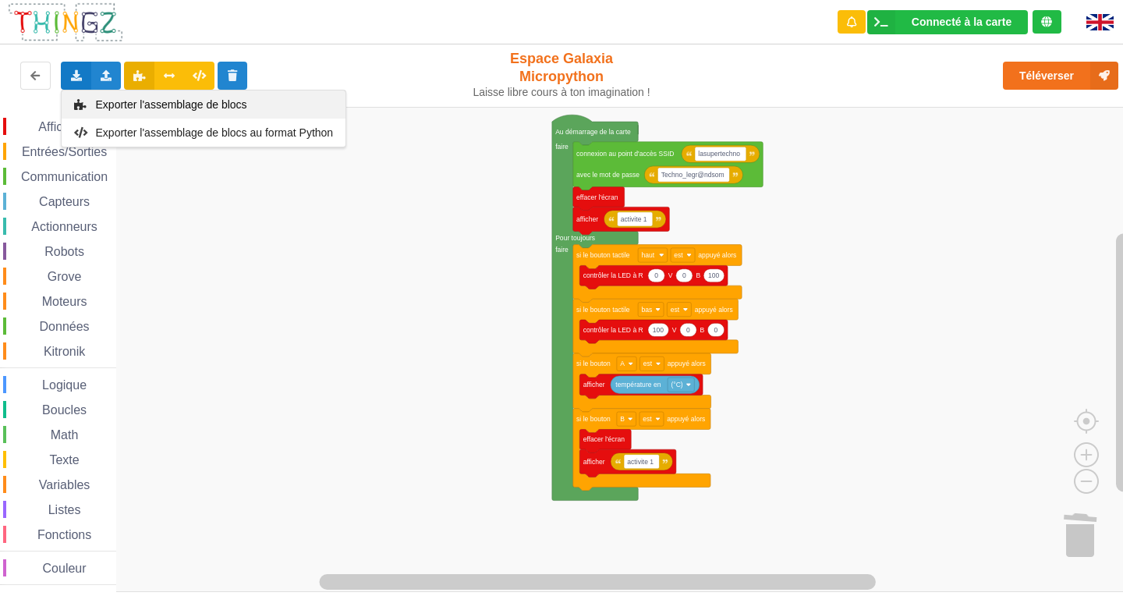
click at [79, 104] on icon at bounding box center [80, 104] width 13 height 11
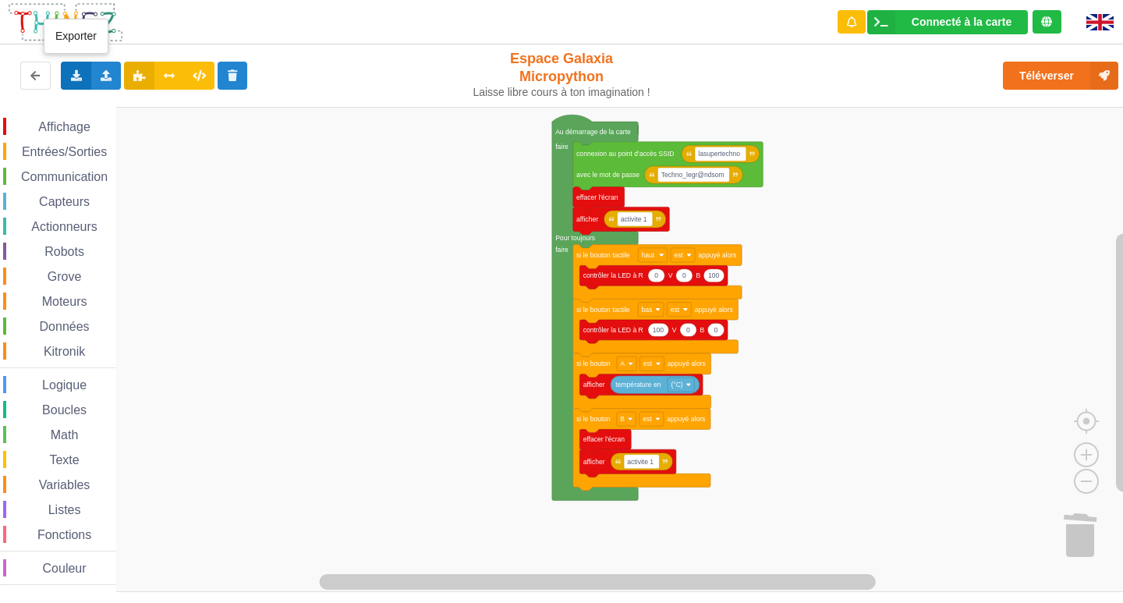
click at [87, 81] on div "Exporter l'assemblage de blocs Exporter l'assemblage de blocs au format Python" at bounding box center [76, 76] width 30 height 28
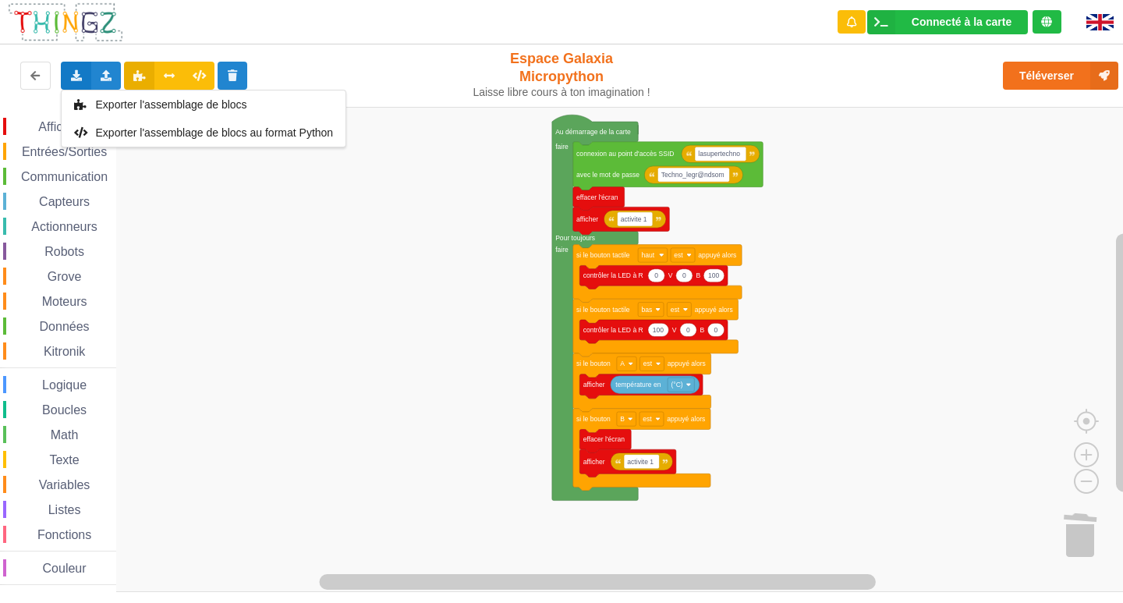
click at [196, 207] on rect "Espace de travail de Blocky" at bounding box center [567, 349] width 1134 height 485
